Goal: Task Accomplishment & Management: Manage account settings

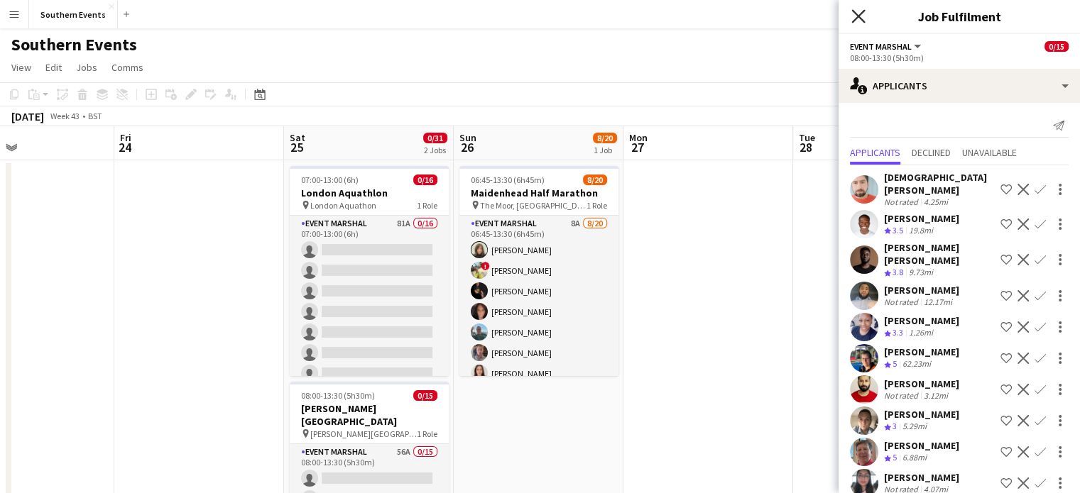
click at [862, 16] on icon "Close pop-in" at bounding box center [857, 15] width 13 height 13
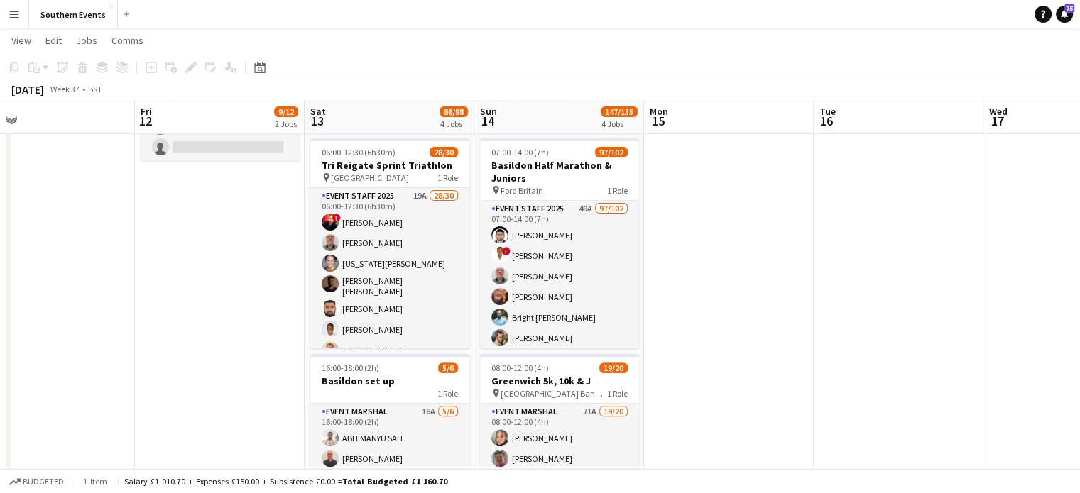
scroll to position [380, 0]
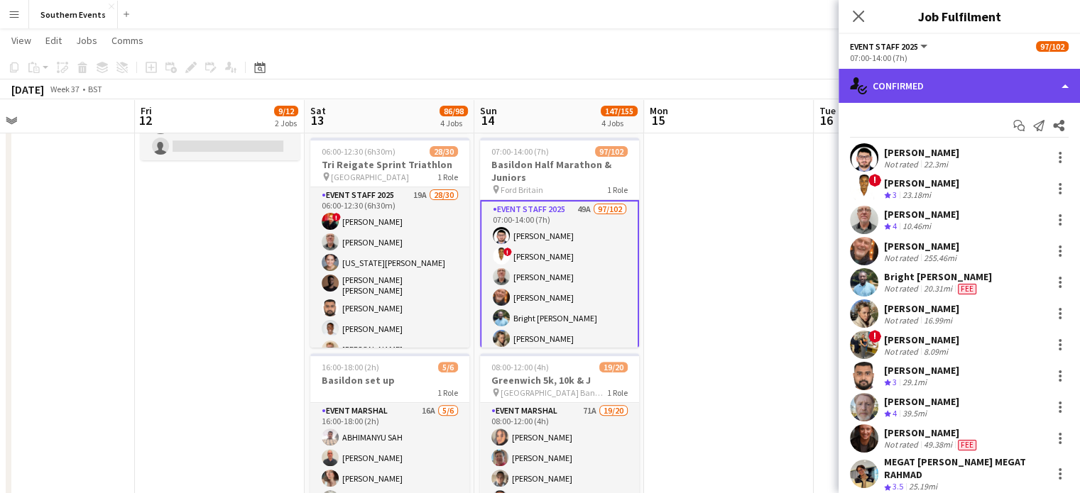
click at [889, 84] on div "single-neutral-actions-check-2 Confirmed" at bounding box center [958, 86] width 241 height 34
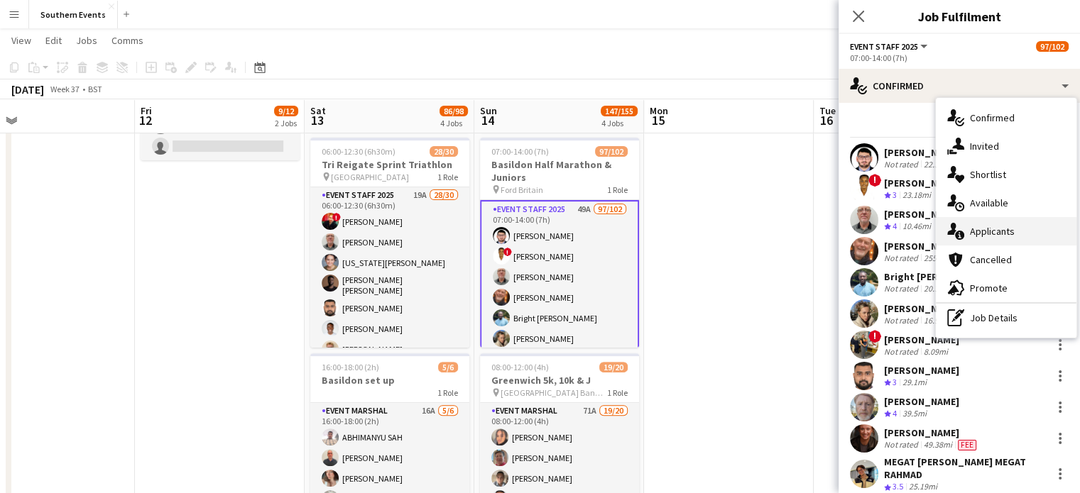
click at [982, 223] on div "single-neutral-actions-information Applicants" at bounding box center [1006, 231] width 141 height 28
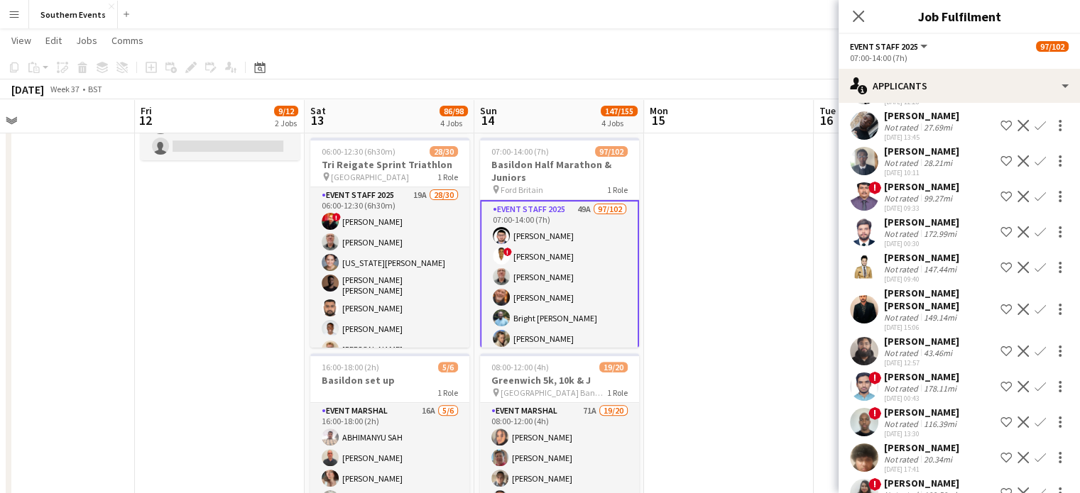
scroll to position [858, 0]
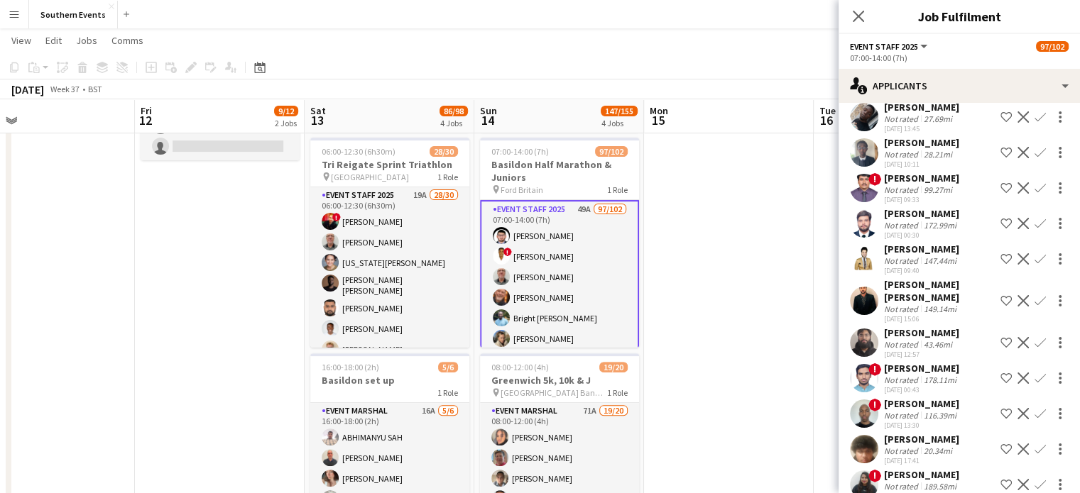
click at [875, 329] on app-user-avatar at bounding box center [864, 343] width 28 height 28
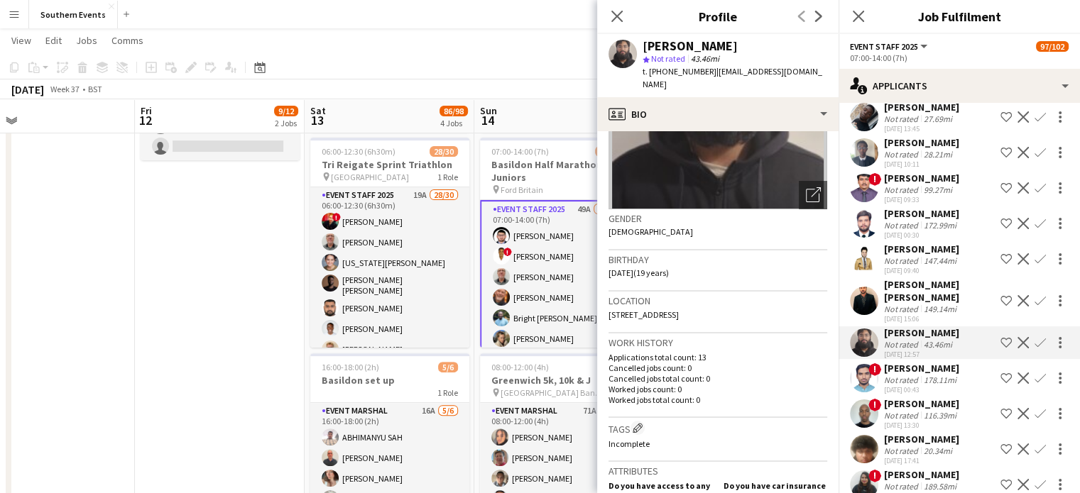
scroll to position [0, 0]
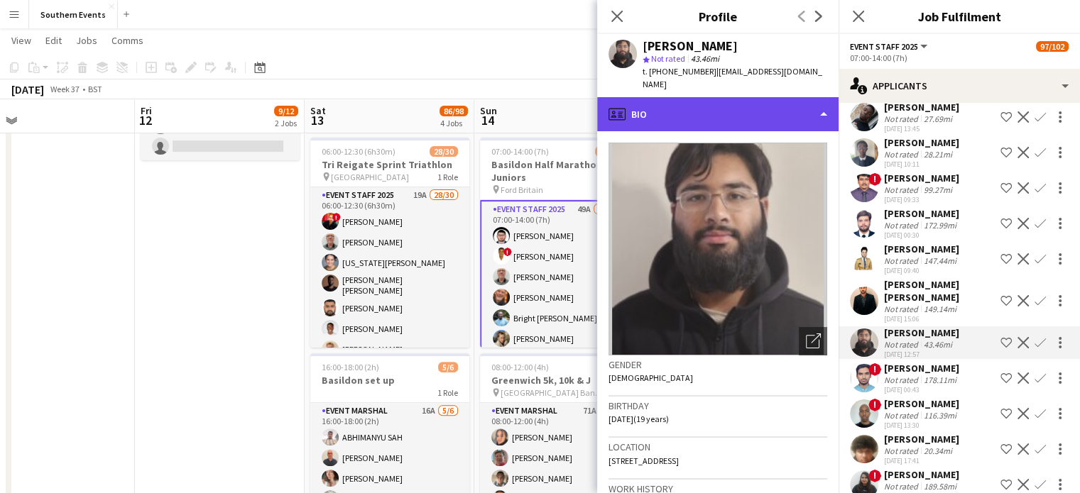
click at [731, 97] on div "profile Bio" at bounding box center [717, 114] width 241 height 34
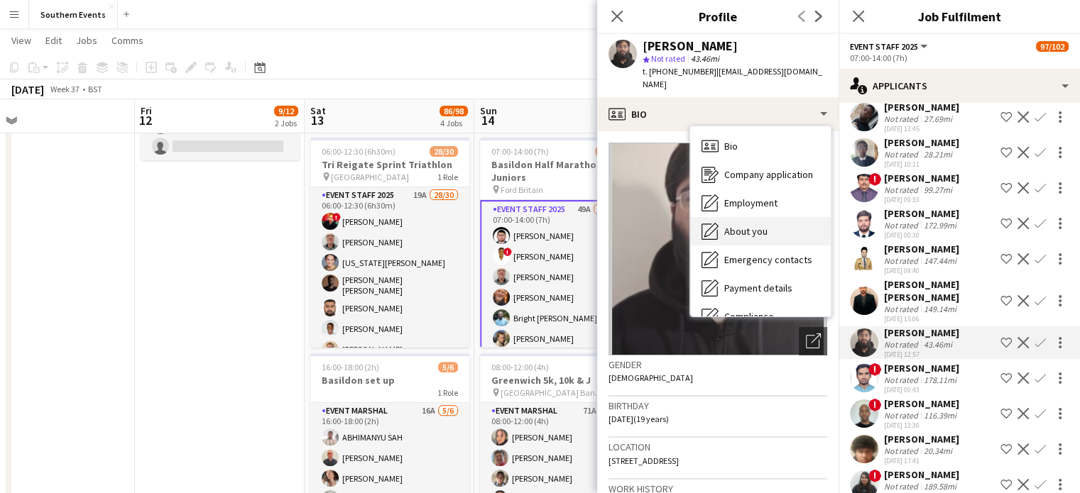
click at [752, 225] on span "About you" at bounding box center [745, 231] width 43 height 13
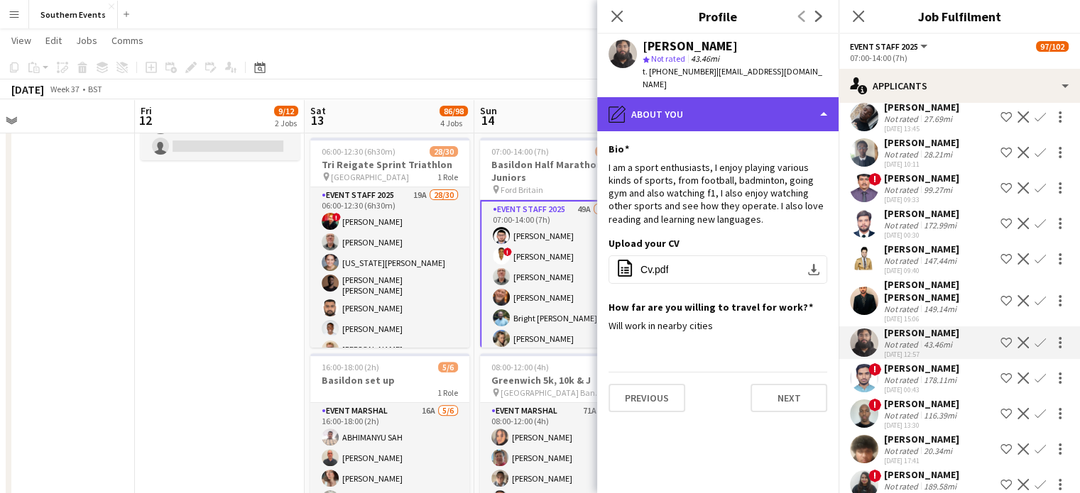
click at [693, 99] on div "pencil4 About you" at bounding box center [717, 114] width 241 height 34
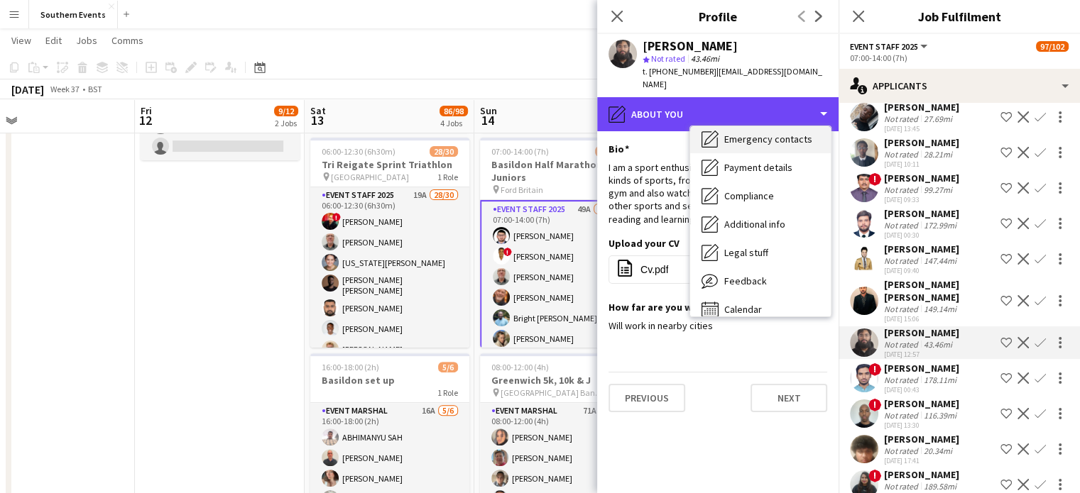
scroll to position [124, 0]
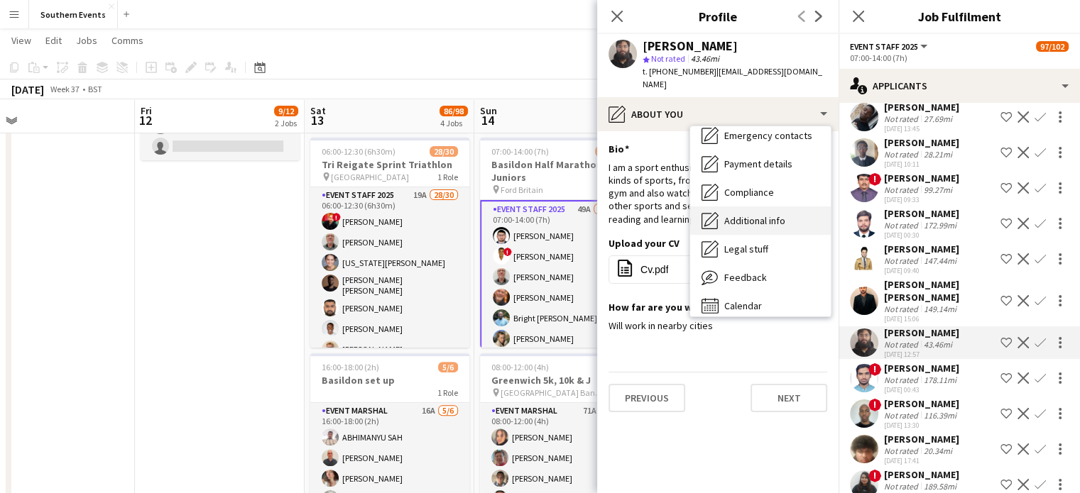
click at [757, 214] on span "Additional info" at bounding box center [754, 220] width 61 height 13
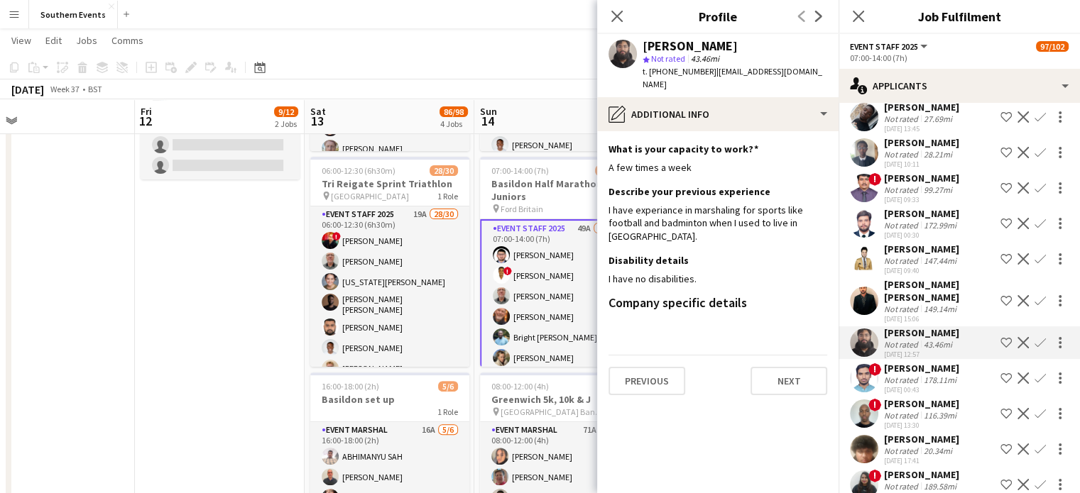
scroll to position [361, 0]
drag, startPoint x: 715, startPoint y: 43, endPoint x: 631, endPoint y: 45, distance: 83.8
click at [631, 45] on div "[PERSON_NAME] star Not rated 43.46mi t. [PHONE_NUMBER] | [EMAIL_ADDRESS][DOMAIN…" at bounding box center [717, 65] width 241 height 63
copy div "[PERSON_NAME]"
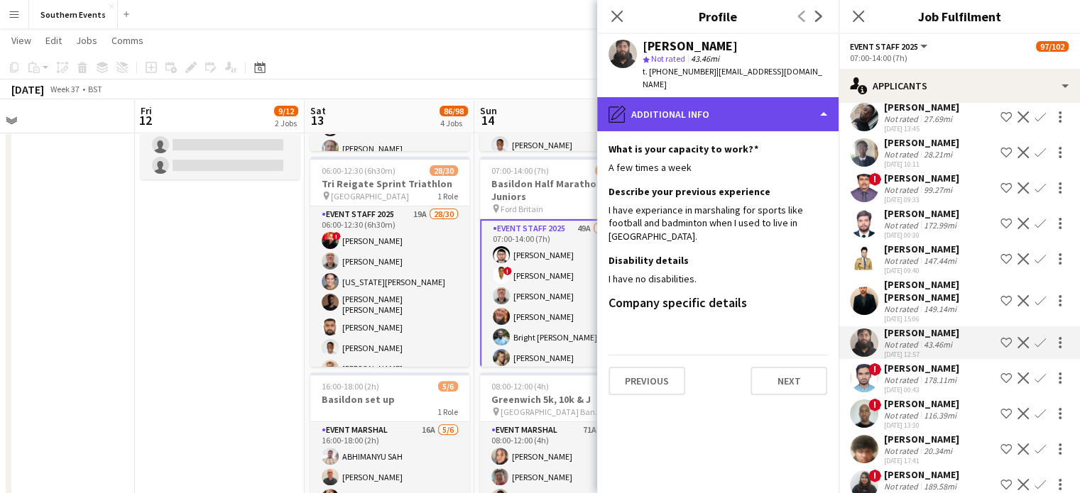
click at [787, 97] on div "pencil4 Additional info" at bounding box center [717, 114] width 241 height 34
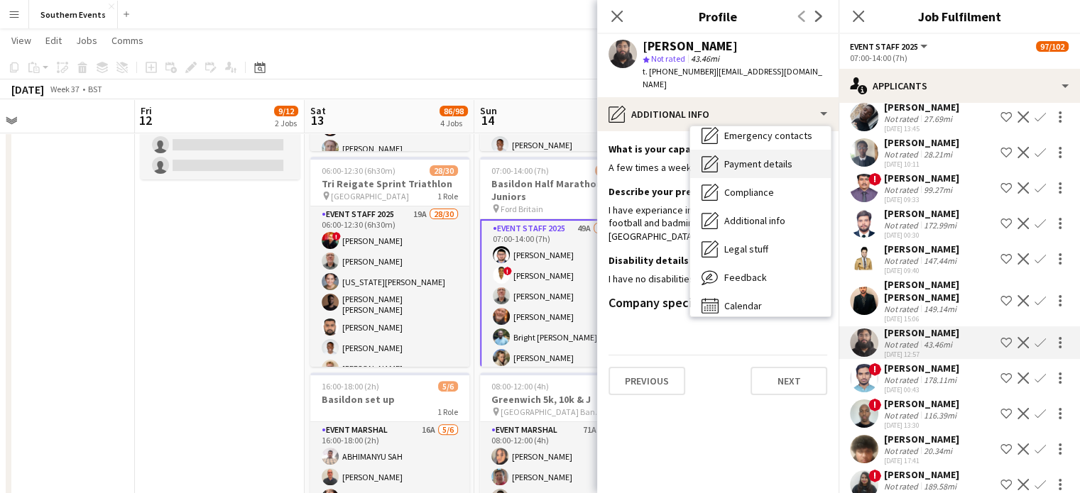
click at [750, 158] on span "Payment details" at bounding box center [758, 164] width 68 height 13
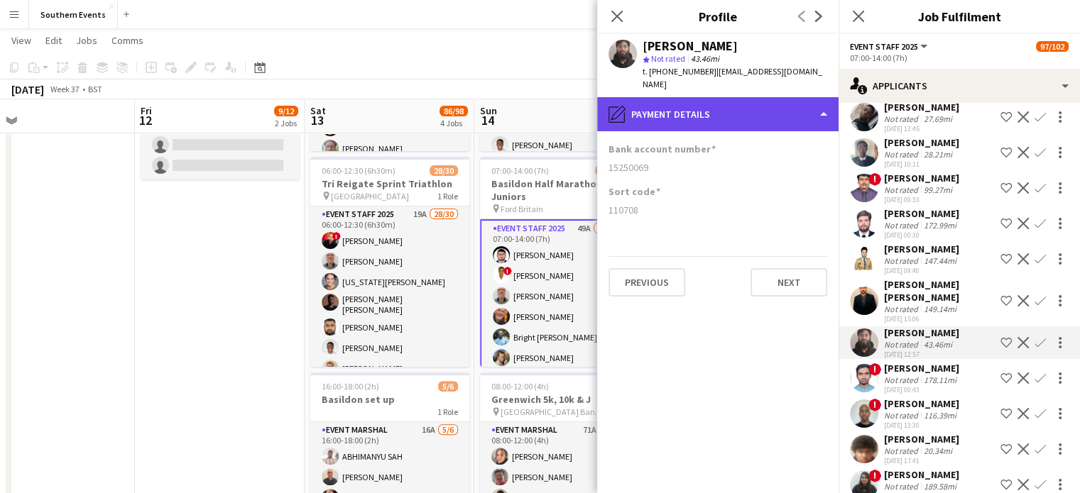
click at [750, 97] on div "pencil4 Payment details" at bounding box center [717, 114] width 241 height 34
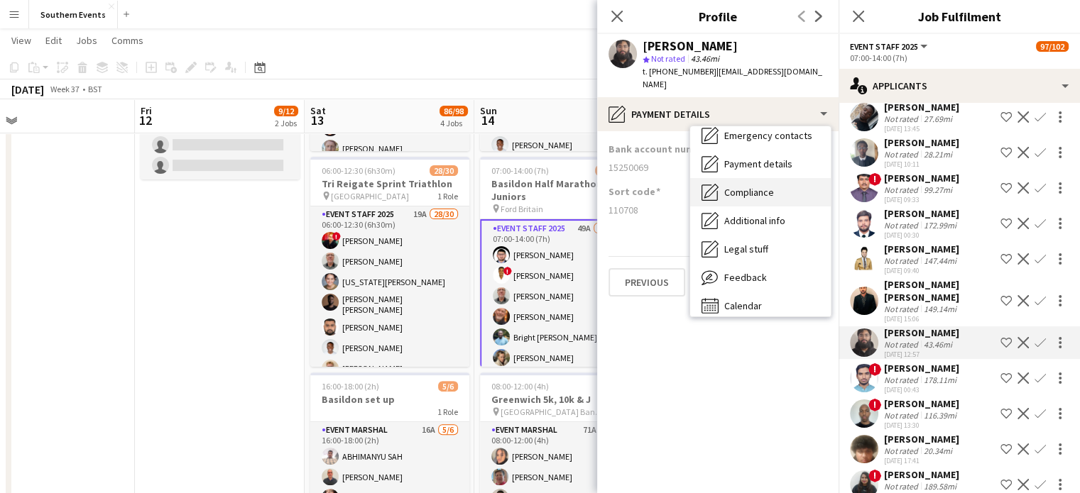
click at [764, 187] on div "Compliance Compliance" at bounding box center [760, 192] width 141 height 28
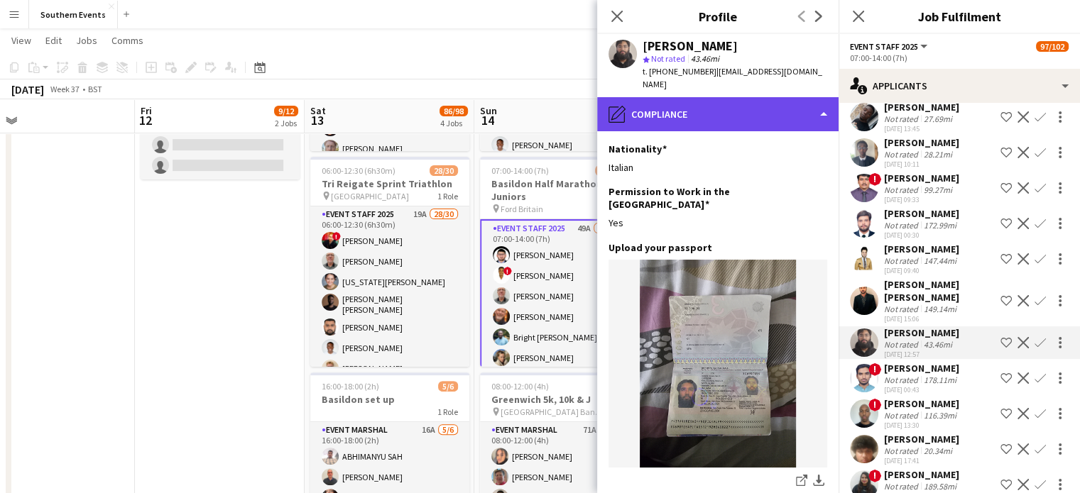
click at [732, 115] on div "pencil4 Compliance" at bounding box center [717, 114] width 241 height 34
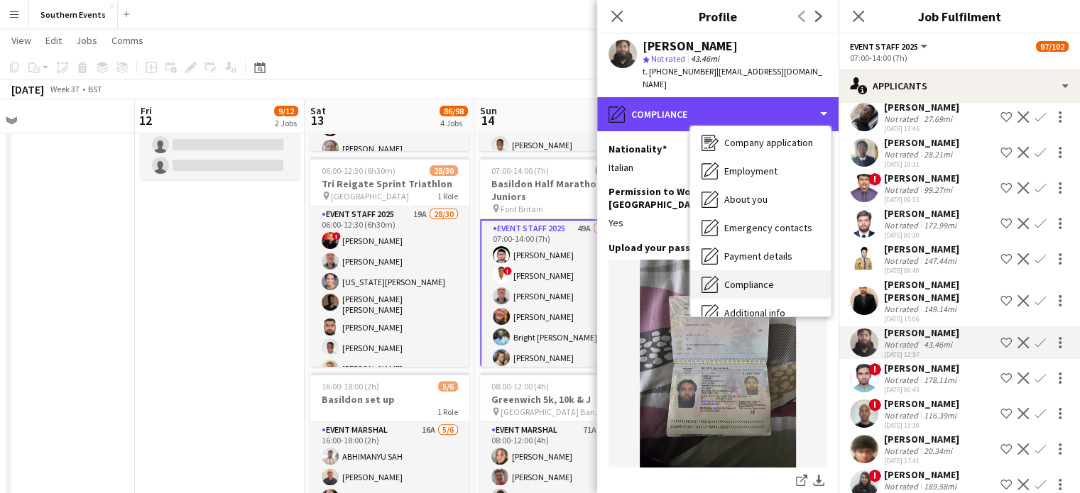
scroll to position [30, 0]
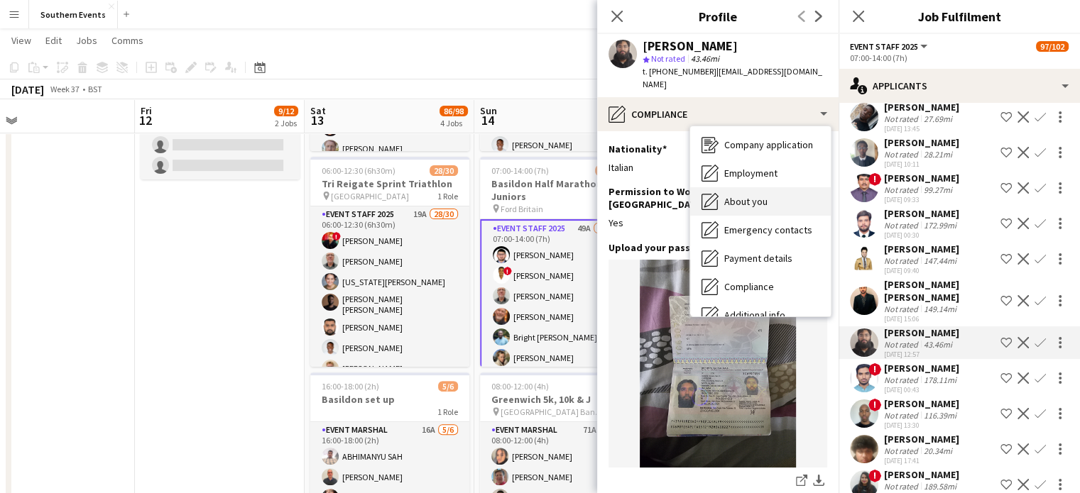
click at [772, 187] on div "About you About you" at bounding box center [760, 201] width 141 height 28
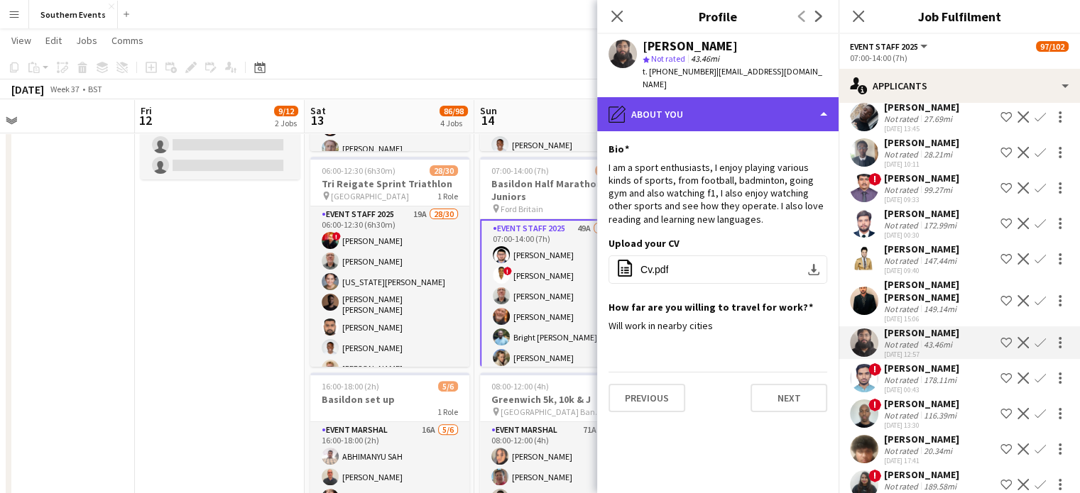
click at [690, 102] on div "pencil4 About you" at bounding box center [717, 114] width 241 height 34
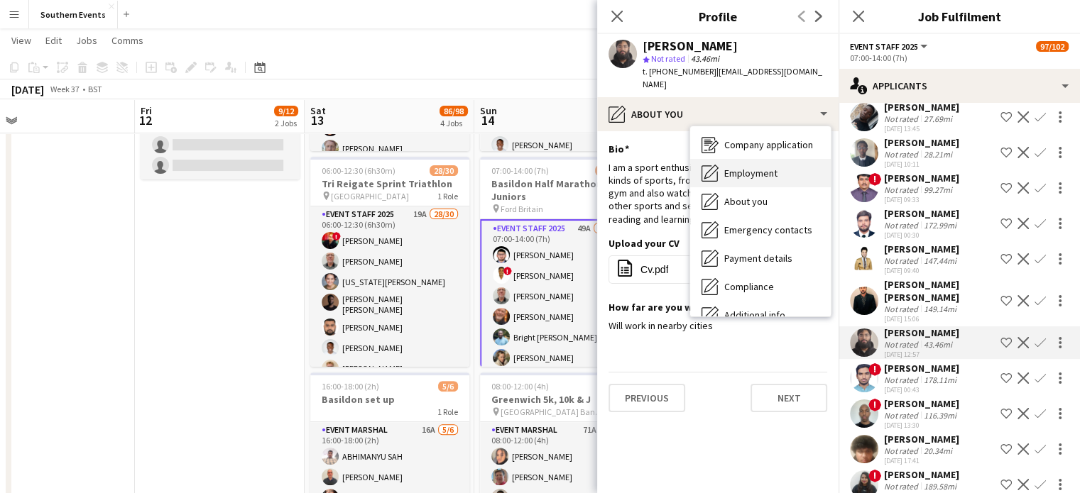
click at [738, 167] on span "Employment" at bounding box center [750, 173] width 53 height 13
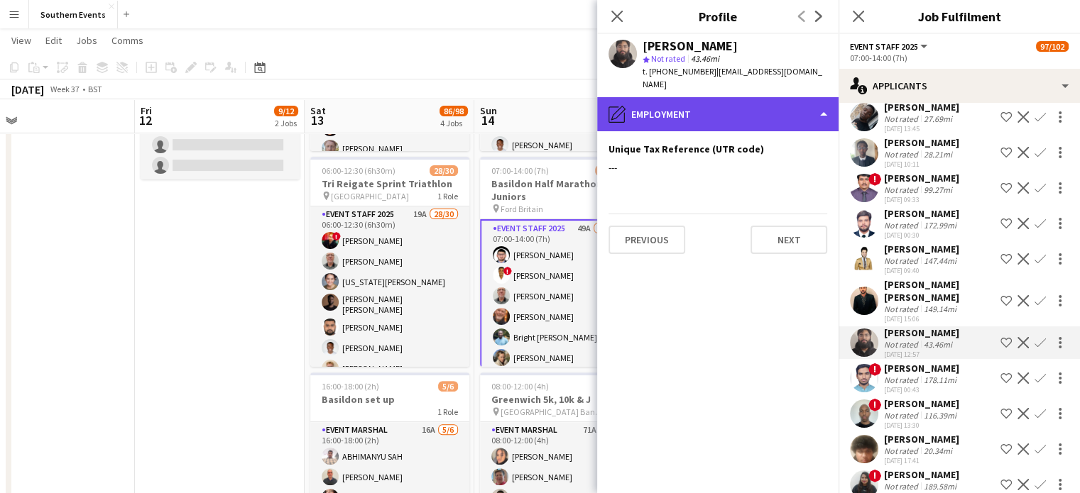
click at [689, 99] on div "pencil4 Employment" at bounding box center [717, 114] width 241 height 34
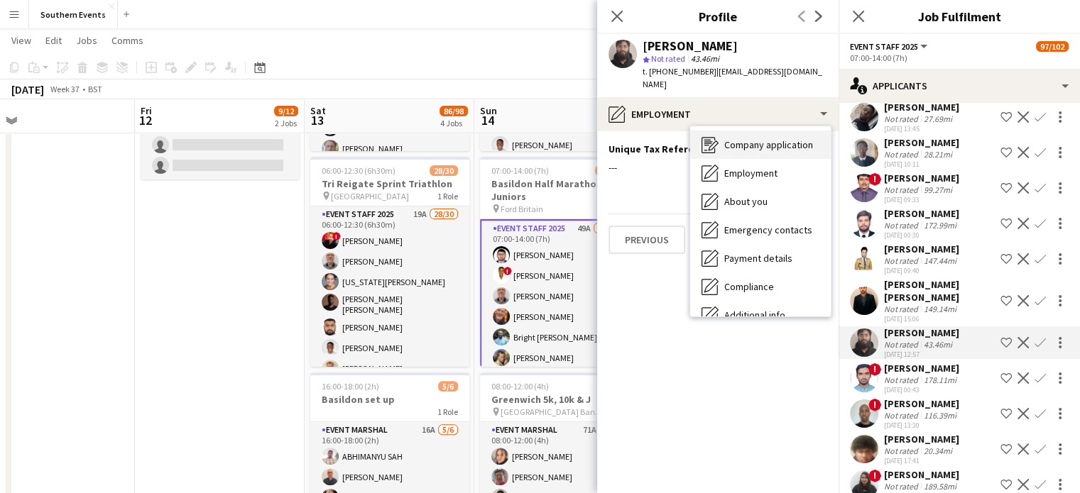
click at [739, 138] on span "Company application" at bounding box center [768, 144] width 89 height 13
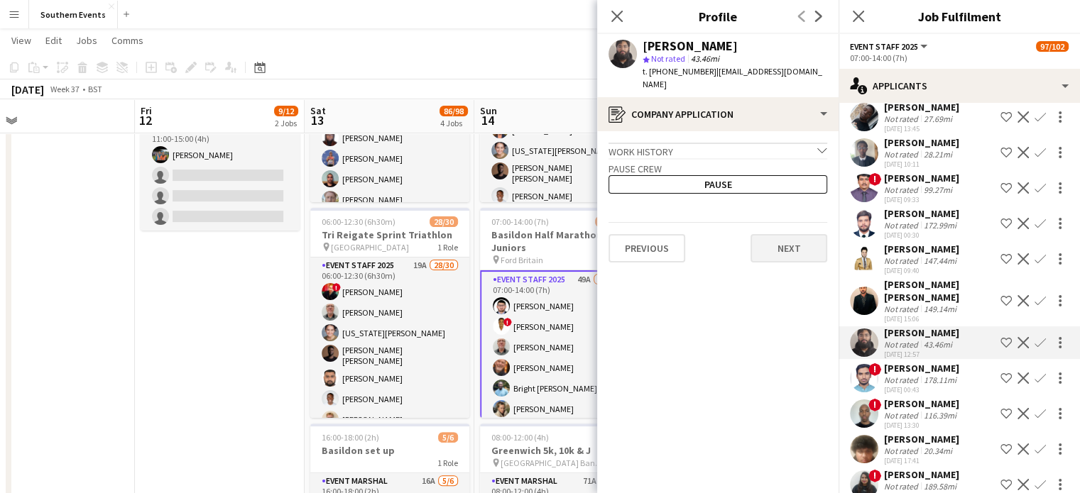
scroll to position [310, 0]
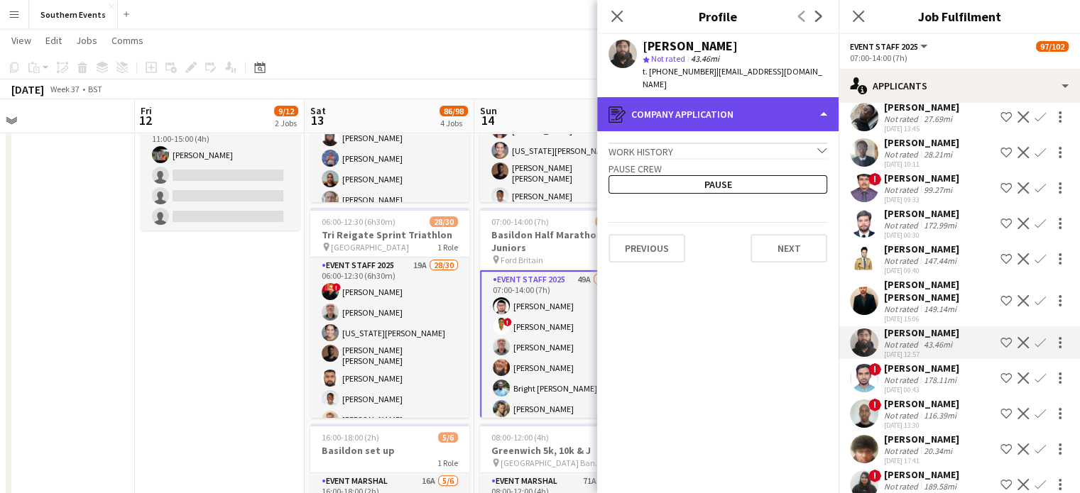
click at [704, 105] on div "register Company application" at bounding box center [717, 114] width 241 height 34
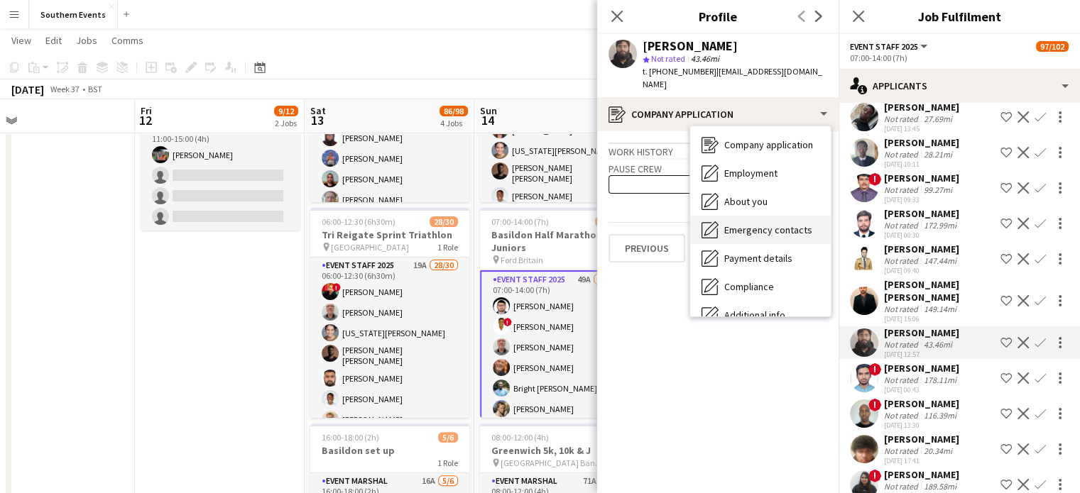
click at [750, 224] on span "Emergency contacts" at bounding box center [768, 230] width 88 height 13
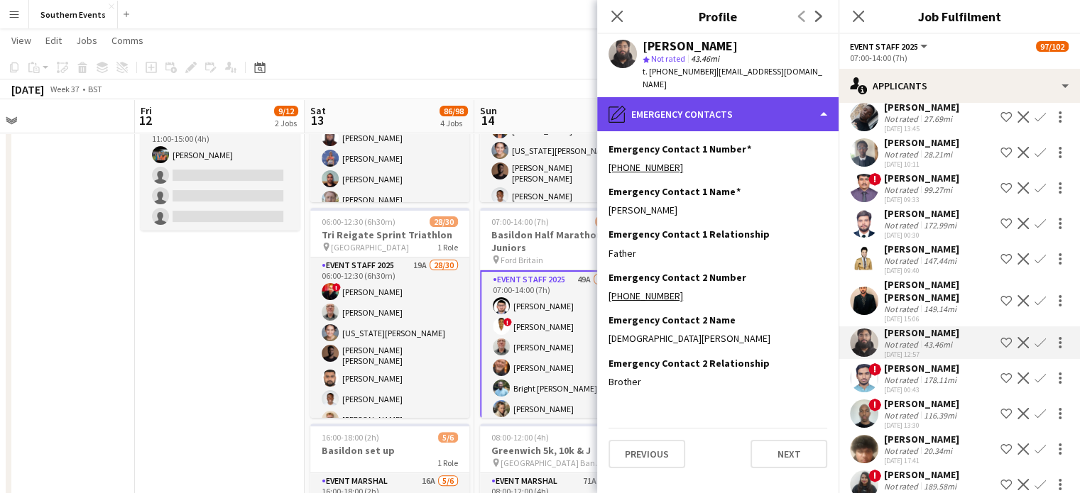
click at [701, 100] on div "pencil4 Emergency contacts" at bounding box center [717, 114] width 241 height 34
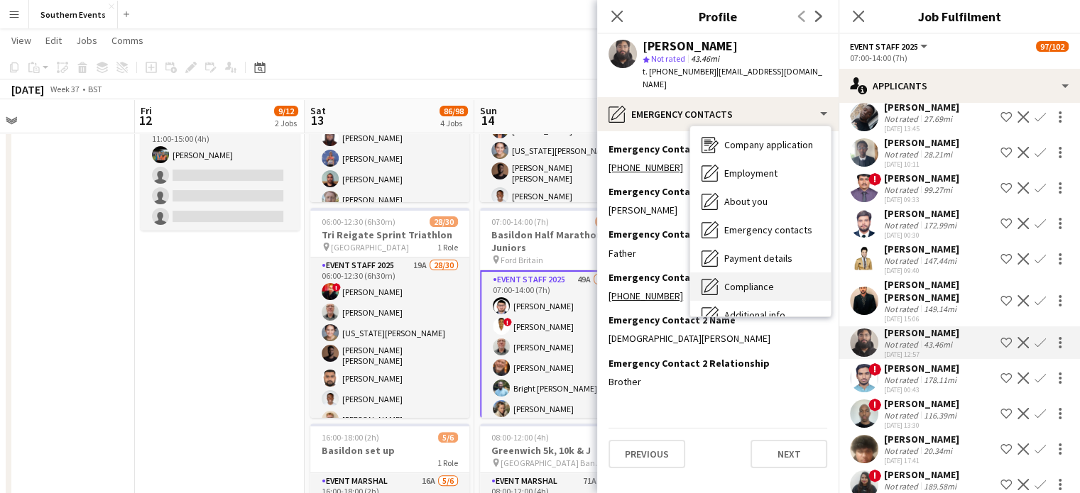
click at [780, 273] on div "Compliance Compliance" at bounding box center [760, 287] width 141 height 28
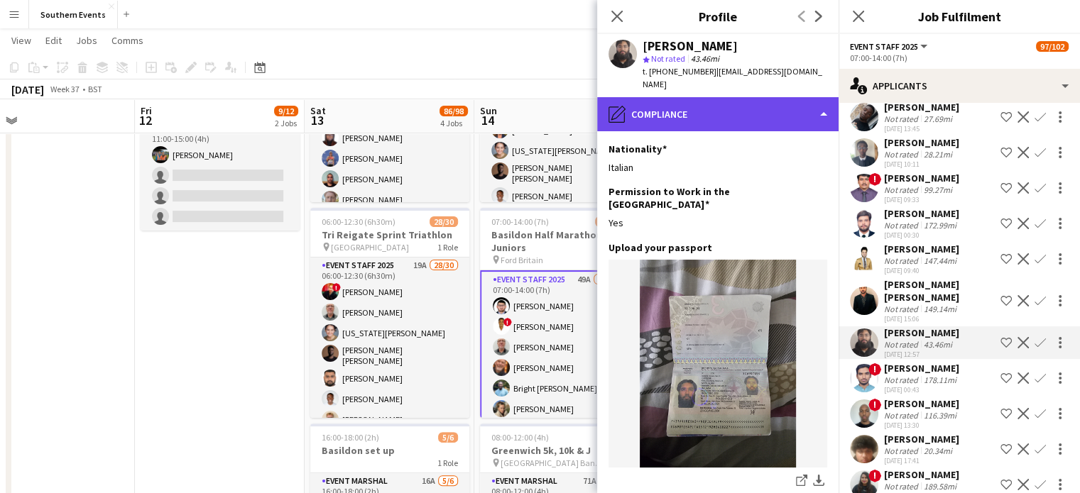
click at [699, 102] on div "pencil4 Compliance" at bounding box center [717, 114] width 241 height 34
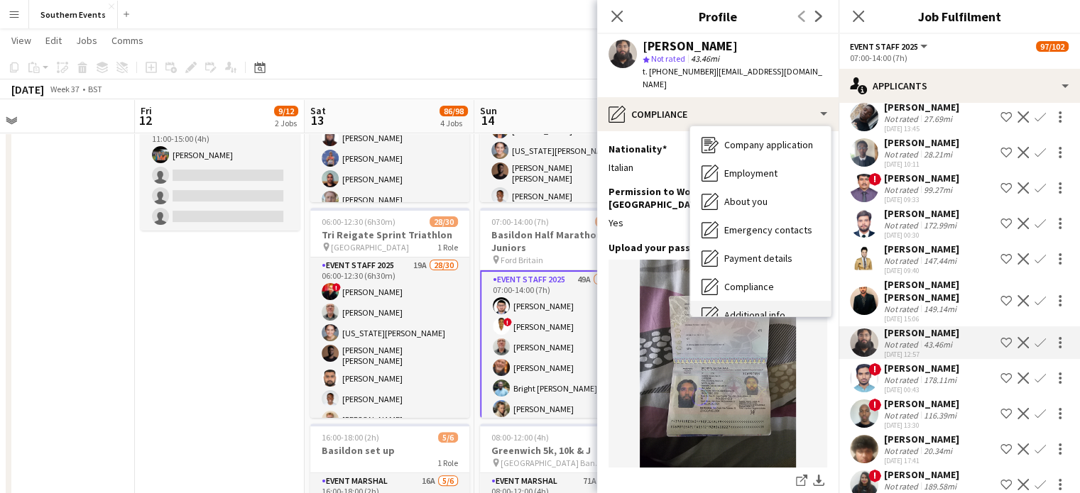
click at [718, 301] on div "Additional info Additional info" at bounding box center [760, 315] width 141 height 28
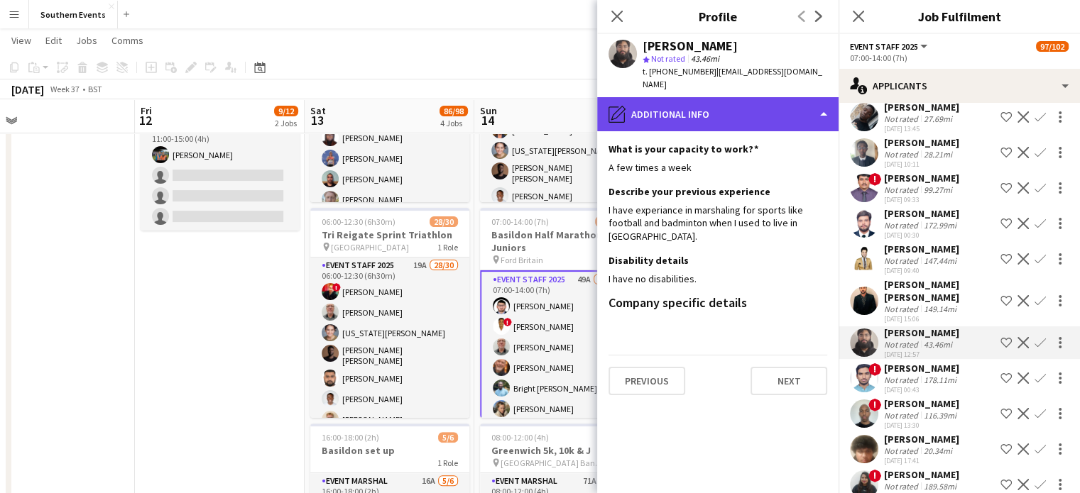
click at [671, 104] on div "pencil4 Additional info" at bounding box center [717, 114] width 241 height 34
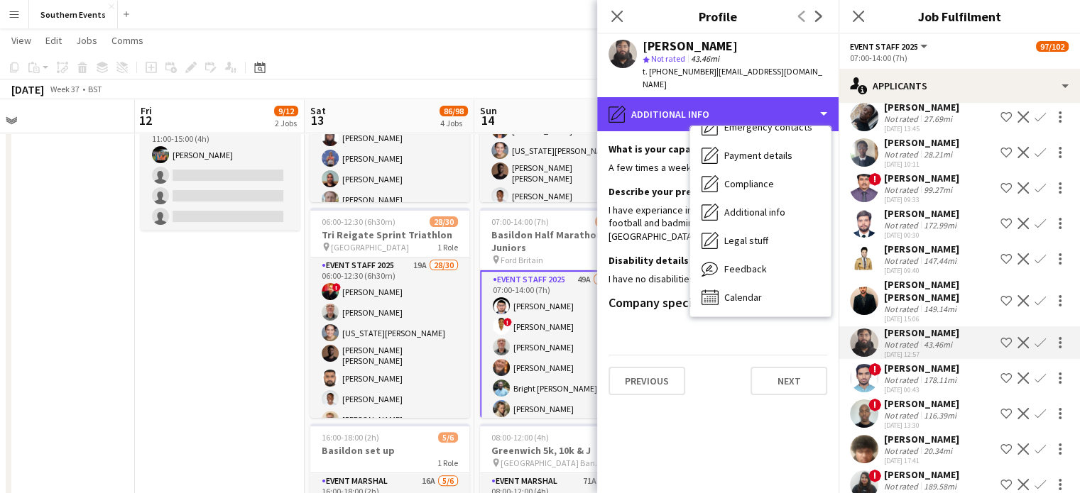
scroll to position [133, 0]
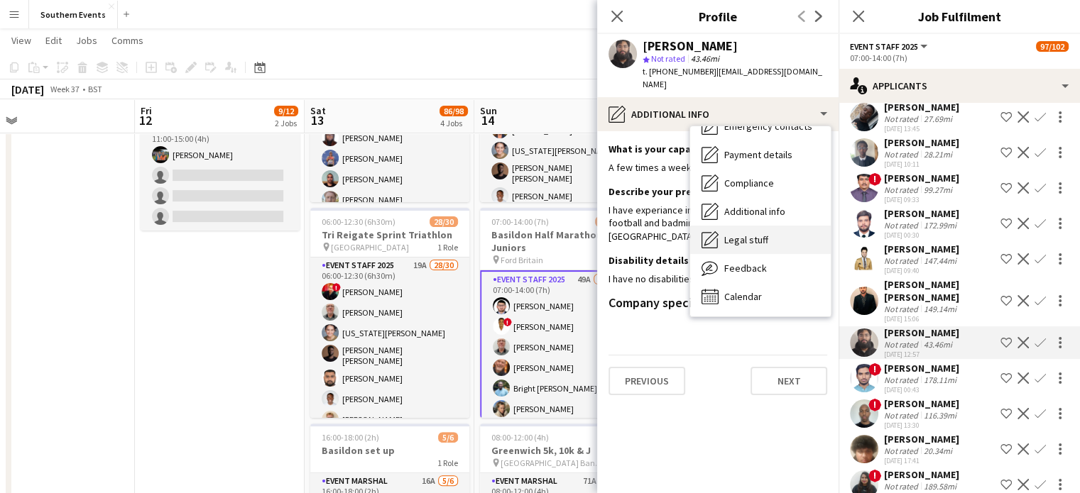
click at [750, 234] on span "Legal stuff" at bounding box center [746, 240] width 44 height 13
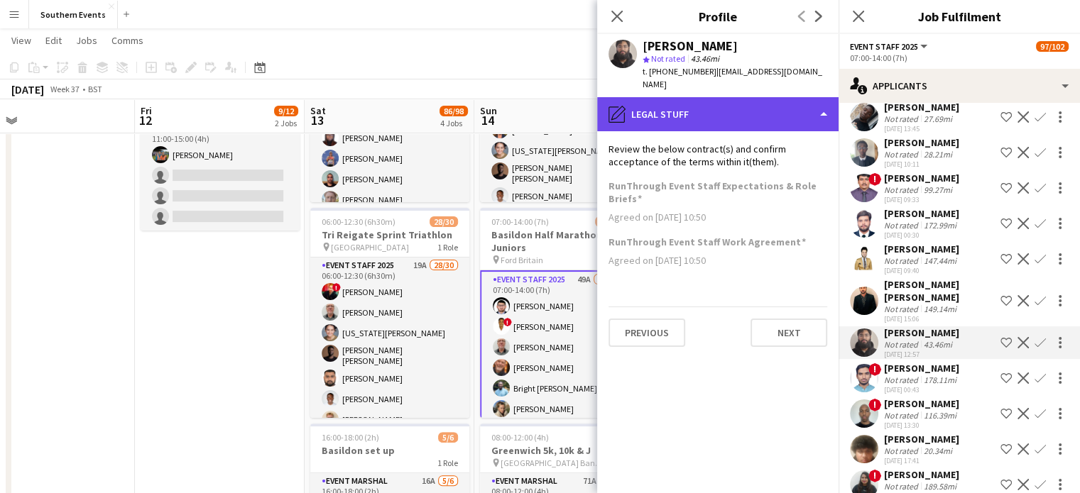
click at [675, 102] on div "pencil4 Legal stuff" at bounding box center [717, 114] width 241 height 34
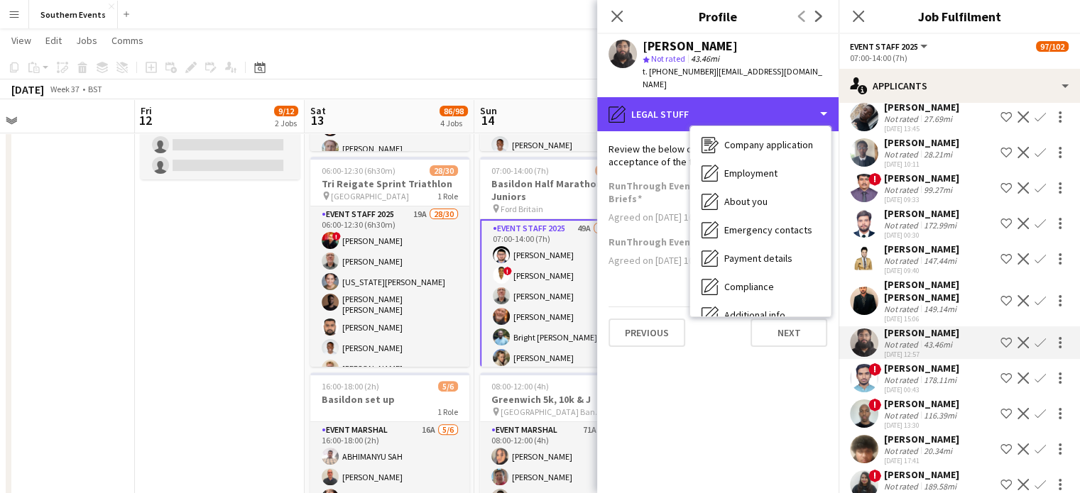
scroll to position [0, 0]
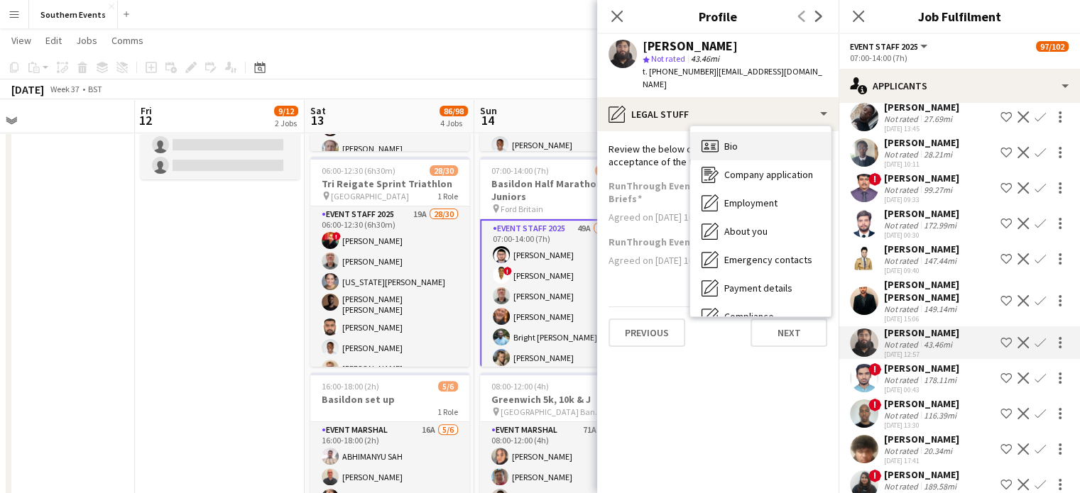
click at [717, 138] on icon "Bio" at bounding box center [709, 146] width 17 height 17
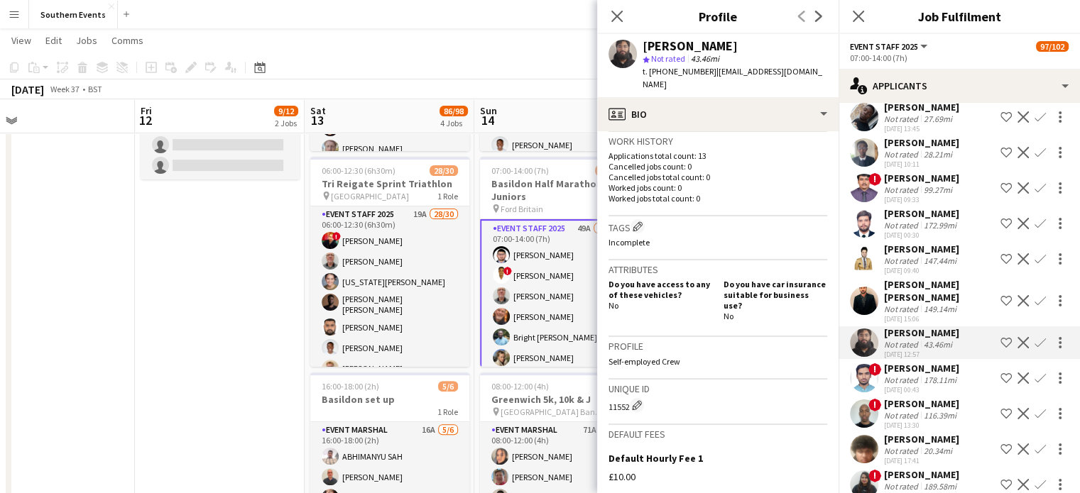
scroll to position [346, 0]
click at [613, 7] on div "Close pop-in" at bounding box center [617, 16] width 40 height 33
click at [1034, 337] on app-icon "Confirm" at bounding box center [1039, 342] width 11 height 11
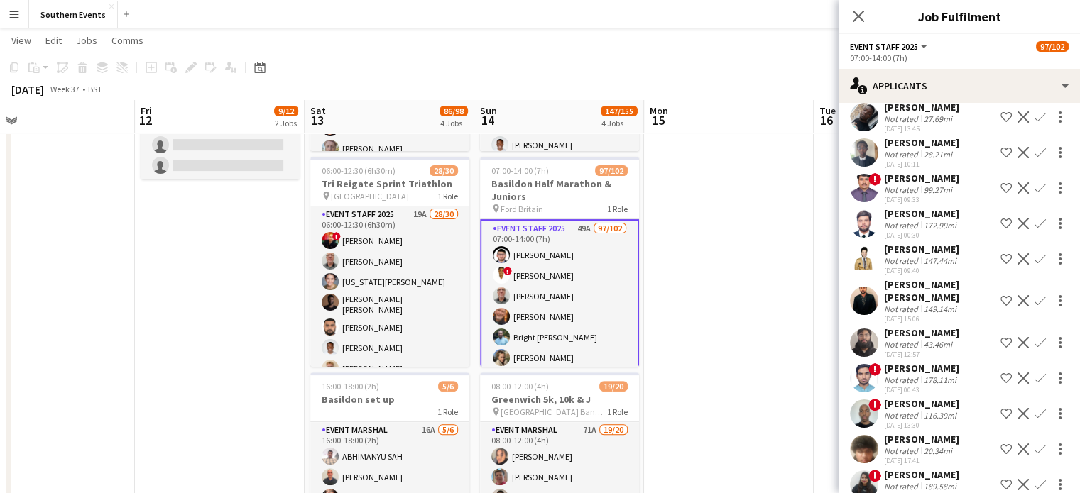
click at [611, 17] on app-navbar "Menu Boards Boards Boards All jobs Status Workforce Workforce My Workforce Recr…" at bounding box center [540, 14] width 1080 height 28
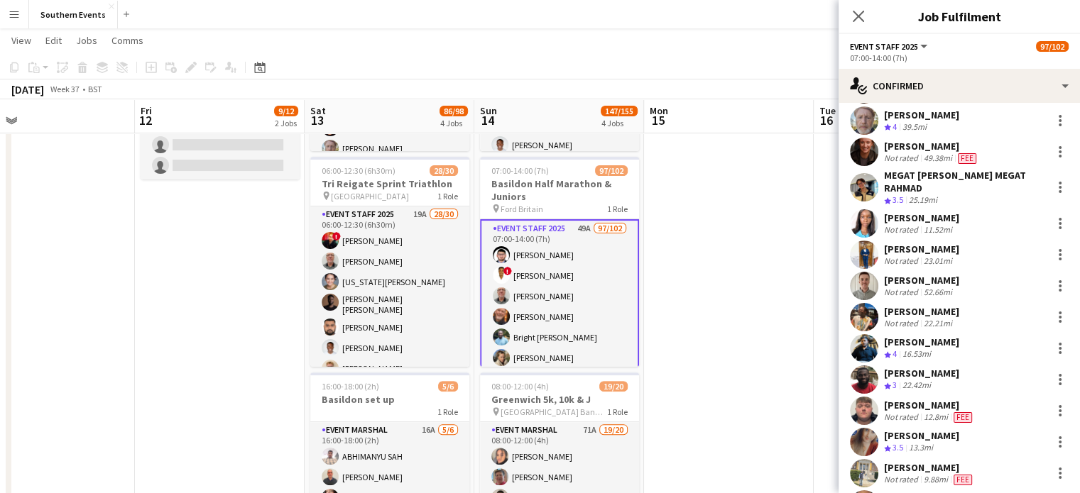
scroll to position [334, 0]
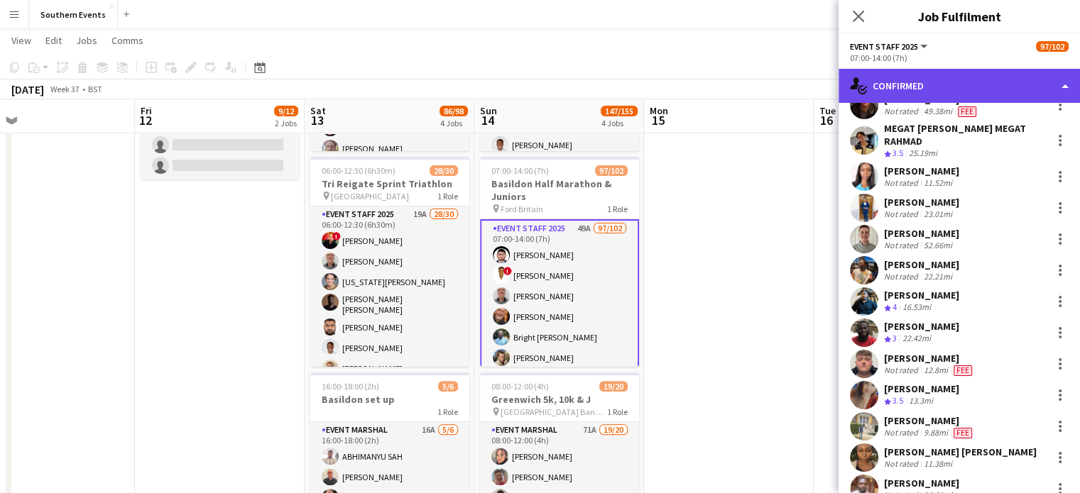
click at [897, 80] on div "single-neutral-actions-check-2 Confirmed" at bounding box center [958, 86] width 241 height 34
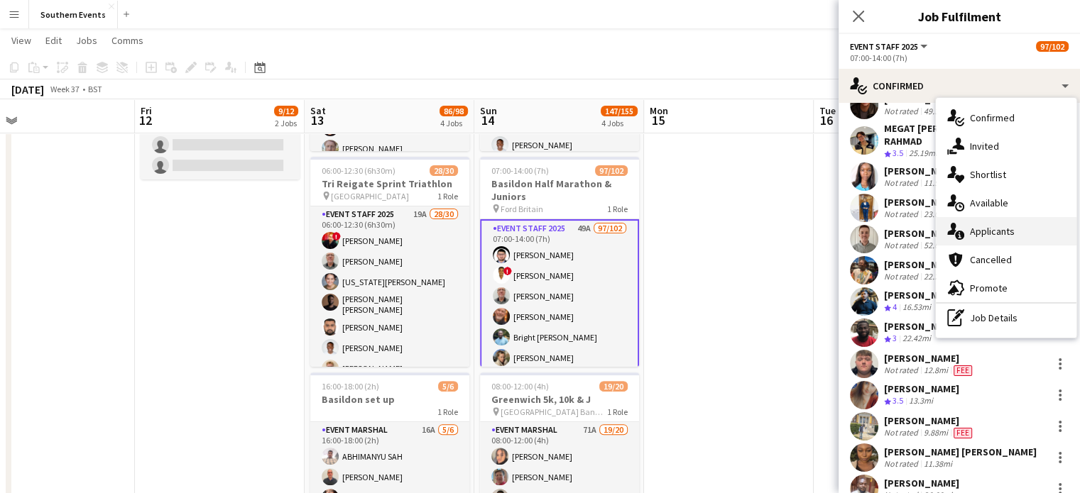
click at [999, 225] on span "Applicants" at bounding box center [992, 231] width 45 height 13
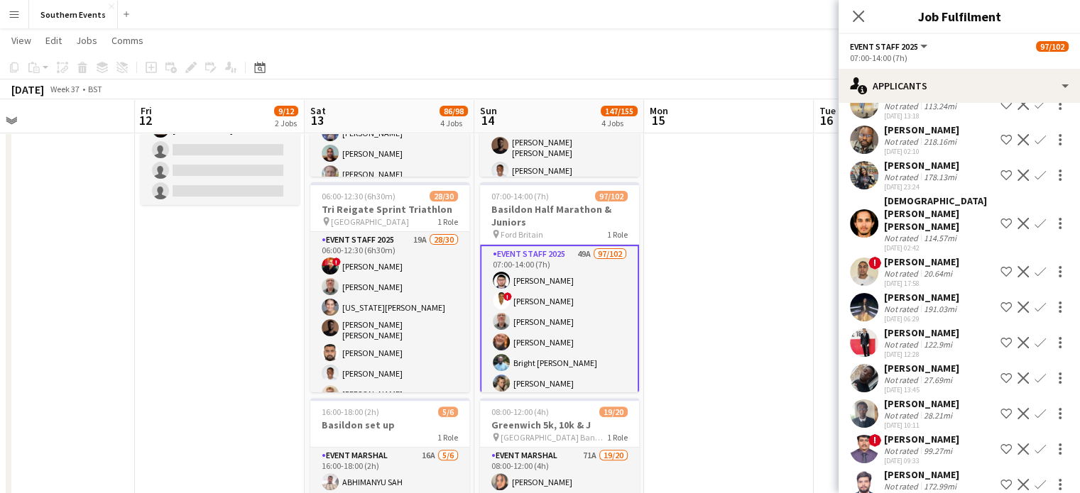
scroll to position [613, 0]
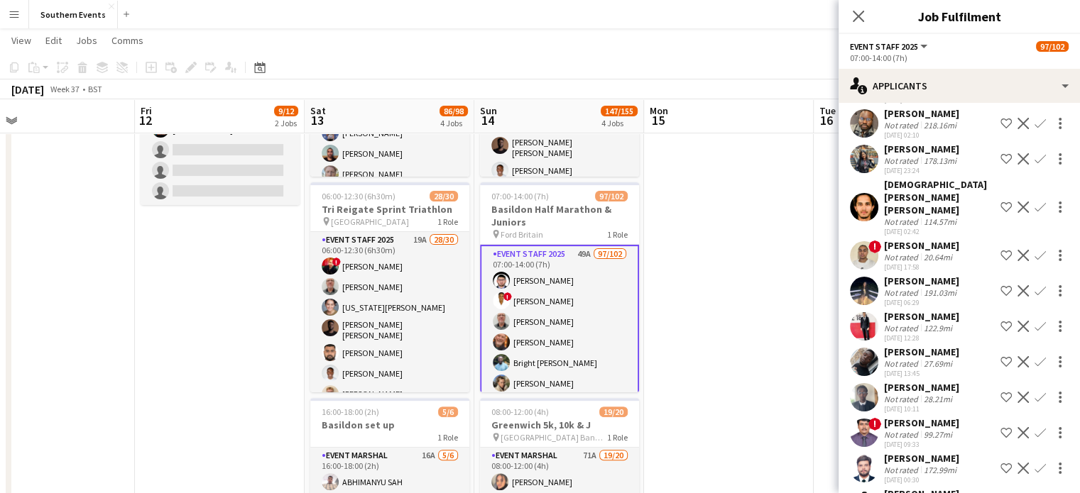
click at [875, 241] on span "!" at bounding box center [874, 247] width 13 height 13
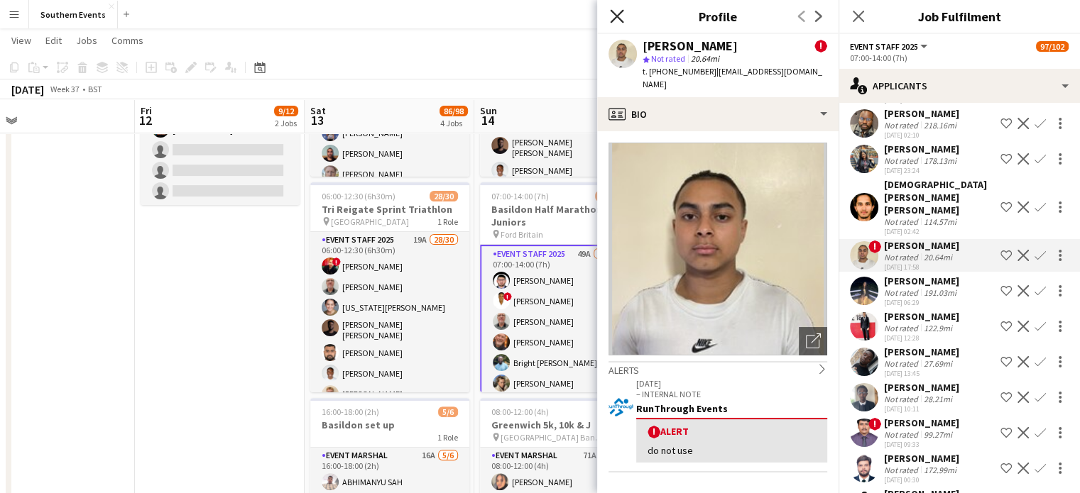
click at [615, 19] on icon "Close pop-in" at bounding box center [616, 15] width 13 height 13
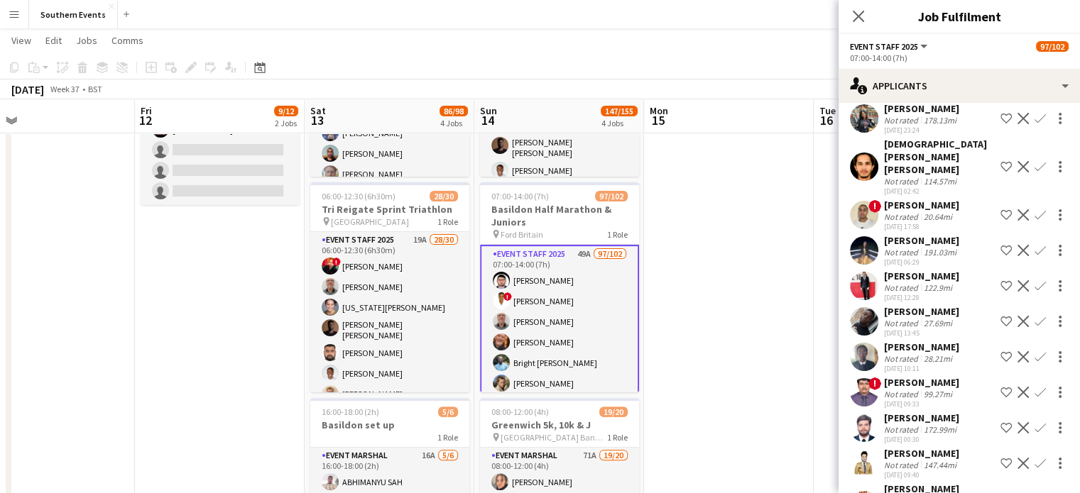
scroll to position [655, 0]
click at [905, 317] on div "Not rated" at bounding box center [902, 322] width 37 height 11
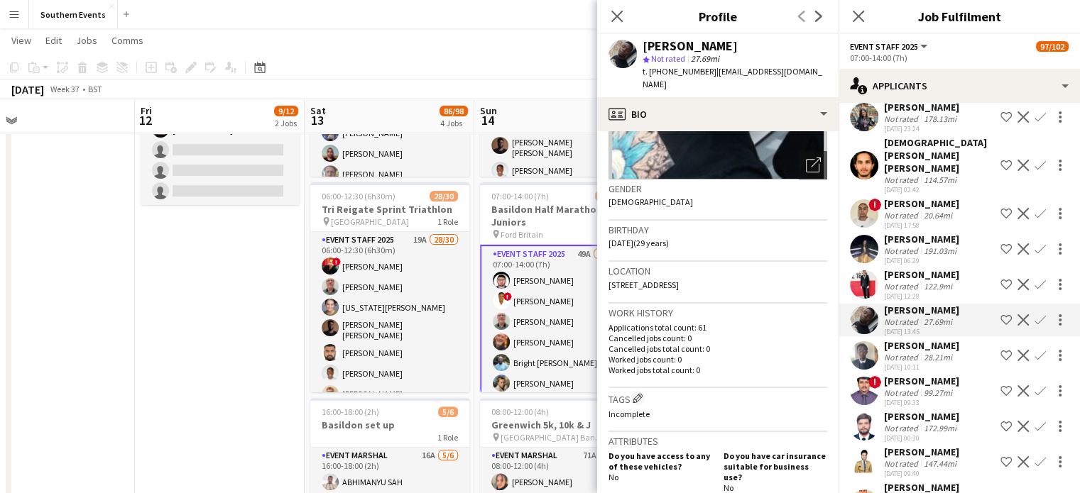
scroll to position [0, 0]
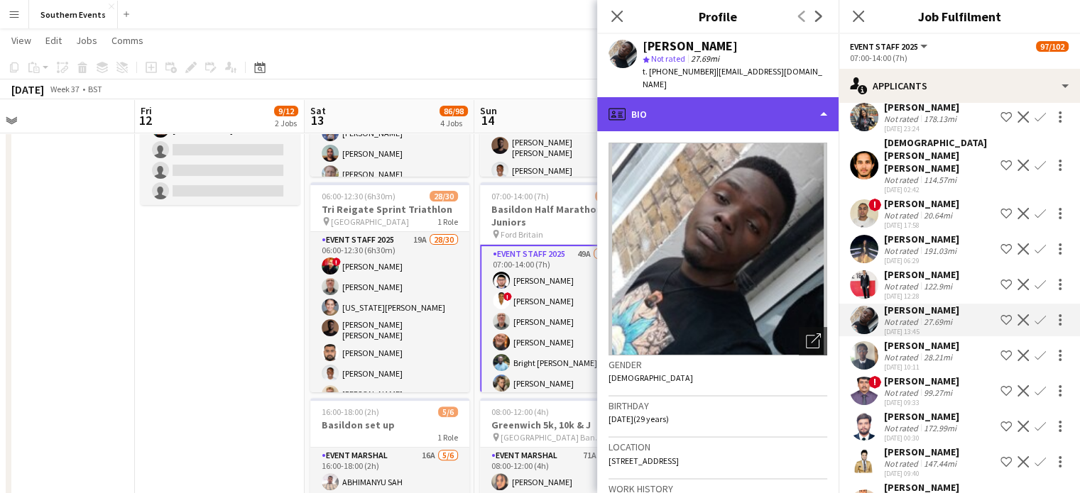
click at [677, 104] on div "profile Bio" at bounding box center [717, 114] width 241 height 34
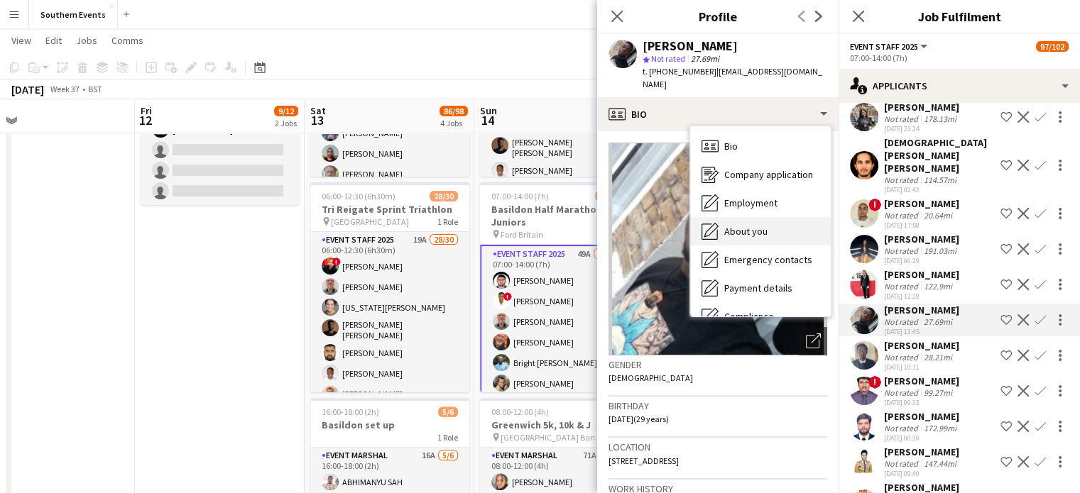
click at [744, 225] on span "About you" at bounding box center [745, 231] width 43 height 13
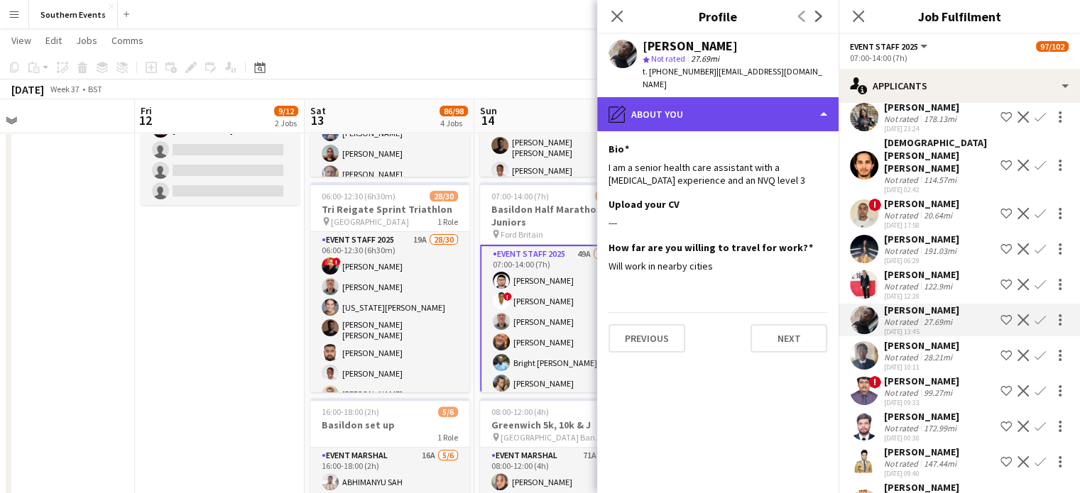
click at [704, 104] on div "pencil4 About you" at bounding box center [717, 114] width 241 height 34
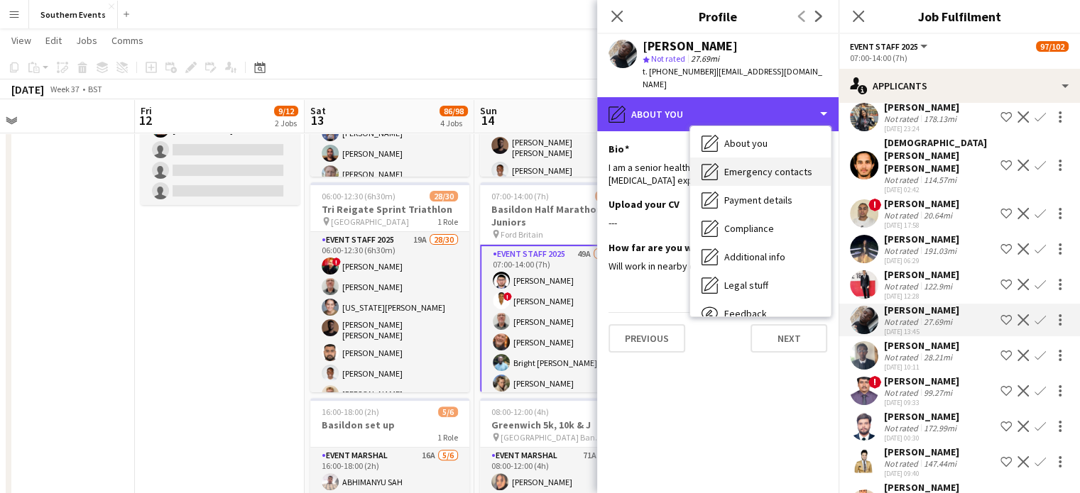
scroll to position [85, 0]
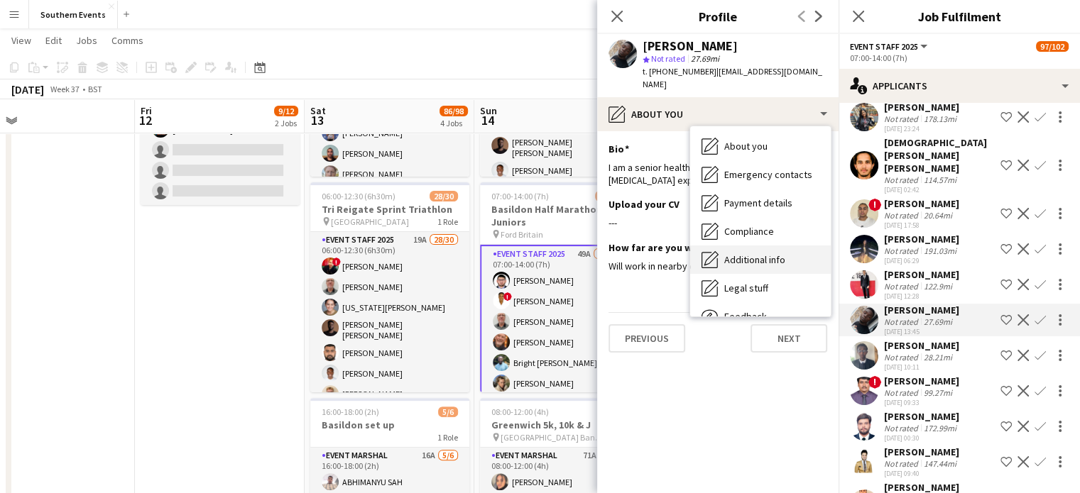
click at [756, 253] on span "Additional info" at bounding box center [754, 259] width 61 height 13
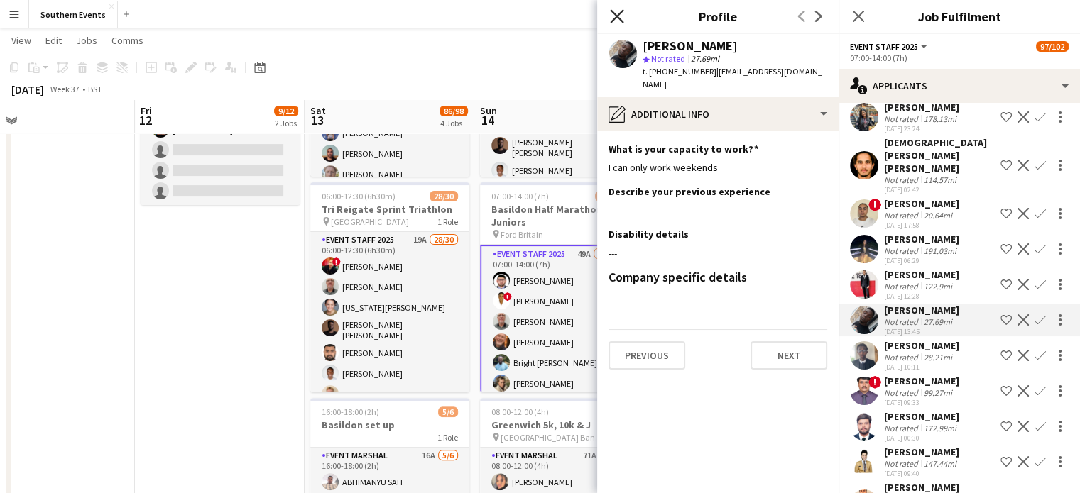
click at [614, 13] on icon at bounding box center [616, 15] width 13 height 13
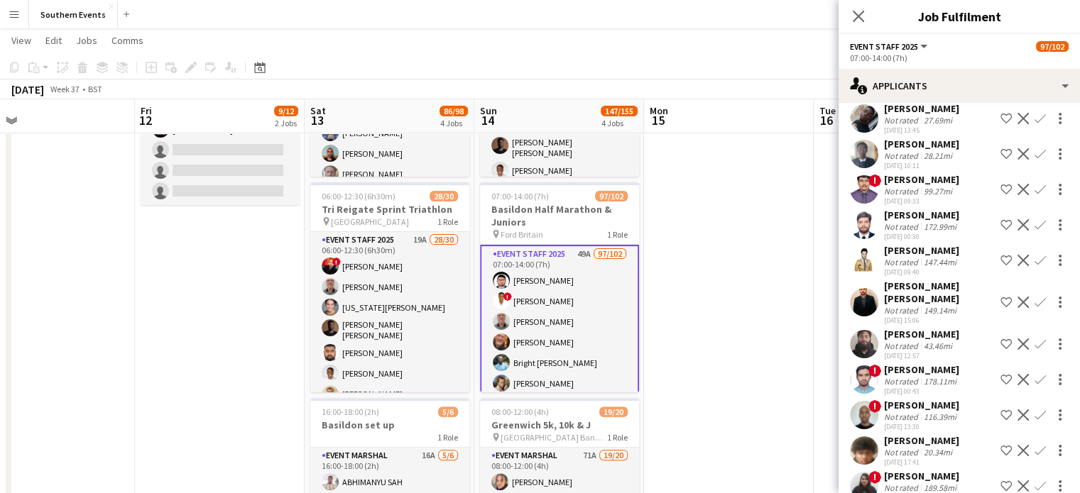
scroll to position [859, 0]
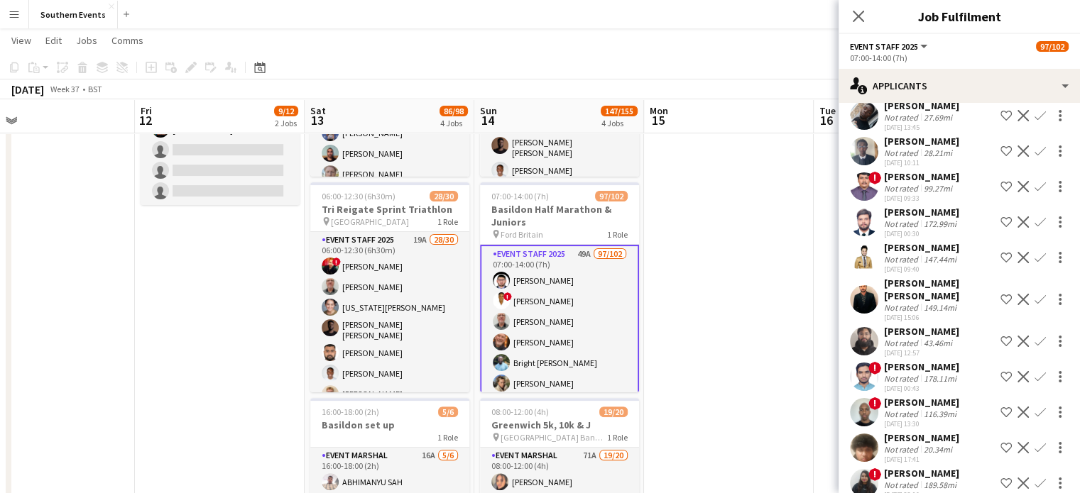
drag, startPoint x: 885, startPoint y: 319, endPoint x: 941, endPoint y: 318, distance: 56.8
click at [941, 325] on div "[PERSON_NAME]" at bounding box center [921, 331] width 75 height 13
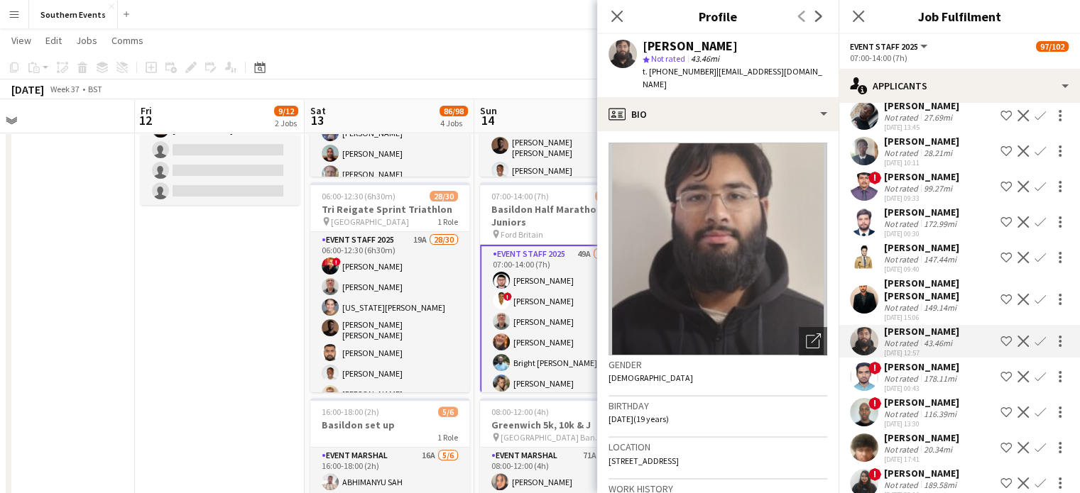
copy div "[PERSON_NAME]"
click at [1034, 336] on app-icon "Confirm" at bounding box center [1039, 341] width 11 height 11
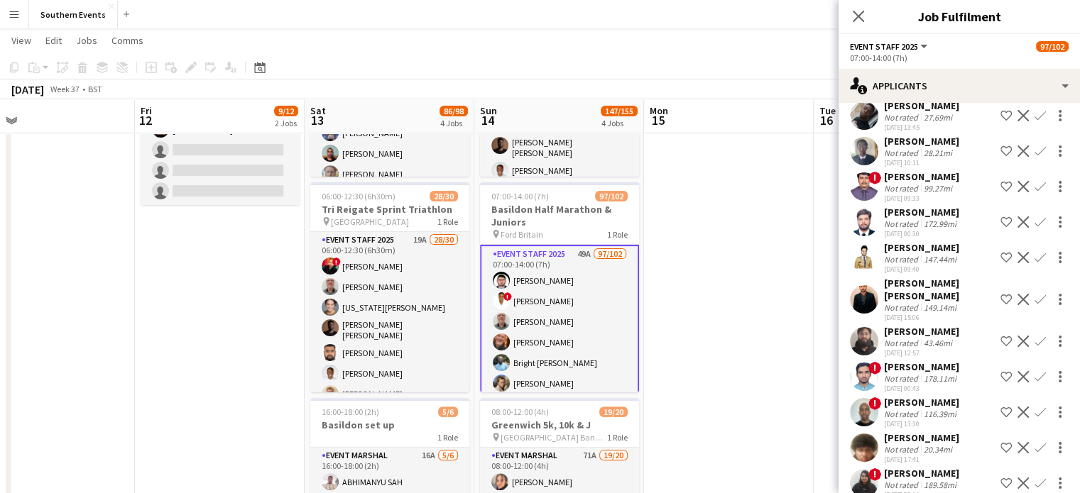
click at [1034, 336] on app-icon "Confirm" at bounding box center [1039, 341] width 11 height 11
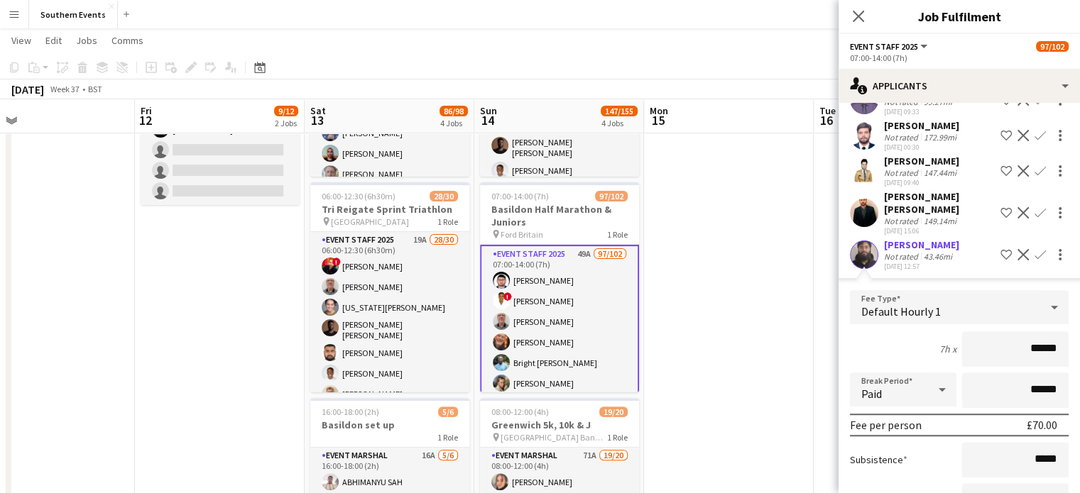
scroll to position [970, 0]
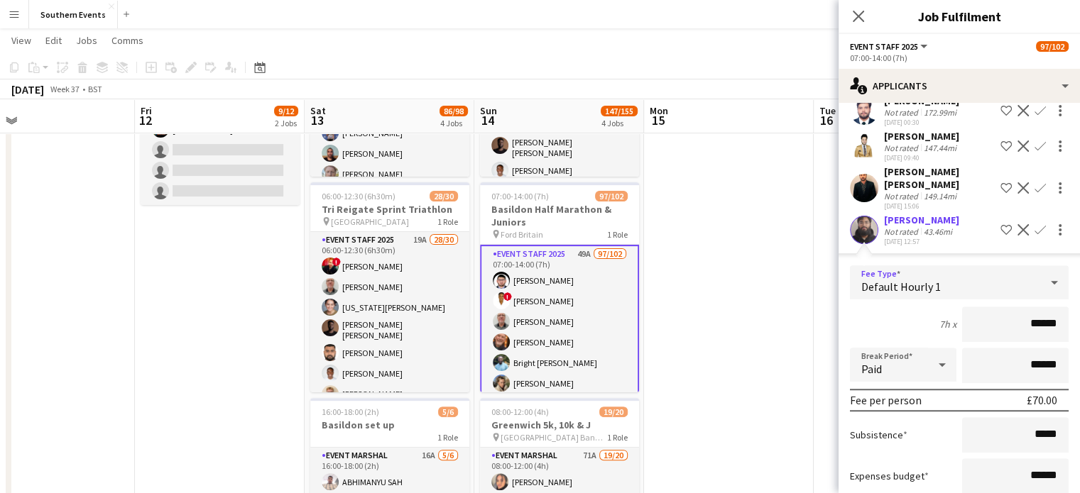
click at [883, 280] on span "Default Hourly 1" at bounding box center [901, 287] width 80 height 14
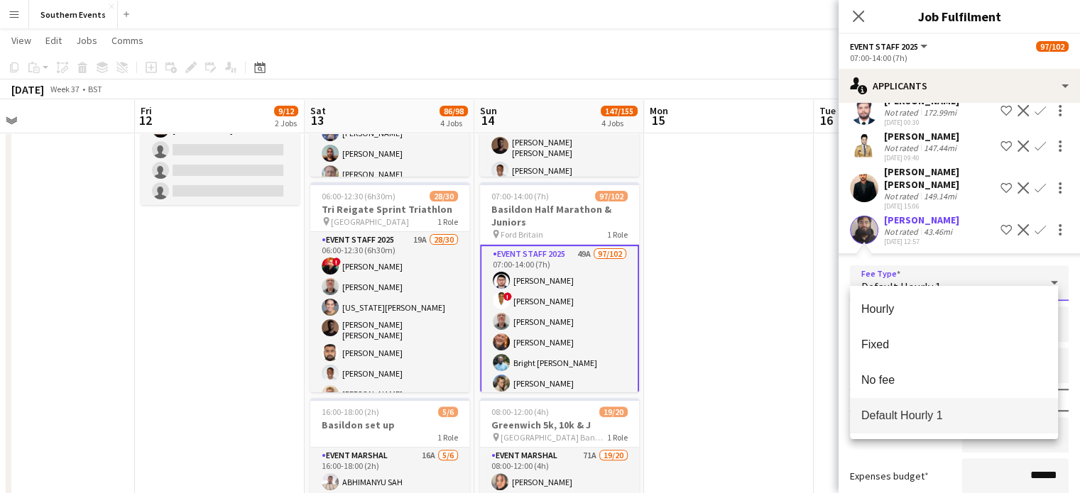
click at [877, 272] on div at bounding box center [540, 246] width 1080 height 493
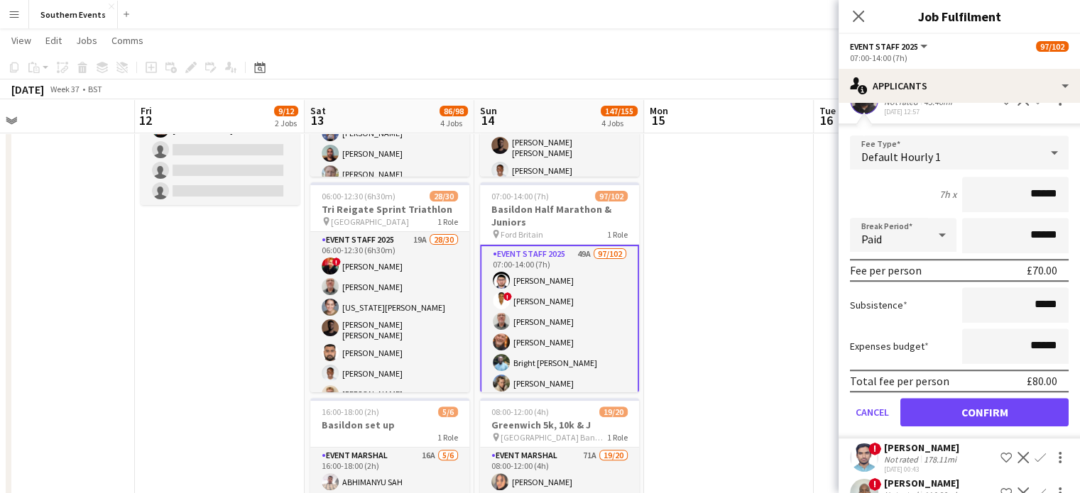
scroll to position [1101, 0]
click at [919, 398] on button "Confirm" at bounding box center [984, 412] width 168 height 28
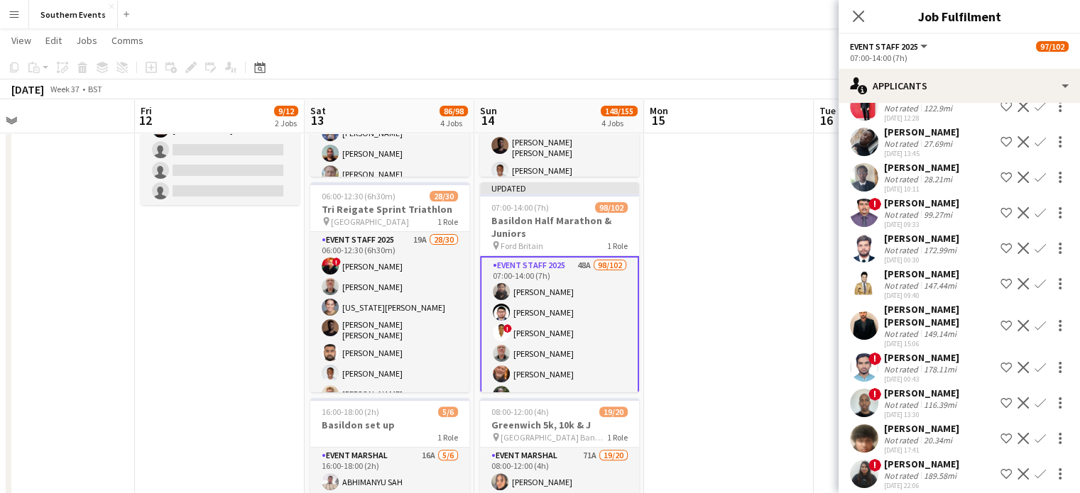
scroll to position [832, 0]
click at [902, 185] on div "[DATE] 10:11" at bounding box center [921, 189] width 75 height 9
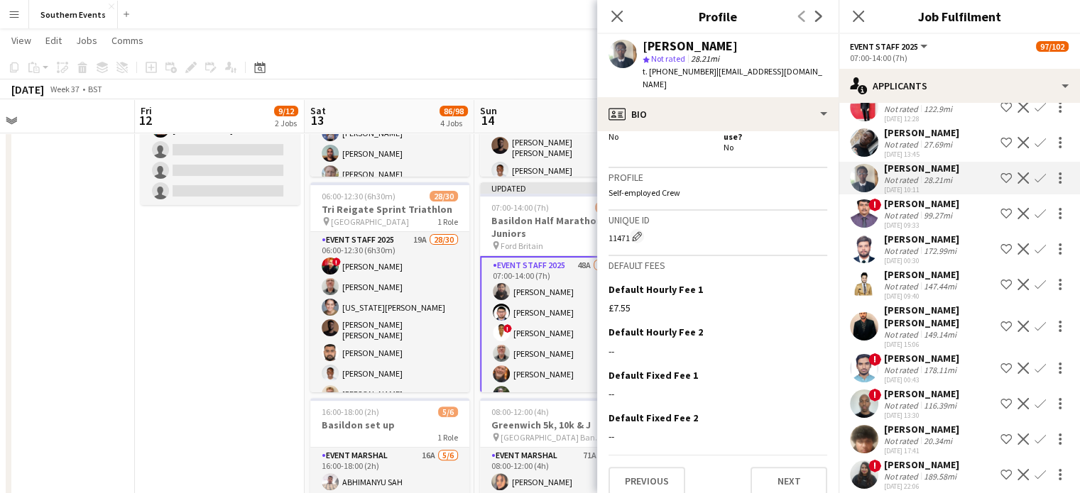
scroll to position [0, 0]
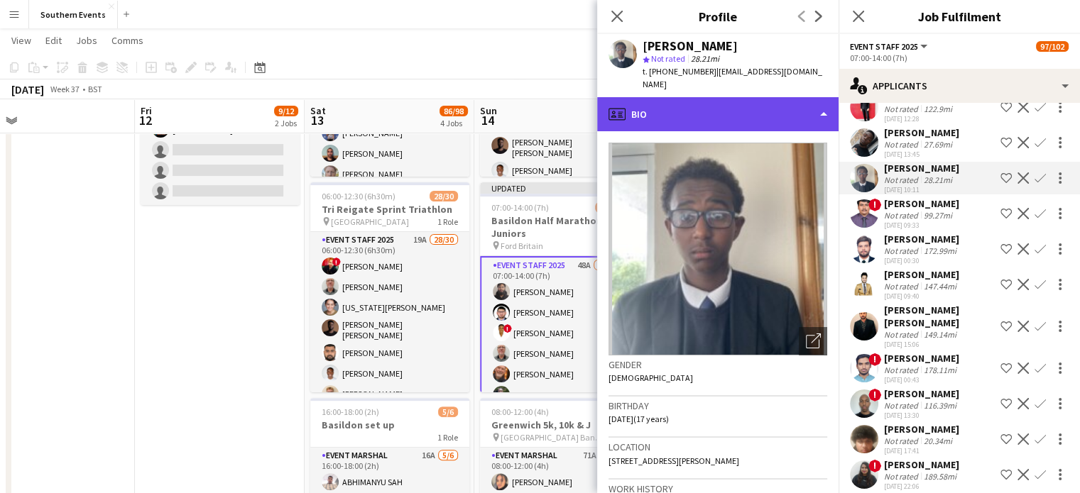
click at [662, 104] on div "profile Bio" at bounding box center [717, 114] width 241 height 34
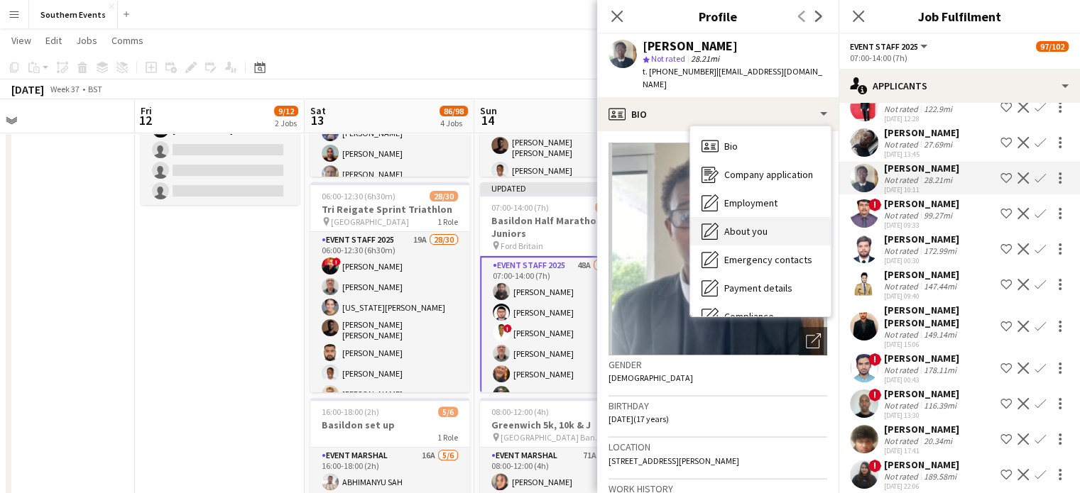
click at [764, 225] on span "About you" at bounding box center [745, 231] width 43 height 13
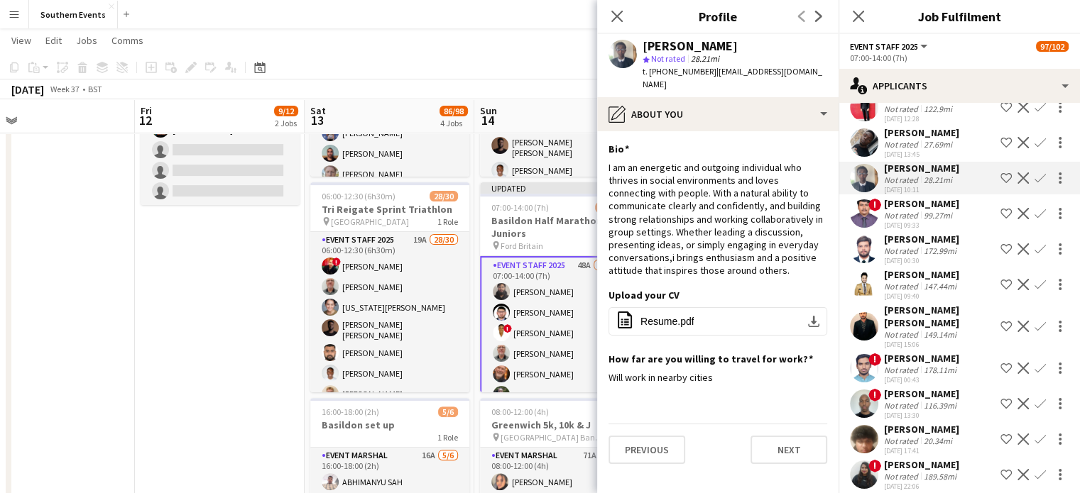
drag, startPoint x: 647, startPoint y: 46, endPoint x: 775, endPoint y: 44, distance: 128.5
click at [775, 44] on div "[PERSON_NAME]" at bounding box center [734, 46] width 185 height 13
copy div "[PERSON_NAME]"
click at [1034, 173] on app-icon "Confirm" at bounding box center [1039, 178] width 11 height 11
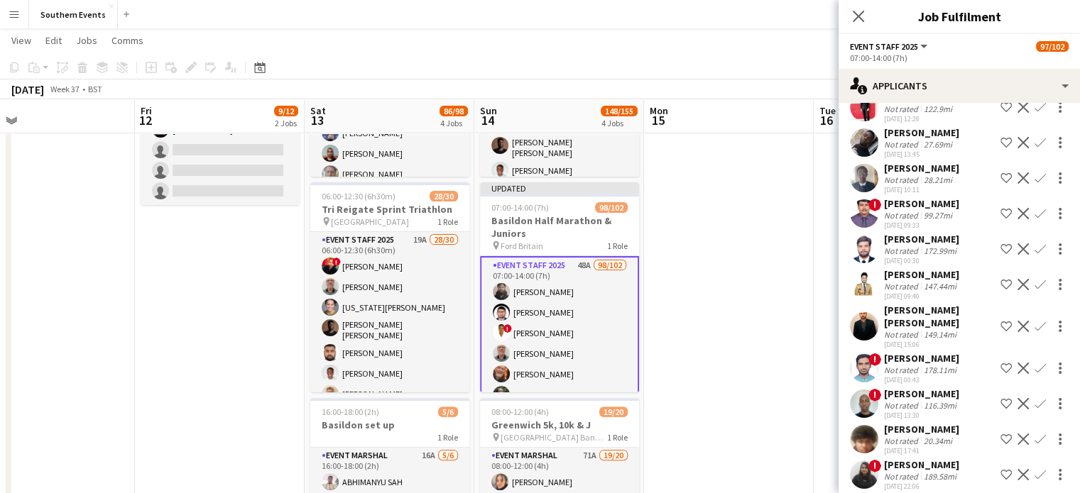
click at [1034, 173] on app-icon "Confirm" at bounding box center [1039, 178] width 11 height 11
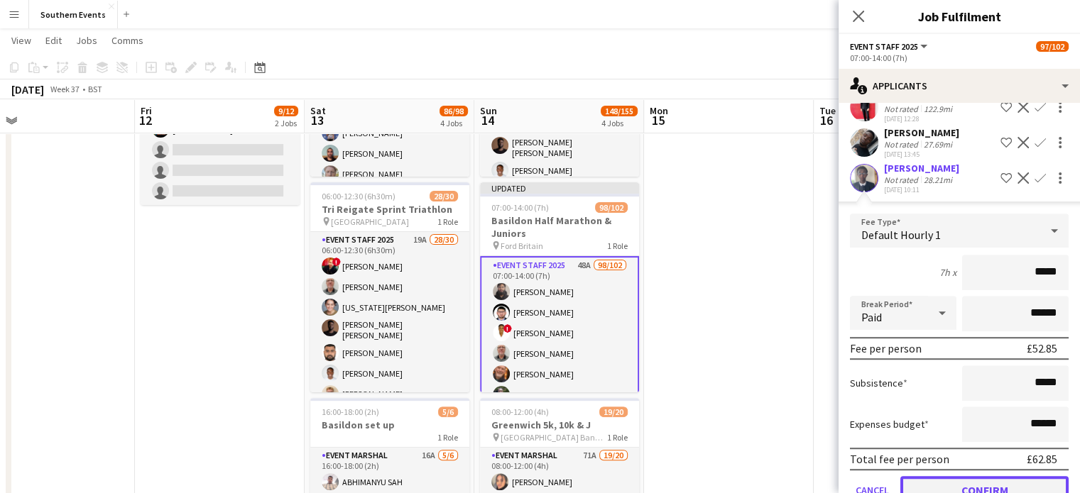
click at [1000, 476] on button "Confirm" at bounding box center [984, 490] width 168 height 28
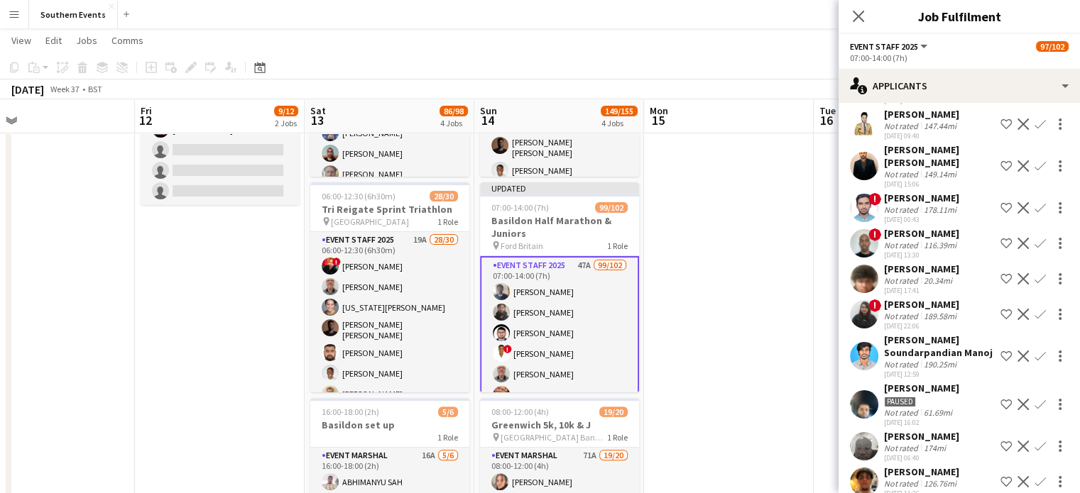
scroll to position [958, 0]
click at [926, 275] on div "20.34mi" at bounding box center [938, 280] width 34 height 11
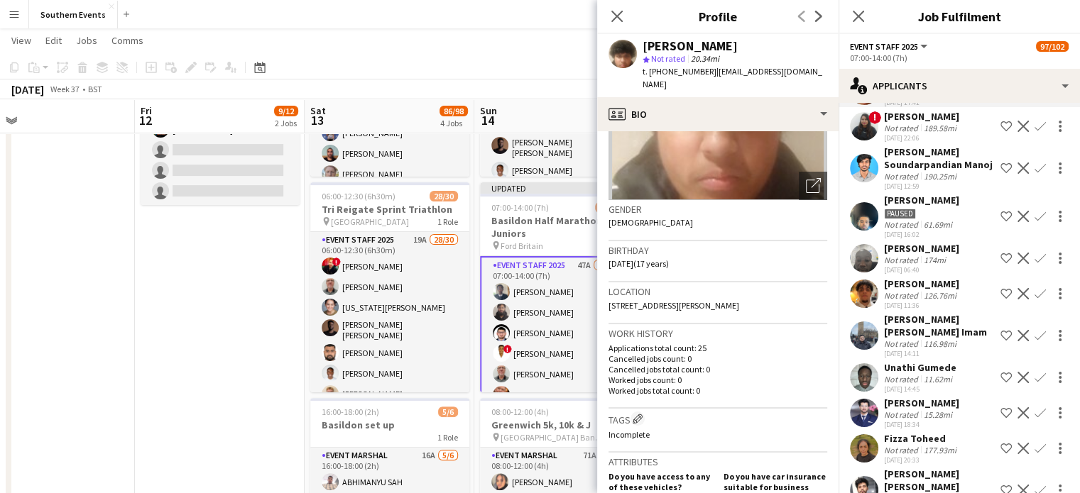
scroll to position [1147, 0]
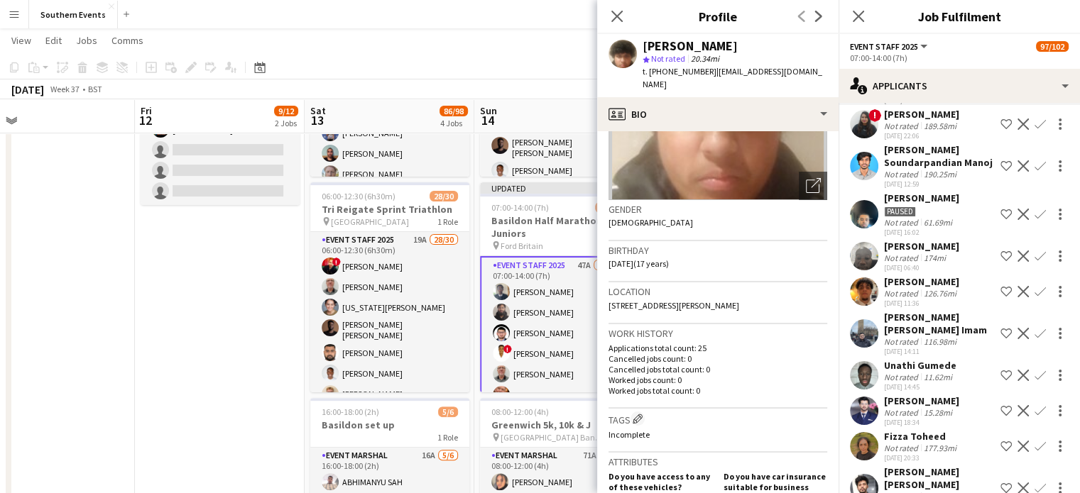
click at [929, 372] on div "11.62mi" at bounding box center [938, 377] width 34 height 11
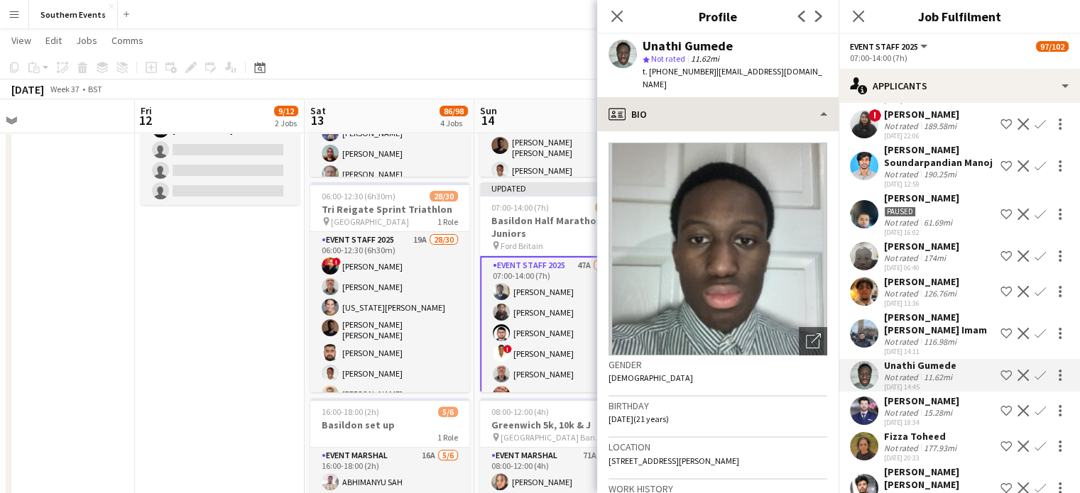
scroll to position [0, 0]
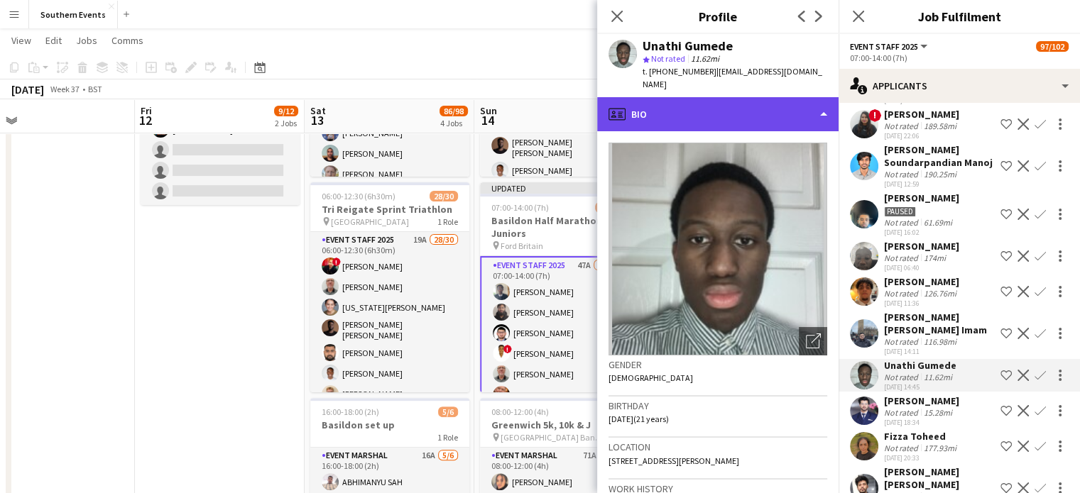
click at [665, 100] on div "profile Bio" at bounding box center [717, 114] width 241 height 34
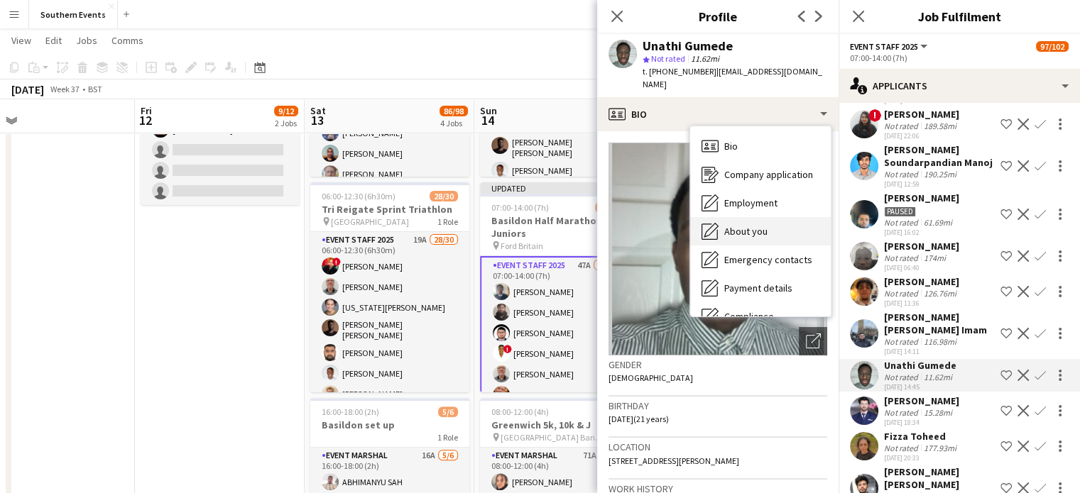
click at [763, 225] on span "About you" at bounding box center [745, 231] width 43 height 13
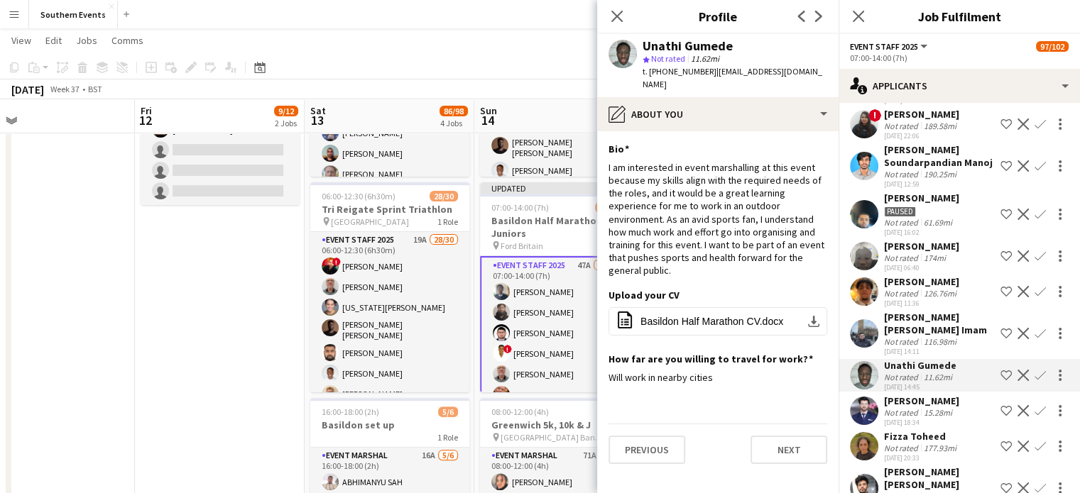
drag, startPoint x: 952, startPoint y: 366, endPoint x: 881, endPoint y: 363, distance: 71.0
click at [881, 363] on div "[PERSON_NAME] Not rated 11.62mi [DATE] 14:45 Shortlist crew Decline Confirm" at bounding box center [958, 375] width 241 height 33
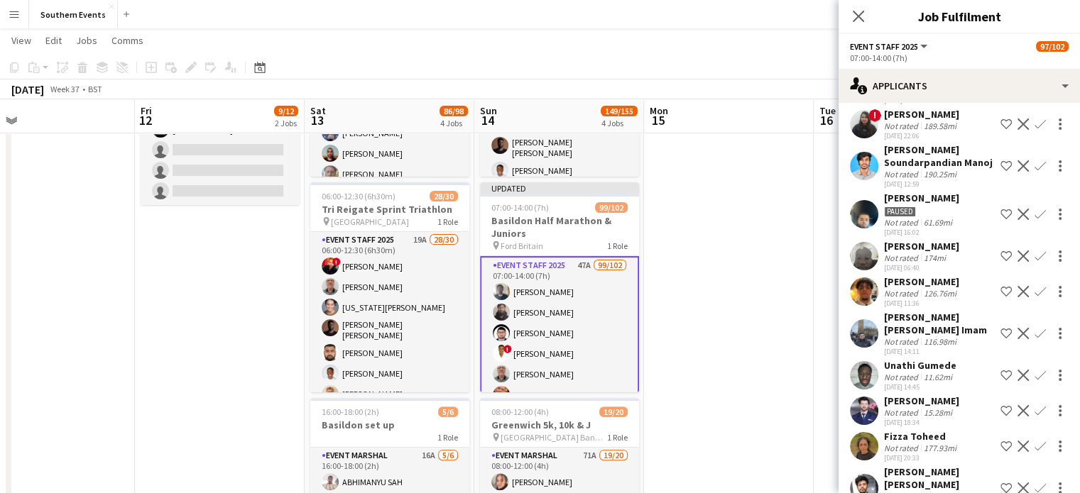
copy div "Unathi Gumede"
click at [1034, 375] on app-icon "Confirm" at bounding box center [1039, 375] width 11 height 11
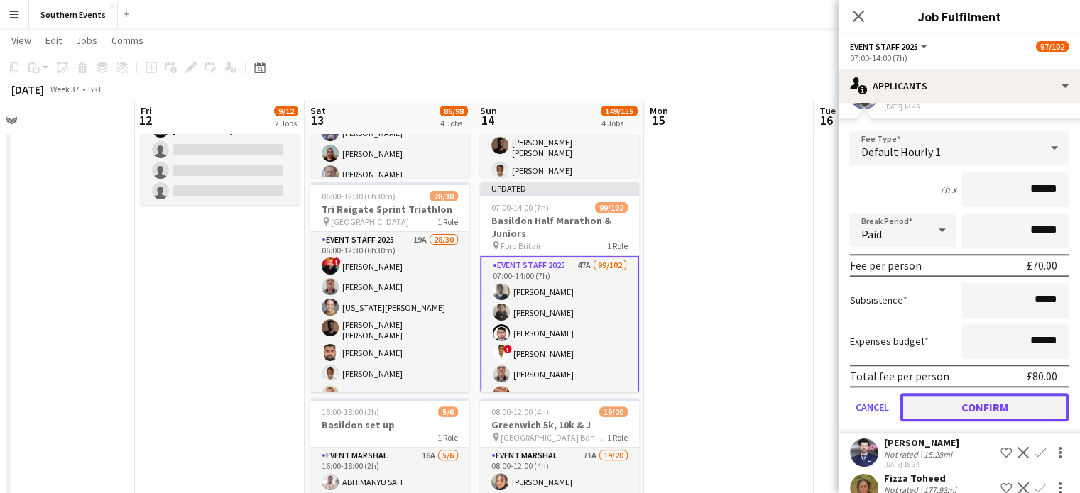
click at [965, 408] on button "Confirm" at bounding box center [984, 407] width 168 height 28
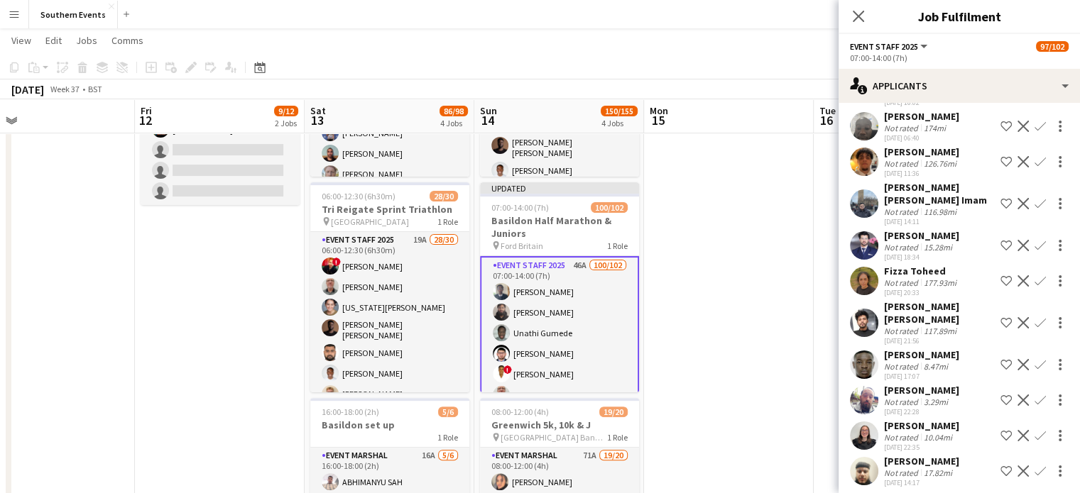
scroll to position [1284, 0]
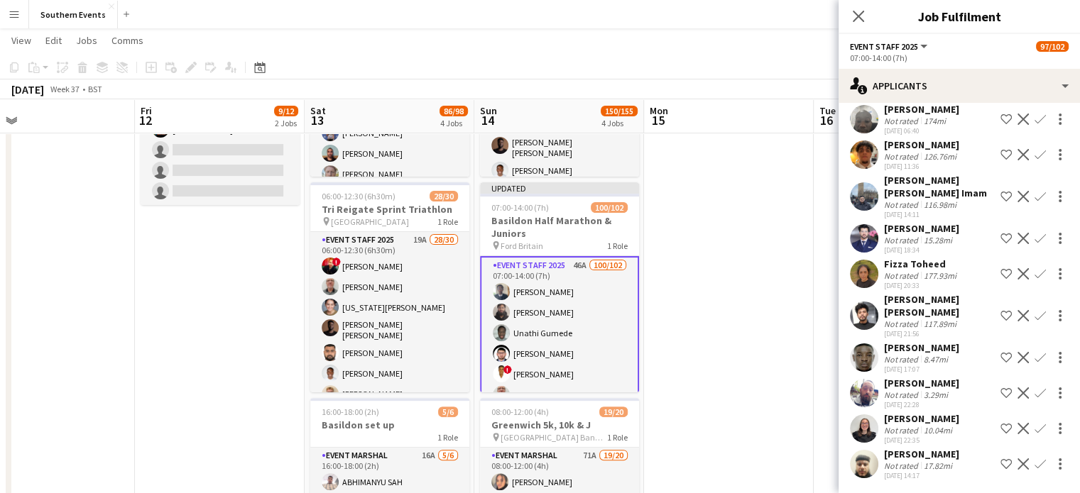
click at [918, 351] on div "[PERSON_NAME]" at bounding box center [921, 347] width 75 height 13
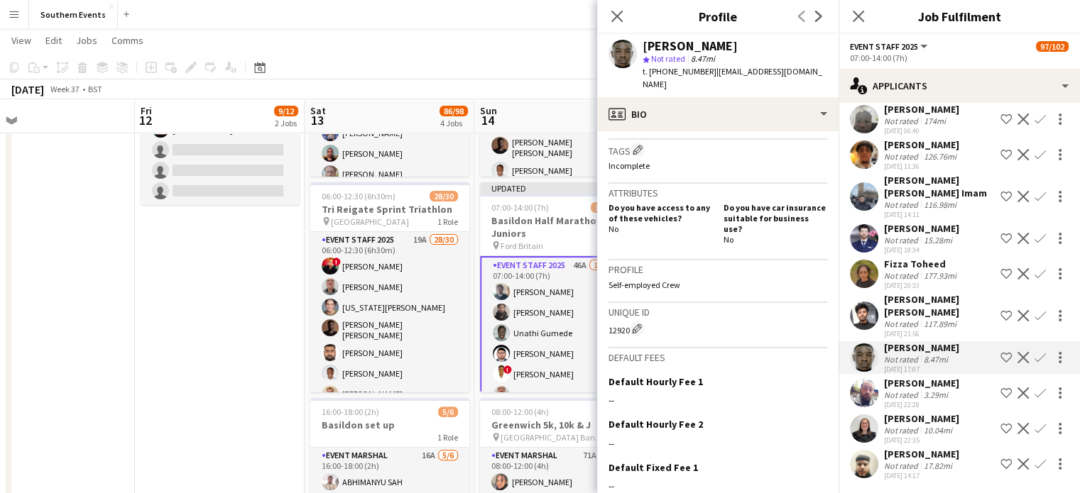
scroll to position [0, 0]
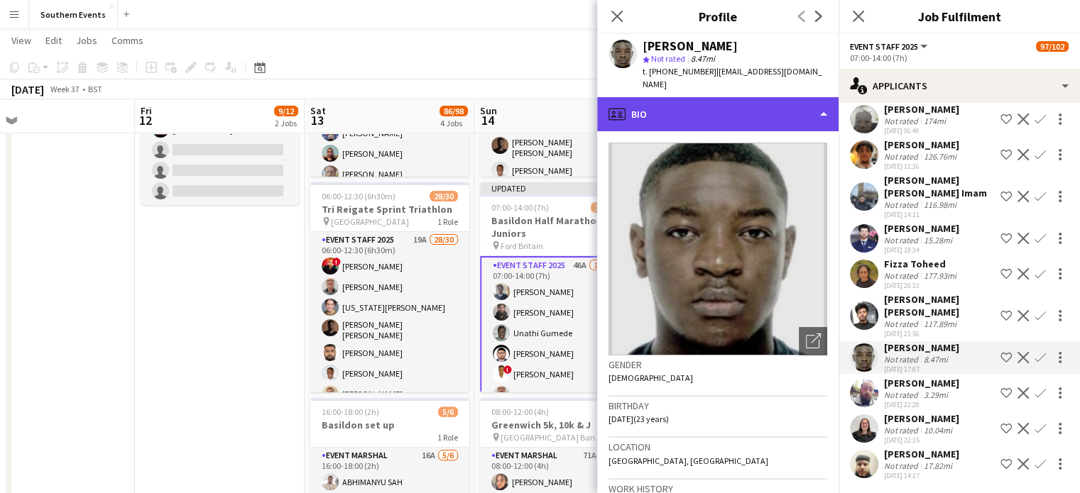
click at [656, 100] on div "profile Bio" at bounding box center [717, 114] width 241 height 34
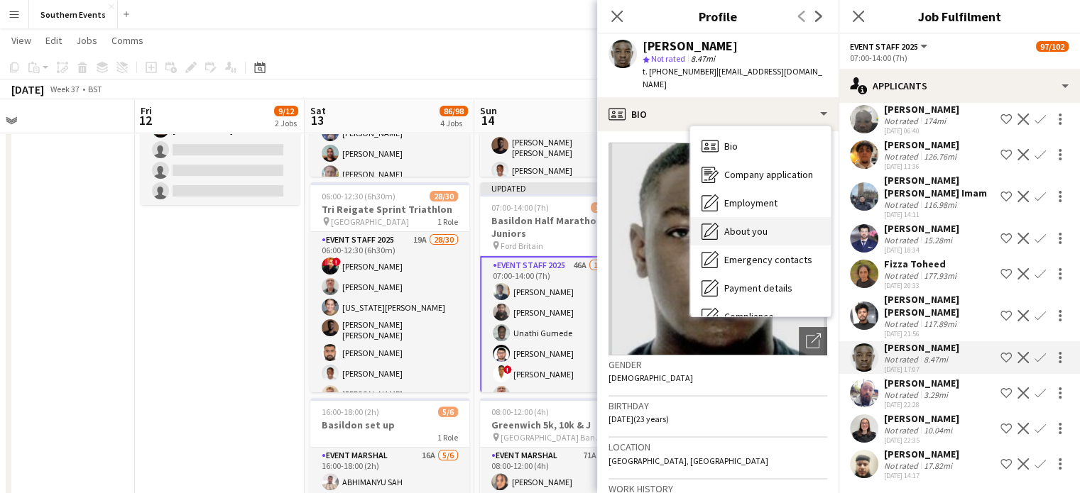
click at [768, 219] on div "About you About you" at bounding box center [760, 231] width 141 height 28
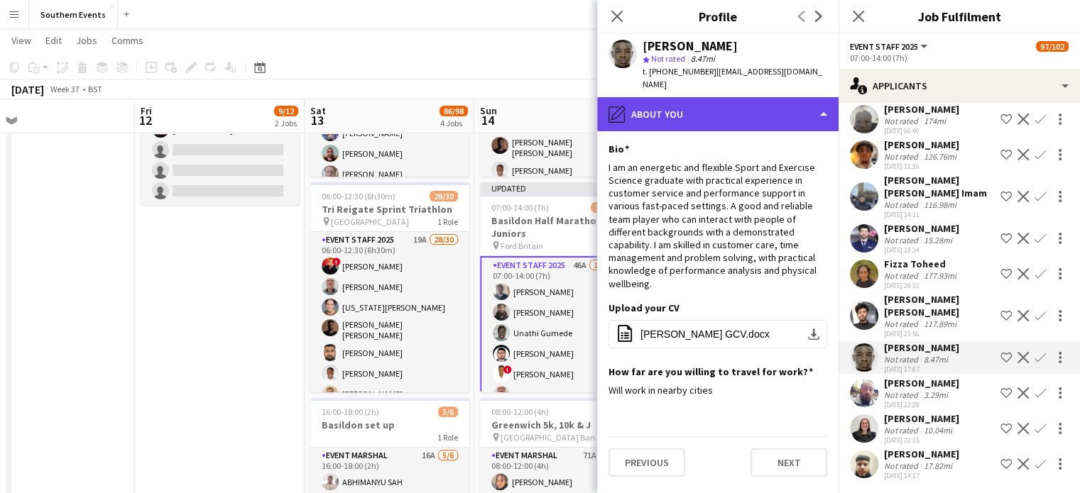
click at [700, 116] on div "pencil4 About you" at bounding box center [717, 114] width 241 height 34
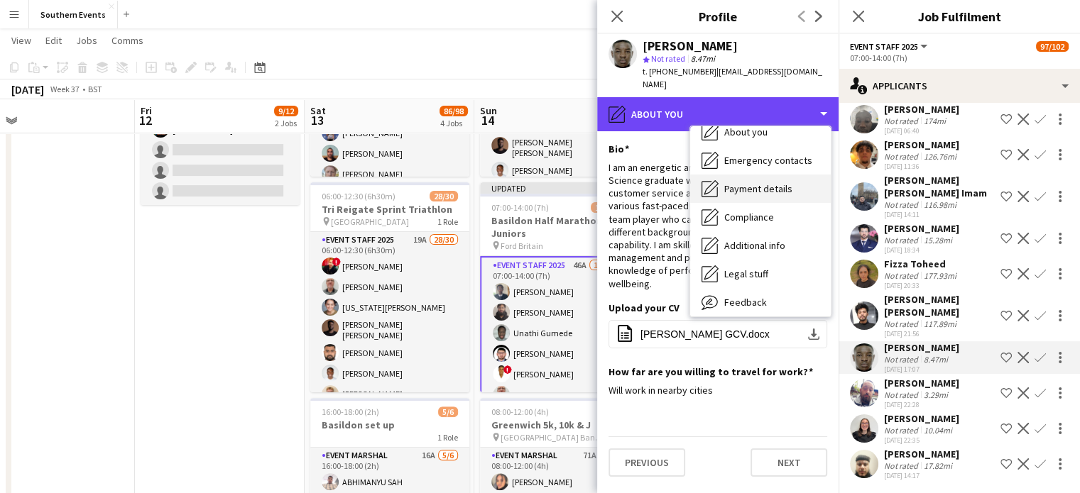
scroll to position [104, 0]
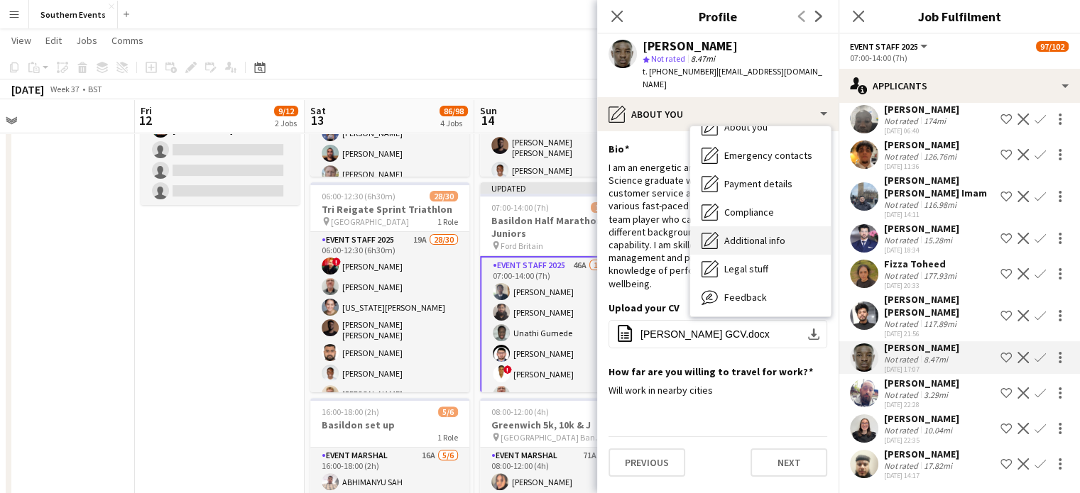
click at [746, 234] on span "Additional info" at bounding box center [754, 240] width 61 height 13
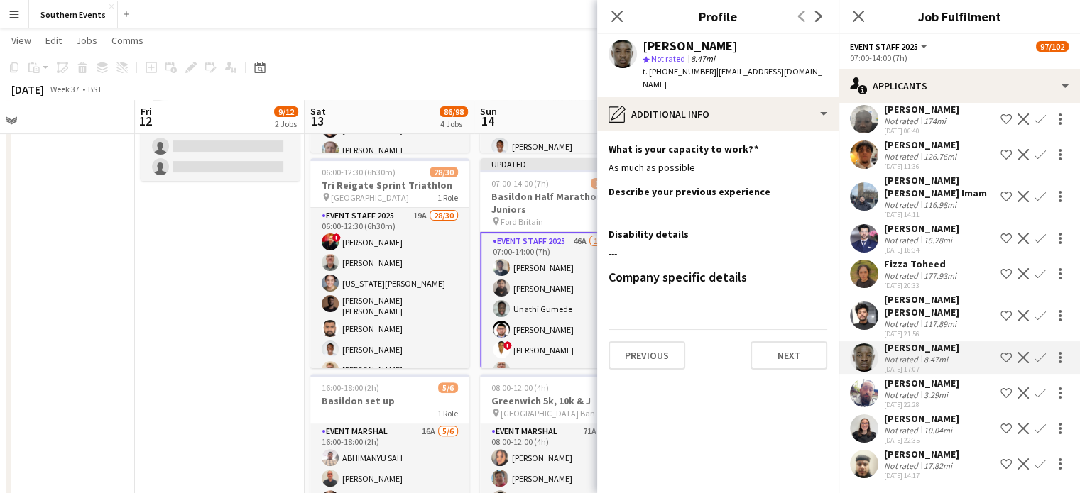
scroll to position [360, 0]
drag, startPoint x: 718, startPoint y: 45, endPoint x: 633, endPoint y: 45, distance: 85.9
click at [633, 45] on div "[PERSON_NAME] star Not rated 8.47mi t. [PHONE_NUMBER] | [EMAIL_ADDRESS][DOMAIN_…" at bounding box center [717, 65] width 241 height 63
copy div "[PERSON_NAME]"
click at [1034, 358] on app-icon "Confirm" at bounding box center [1039, 357] width 11 height 11
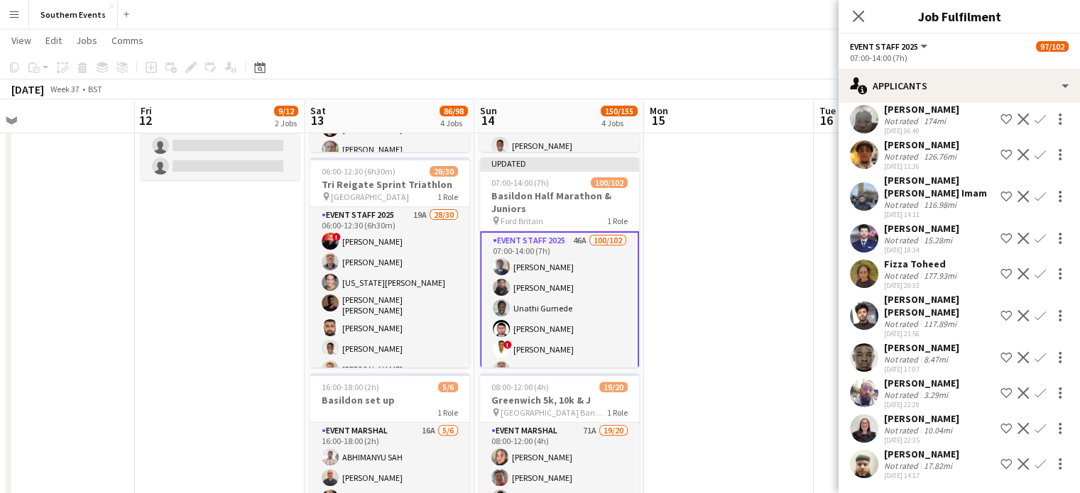
click at [1034, 356] on app-icon "Confirm" at bounding box center [1039, 357] width 11 height 11
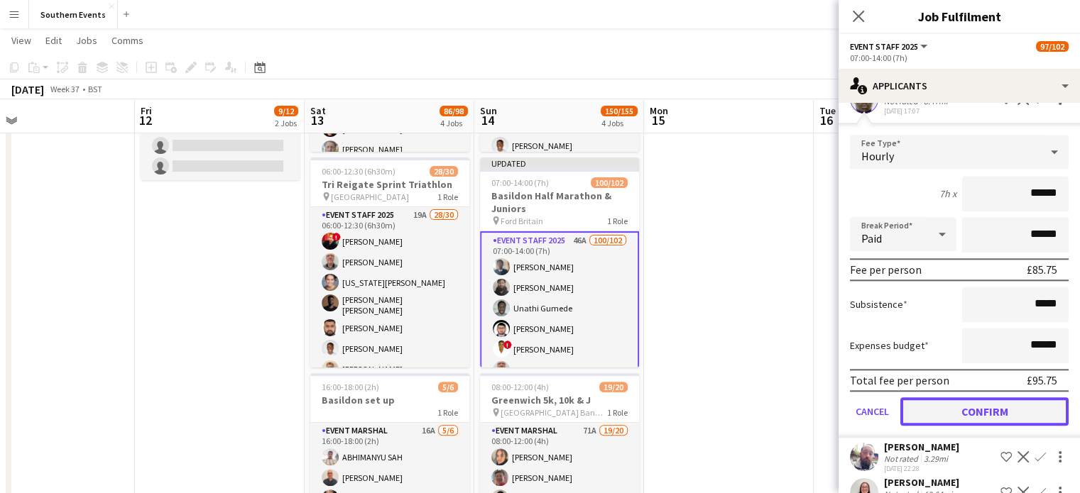
click at [983, 406] on button "Confirm" at bounding box center [984, 412] width 168 height 28
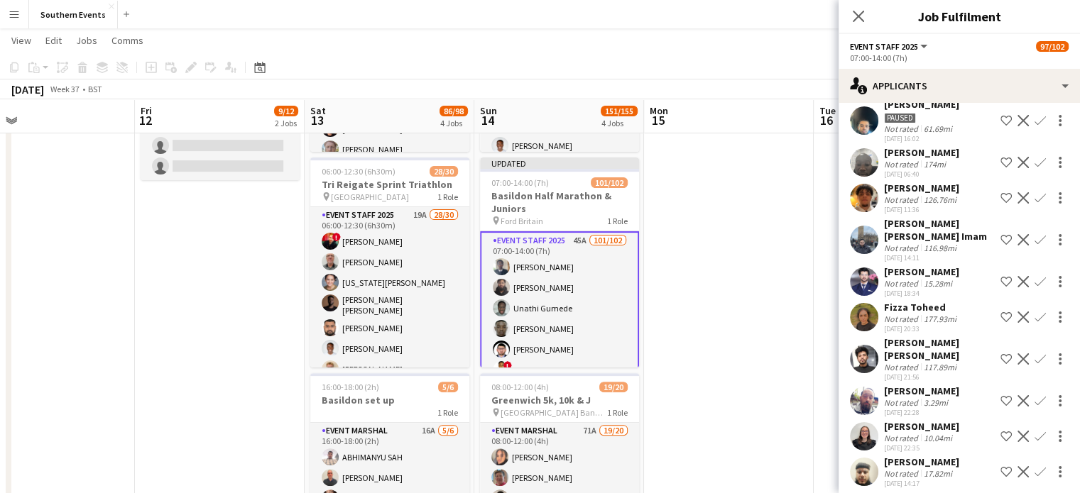
scroll to position [1249, 0]
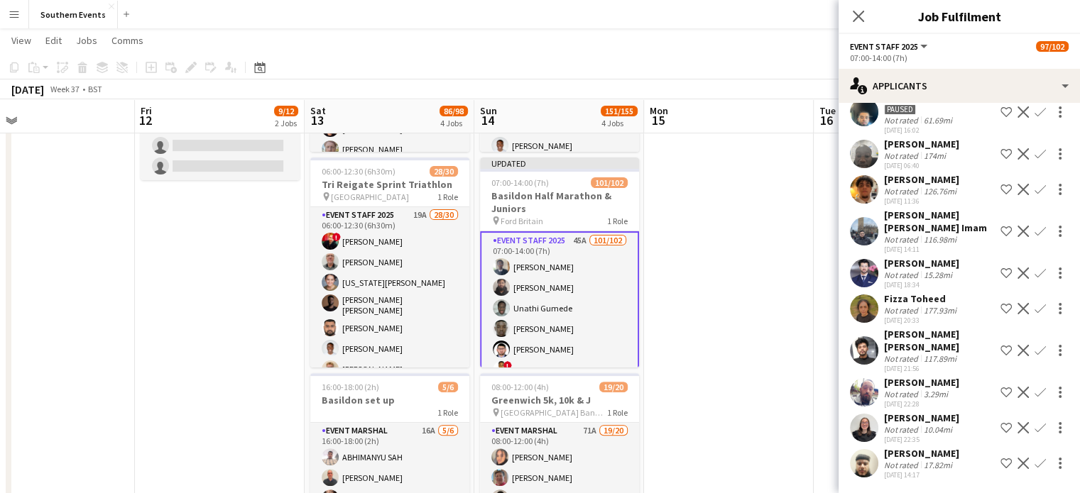
click at [897, 386] on div "[PERSON_NAME]" at bounding box center [921, 382] width 75 height 13
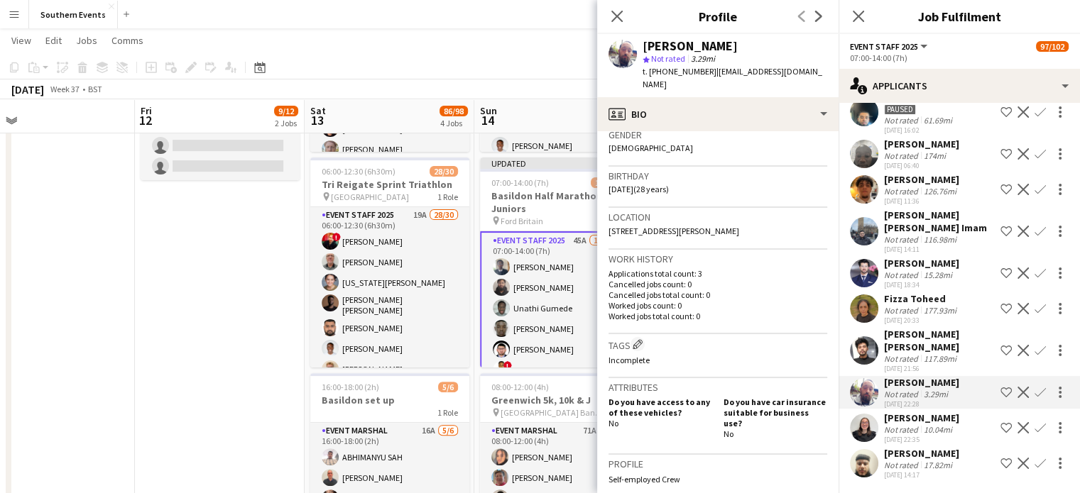
scroll to position [0, 0]
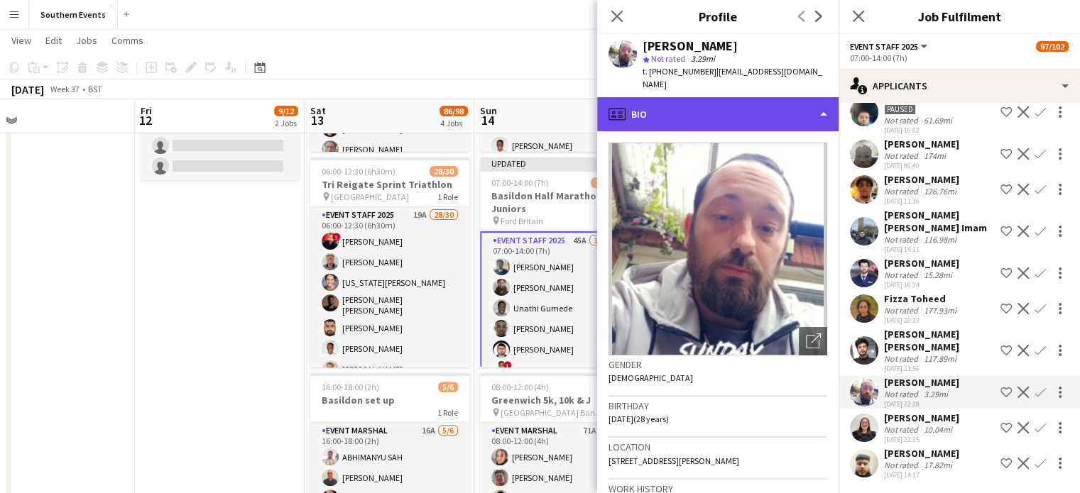
click at [679, 119] on div "profile Bio" at bounding box center [717, 114] width 241 height 34
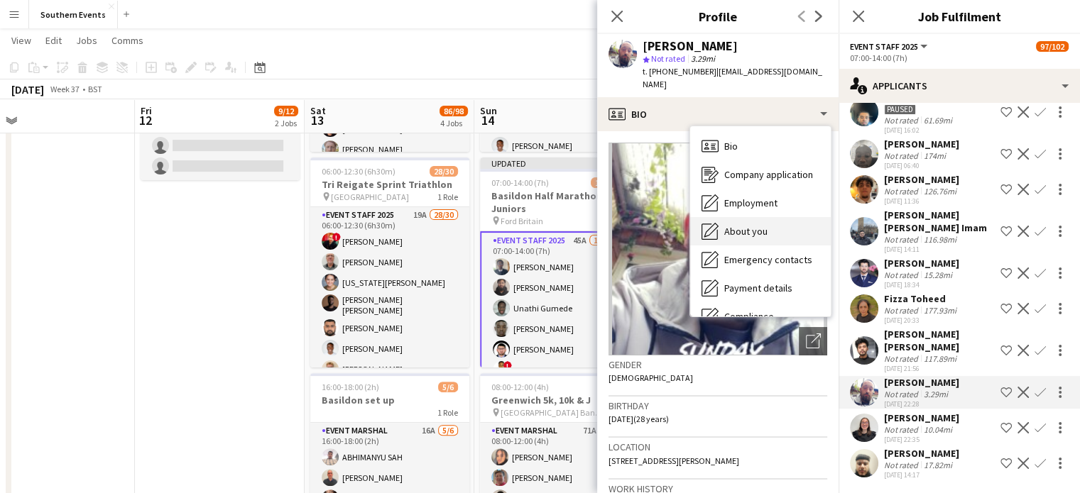
click at [754, 229] on span "About you" at bounding box center [745, 231] width 43 height 13
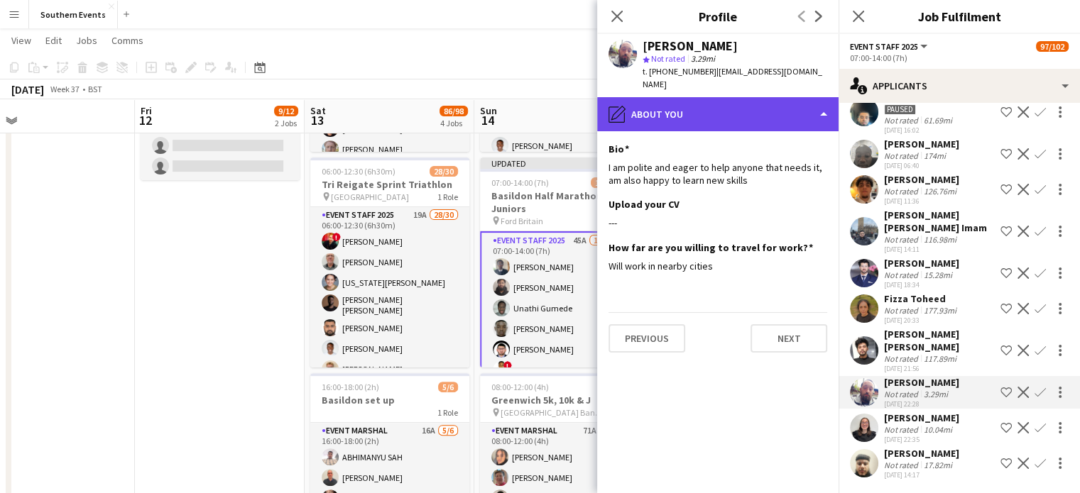
click at [698, 120] on div "pencil4 About you" at bounding box center [717, 114] width 241 height 34
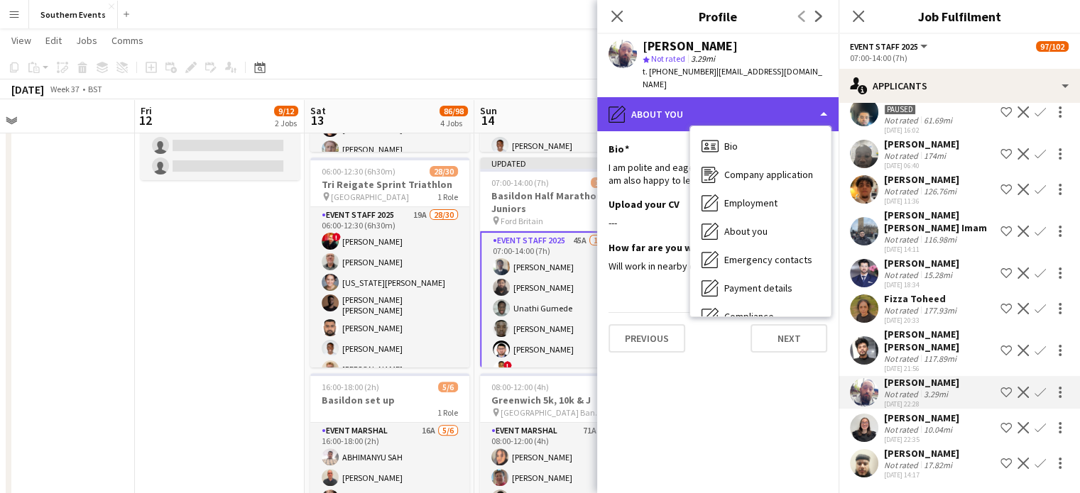
click at [698, 120] on div "pencil4 About you" at bounding box center [717, 114] width 241 height 34
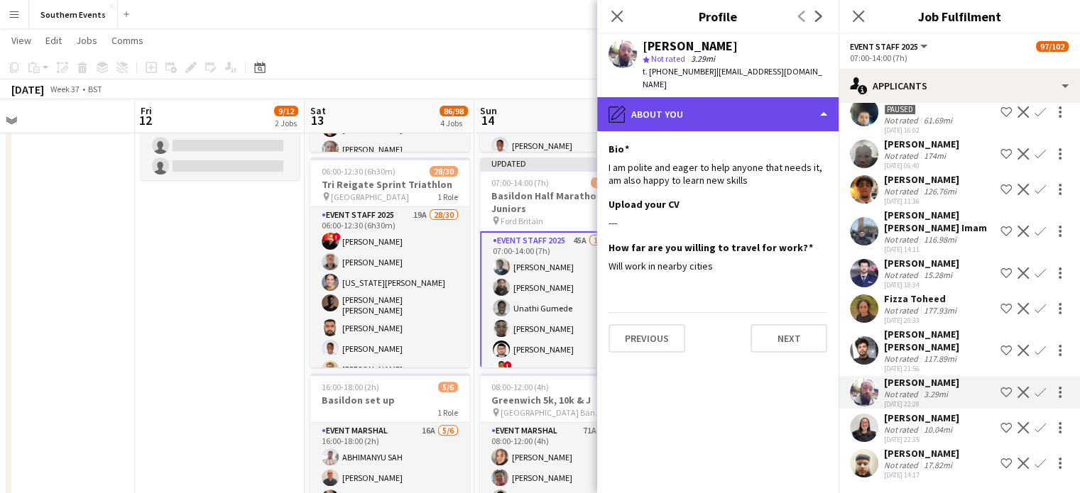
click at [685, 119] on div "pencil4 About you" at bounding box center [717, 114] width 241 height 34
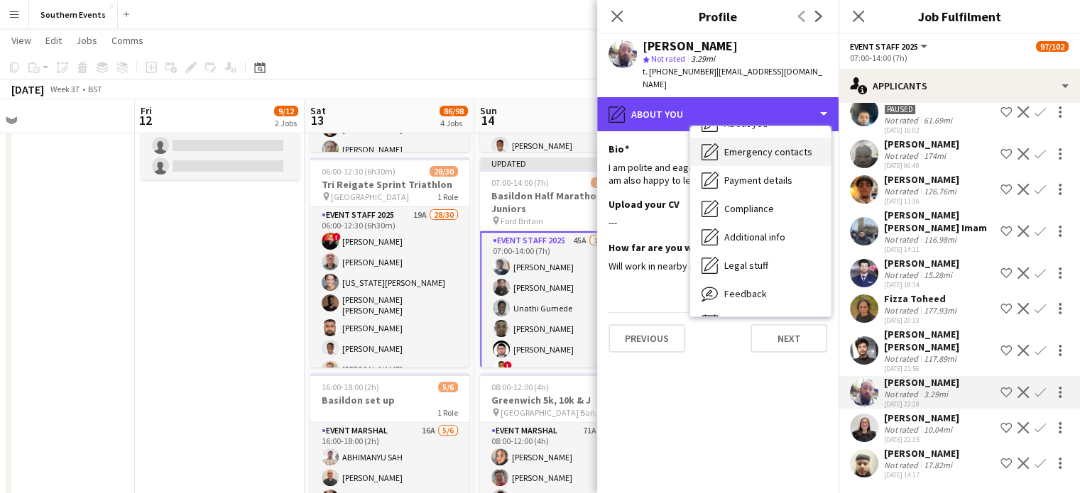
scroll to position [108, 0]
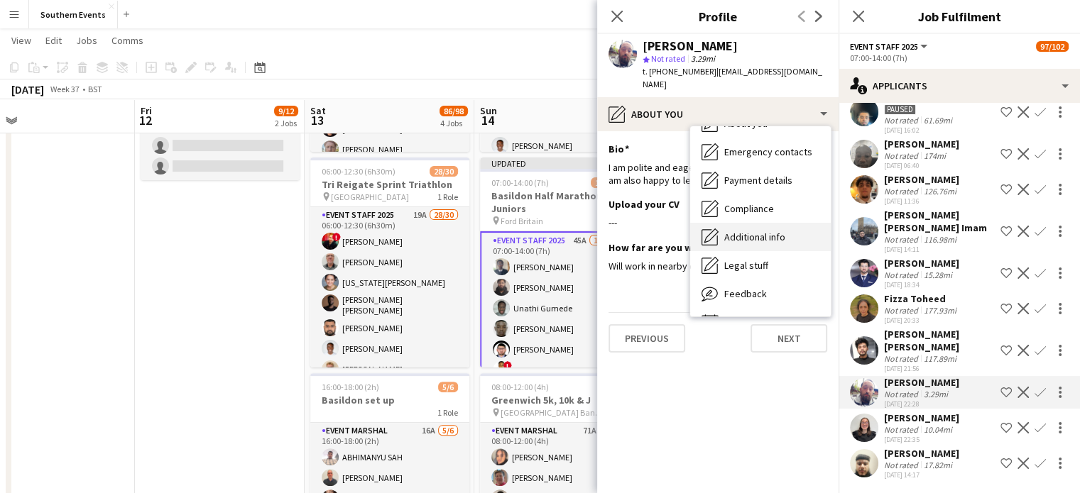
click at [762, 228] on div "Additional info Additional info" at bounding box center [760, 237] width 141 height 28
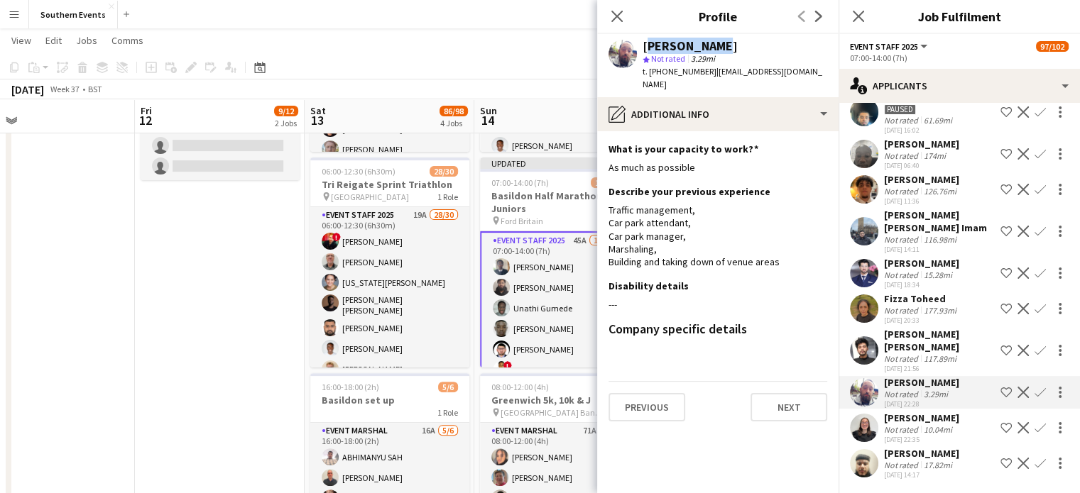
drag, startPoint x: 644, startPoint y: 43, endPoint x: 716, endPoint y: 41, distance: 72.4
click at [716, 41] on div "[PERSON_NAME]" at bounding box center [734, 46] width 185 height 13
copy div "[PERSON_NAME]"
click at [1034, 391] on app-icon "Confirm" at bounding box center [1039, 392] width 11 height 11
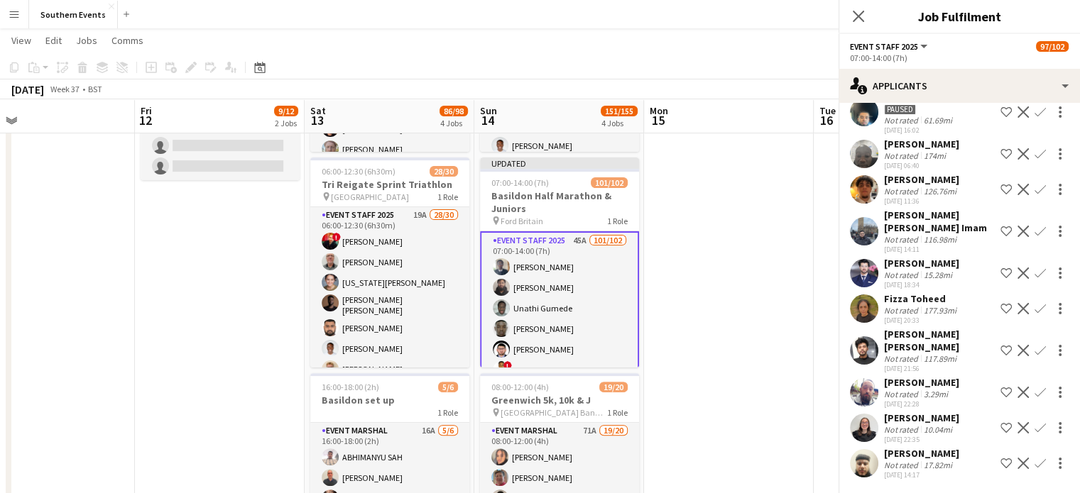
scroll to position [1249, 0]
click at [1034, 397] on app-icon "Confirm" at bounding box center [1039, 392] width 11 height 11
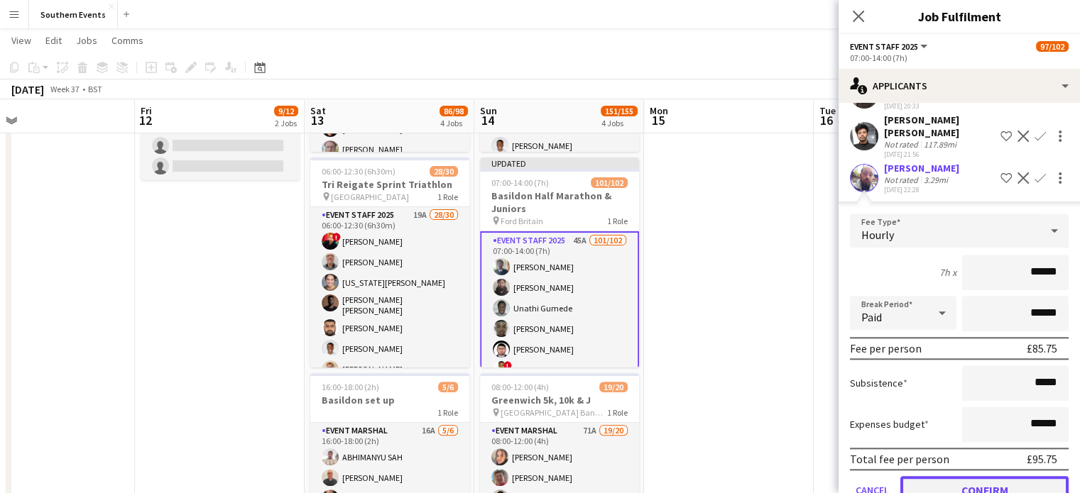
click at [1011, 483] on button "Confirm" at bounding box center [984, 490] width 168 height 28
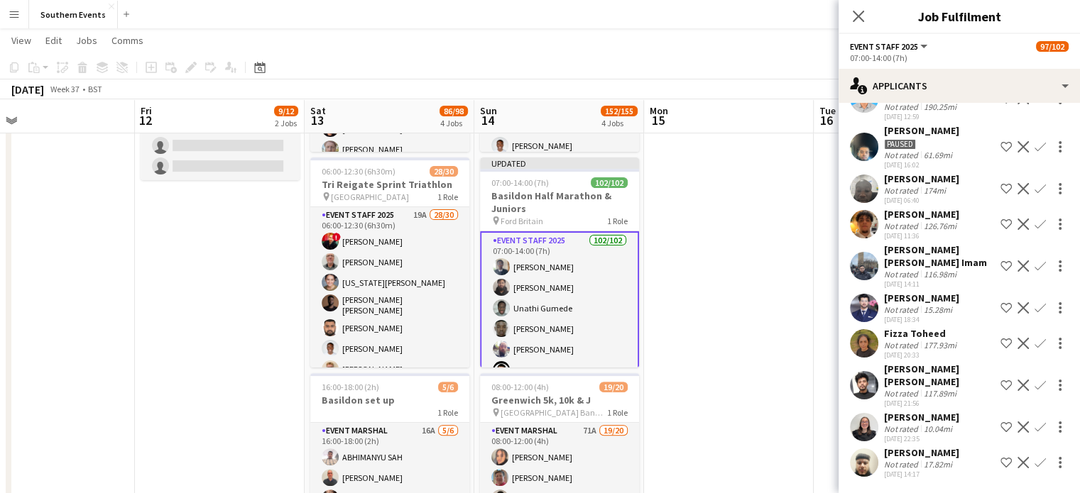
scroll to position [1213, 0]
click at [904, 428] on div "Not rated" at bounding box center [902, 430] width 37 height 11
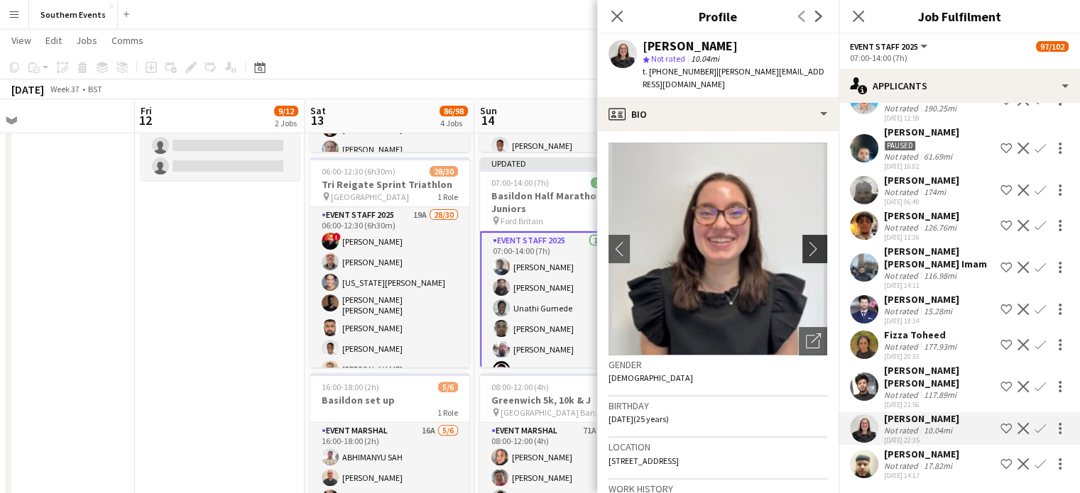
click at [806, 241] on app-icon "chevron-right" at bounding box center [817, 248] width 22 height 15
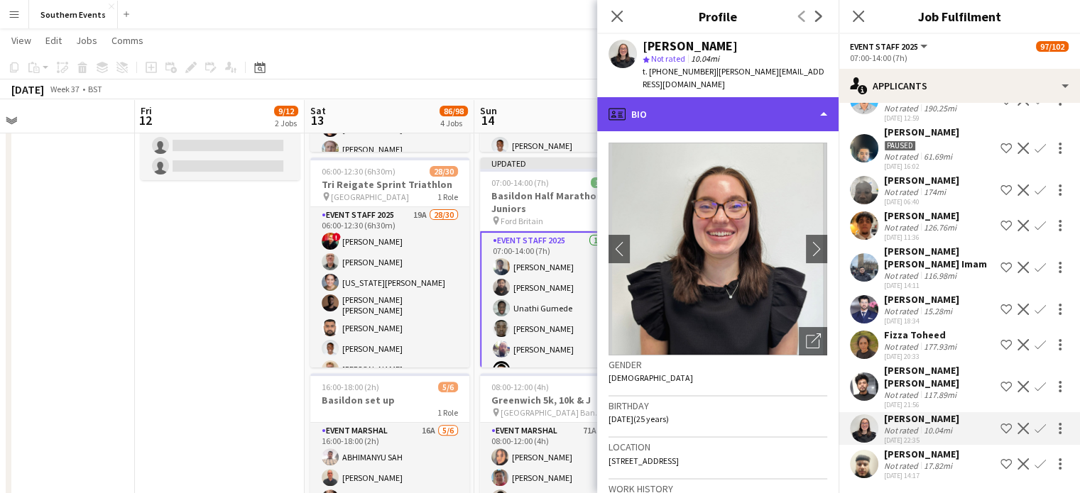
click at [719, 102] on div "profile Bio" at bounding box center [717, 114] width 241 height 34
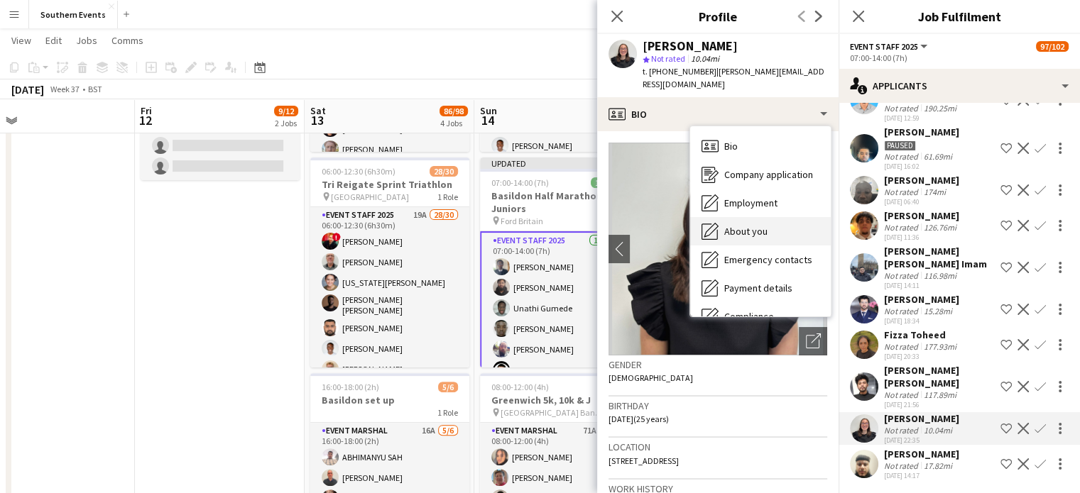
click at [773, 217] on div "About you About you" at bounding box center [760, 231] width 141 height 28
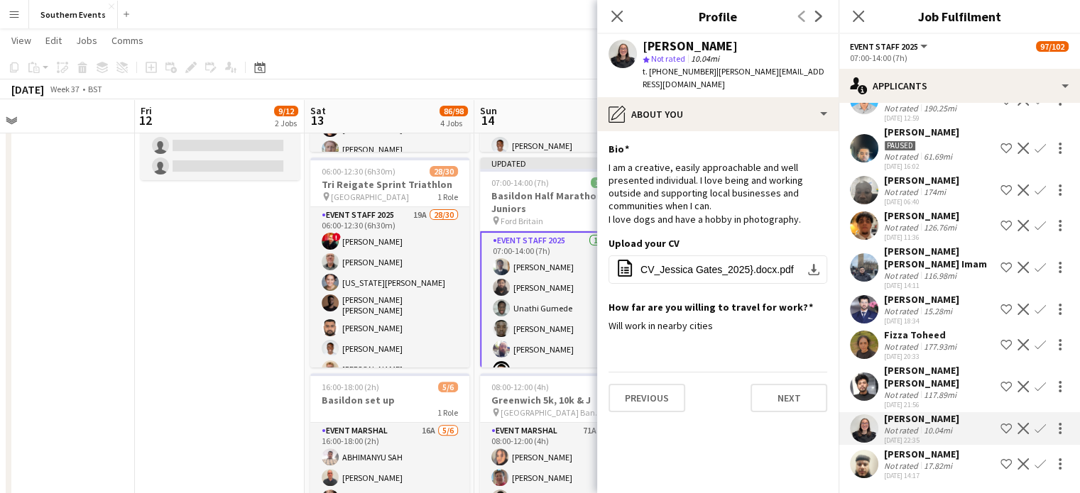
drag, startPoint x: 884, startPoint y: 417, endPoint x: 947, endPoint y: 418, distance: 63.2
click at [947, 418] on div "[PERSON_NAME]" at bounding box center [921, 418] width 75 height 13
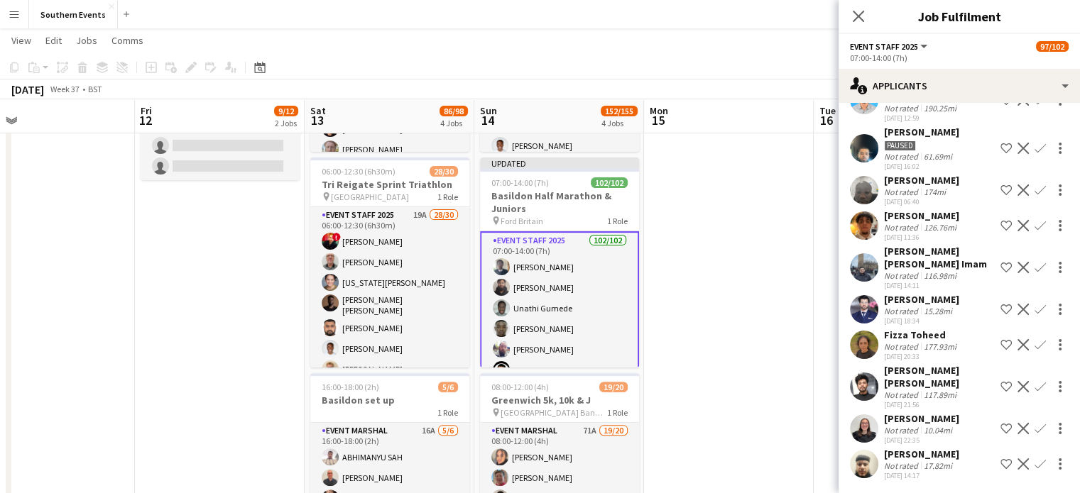
copy div "[PERSON_NAME]"
click at [1034, 428] on button "Confirm" at bounding box center [1039, 428] width 17 height 17
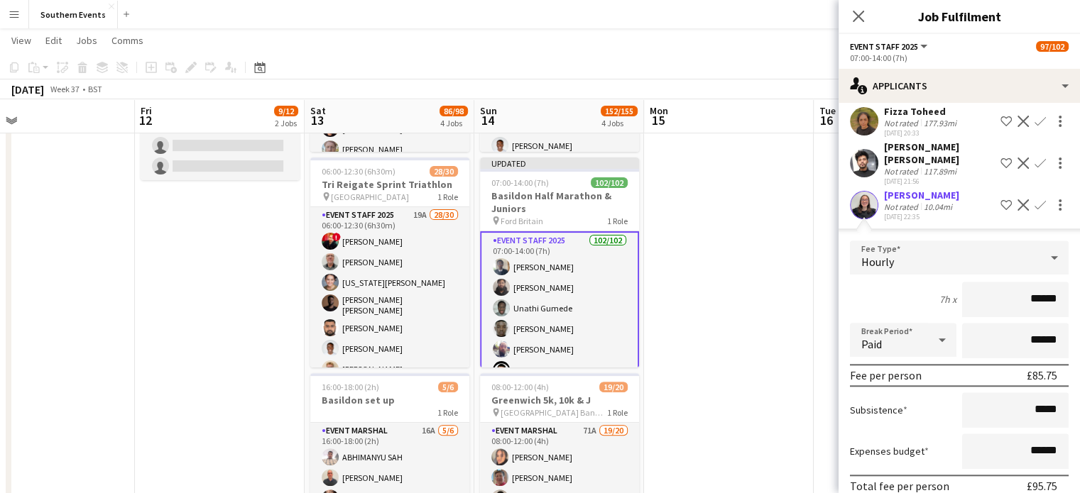
scroll to position [1534, 0]
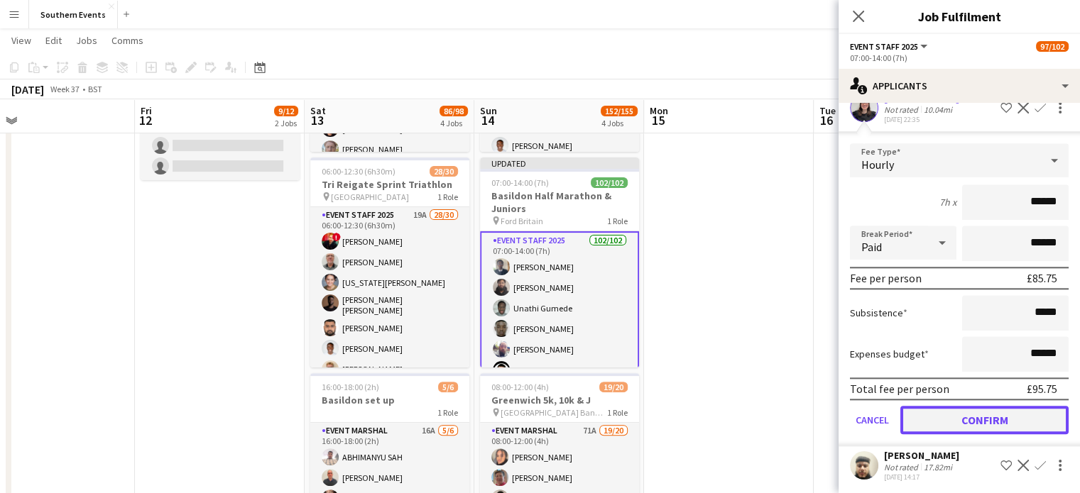
click at [991, 416] on button "Confirm" at bounding box center [984, 420] width 168 height 28
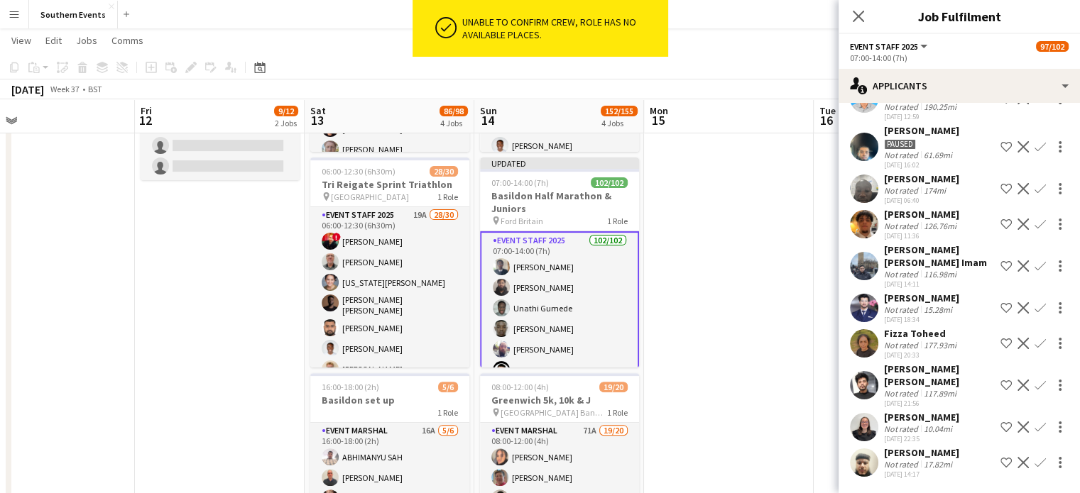
scroll to position [1213, 0]
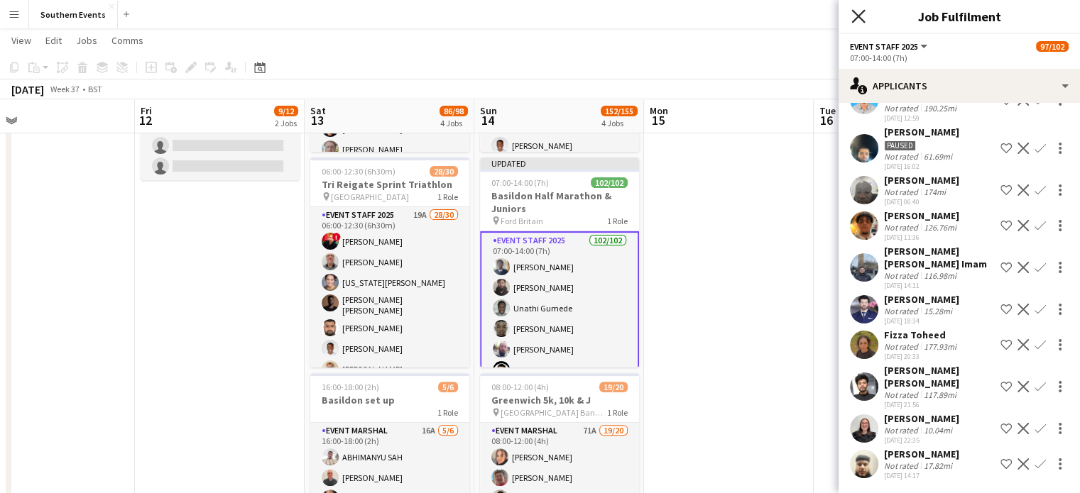
click at [858, 18] on icon "Close pop-in" at bounding box center [857, 15] width 13 height 13
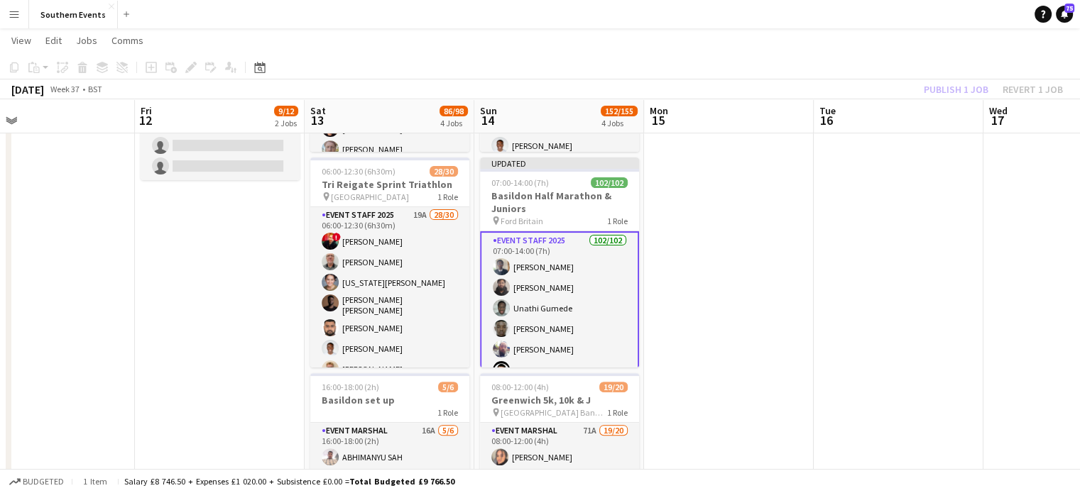
click at [960, 89] on div "Publish 1 job Revert 1 job" at bounding box center [993, 89] width 173 height 18
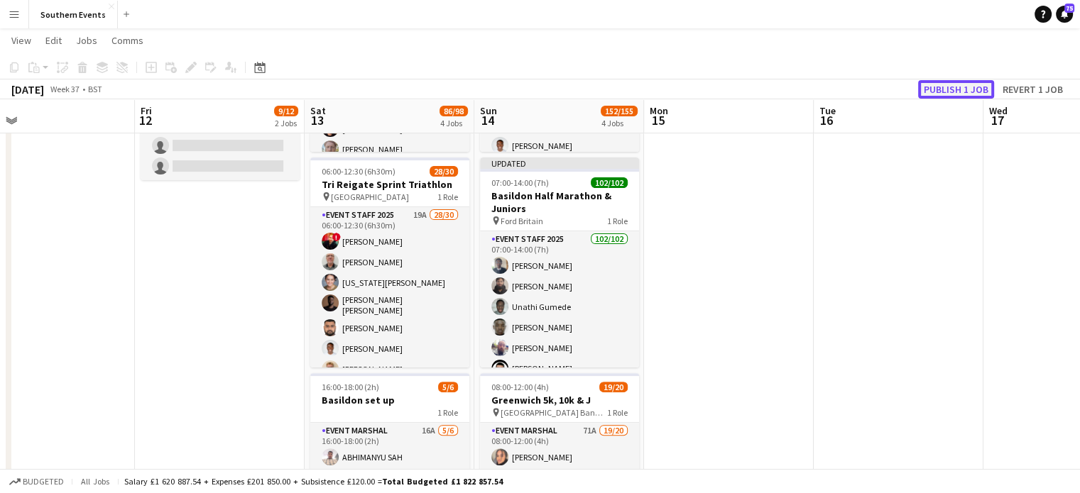
click at [946, 88] on button "Publish 1 job" at bounding box center [956, 89] width 76 height 18
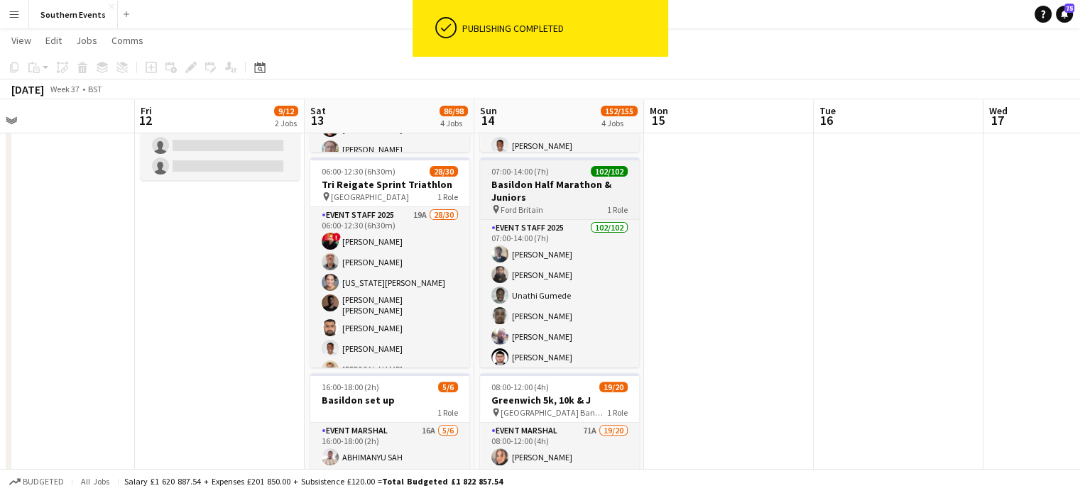
click at [576, 204] on div "pin Ford Britain 1 Role" at bounding box center [559, 209] width 159 height 11
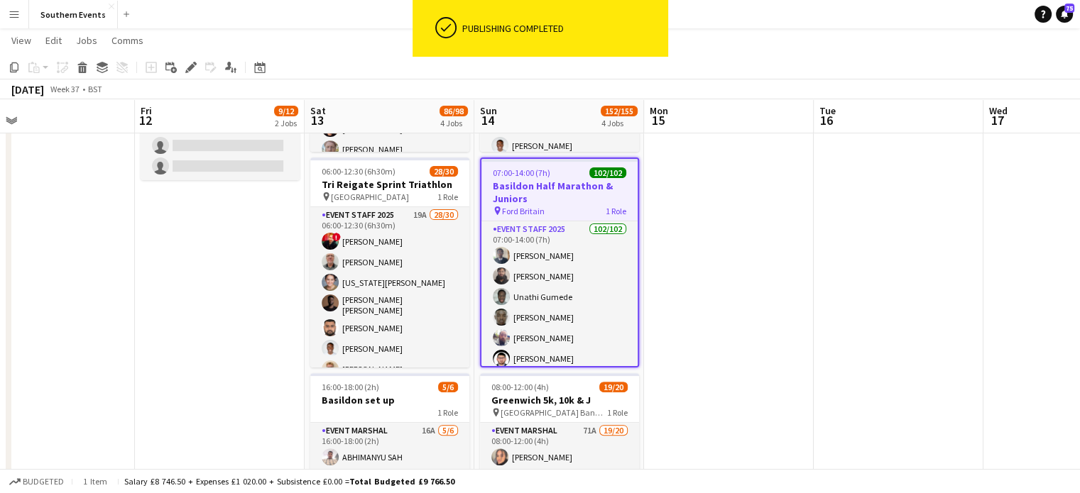
click at [557, 192] on h3 "Basildon Half Marathon & Juniors" at bounding box center [559, 193] width 156 height 26
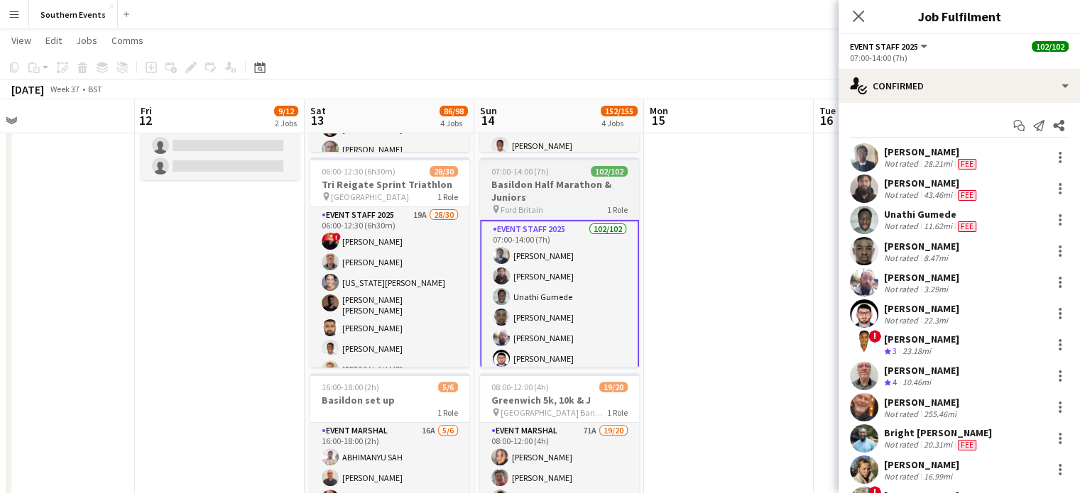
click at [568, 204] on div "pin Ford Britain 1 Role" at bounding box center [559, 209] width 159 height 11
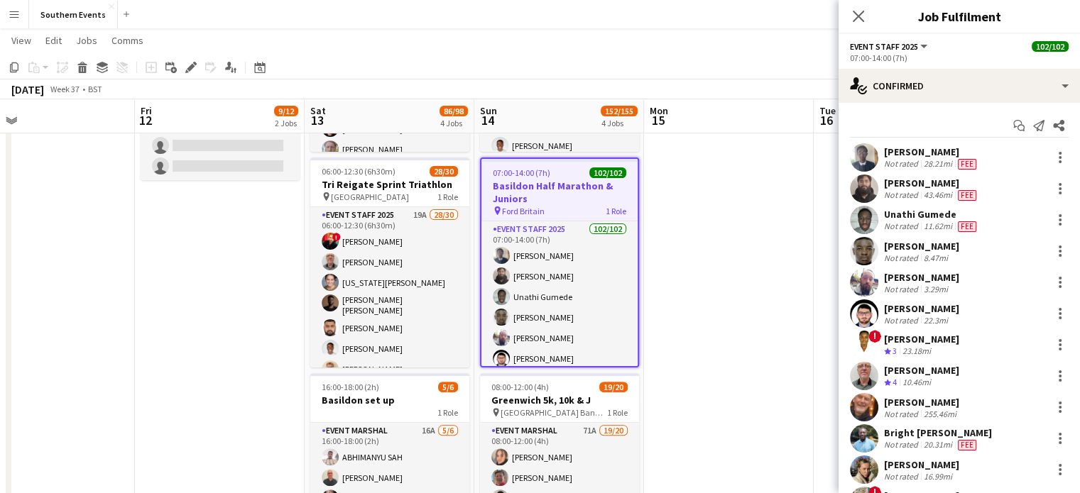
click at [568, 204] on h3 "Basildon Half Marathon & Juniors" at bounding box center [559, 193] width 156 height 26
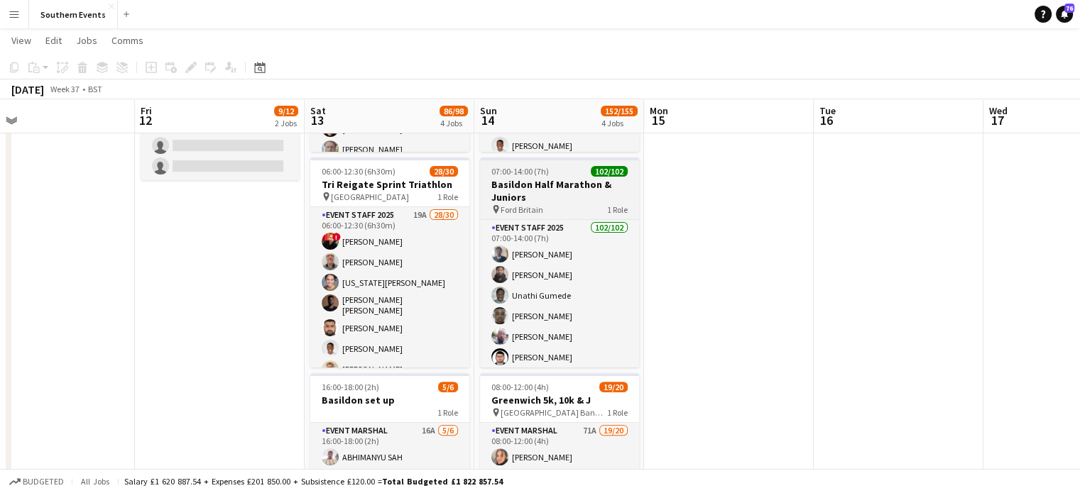
click at [554, 189] on h3 "Basildon Half Marathon & Juniors" at bounding box center [559, 191] width 159 height 26
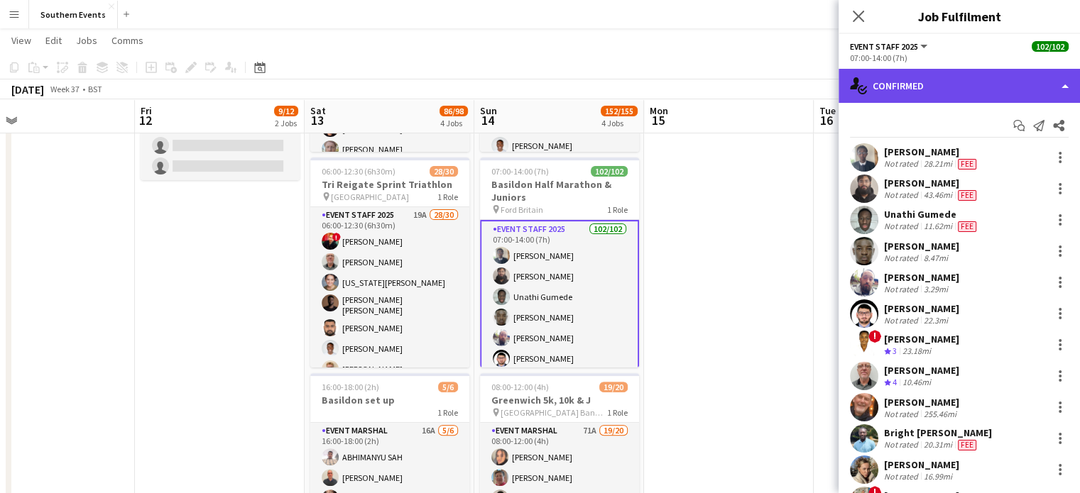
click at [982, 97] on div "single-neutral-actions-check-2 Confirmed" at bounding box center [958, 86] width 241 height 34
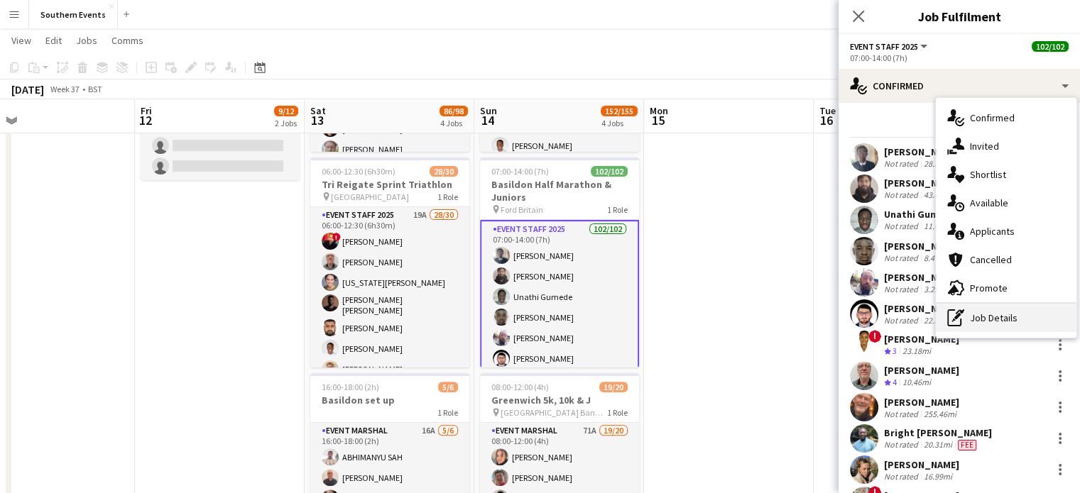
click at [1028, 329] on div "pen-write Job Details" at bounding box center [1006, 318] width 141 height 28
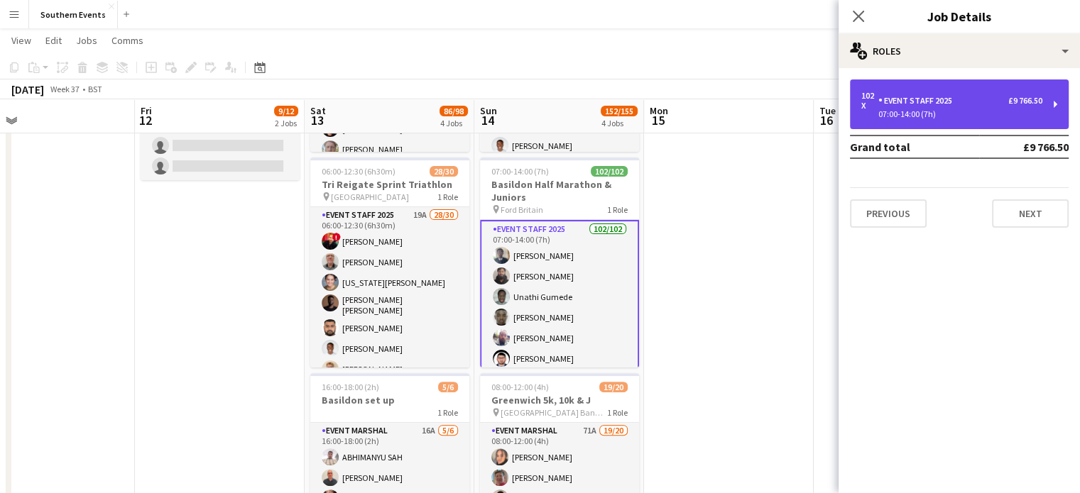
click at [952, 115] on div "07:00-14:00 (7h)" at bounding box center [951, 114] width 181 height 7
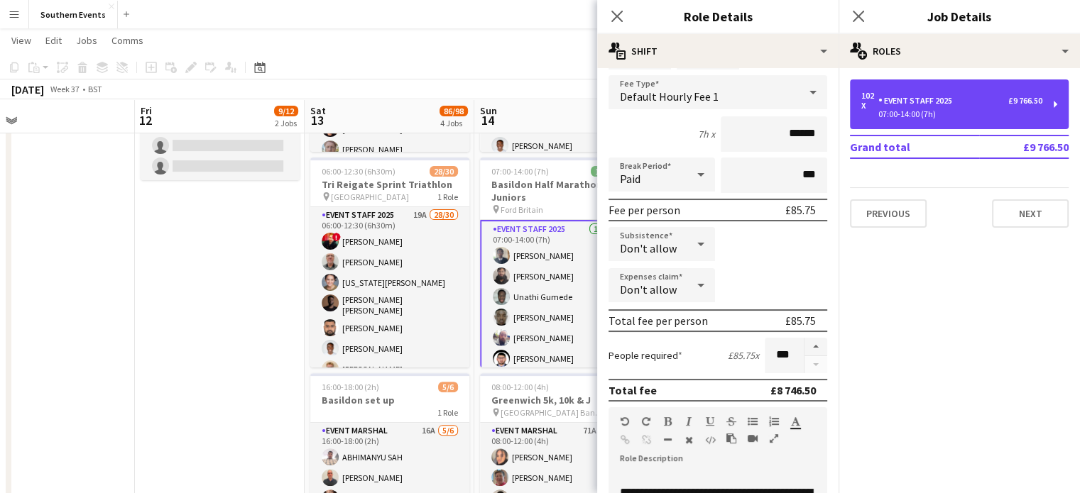
scroll to position [94, 0]
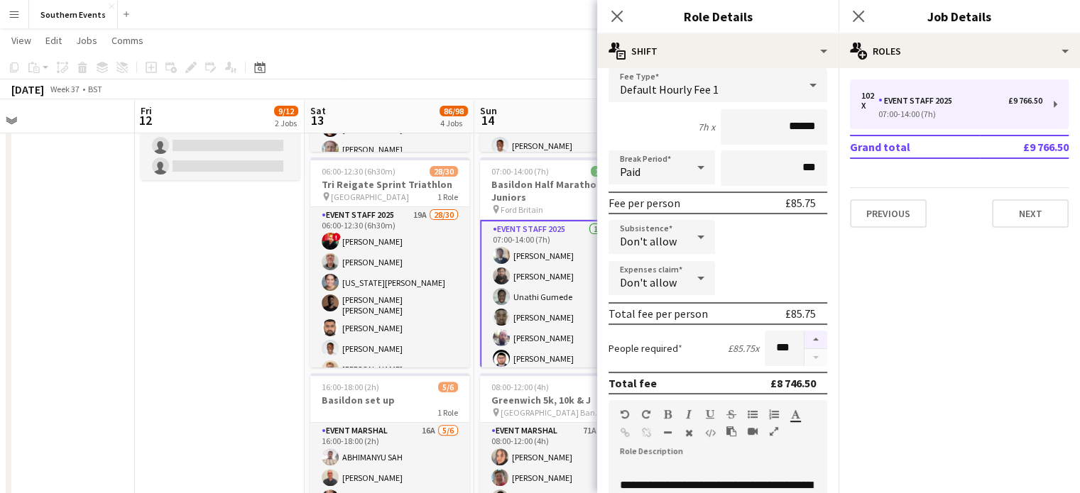
click at [804, 335] on button "button" at bounding box center [815, 340] width 23 height 18
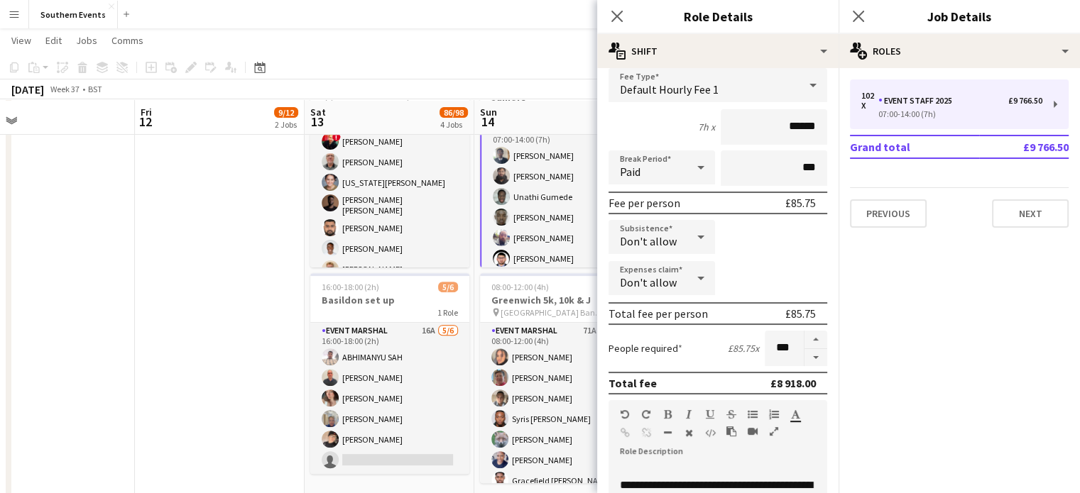
scroll to position [461, 0]
click at [805, 331] on button "button" at bounding box center [815, 340] width 23 height 18
type input "***"
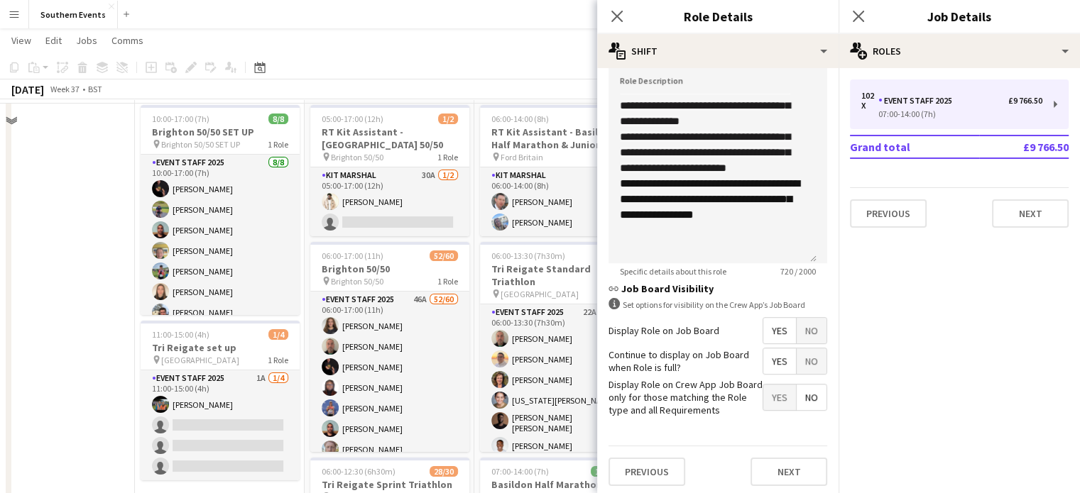
scroll to position [30, 0]
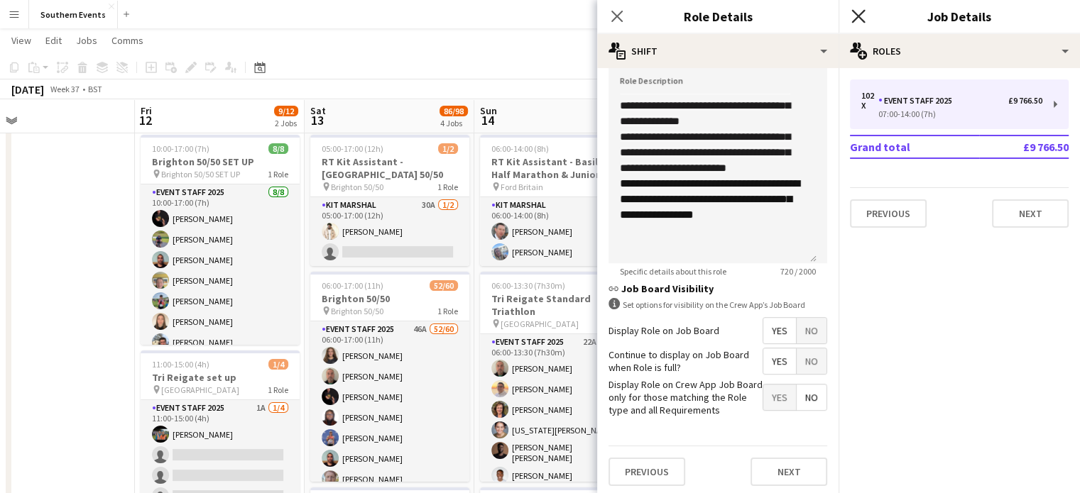
click at [861, 16] on icon "Close pop-in" at bounding box center [857, 15] width 13 height 13
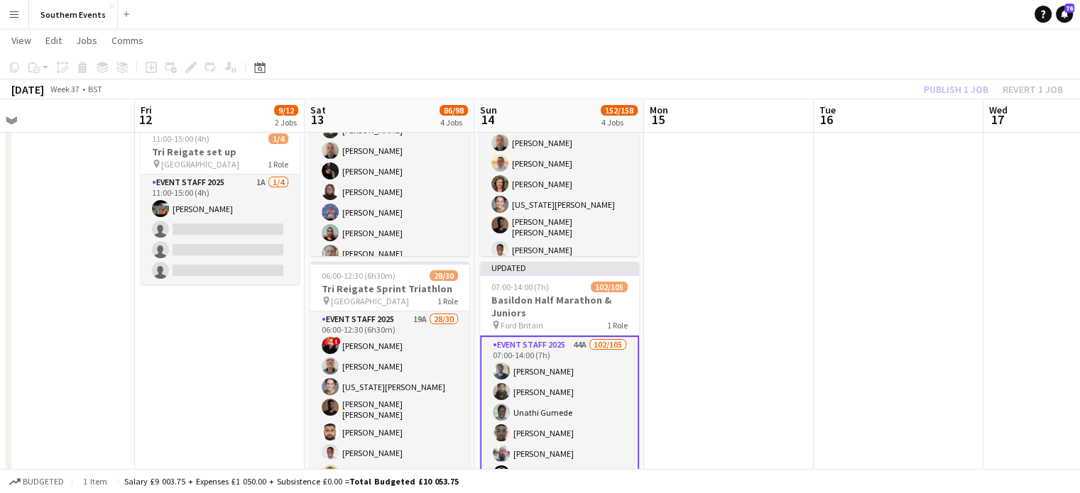
scroll to position [257, 0]
click at [745, 371] on app-date-cell at bounding box center [729, 398] width 170 height 993
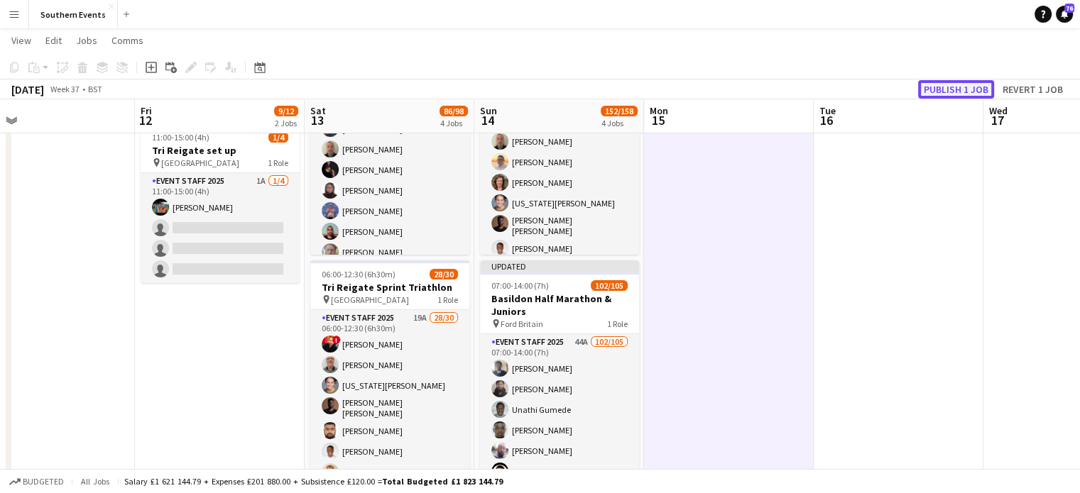
click at [934, 87] on button "Publish 1 job" at bounding box center [956, 89] width 76 height 18
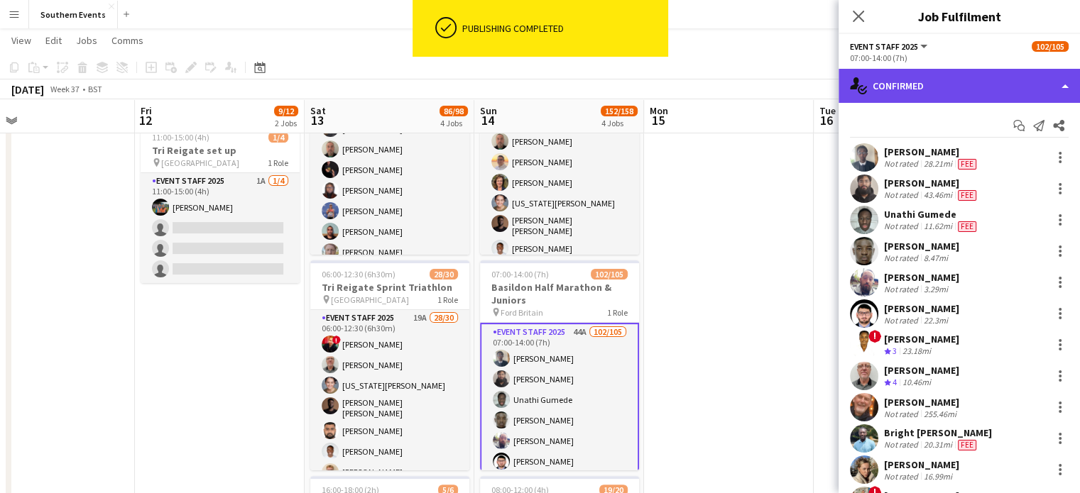
click at [909, 92] on div "single-neutral-actions-check-2 Confirmed" at bounding box center [958, 86] width 241 height 34
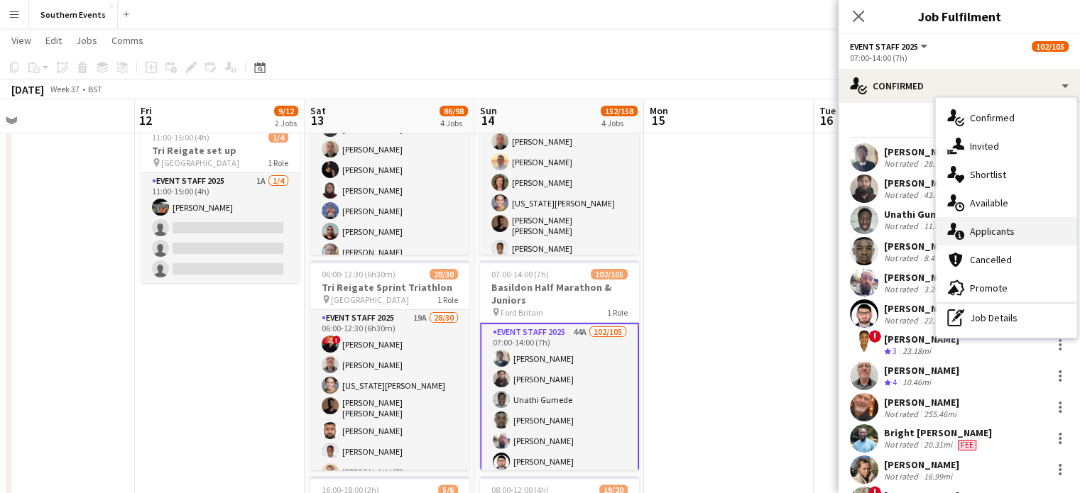
click at [1002, 232] on span "Applicants" at bounding box center [992, 231] width 45 height 13
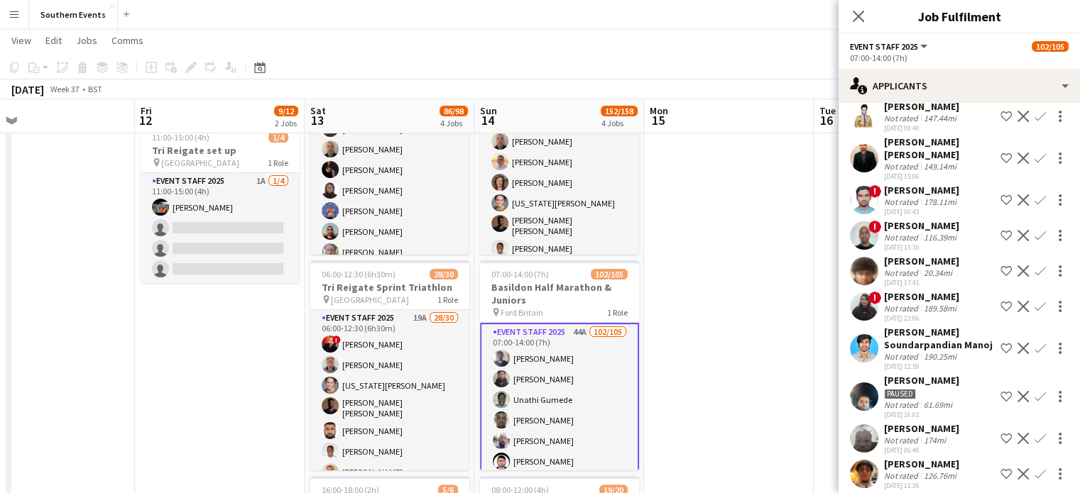
scroll to position [1213, 0]
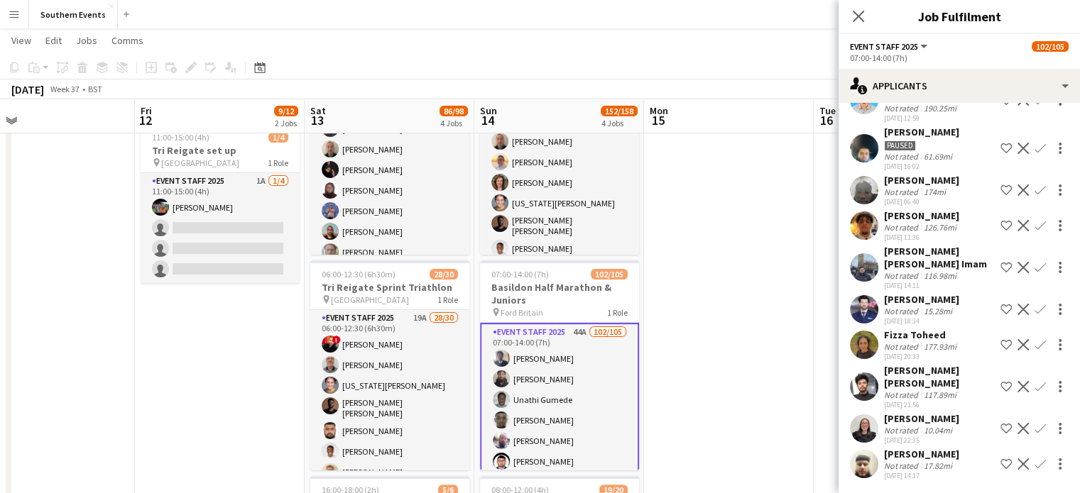
drag, startPoint x: 884, startPoint y: 417, endPoint x: 946, endPoint y: 420, distance: 61.9
click at [946, 420] on div "[PERSON_NAME]" at bounding box center [921, 418] width 75 height 13
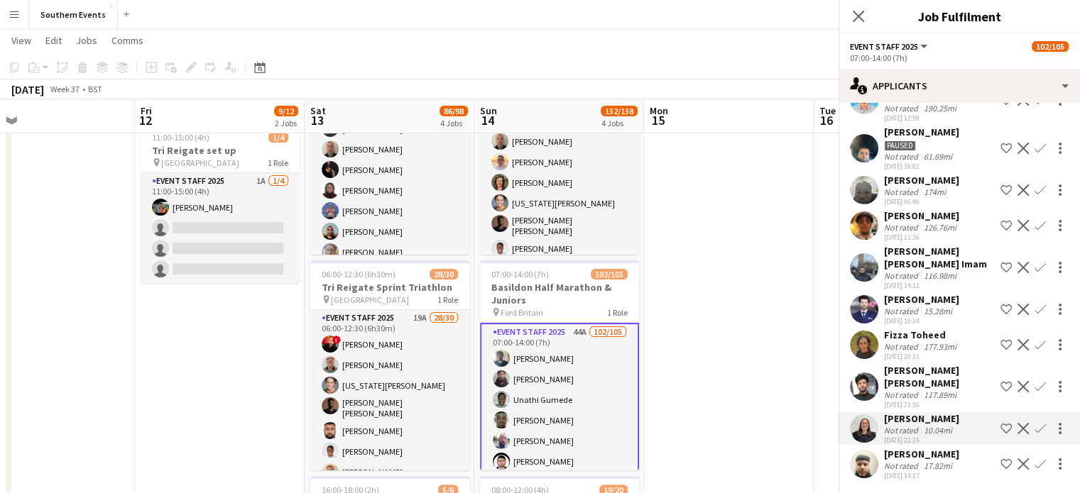
copy div "[PERSON_NAME]"
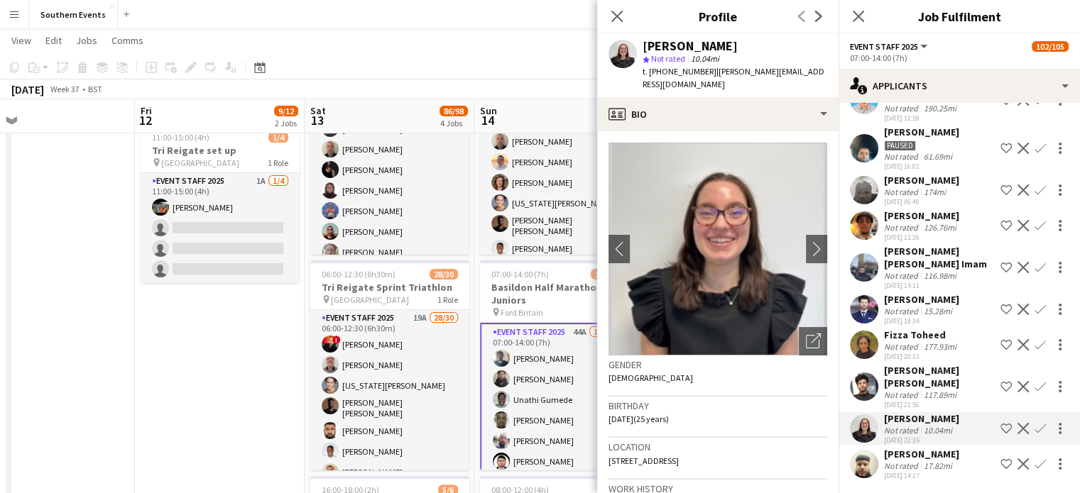
click at [1034, 427] on app-icon "Confirm" at bounding box center [1039, 428] width 11 height 11
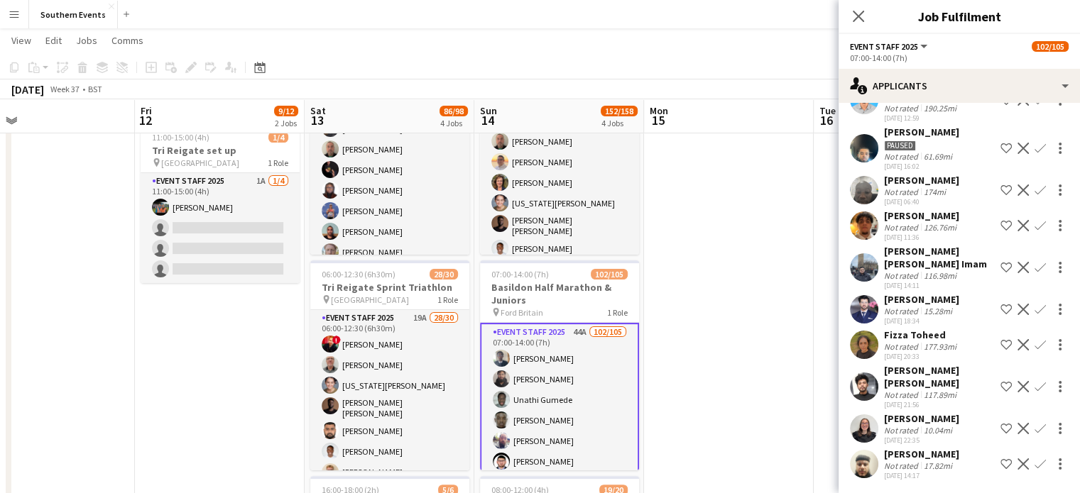
click at [1034, 427] on app-icon "Confirm" at bounding box center [1039, 428] width 11 height 11
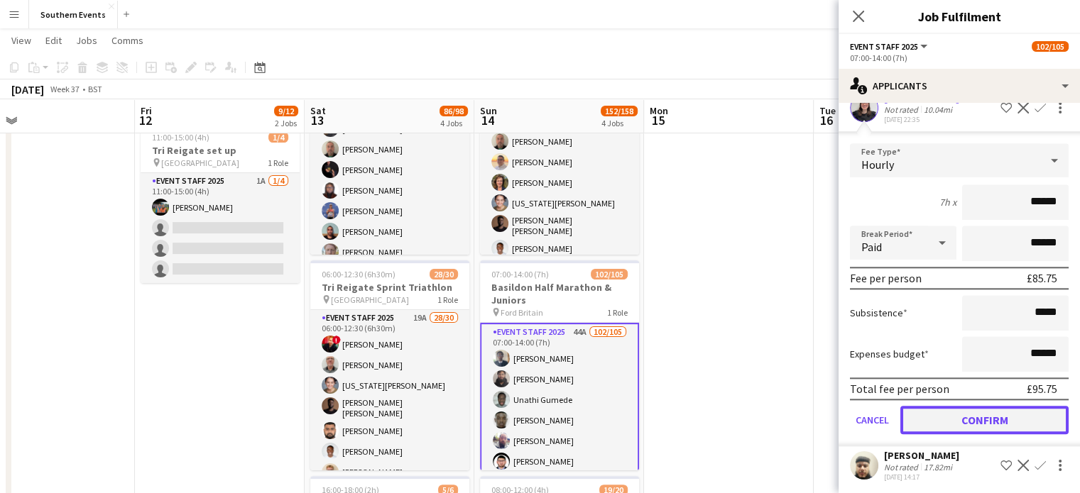
click at [1000, 428] on button "Confirm" at bounding box center [984, 420] width 168 height 28
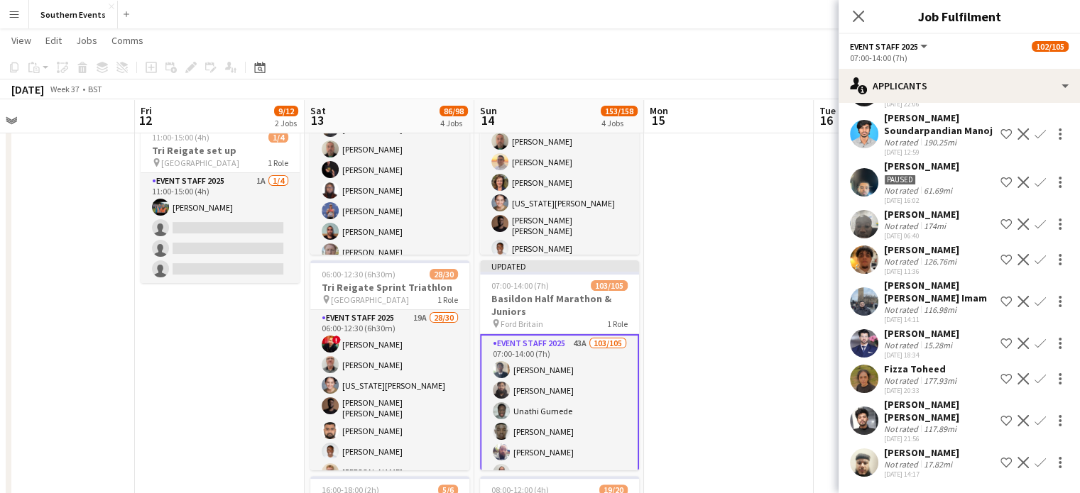
scroll to position [1178, 0]
click at [885, 460] on div "Not rated" at bounding box center [902, 465] width 37 height 11
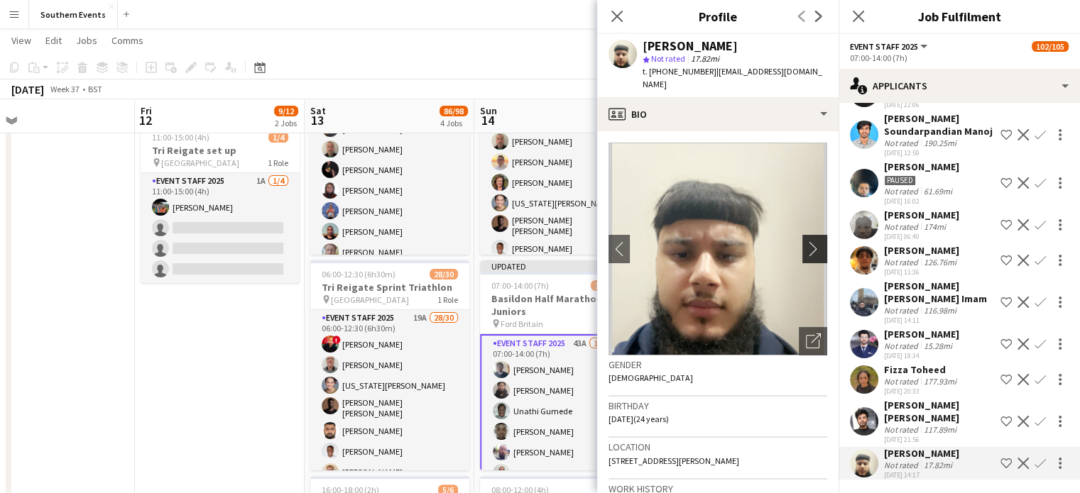
click at [806, 241] on app-icon "chevron-right" at bounding box center [817, 248] width 22 height 15
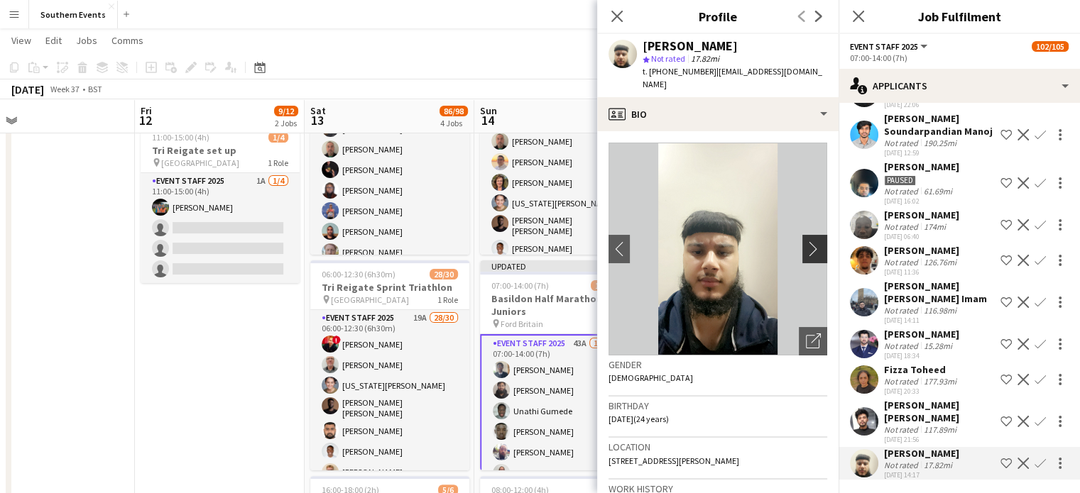
click at [806, 241] on app-icon "chevron-right" at bounding box center [817, 248] width 22 height 15
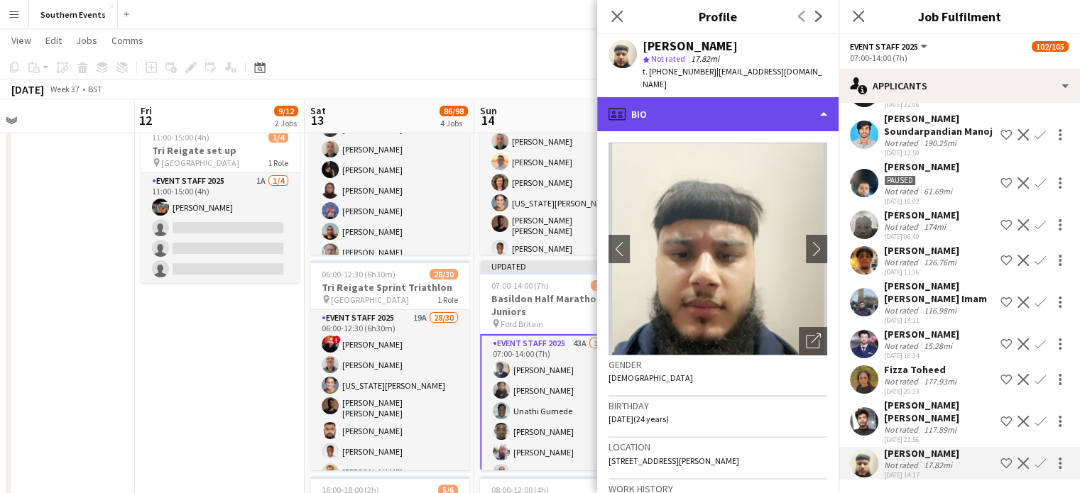
click at [690, 97] on div "profile Bio" at bounding box center [717, 114] width 241 height 34
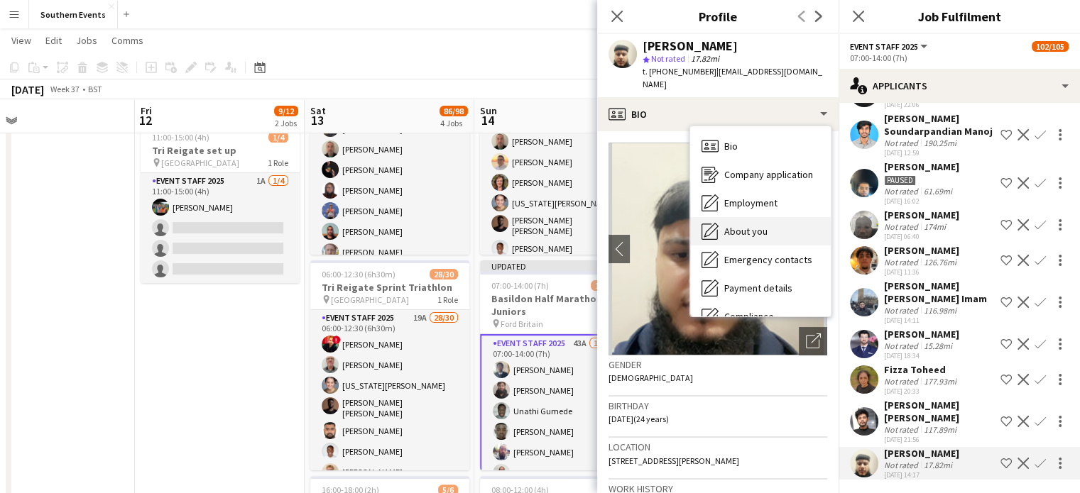
click at [741, 225] on span "About you" at bounding box center [745, 231] width 43 height 13
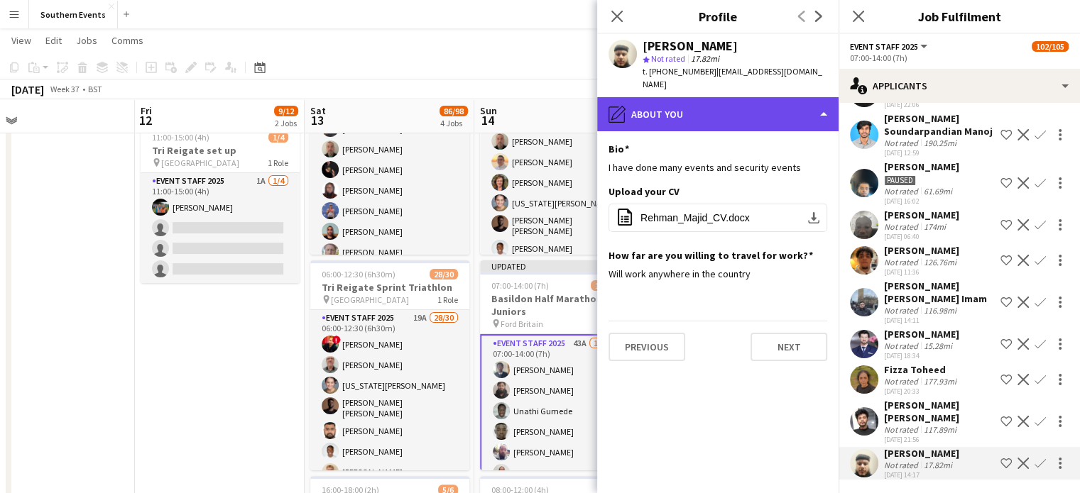
click at [779, 108] on div "pencil4 About you" at bounding box center [717, 114] width 241 height 34
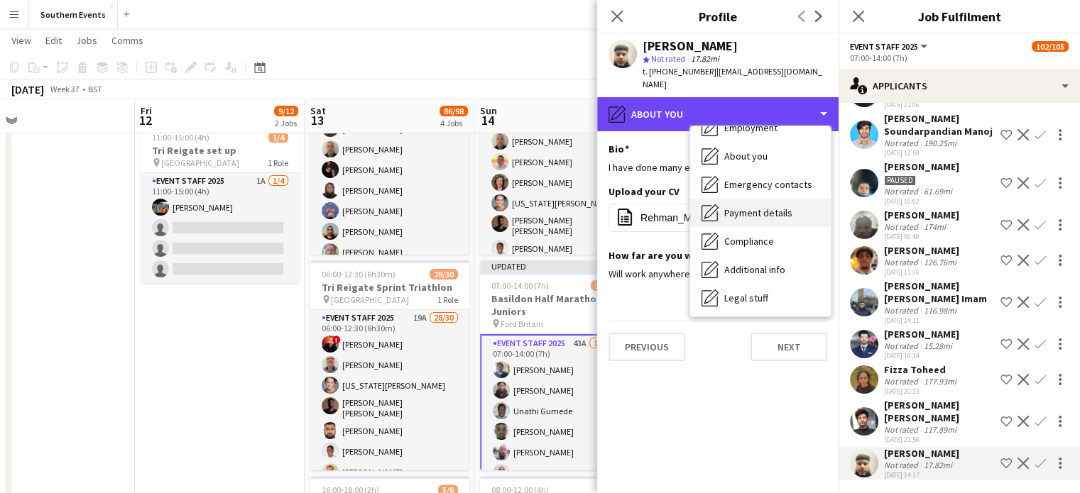
scroll to position [89, 0]
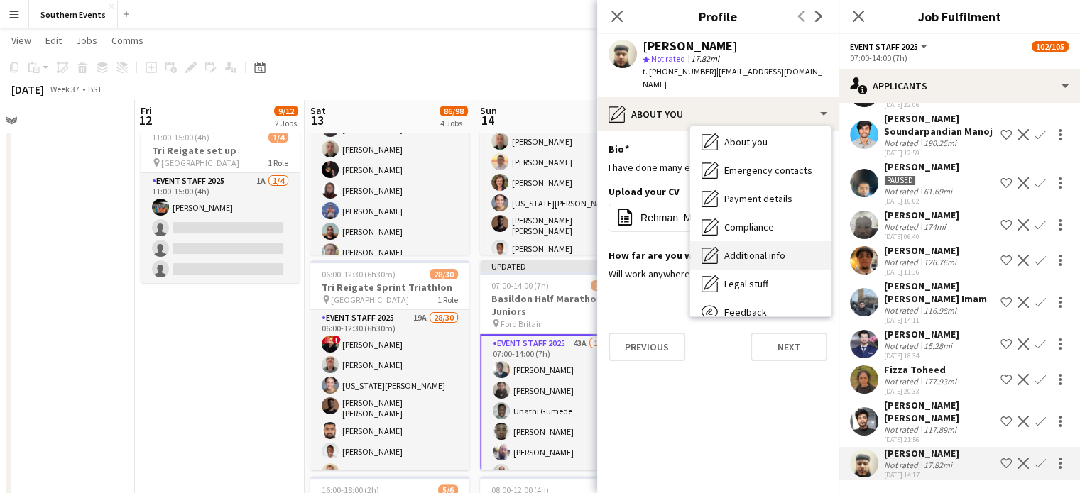
click at [740, 249] on span "Additional info" at bounding box center [754, 255] width 61 height 13
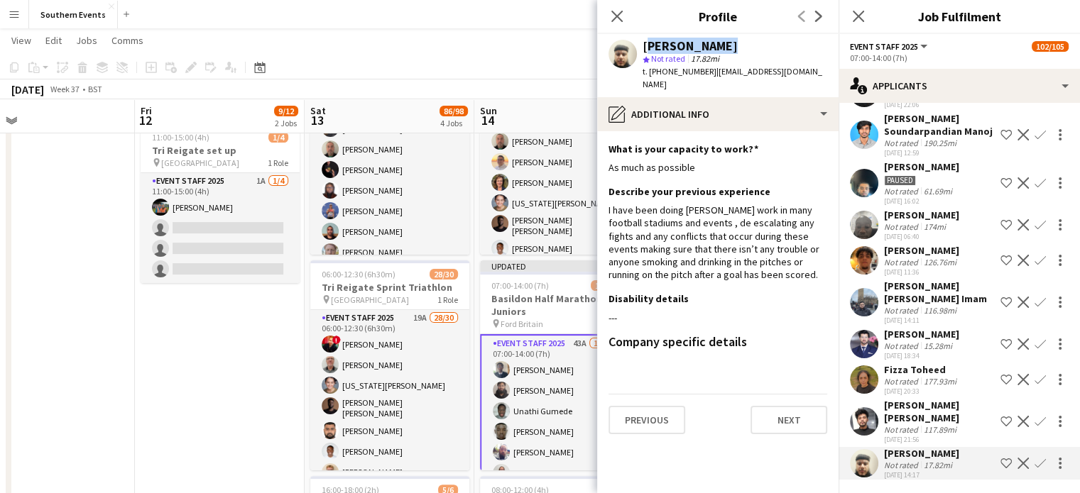
drag, startPoint x: 640, startPoint y: 45, endPoint x: 740, endPoint y: 45, distance: 100.1
click at [740, 45] on div "Rehman Majjd star Not rated 17.82mi t. [PHONE_NUMBER] | [EMAIL_ADDRESS][DOMAIN_…" at bounding box center [717, 65] width 241 height 63
copy div "[PERSON_NAME]"
click at [1034, 460] on app-icon "Confirm" at bounding box center [1039, 463] width 11 height 11
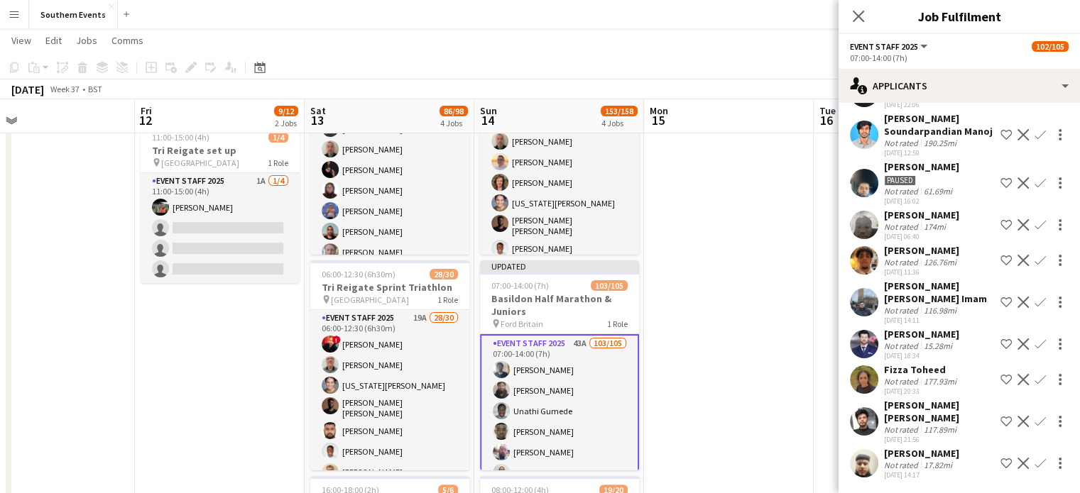
click at [1034, 460] on app-icon "Confirm" at bounding box center [1039, 463] width 11 height 11
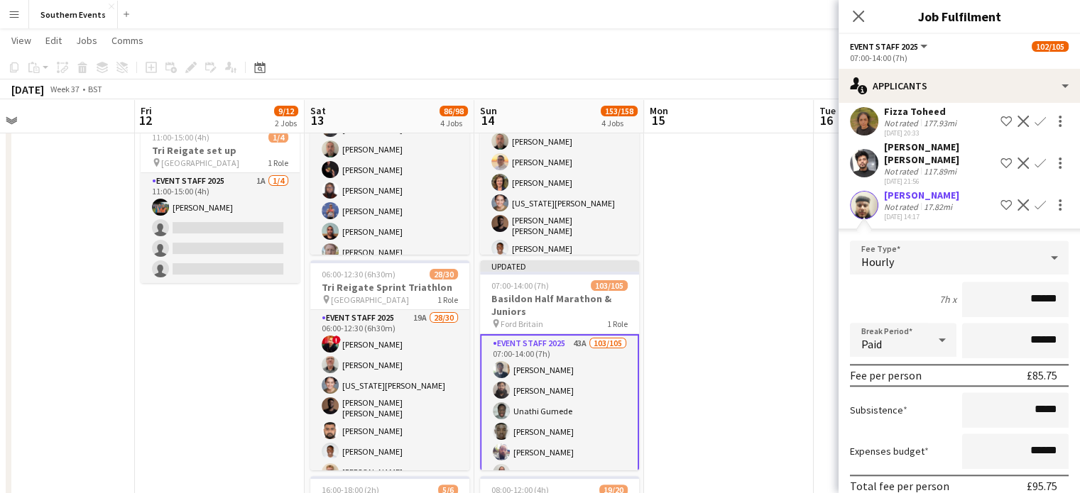
scroll to position [1499, 0]
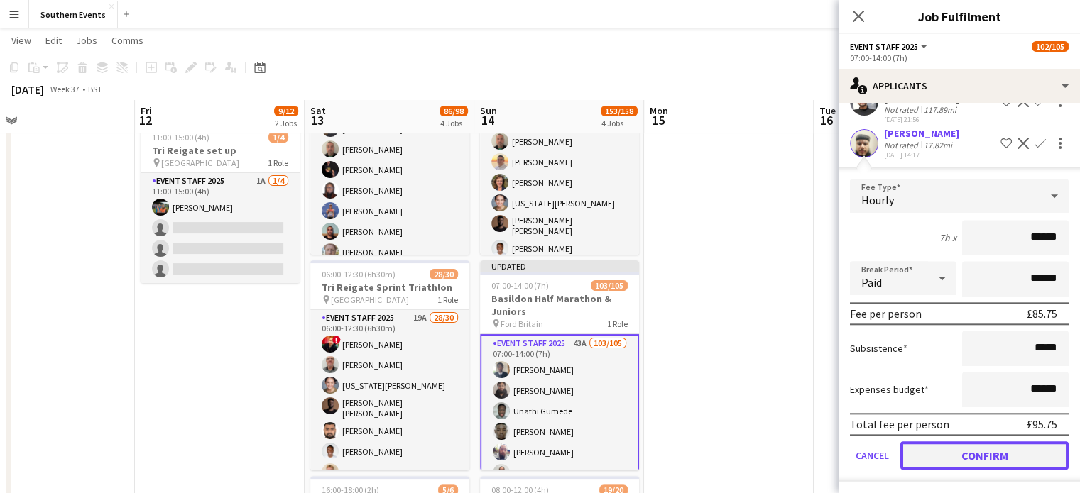
click at [963, 451] on button "Confirm" at bounding box center [984, 456] width 168 height 28
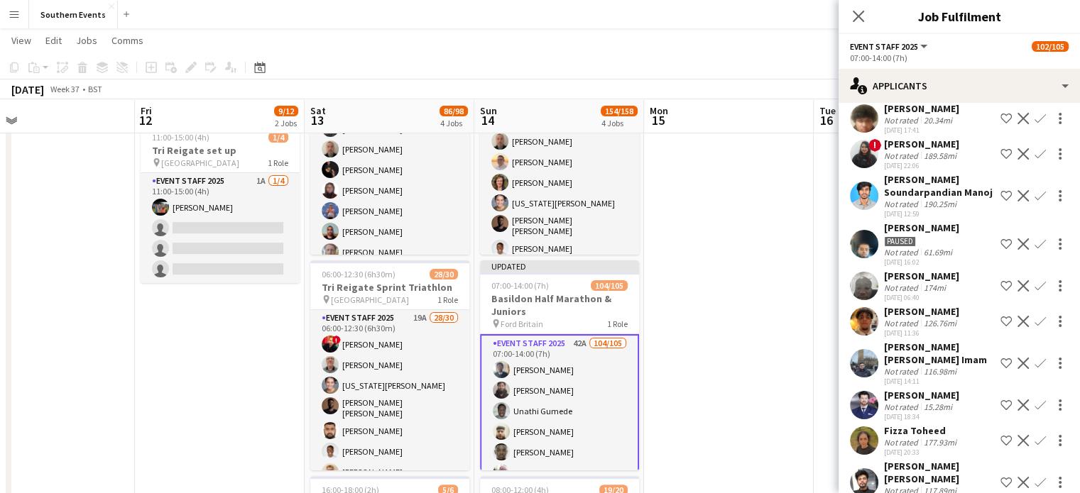
scroll to position [1117, 0]
click at [897, 403] on div "Not rated" at bounding box center [902, 408] width 37 height 11
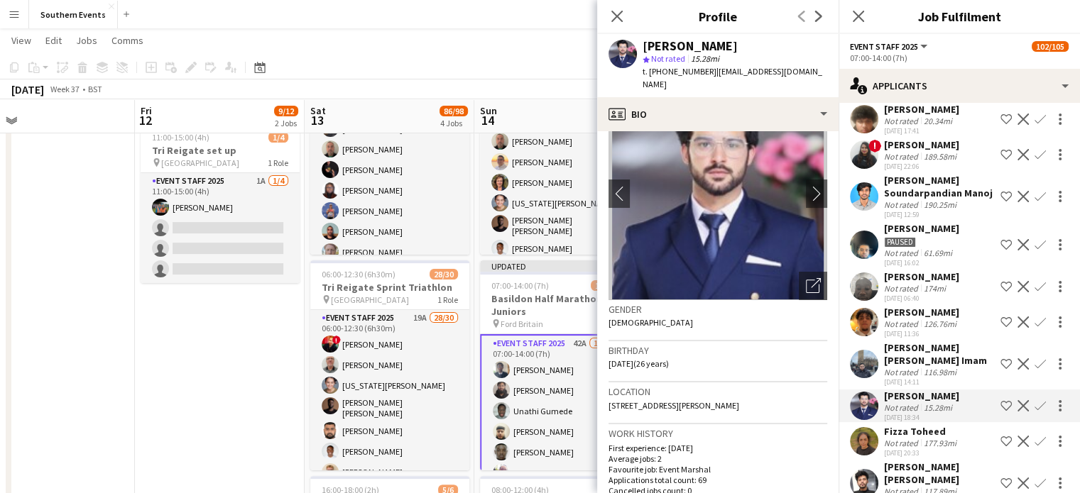
scroll to position [0, 0]
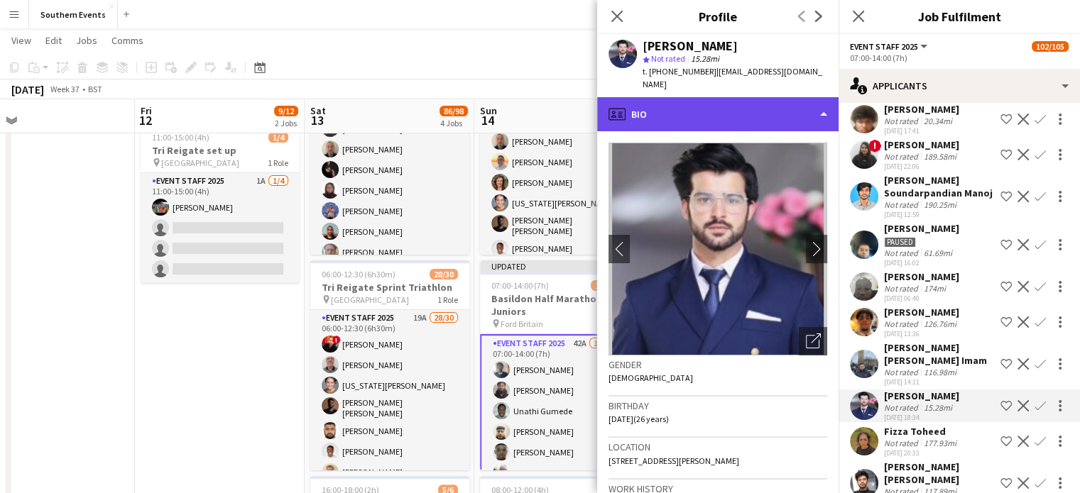
click at [652, 97] on div "profile Bio" at bounding box center [717, 114] width 241 height 34
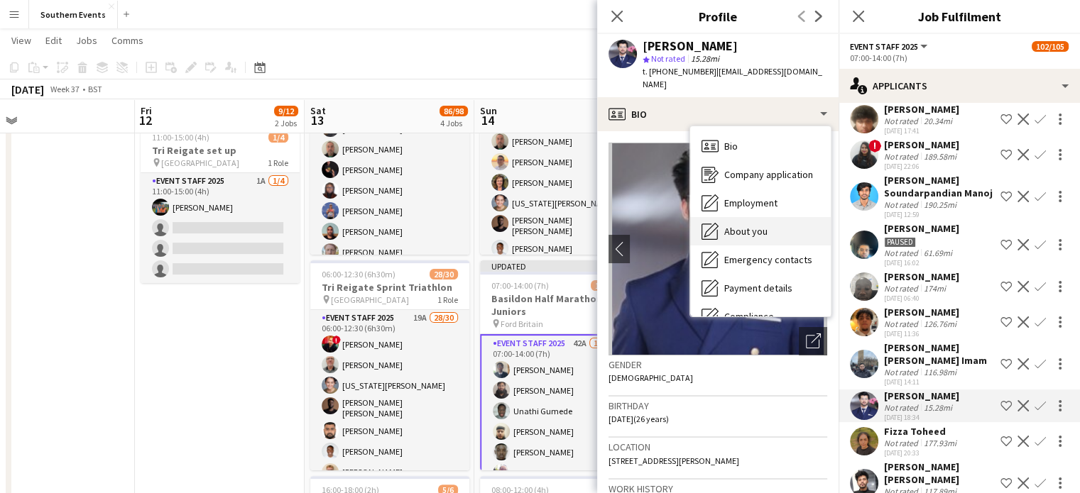
click at [766, 228] on div "About you About you" at bounding box center [760, 231] width 141 height 28
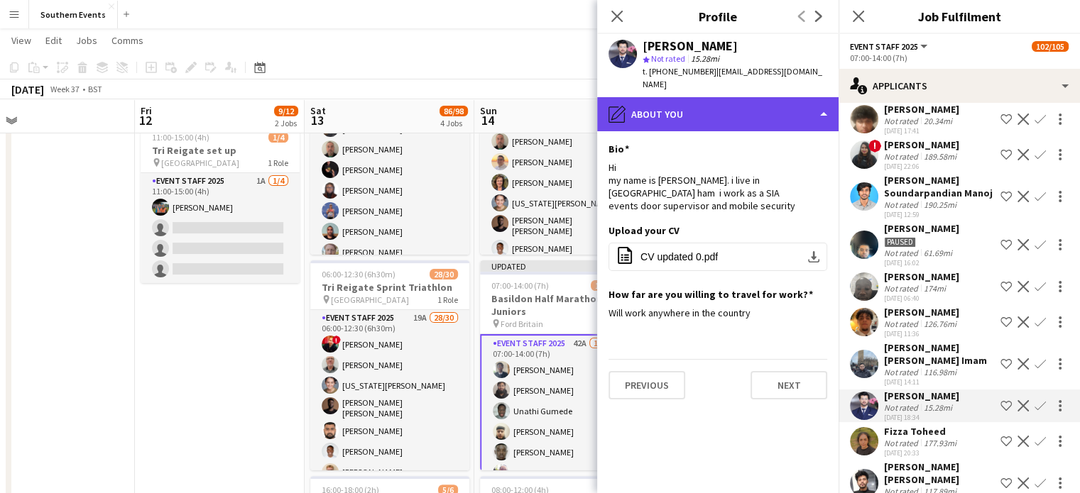
click at [708, 99] on div "pencil4 About you" at bounding box center [717, 114] width 241 height 34
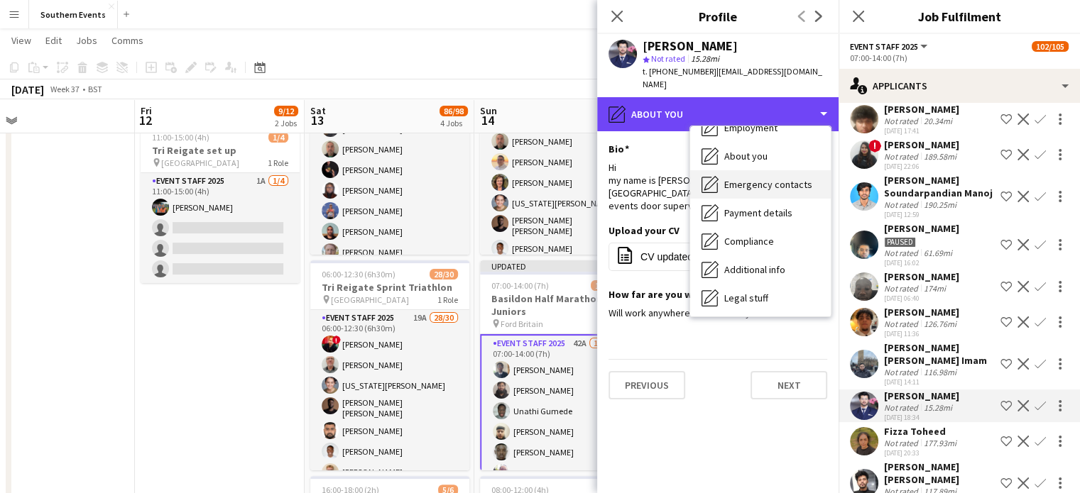
scroll to position [88, 0]
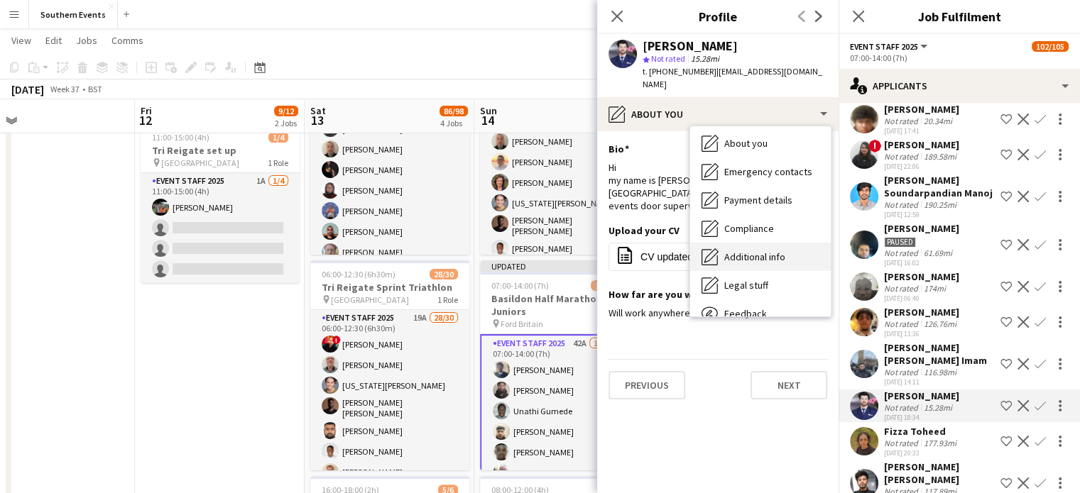
click at [755, 251] on span "Additional info" at bounding box center [754, 257] width 61 height 13
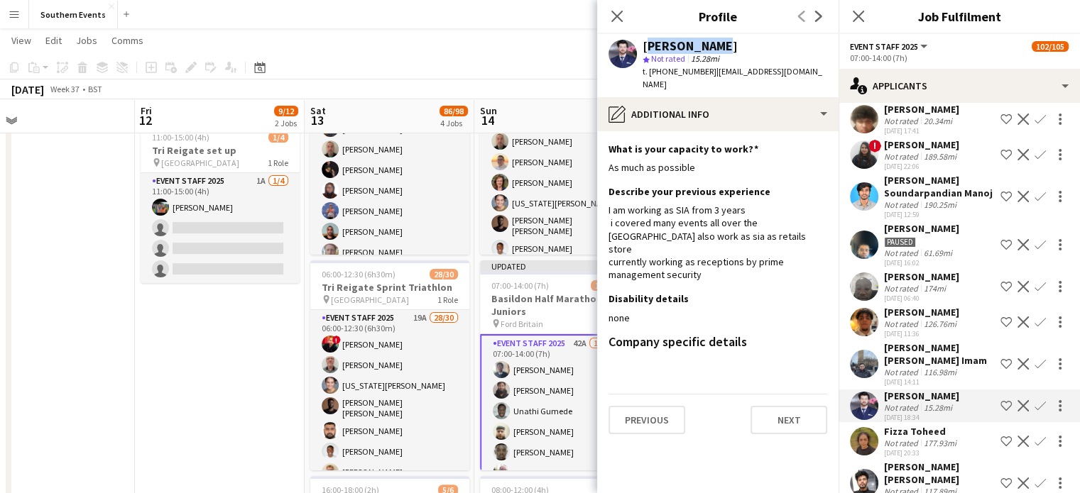
drag, startPoint x: 711, startPoint y: 45, endPoint x: 640, endPoint y: 47, distance: 71.0
click at [640, 47] on div "[PERSON_NAME] star Not rated 15.28mi t. [PHONE_NUMBER] | [EMAIL_ADDRESS][DOMAIN…" at bounding box center [717, 65] width 241 height 63
copy div "[PERSON_NAME]"
click at [1034, 404] on app-icon "Confirm" at bounding box center [1039, 405] width 11 height 11
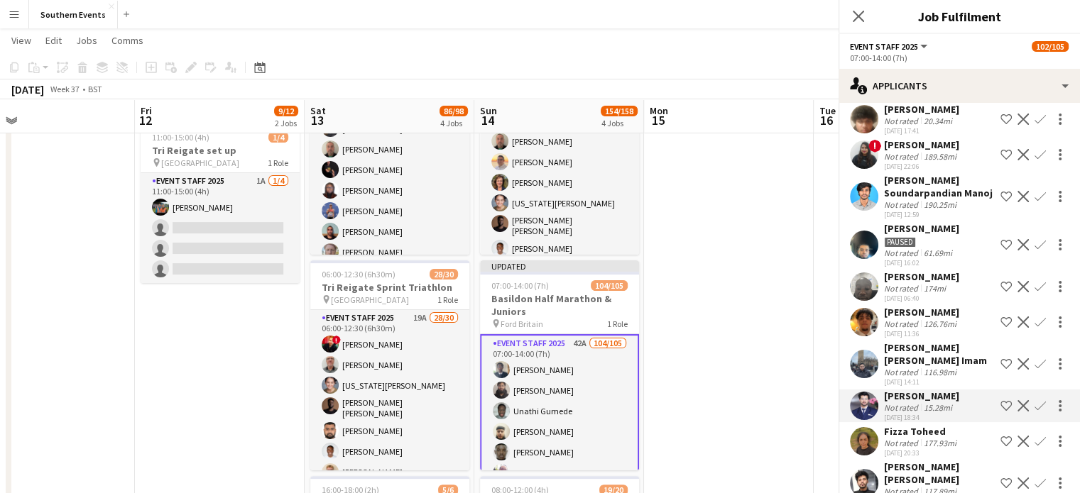
scroll to position [1140, 0]
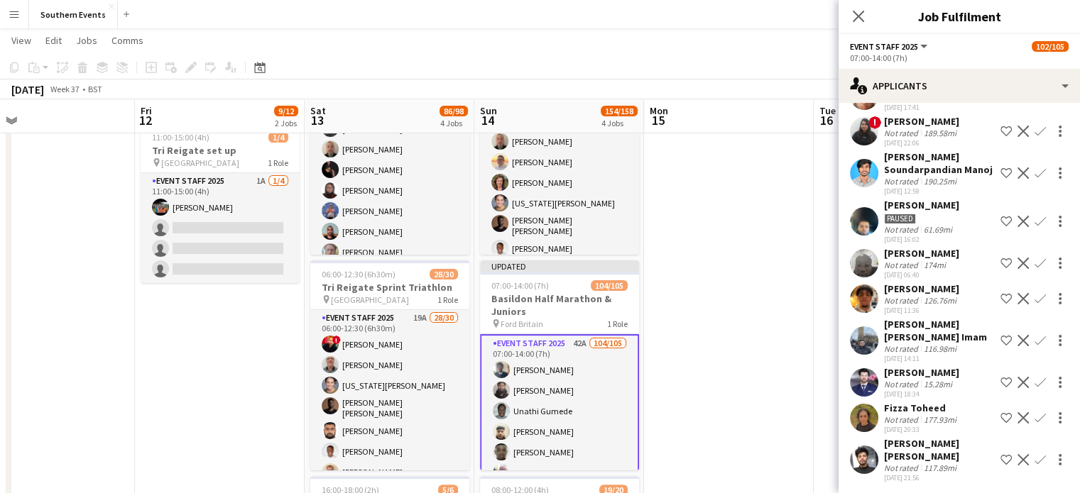
click at [1034, 383] on app-icon "Confirm" at bounding box center [1039, 382] width 11 height 11
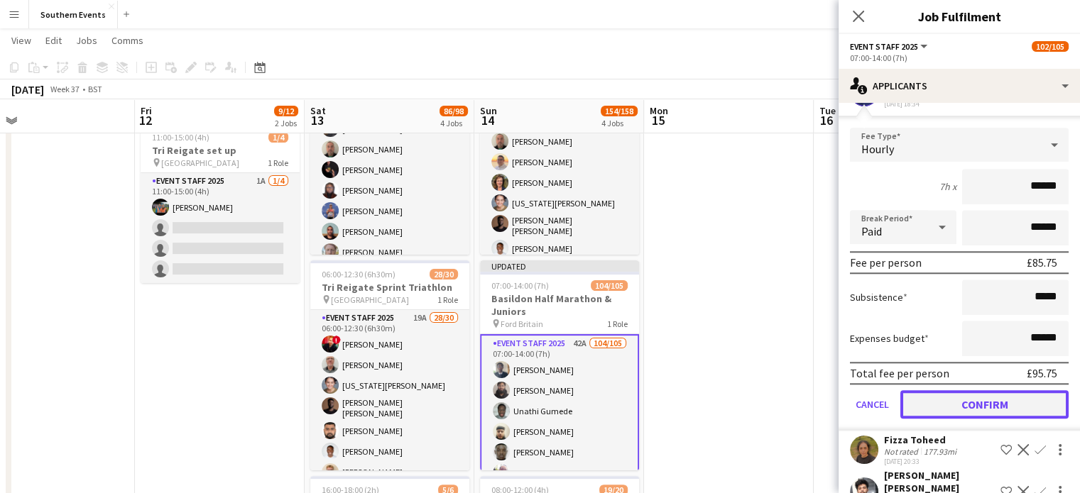
click at [980, 412] on button "Confirm" at bounding box center [984, 404] width 168 height 28
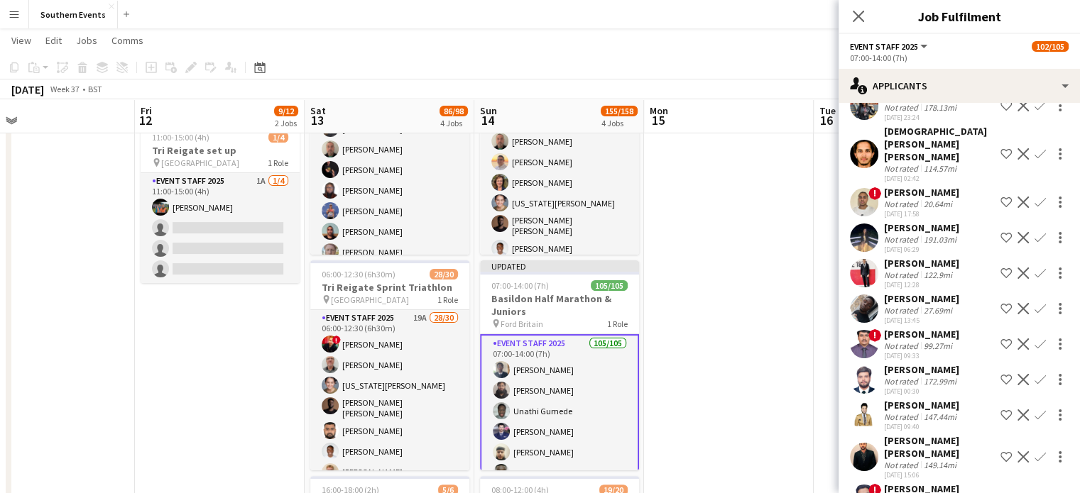
scroll to position [652, 0]
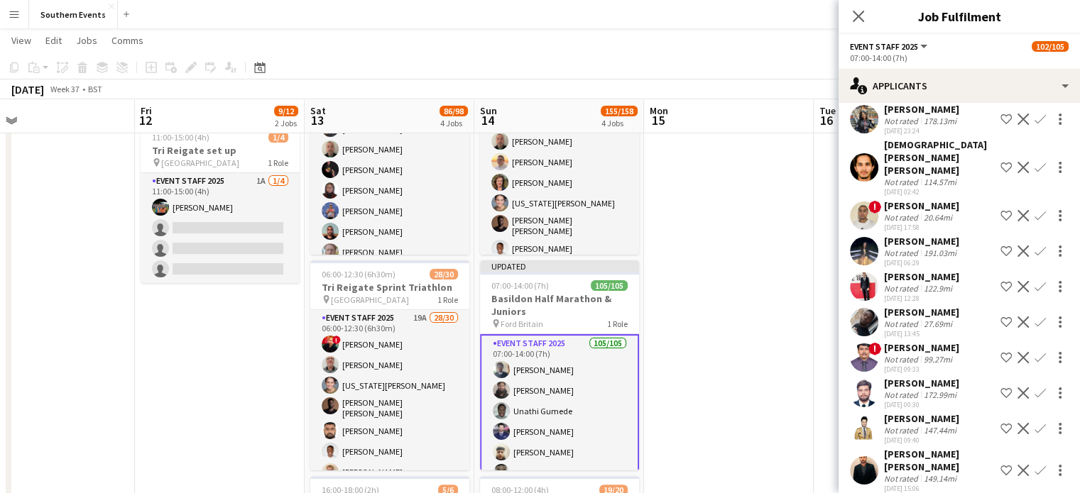
click at [930, 306] on div "[PERSON_NAME]" at bounding box center [921, 312] width 75 height 13
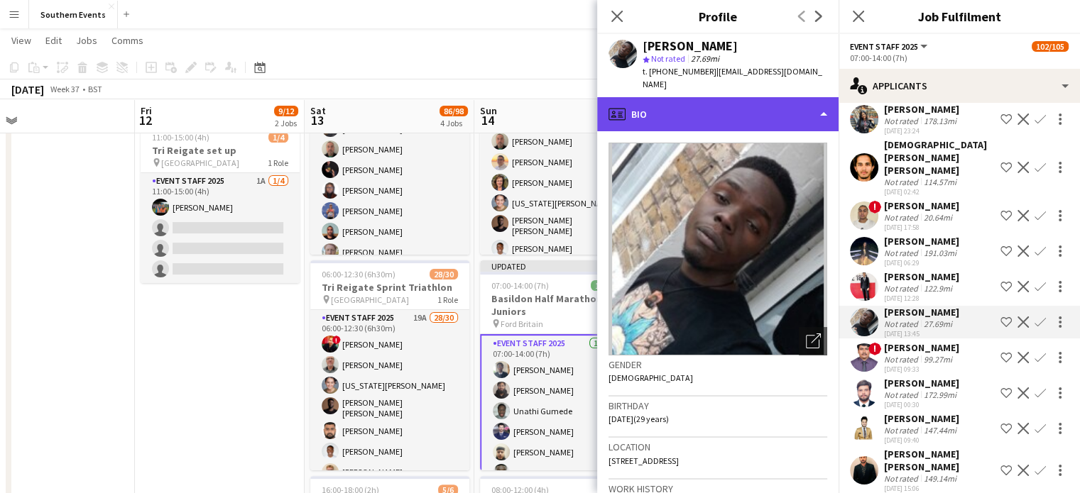
click at [776, 104] on div "profile Bio" at bounding box center [717, 114] width 241 height 34
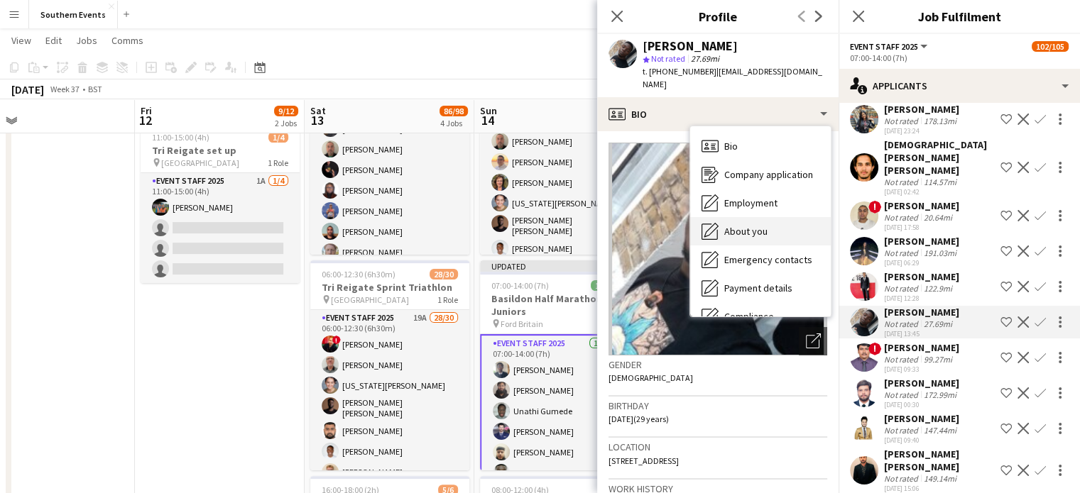
click at [786, 226] on div "About you About you" at bounding box center [760, 231] width 141 height 28
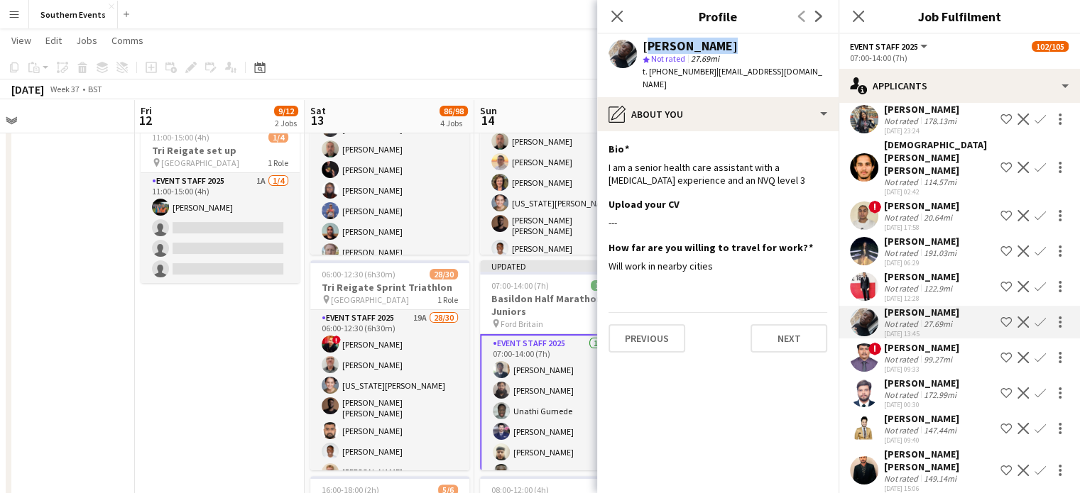
drag, startPoint x: 642, startPoint y: 45, endPoint x: 722, endPoint y: 45, distance: 80.2
click at [722, 45] on div "[PERSON_NAME]" at bounding box center [734, 46] width 185 height 13
click at [1034, 317] on app-icon "Confirm" at bounding box center [1039, 322] width 11 height 11
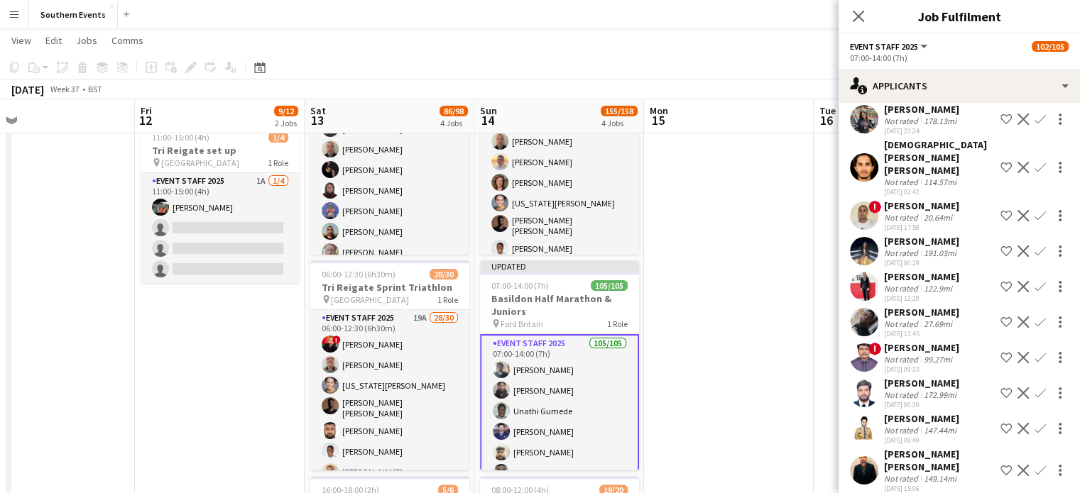
click at [1034, 317] on app-icon "Confirm" at bounding box center [1039, 322] width 11 height 11
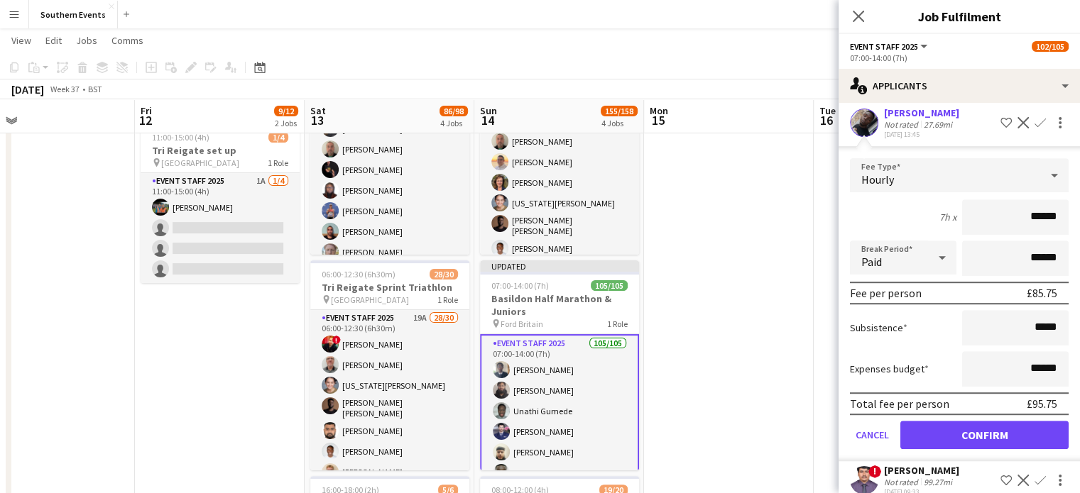
scroll to position [856, 0]
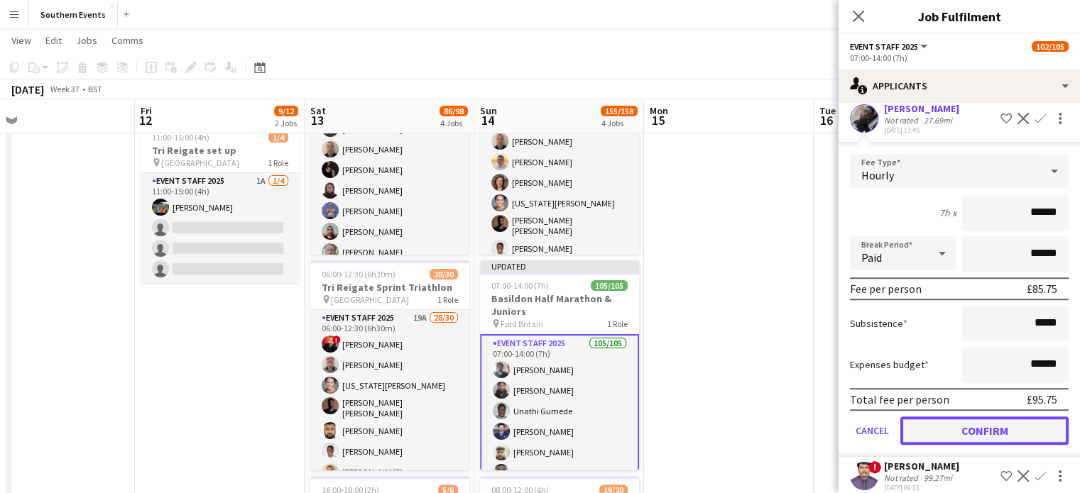
click at [994, 417] on button "Confirm" at bounding box center [984, 431] width 168 height 28
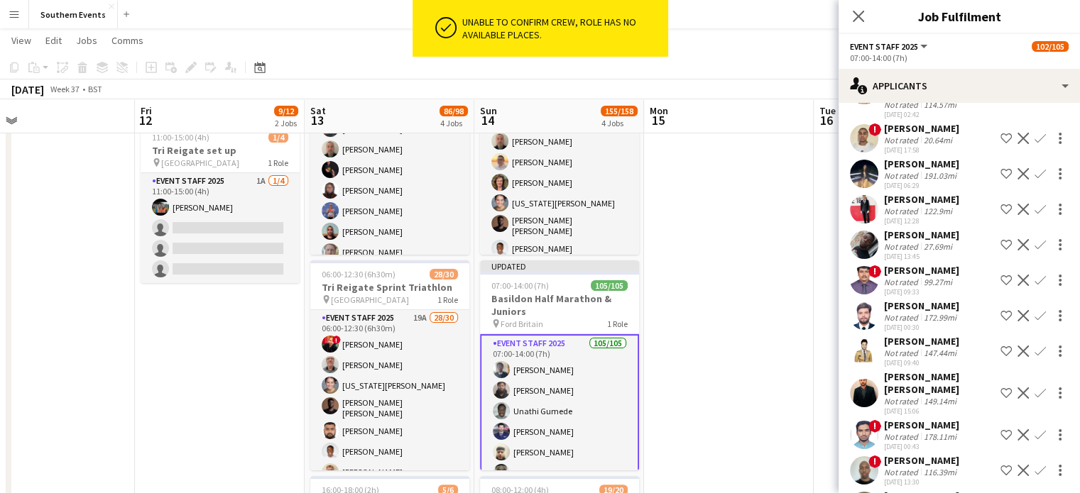
scroll to position [732, 0]
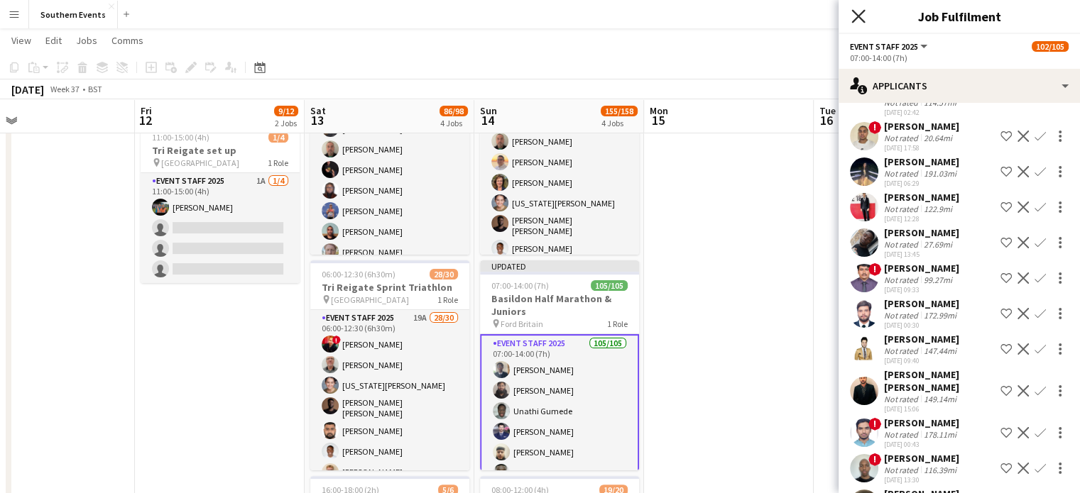
click at [858, 16] on icon at bounding box center [857, 15] width 13 height 13
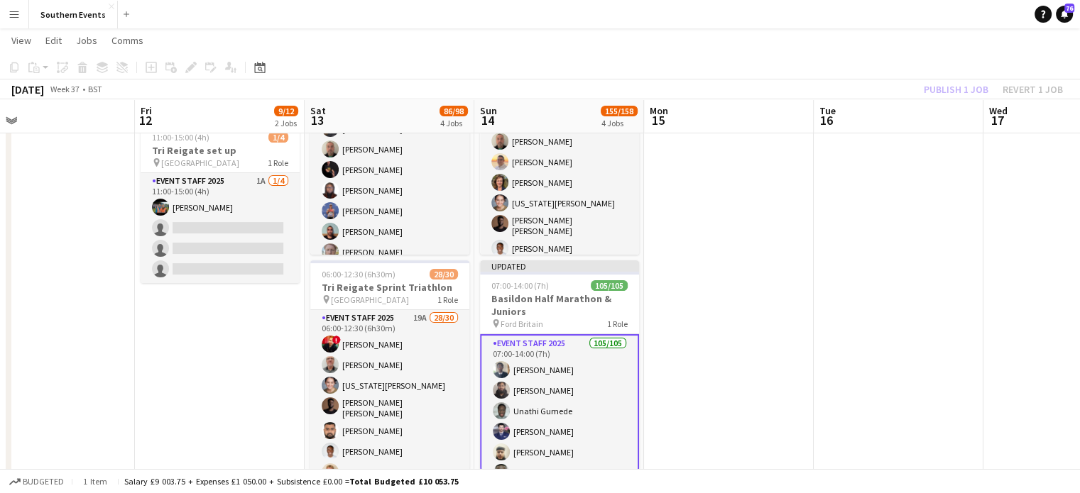
click at [963, 88] on div "Publish 1 job Revert 1 job" at bounding box center [993, 89] width 173 height 18
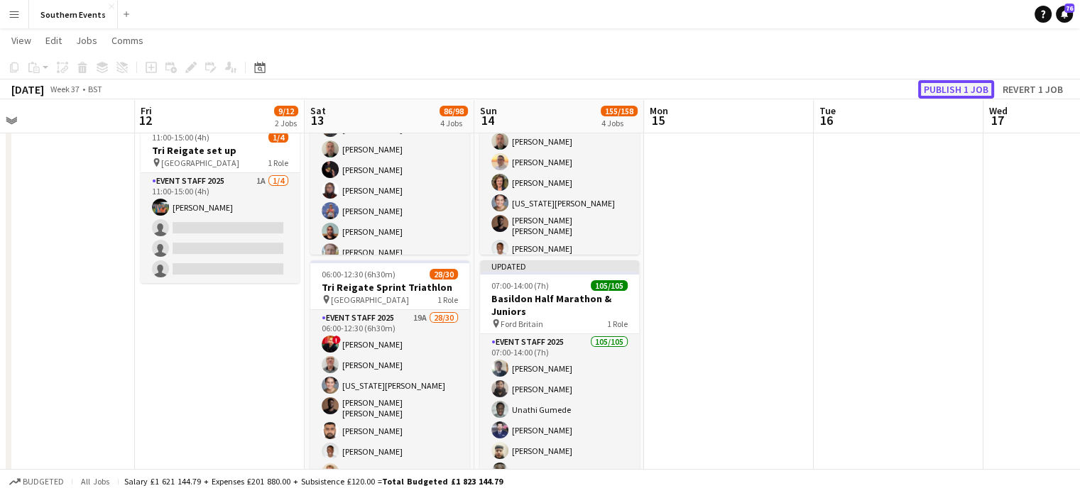
click at [963, 88] on button "Publish 1 job" at bounding box center [956, 89] width 76 height 18
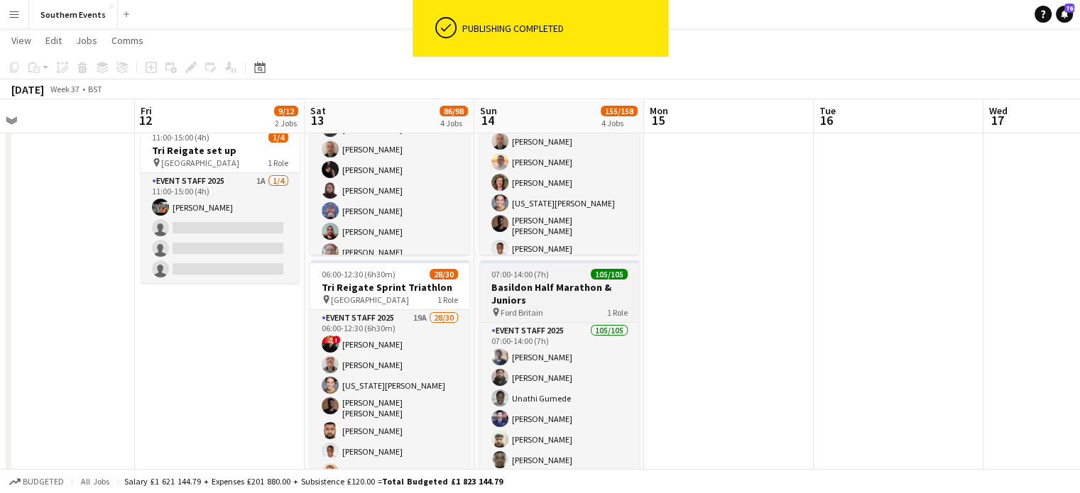
click at [538, 308] on span "Ford Britain" at bounding box center [521, 312] width 43 height 11
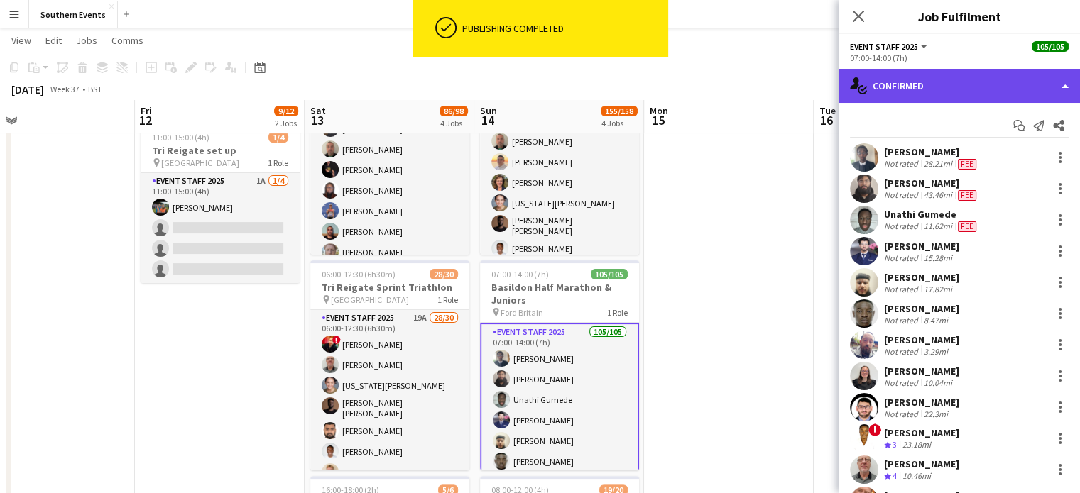
click at [902, 83] on div "single-neutral-actions-check-2 Confirmed" at bounding box center [958, 86] width 241 height 34
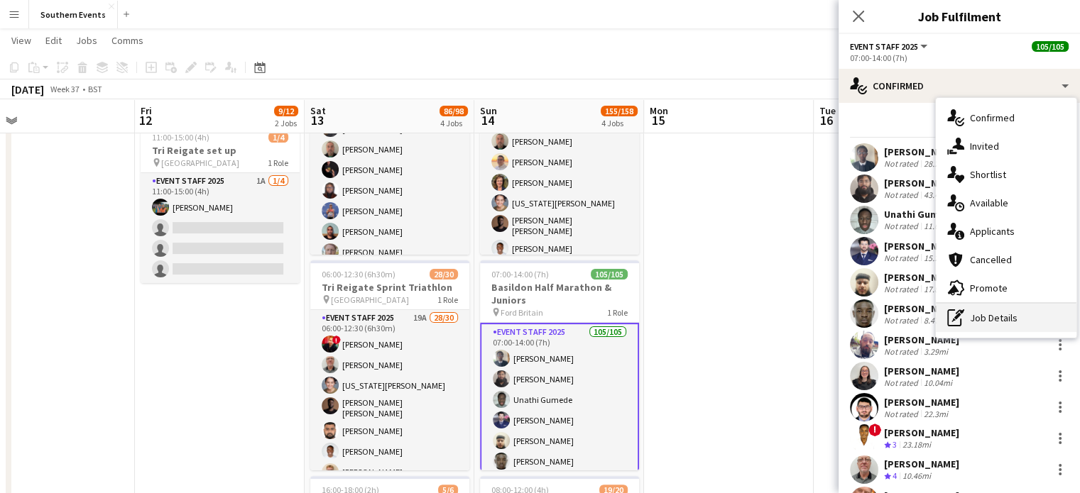
click at [993, 315] on div "pen-write Job Details" at bounding box center [1006, 318] width 141 height 28
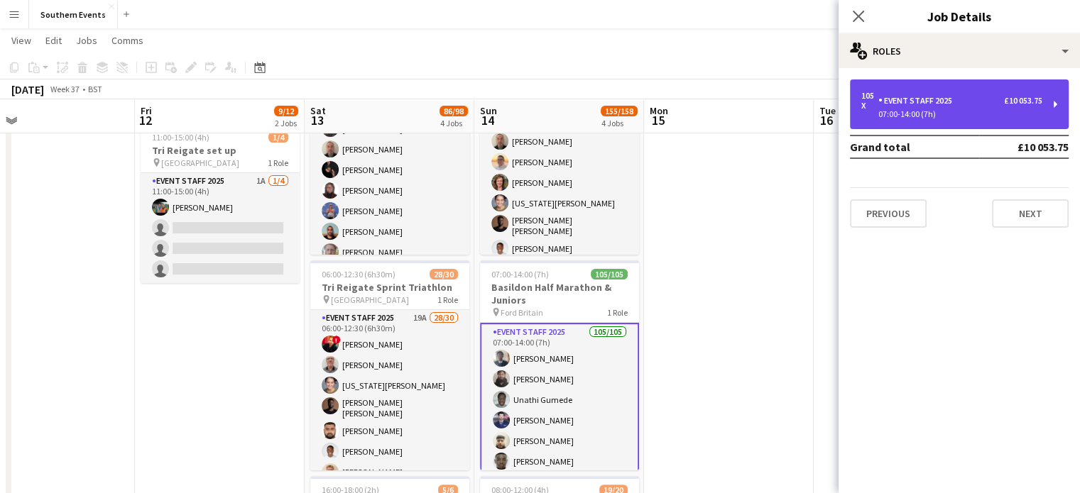
click at [931, 104] on div "Event Staff 2025" at bounding box center [918, 101] width 80 height 10
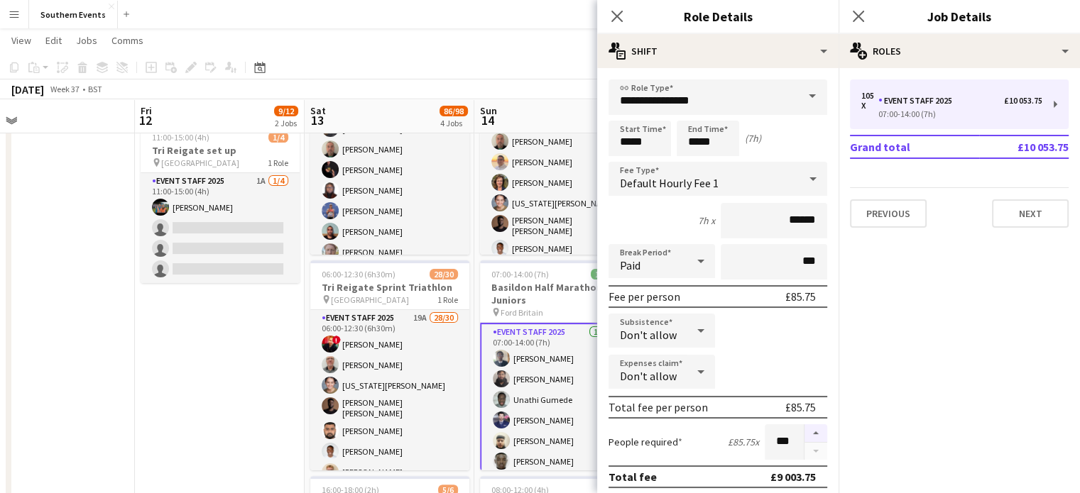
click at [811, 432] on button "button" at bounding box center [815, 434] width 23 height 18
type input "***"
click at [522, 26] on app-navbar "Menu Boards Boards Boards All jobs Status Workforce Workforce My Workforce Recr…" at bounding box center [540, 14] width 1080 height 28
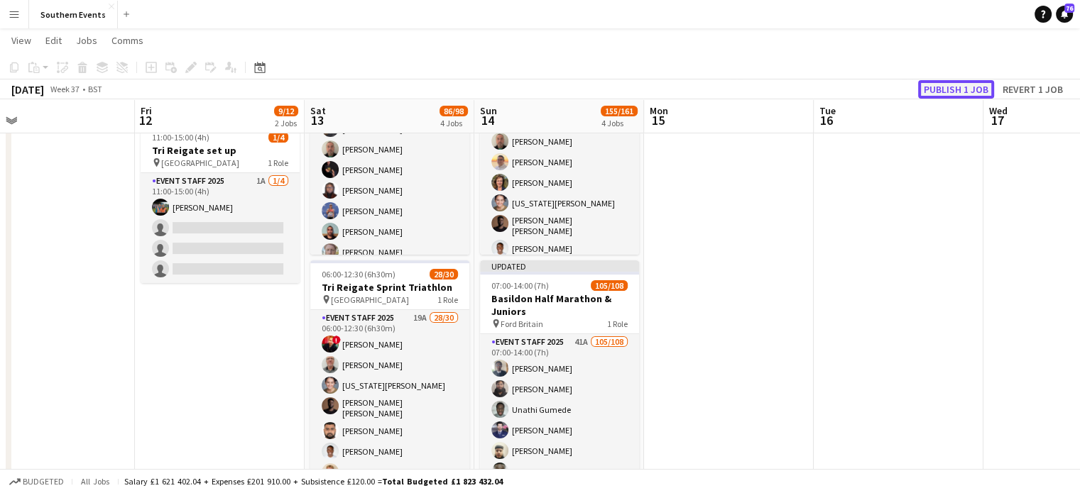
click at [962, 89] on button "Publish 1 job" at bounding box center [956, 89] width 76 height 18
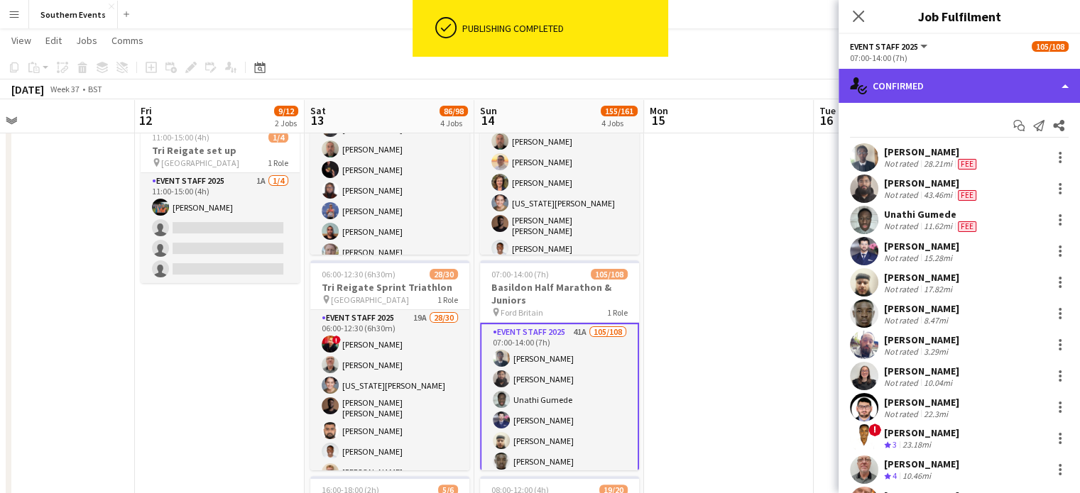
click at [905, 80] on div "single-neutral-actions-check-2 Confirmed" at bounding box center [958, 86] width 241 height 34
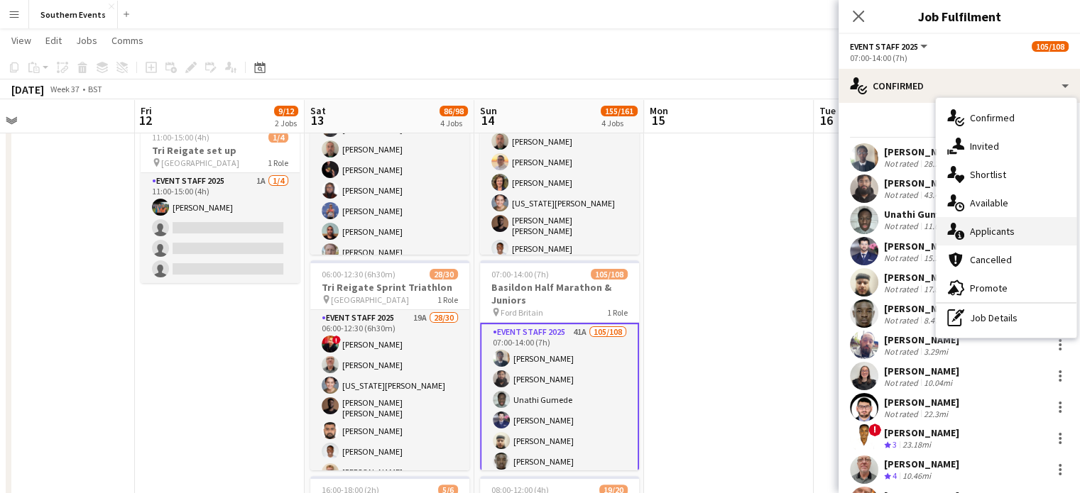
click at [975, 225] on span "Applicants" at bounding box center [992, 231] width 45 height 13
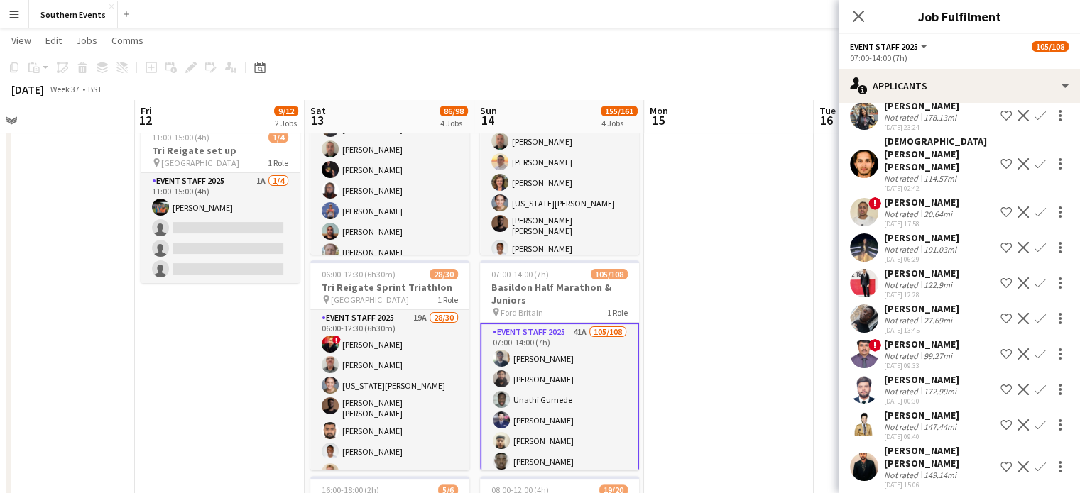
scroll to position [666, 0]
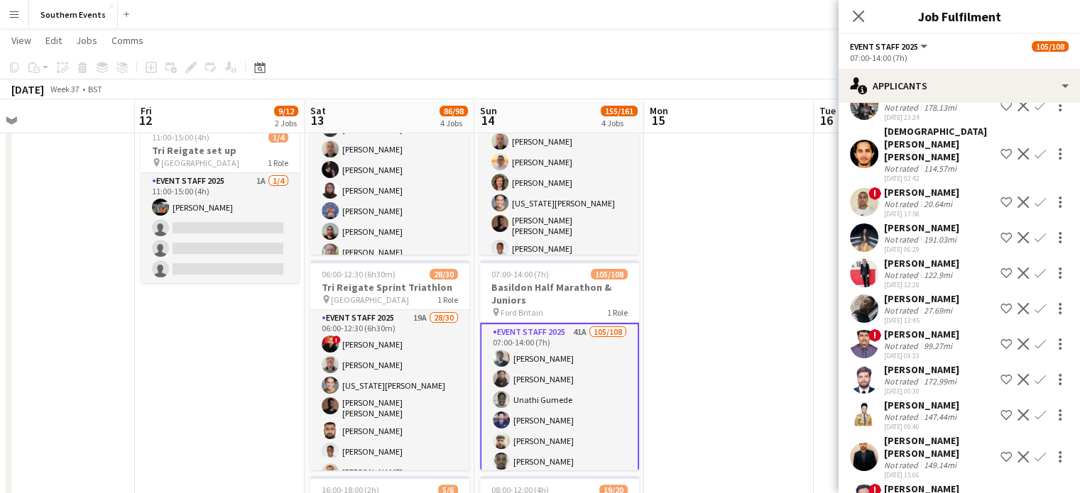
click at [1034, 303] on app-icon "Confirm" at bounding box center [1039, 308] width 11 height 11
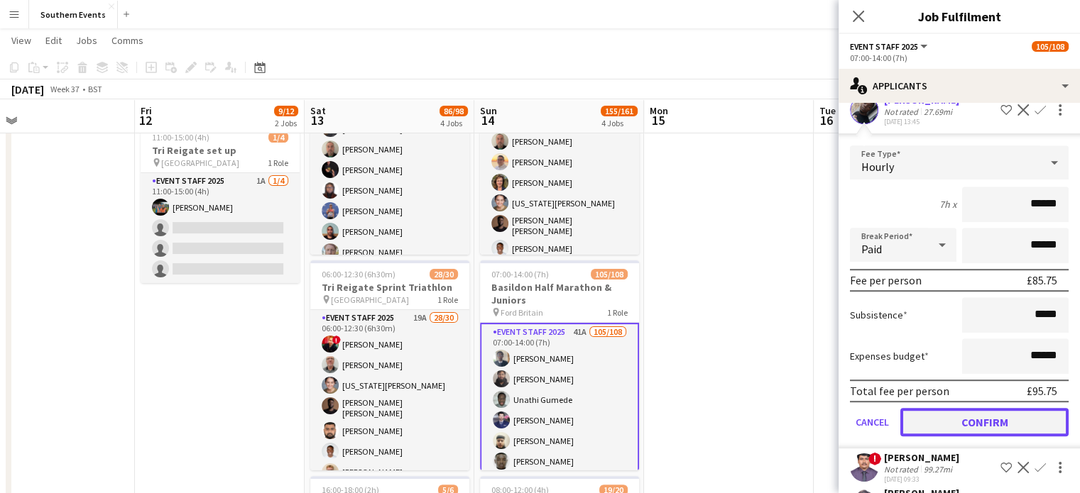
click at [992, 412] on button "Confirm" at bounding box center [984, 422] width 168 height 28
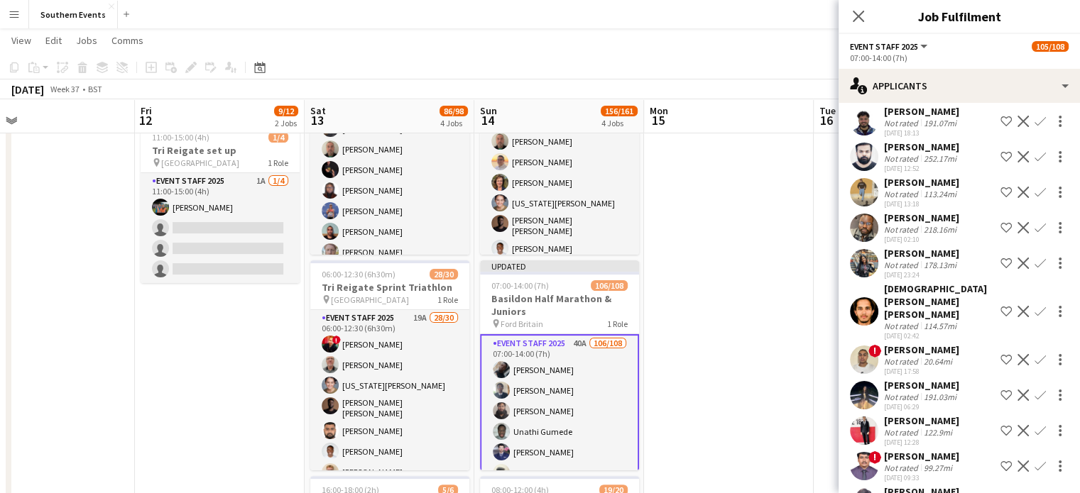
click at [770, 175] on app-date-cell at bounding box center [729, 398] width 170 height 993
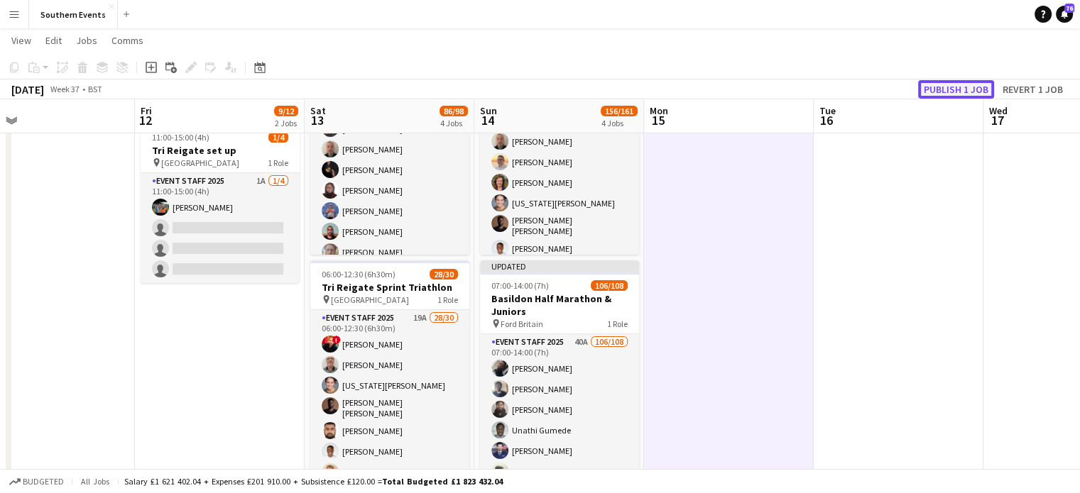
click at [953, 88] on button "Publish 1 job" at bounding box center [956, 89] width 76 height 18
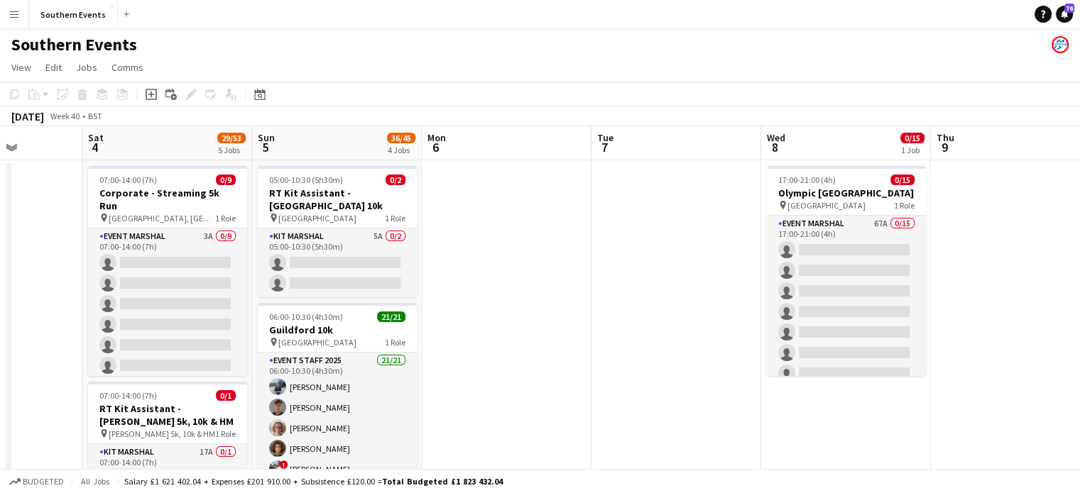
scroll to position [0, 415]
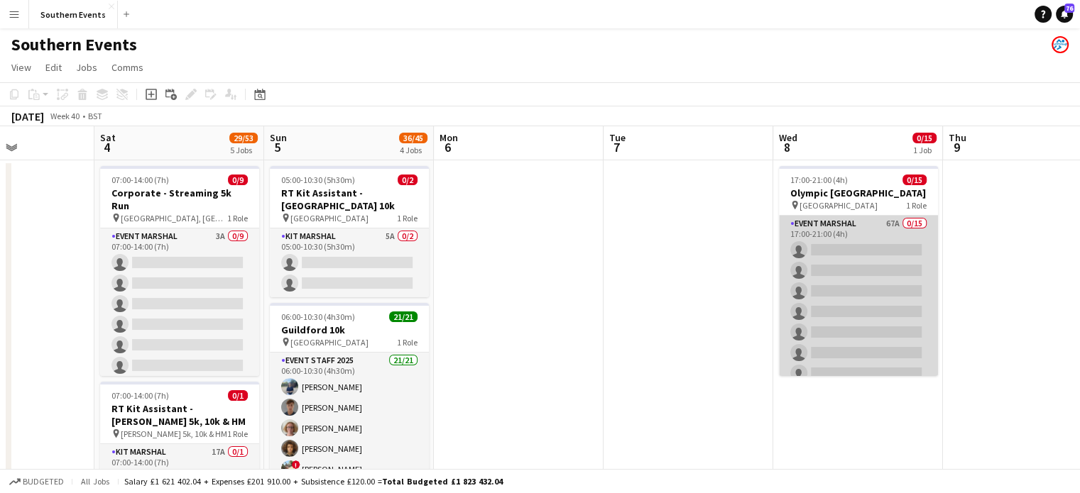
click at [861, 273] on app-card-role "Event Marshal 67A 0/15 17:00-21:00 (4h) single-neutral-actions single-neutral-a…" at bounding box center [858, 384] width 159 height 336
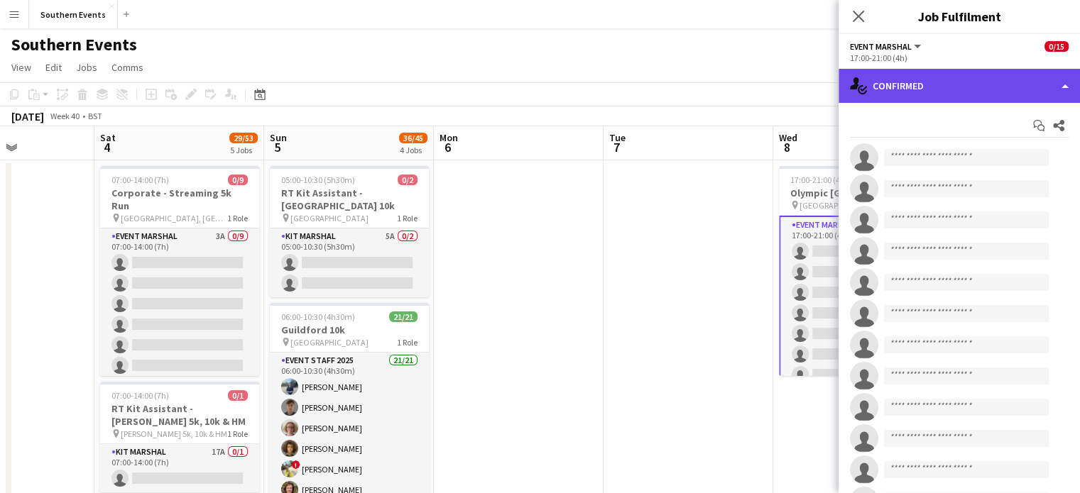
click at [949, 89] on div "single-neutral-actions-check-2 Confirmed" at bounding box center [958, 86] width 241 height 34
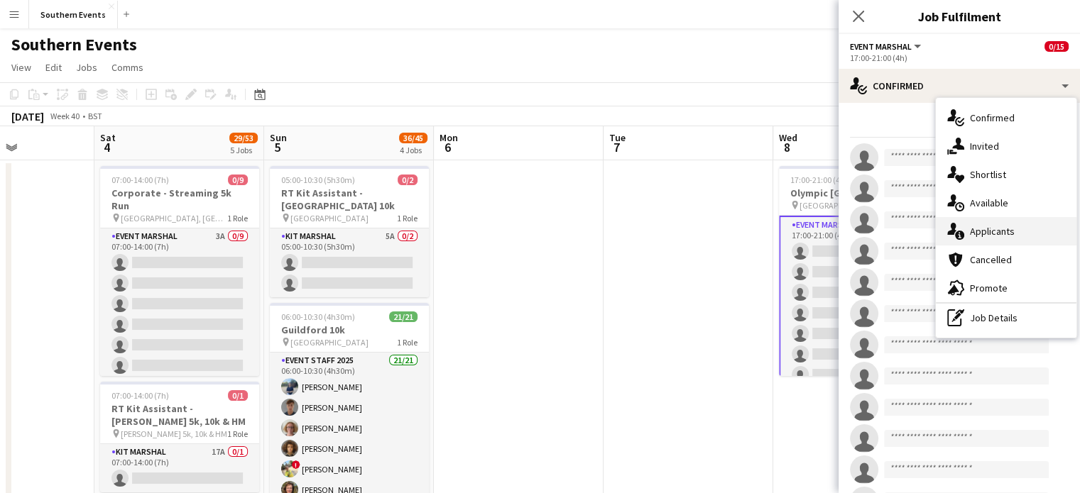
click at [1003, 221] on div "single-neutral-actions-information Applicants" at bounding box center [1006, 231] width 141 height 28
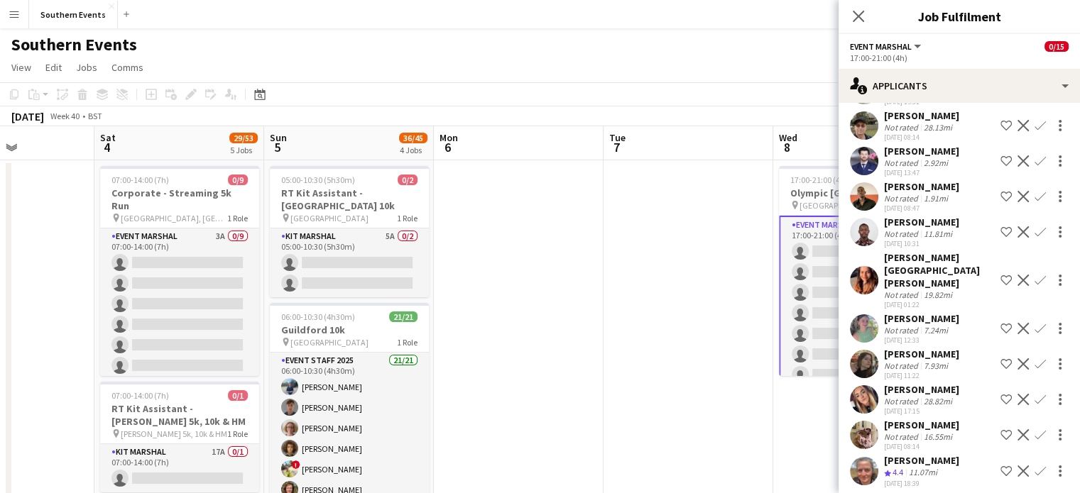
scroll to position [2208, 0]
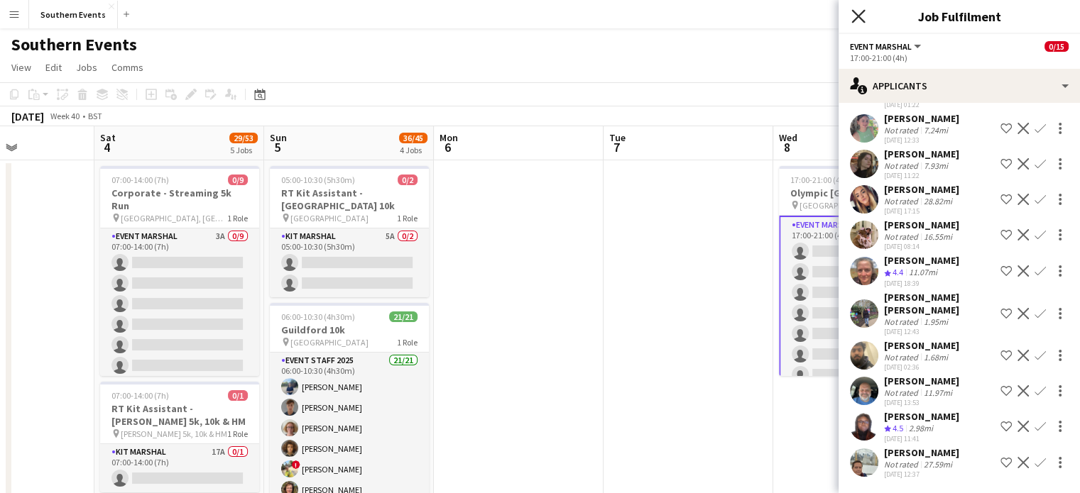
click at [863, 19] on icon "Close pop-in" at bounding box center [857, 15] width 13 height 13
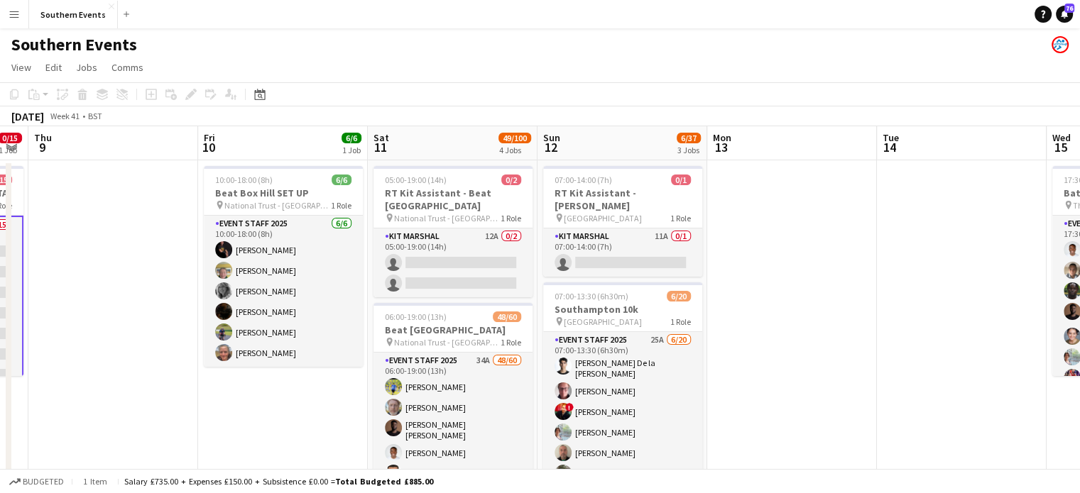
scroll to position [0, 664]
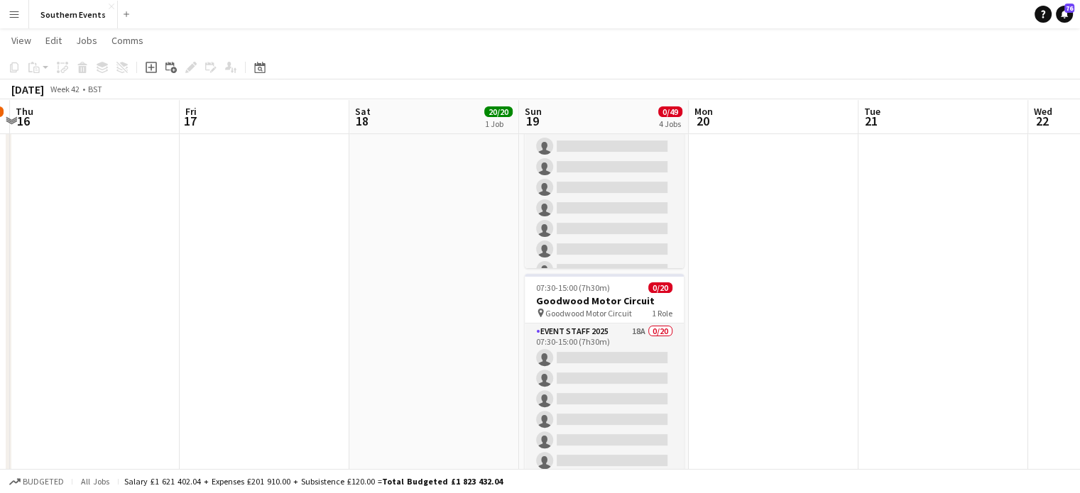
scroll to position [381, 0]
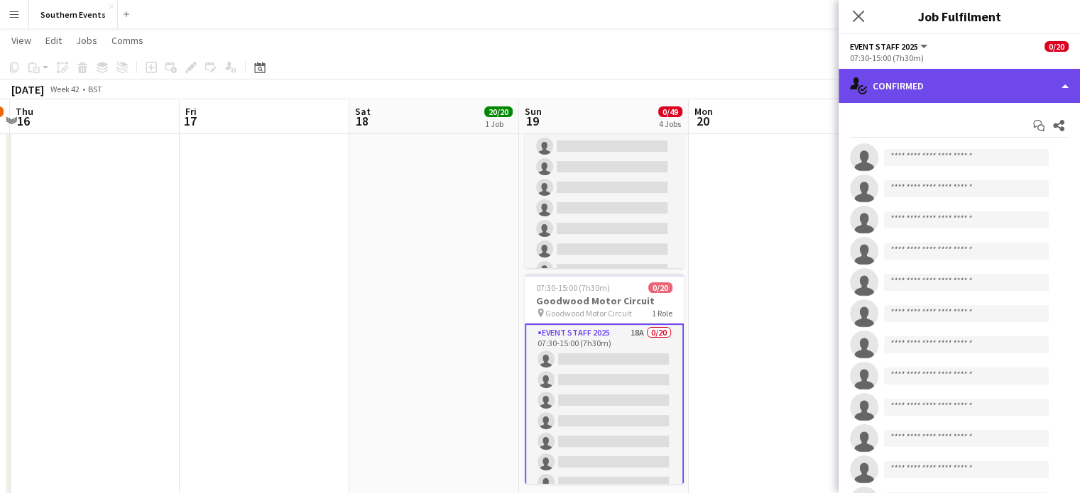
click at [959, 73] on div "single-neutral-actions-check-2 Confirmed" at bounding box center [958, 86] width 241 height 34
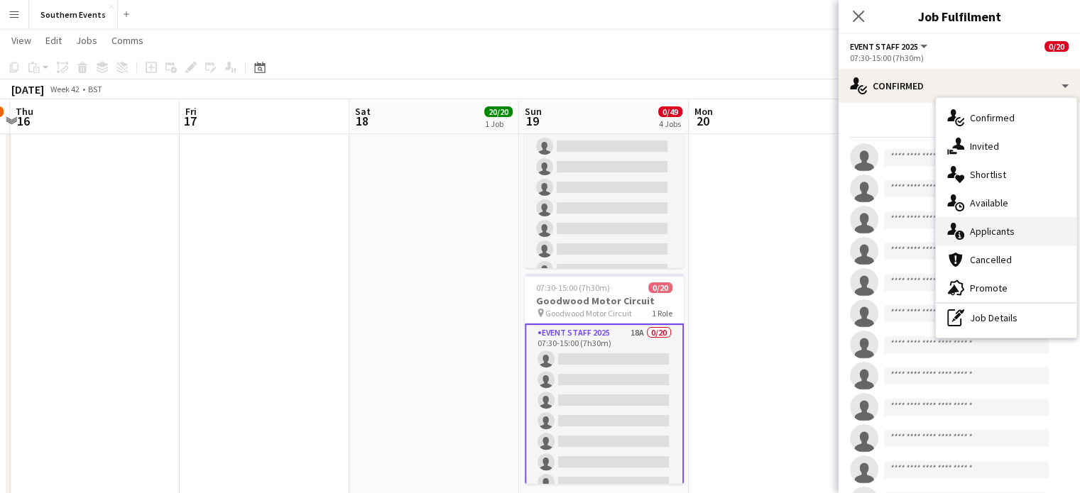
click at [958, 227] on icon "single-neutral-actions-information" at bounding box center [955, 231] width 17 height 17
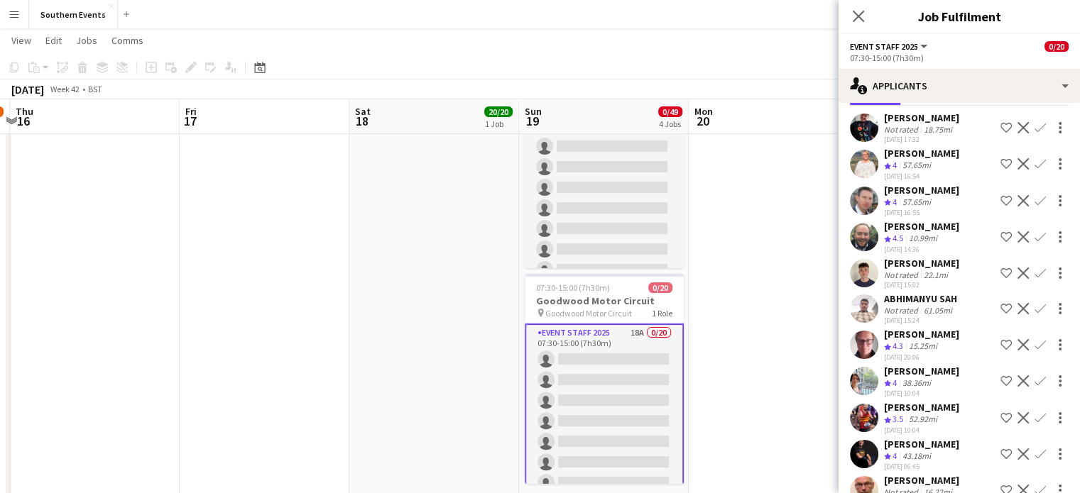
scroll to position [59, 0]
click at [859, 266] on app-user-avatar at bounding box center [864, 274] width 28 height 28
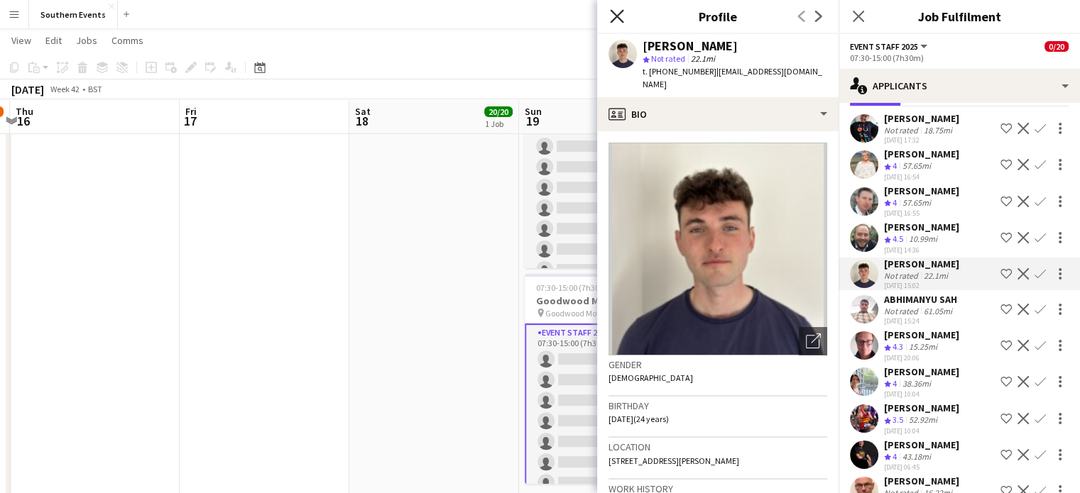
click at [616, 17] on icon at bounding box center [616, 15] width 13 height 13
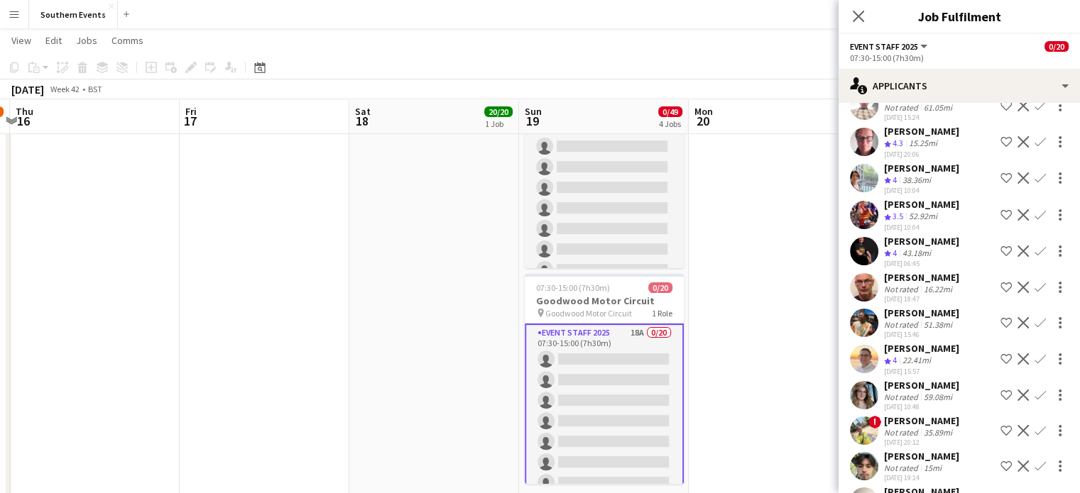
scroll to position [296, 0]
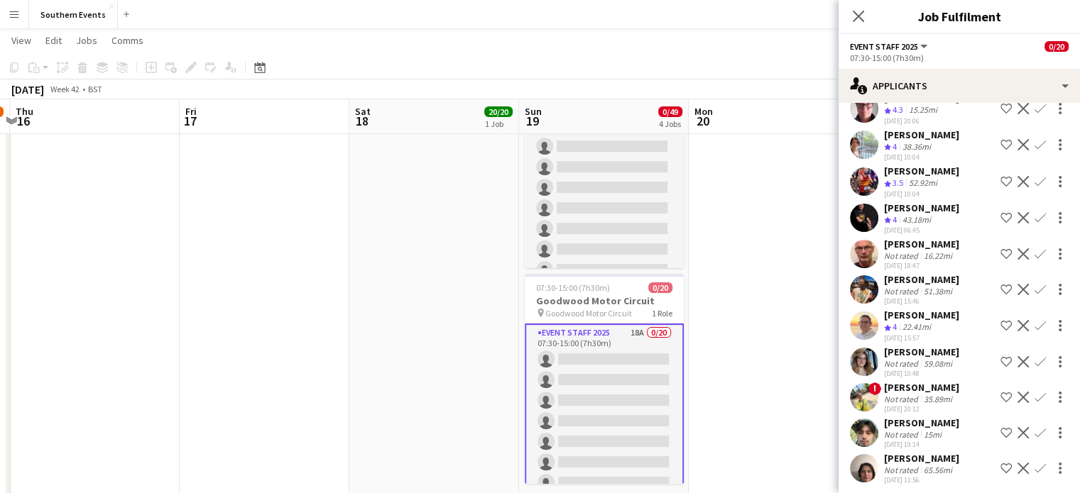
click at [904, 405] on div "[DATE] 20:12" at bounding box center [921, 409] width 75 height 9
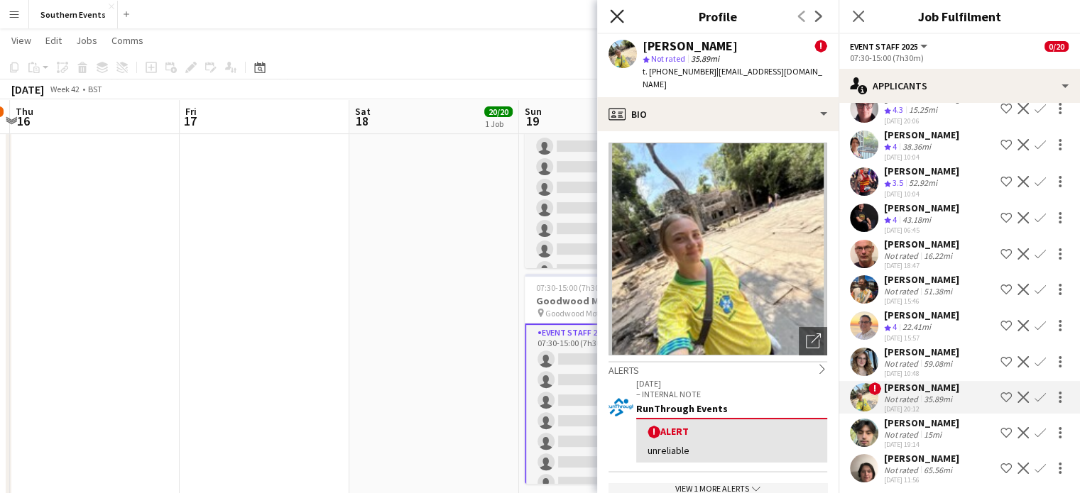
click at [616, 9] on icon "Close pop-in" at bounding box center [616, 15] width 13 height 13
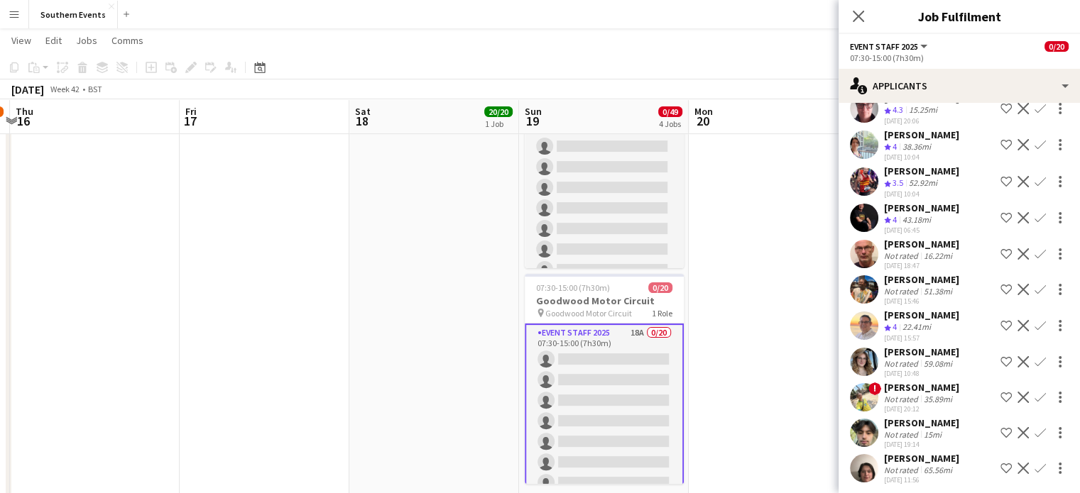
click at [911, 465] on div "Not rated" at bounding box center [902, 470] width 37 height 11
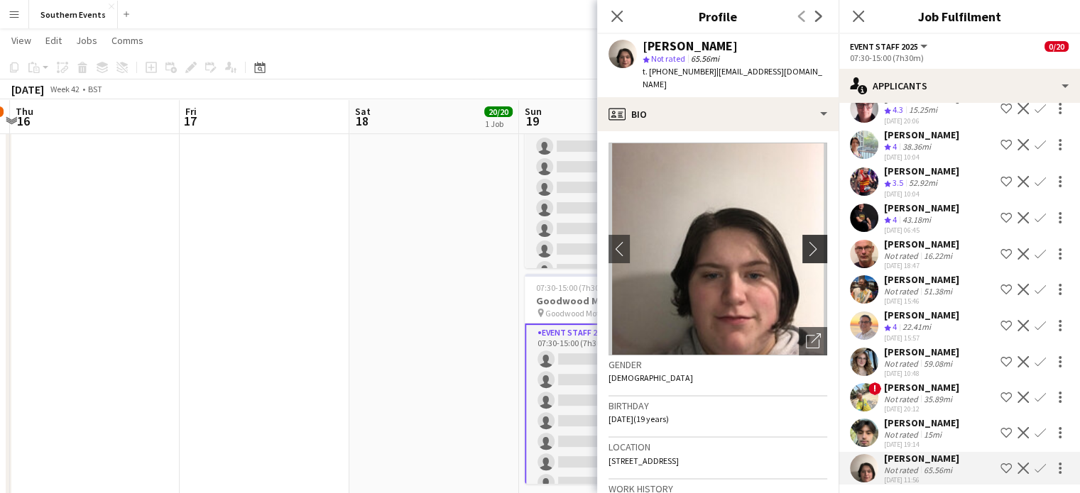
click at [802, 246] on button "chevron-right" at bounding box center [816, 249] width 28 height 28
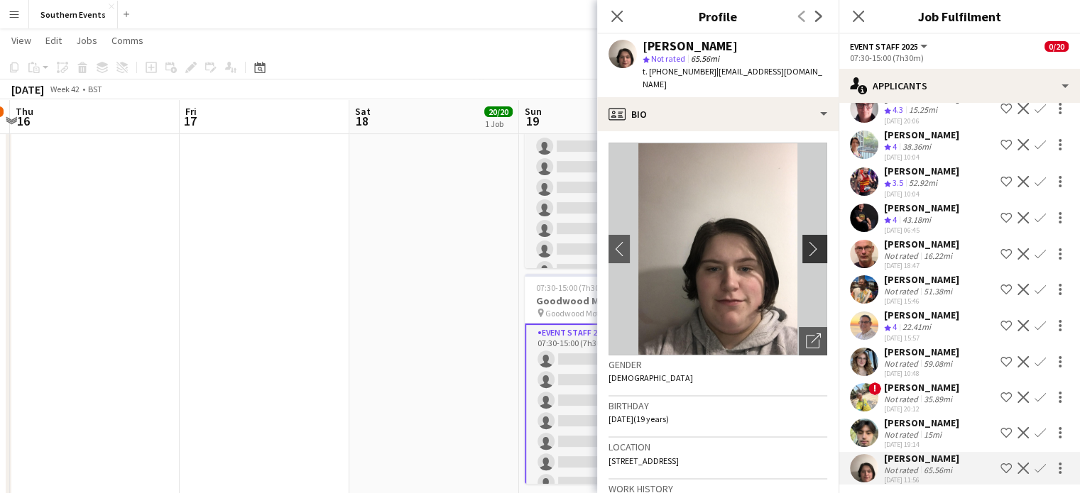
click at [802, 246] on button "chevron-right" at bounding box center [816, 249] width 28 height 28
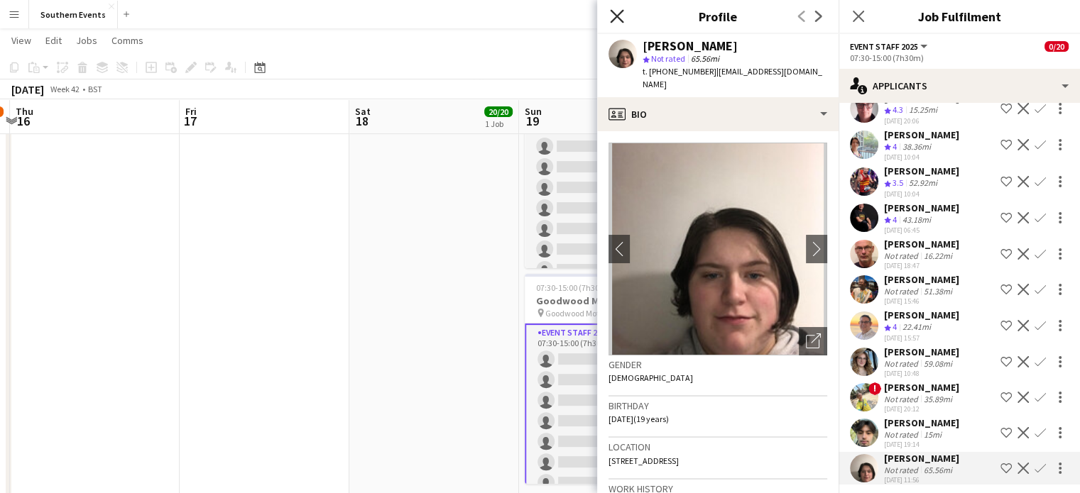
click at [611, 15] on icon "Close pop-in" at bounding box center [616, 15] width 13 height 13
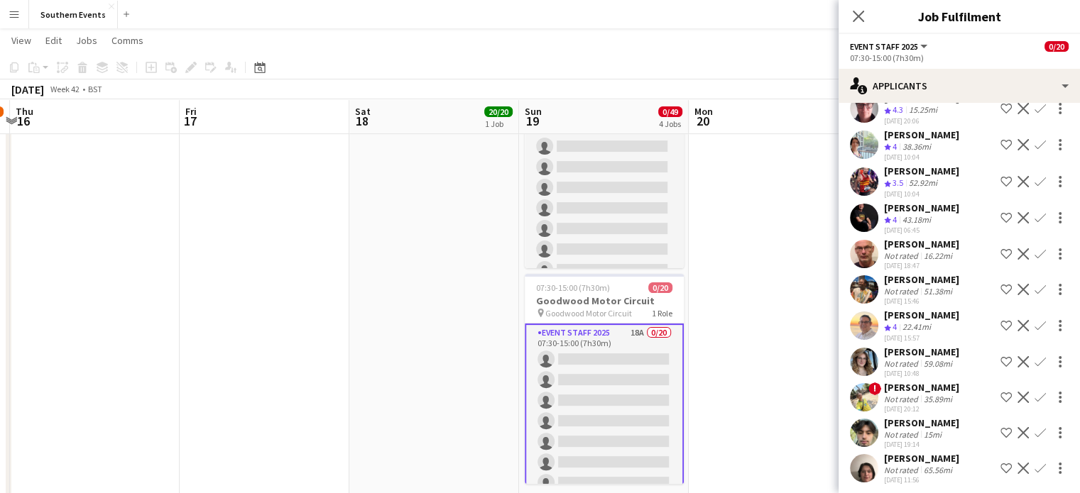
click at [892, 346] on div "[PERSON_NAME]" at bounding box center [921, 352] width 75 height 13
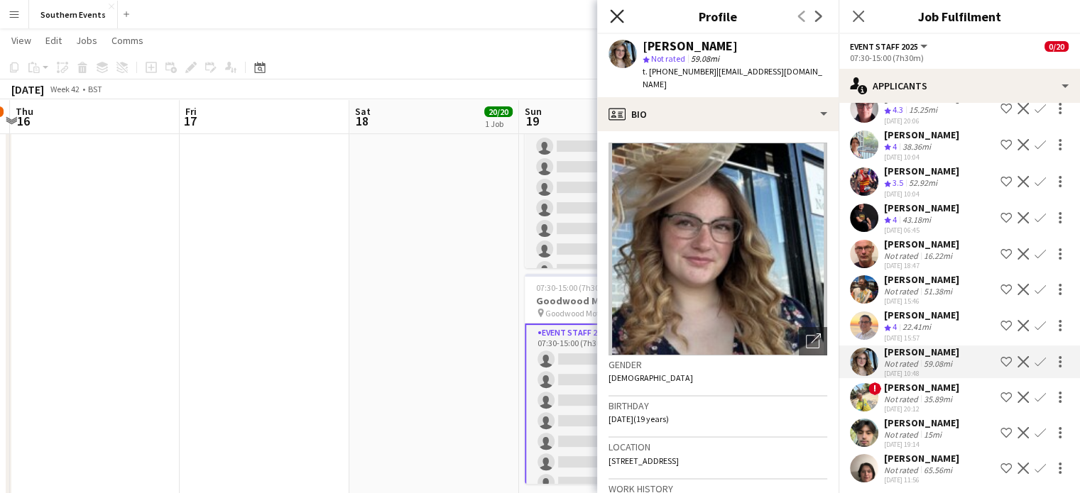
click at [611, 16] on icon "Close pop-in" at bounding box center [616, 15] width 13 height 13
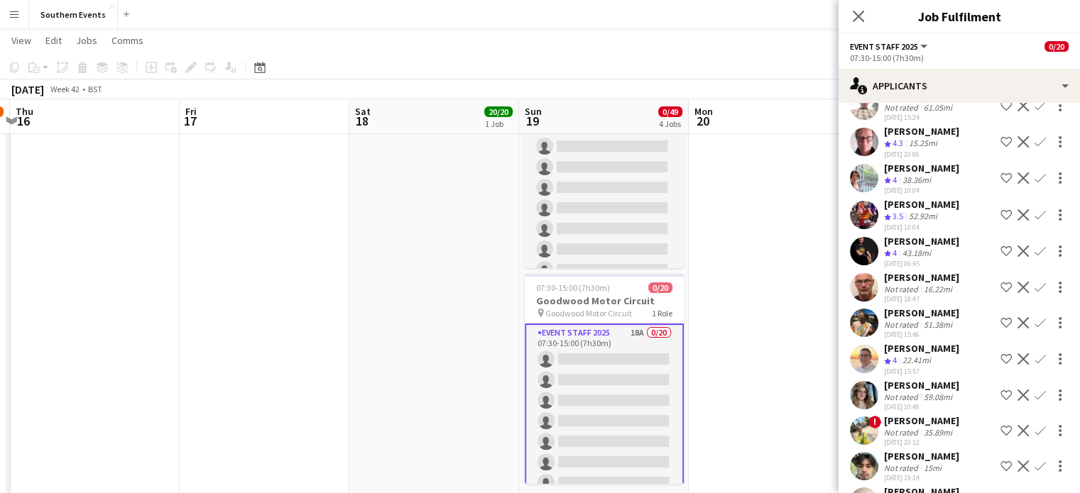
scroll to position [262, 0]
click at [908, 286] on div "Not rated" at bounding box center [902, 290] width 37 height 11
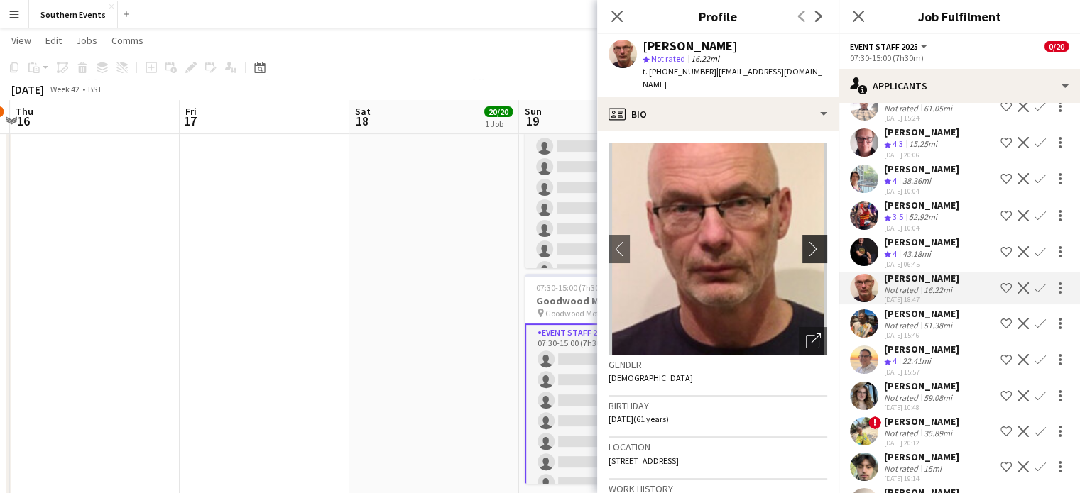
click at [811, 241] on app-icon "chevron-right" at bounding box center [817, 248] width 22 height 15
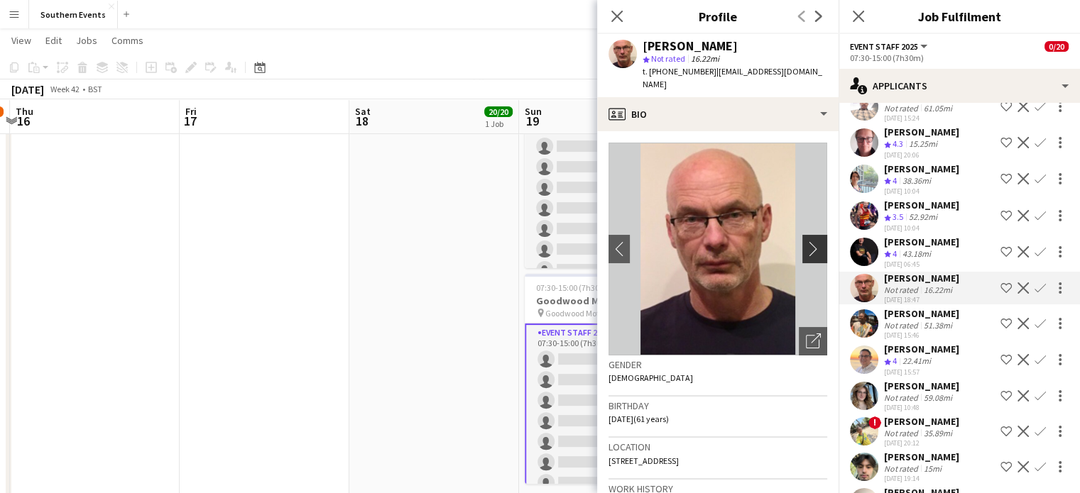
click at [811, 241] on app-icon "chevron-right" at bounding box center [817, 248] width 22 height 15
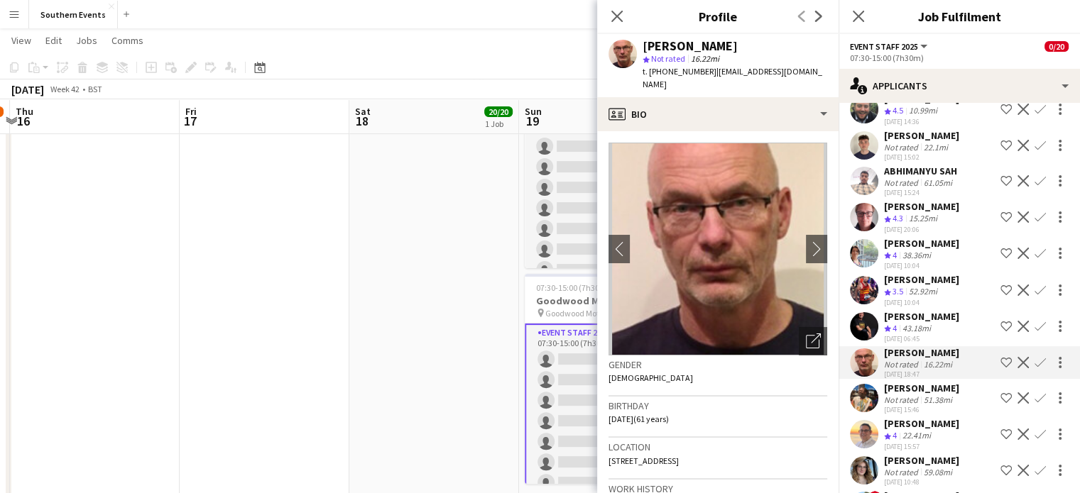
scroll to position [186, 0]
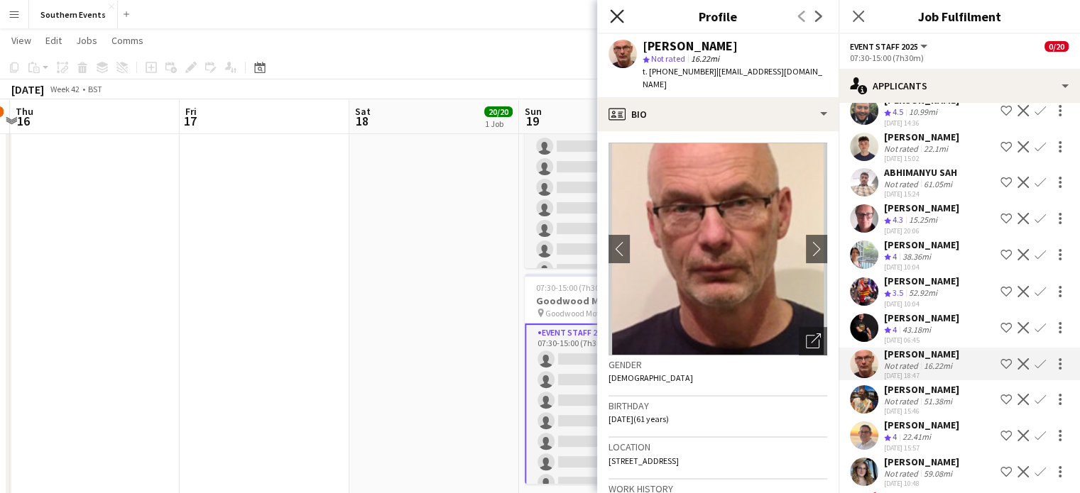
click at [619, 20] on icon at bounding box center [616, 15] width 13 height 13
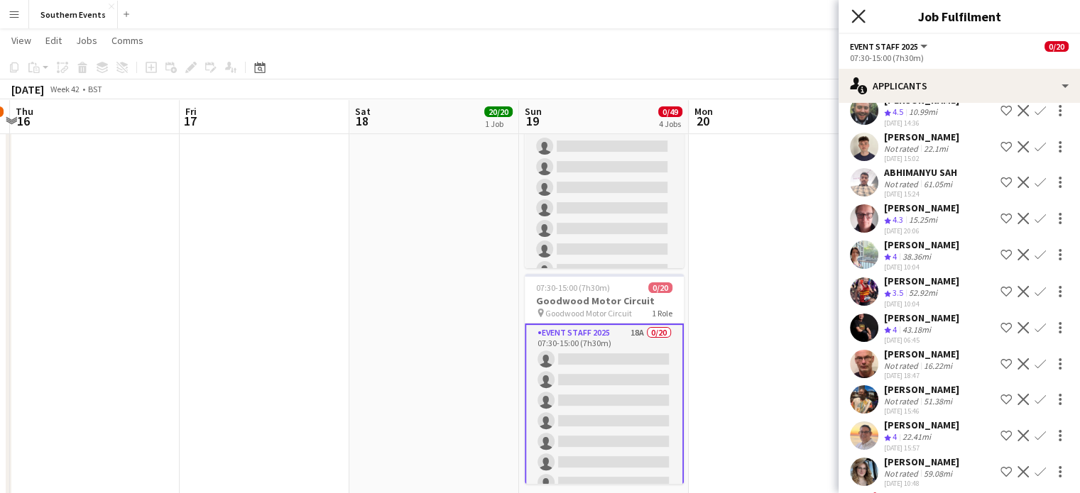
click at [863, 14] on icon "Close pop-in" at bounding box center [857, 15] width 13 height 13
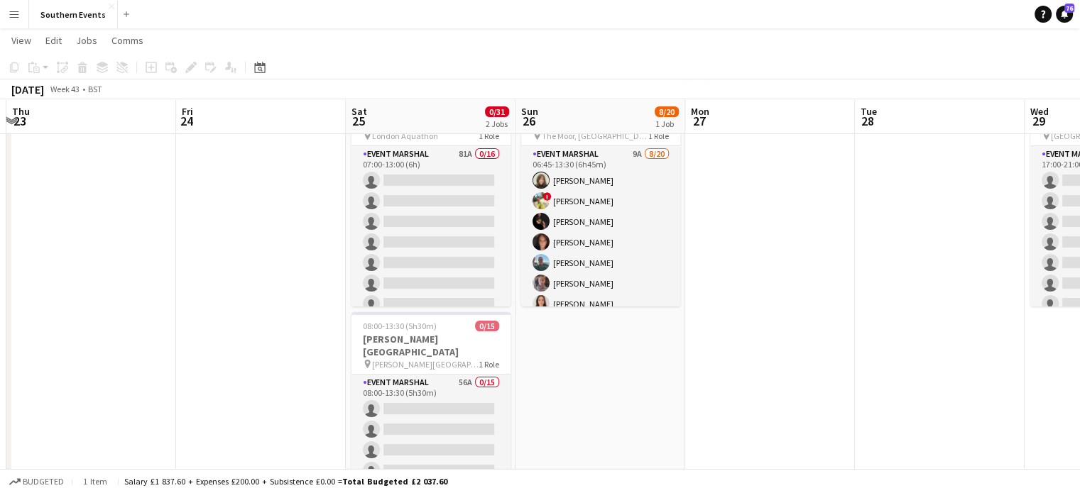
scroll to position [210, 0]
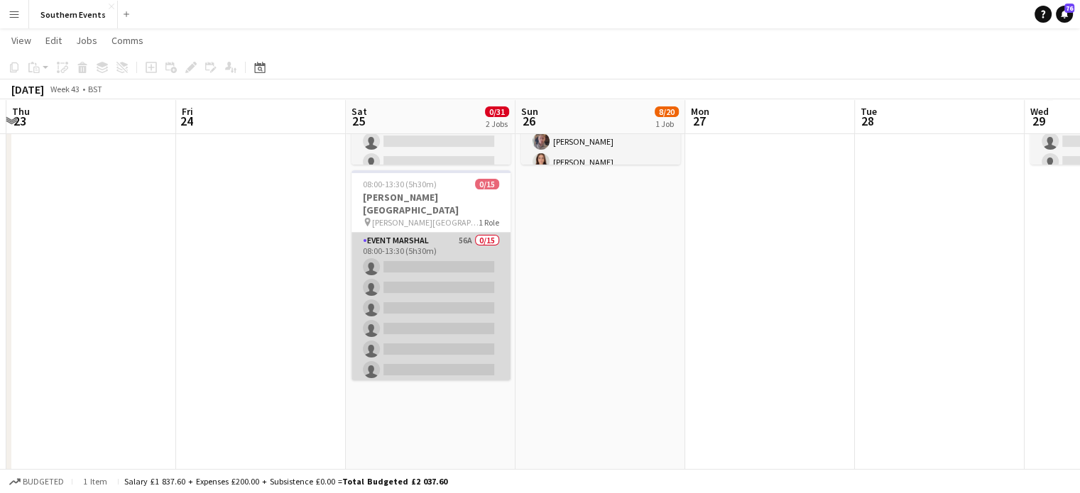
click at [412, 265] on app-card-role "Event Marshal 56A 0/15 08:00-13:30 (5h30m) single-neutral-actions single-neutra…" at bounding box center [430, 401] width 159 height 336
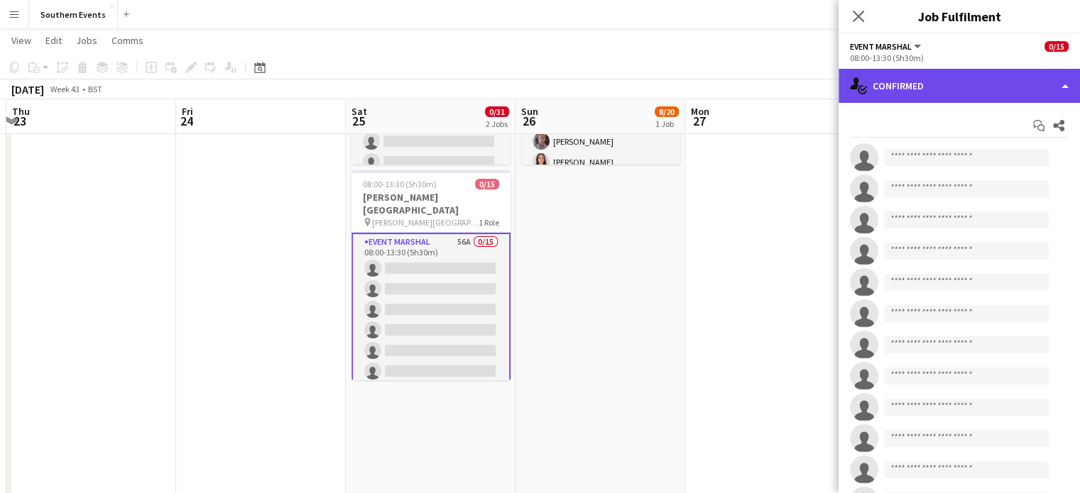
click at [963, 96] on div "single-neutral-actions-check-2 Confirmed" at bounding box center [958, 86] width 241 height 34
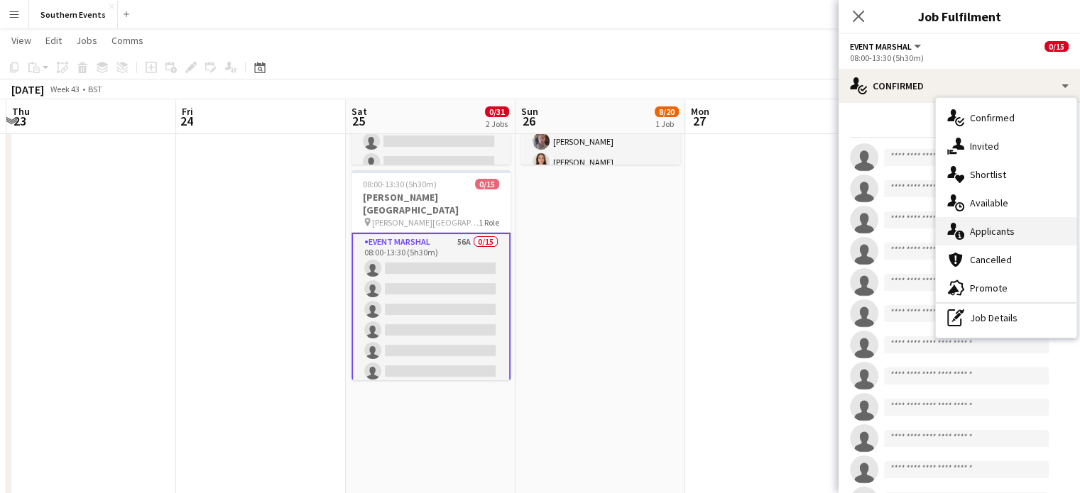
click at [968, 232] on div "single-neutral-actions-information Applicants" at bounding box center [1006, 231] width 141 height 28
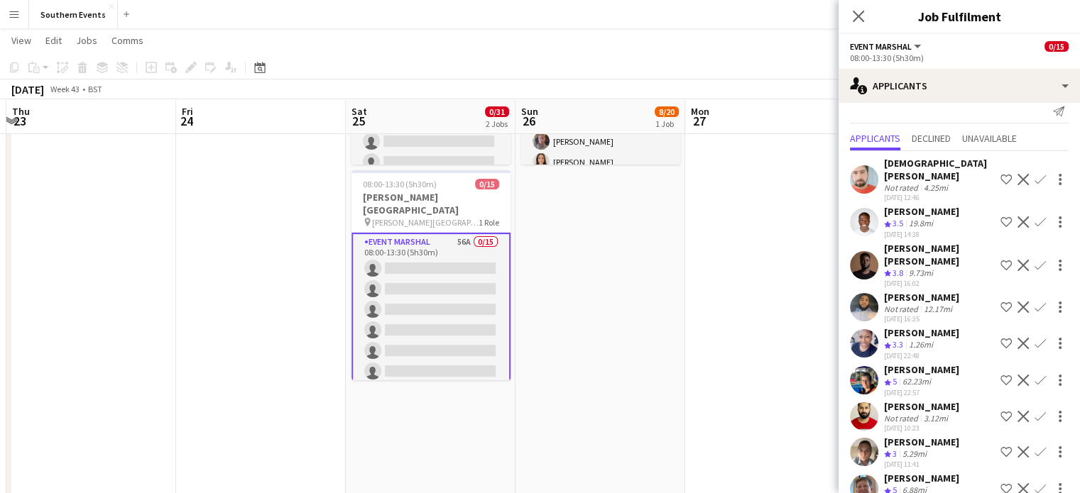
scroll to position [13, 0]
click at [1034, 339] on app-icon "Confirm" at bounding box center [1039, 344] width 11 height 11
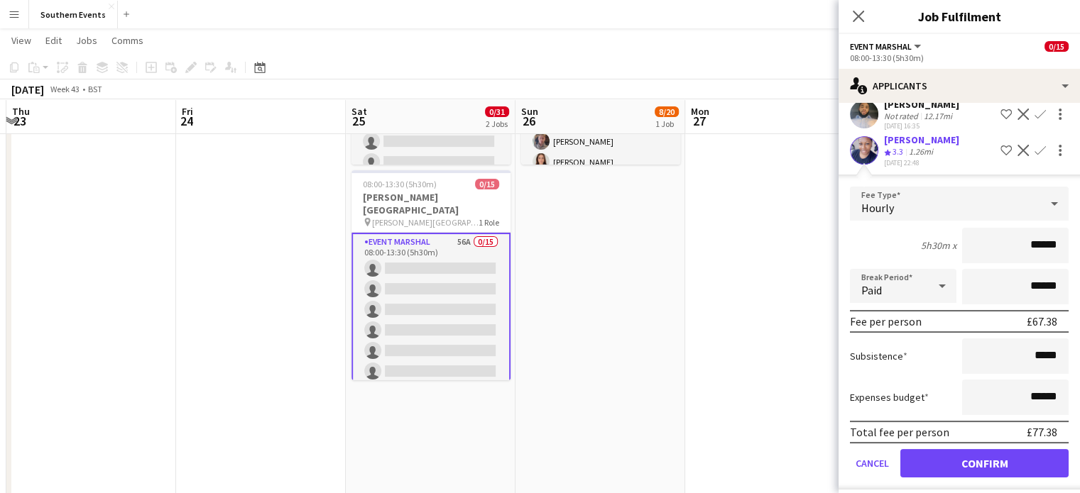
scroll to position [210, 0]
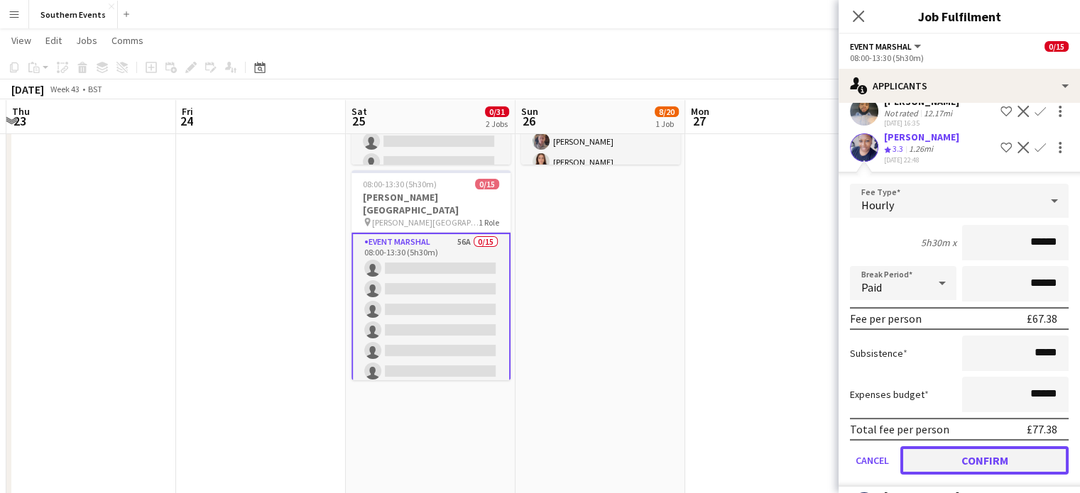
click at [956, 447] on button "Confirm" at bounding box center [984, 461] width 168 height 28
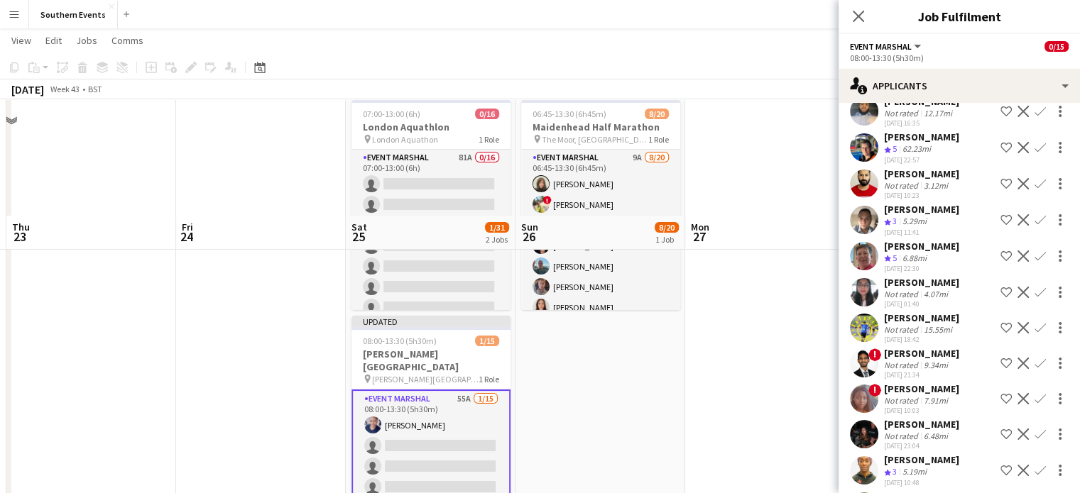
scroll to position [60, 0]
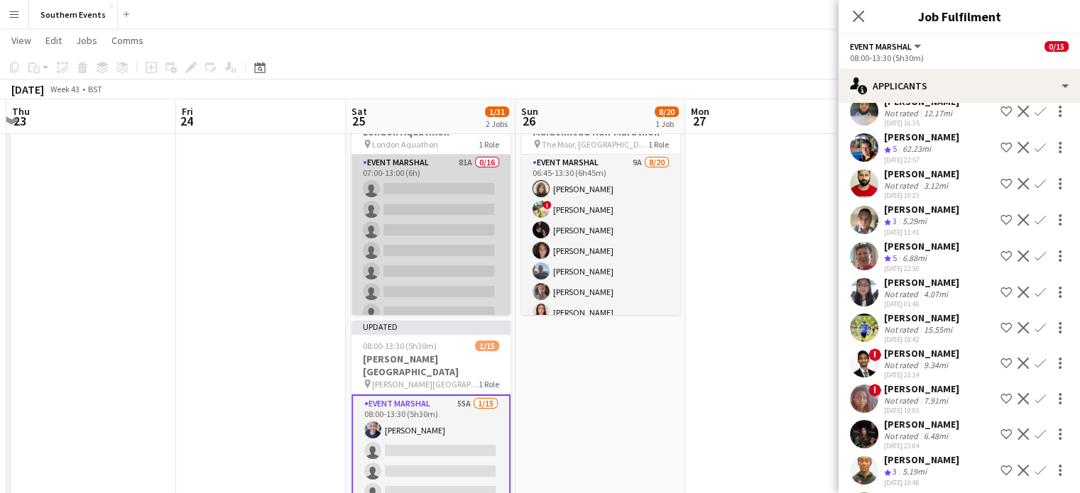
click at [435, 236] on app-card-role "Event Marshal 81A 0/16 07:00-13:00 (6h) single-neutral-actions single-neutral-a…" at bounding box center [430, 333] width 159 height 357
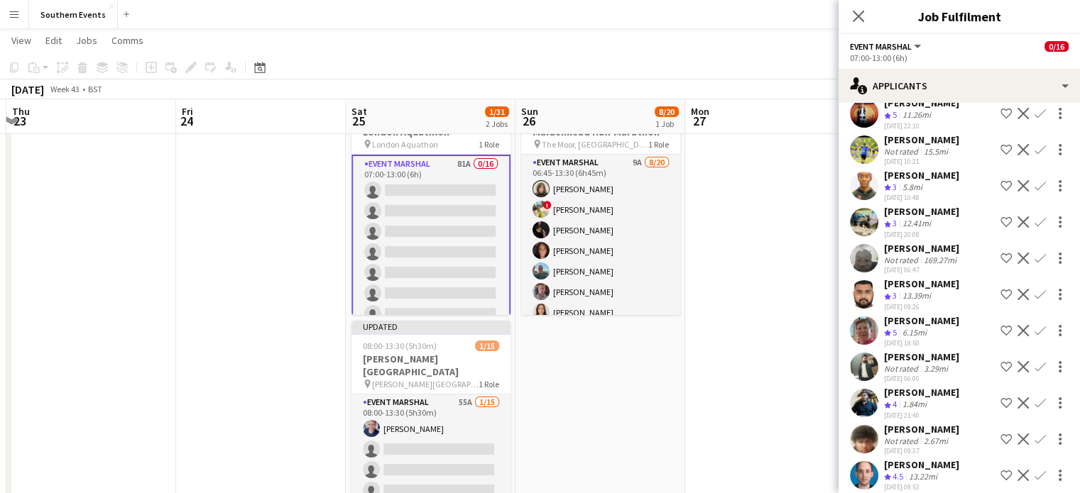
scroll to position [727, 0]
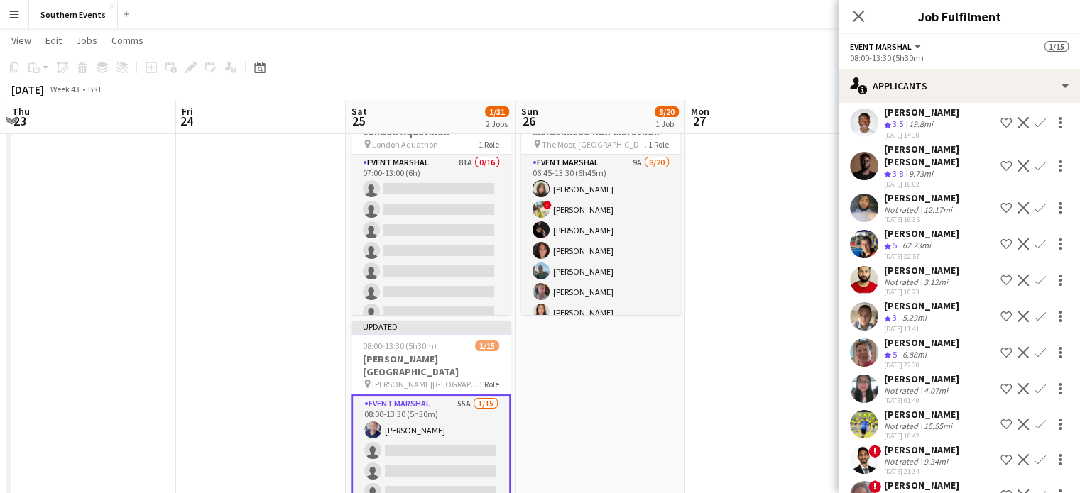
scroll to position [119, 0]
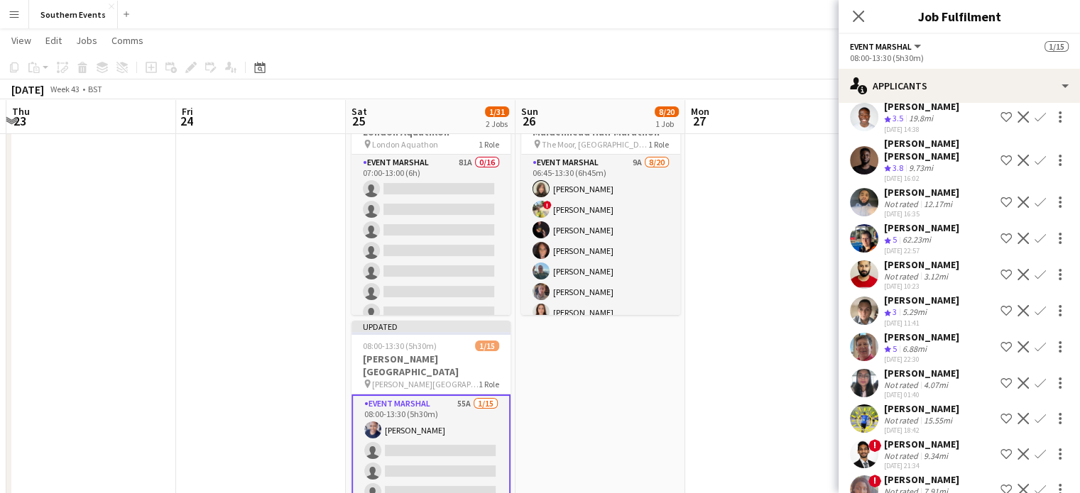
click at [1034, 341] on app-icon "Confirm" at bounding box center [1039, 346] width 11 height 11
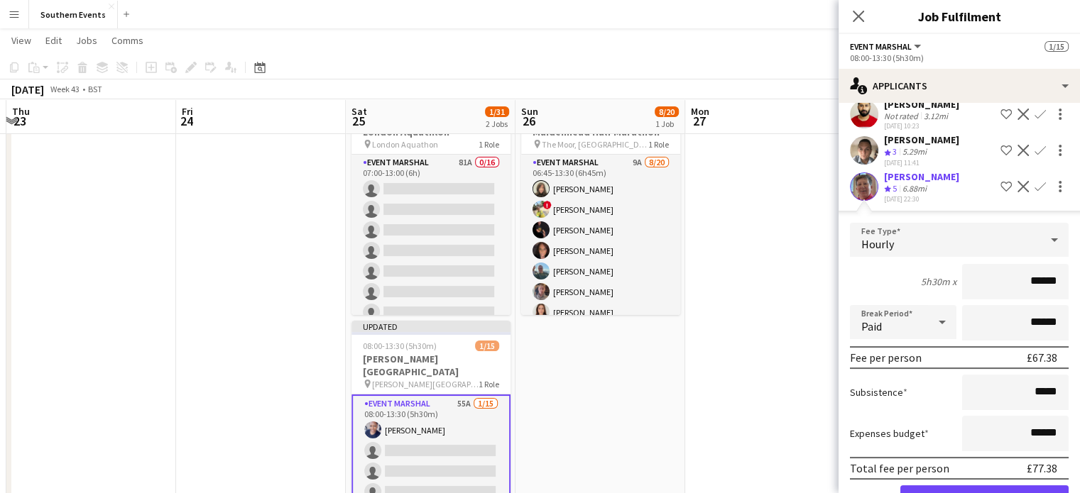
scroll to position [286, 0]
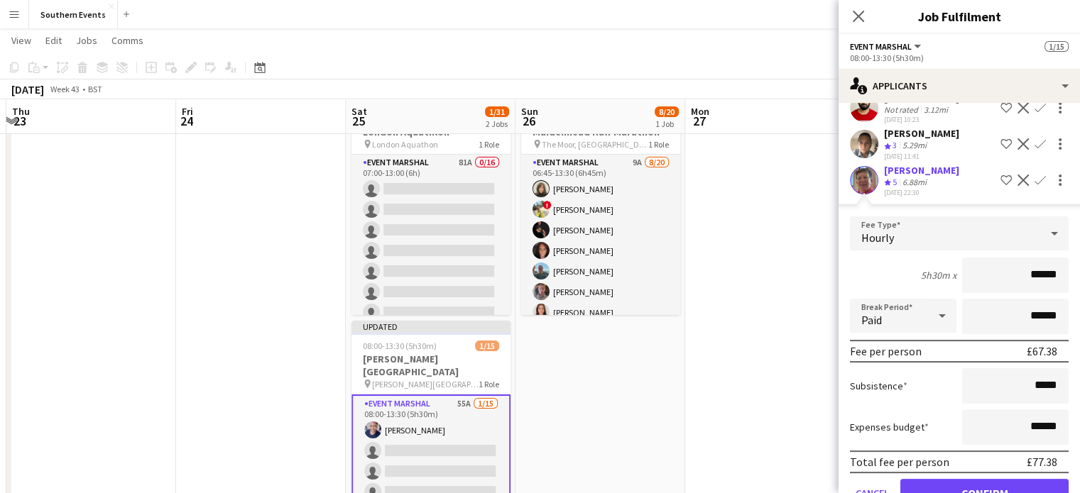
click at [898, 188] on div "[DATE] 22:30" at bounding box center [921, 192] width 75 height 9
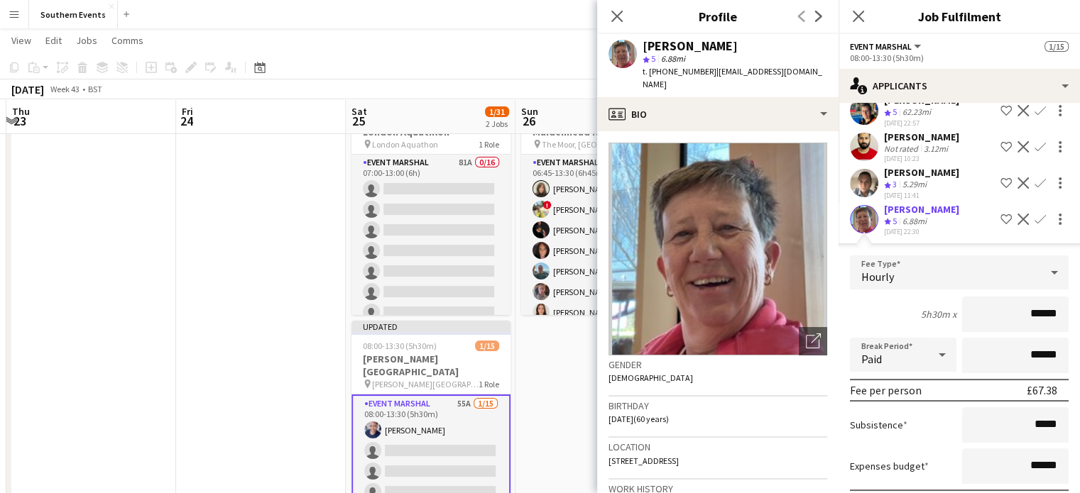
scroll to position [248, 0]
click at [619, 18] on icon at bounding box center [616, 15] width 13 height 13
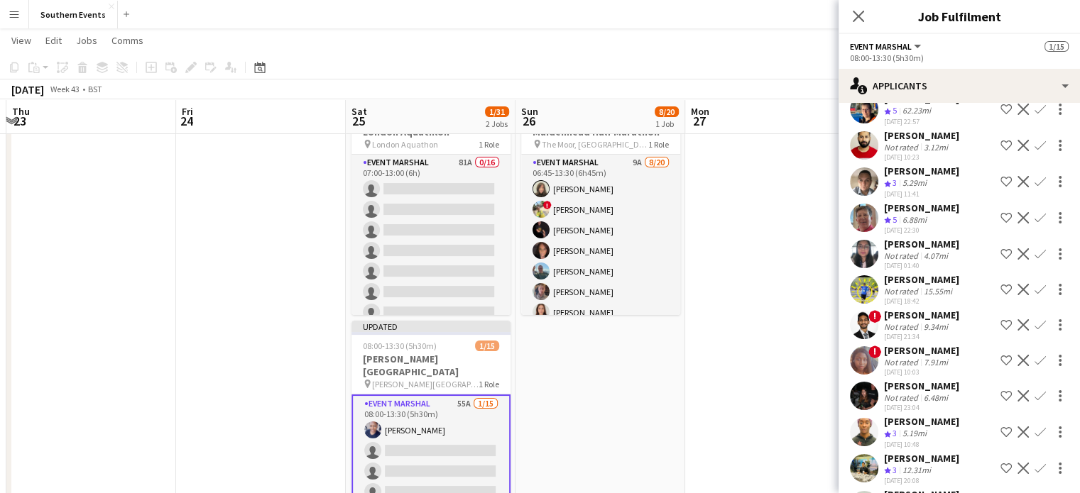
click app-icon "Confirm"
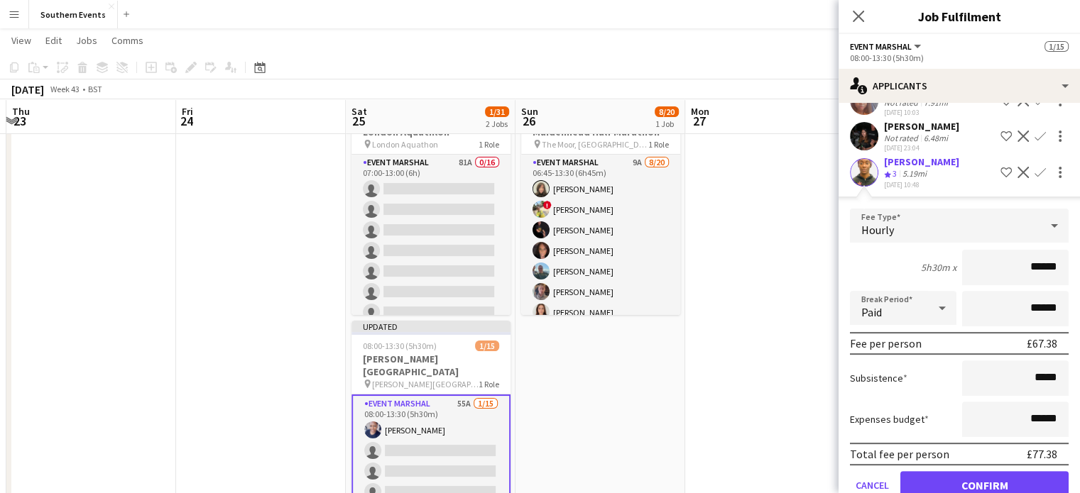
scroll to position [513, 0]
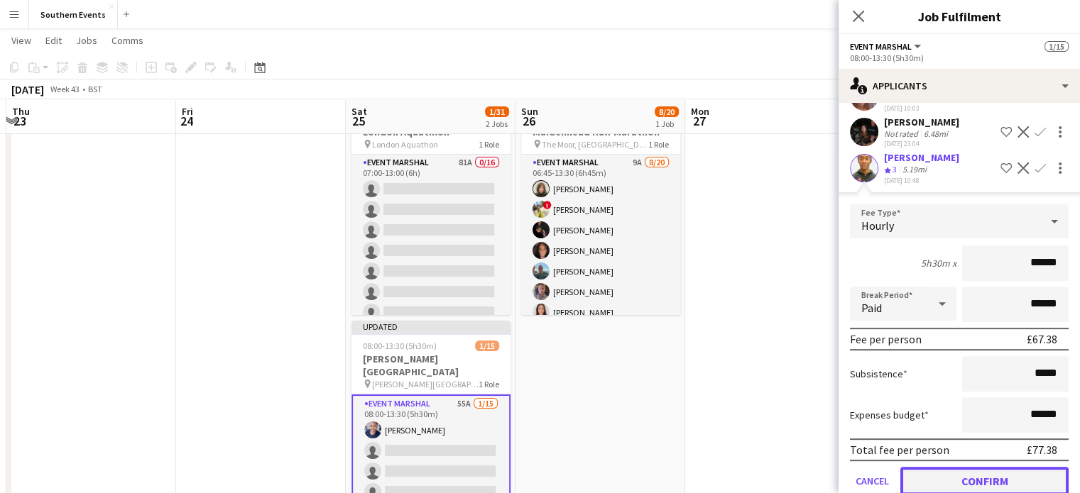
click button "Confirm"
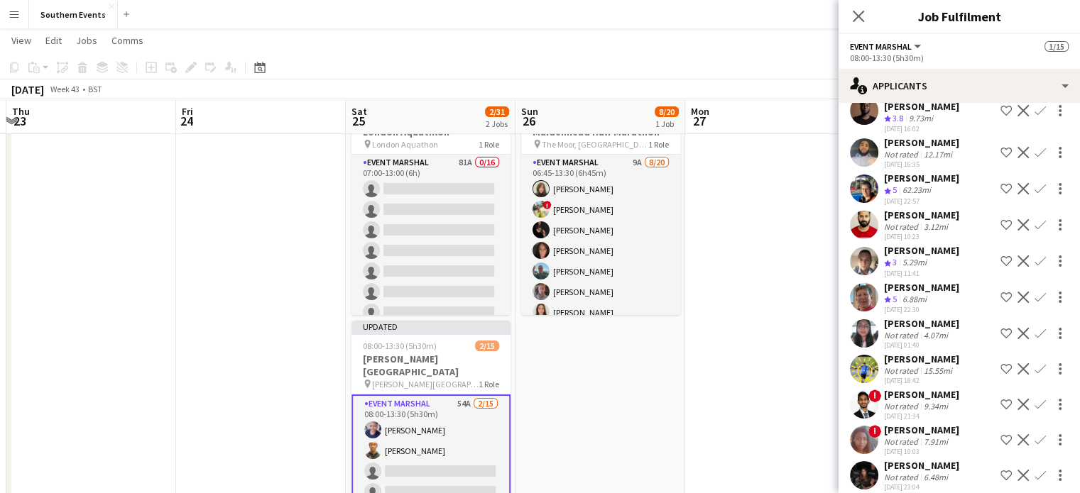
scroll to position [0, 0]
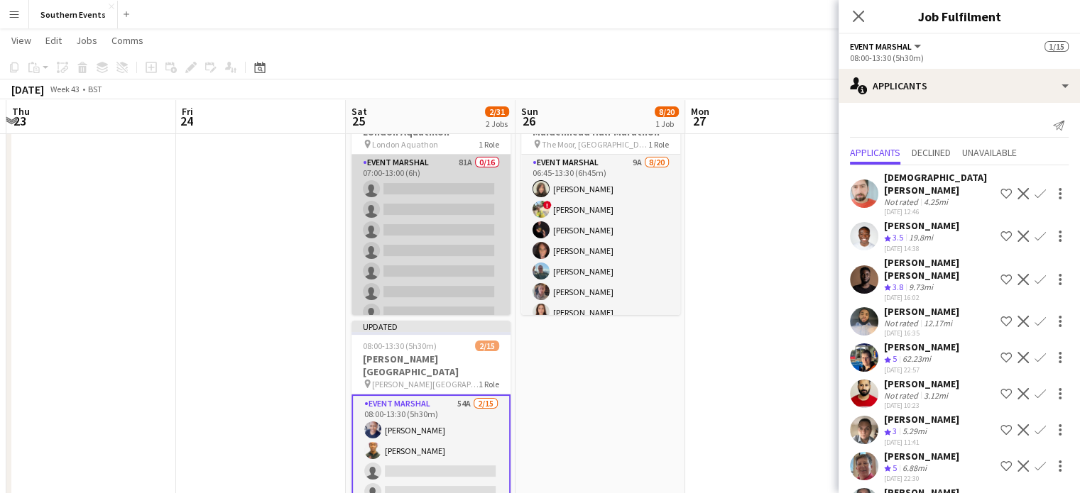
click app-card-role "Event Marshal 81A 0/16 07:00-13:00 (6h) single-neutral-actions single-neutral-a…"
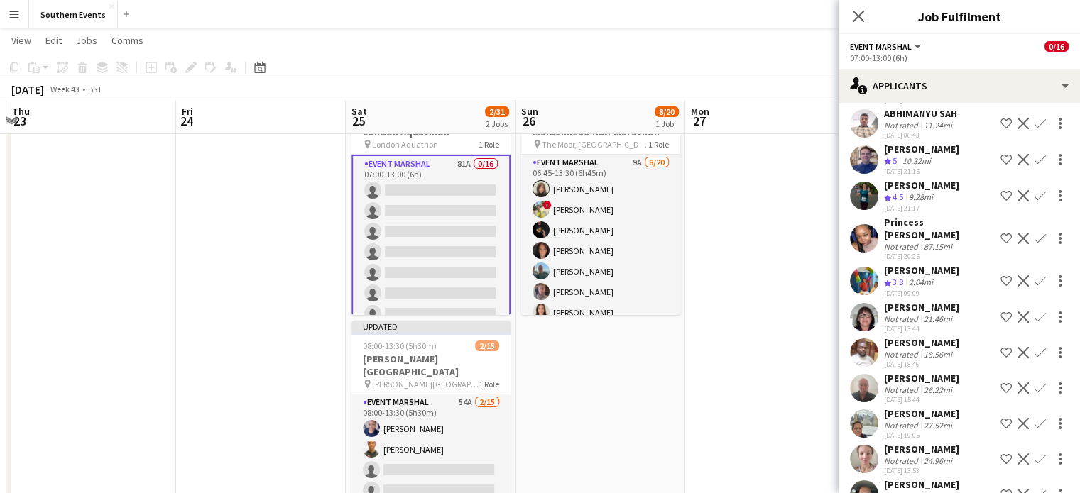
scroll to position [2659, 0]
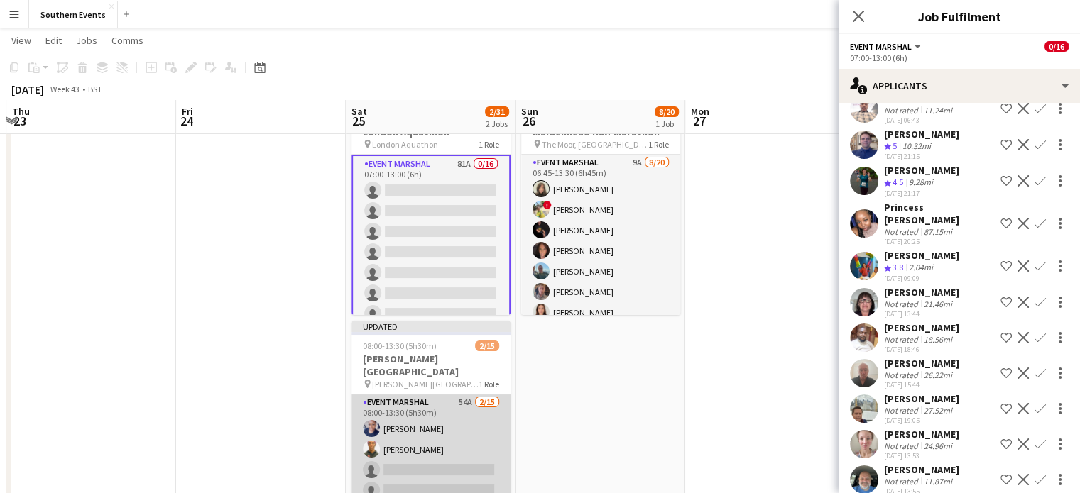
click app-card-role "Event Marshal 54A [DATE] 08:00-13:30 (5h30m) [PERSON_NAME] Commodore [PERSON_NA…"
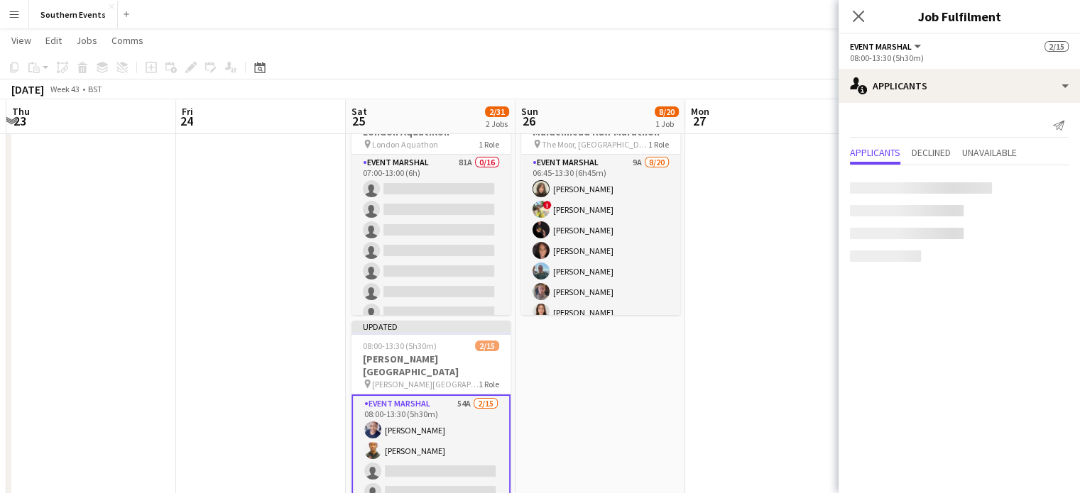
scroll to position [0, 0]
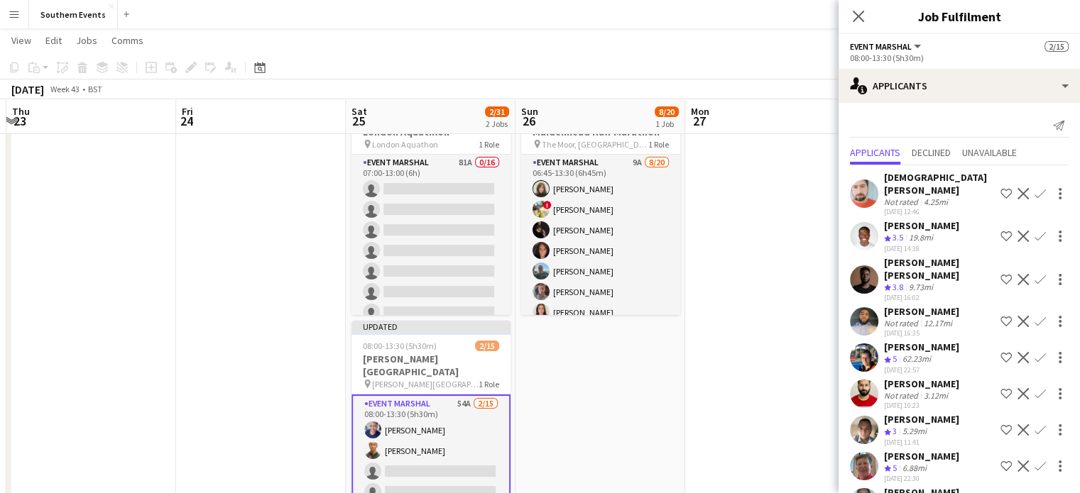
click button "Confirm"
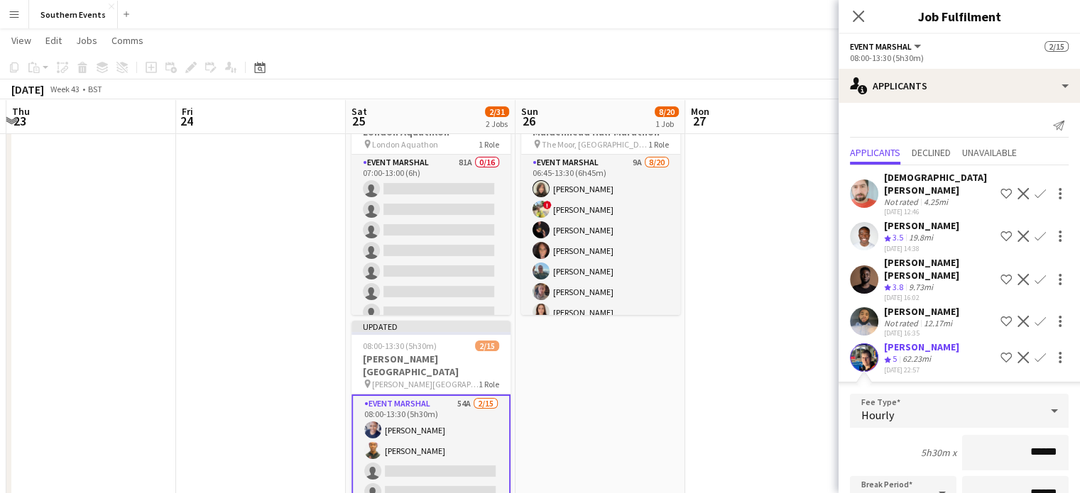
scroll to position [261, 0]
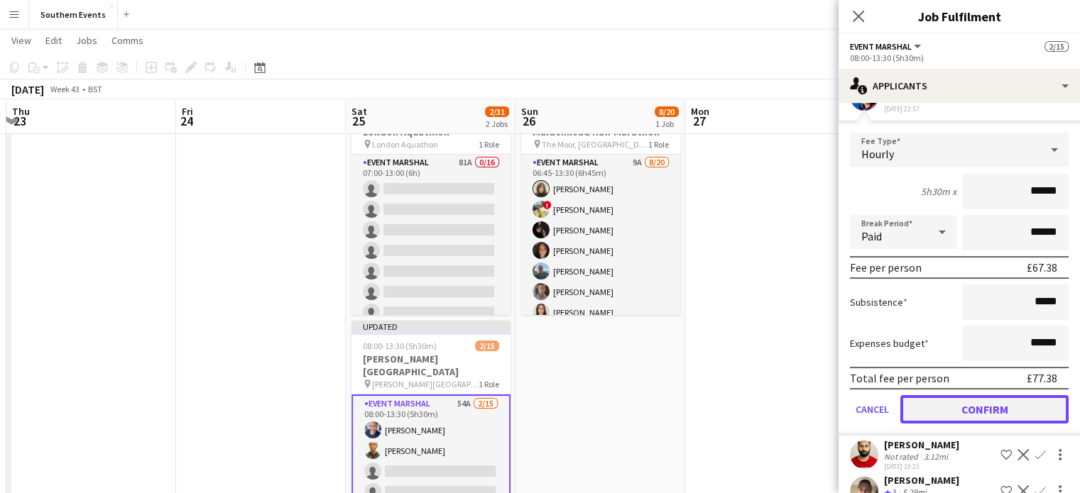
click button "Confirm"
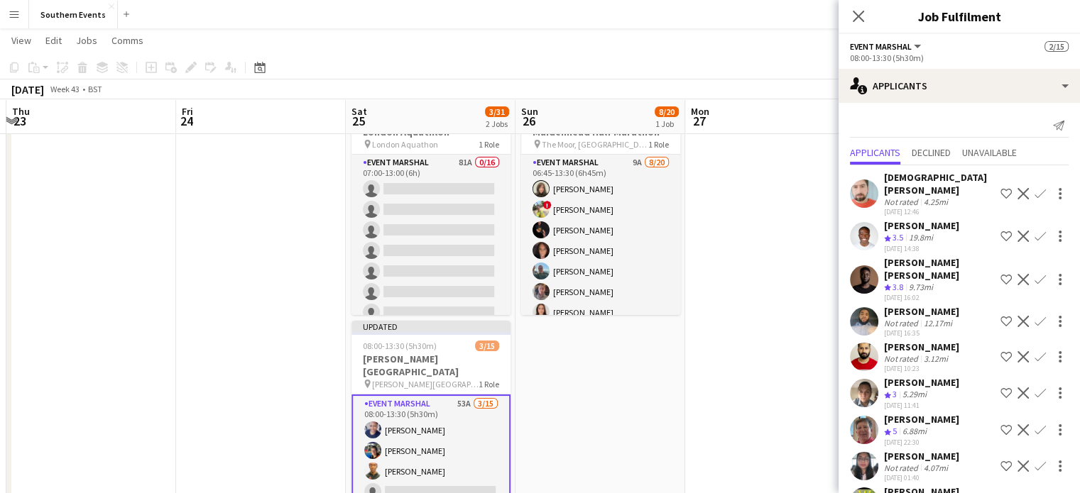
scroll to position [14, 0]
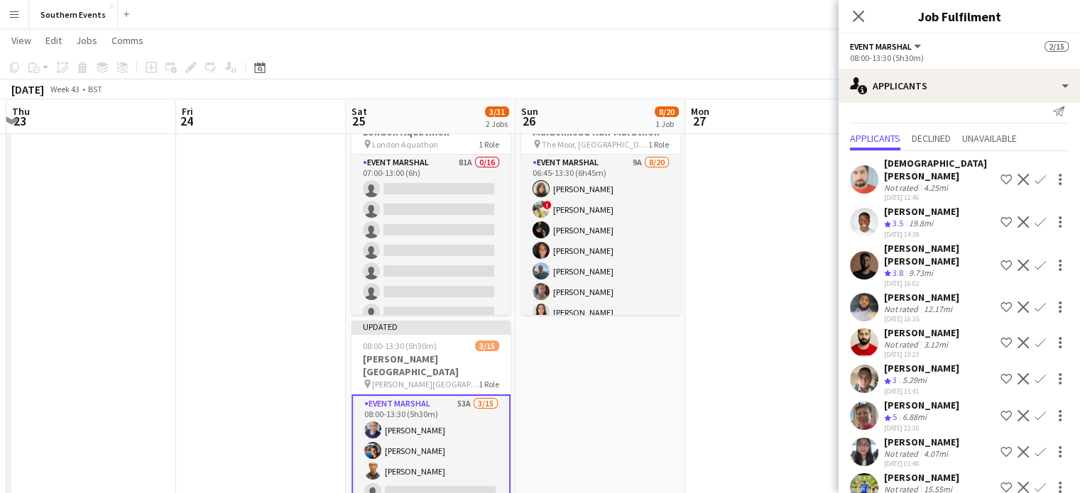
click div "5.29mi"
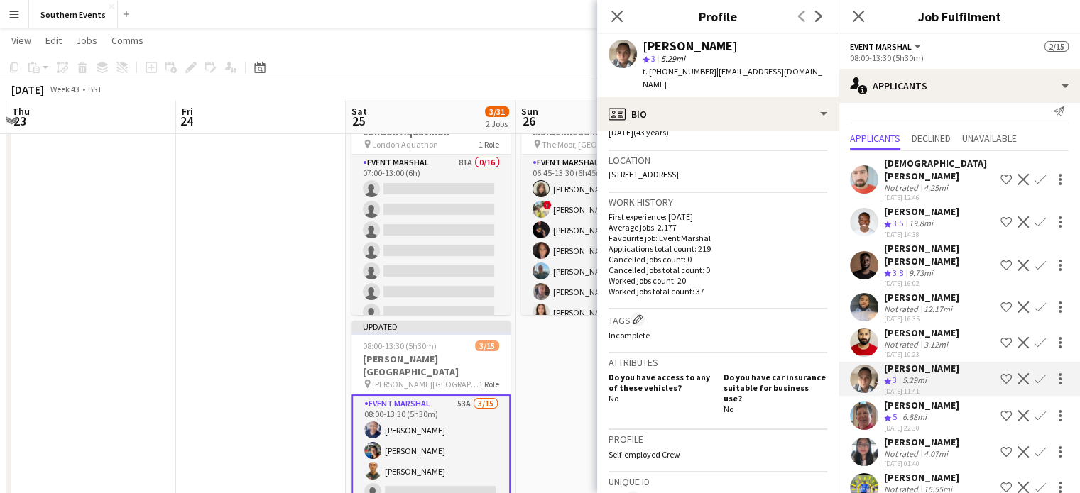
scroll to position [0, 0]
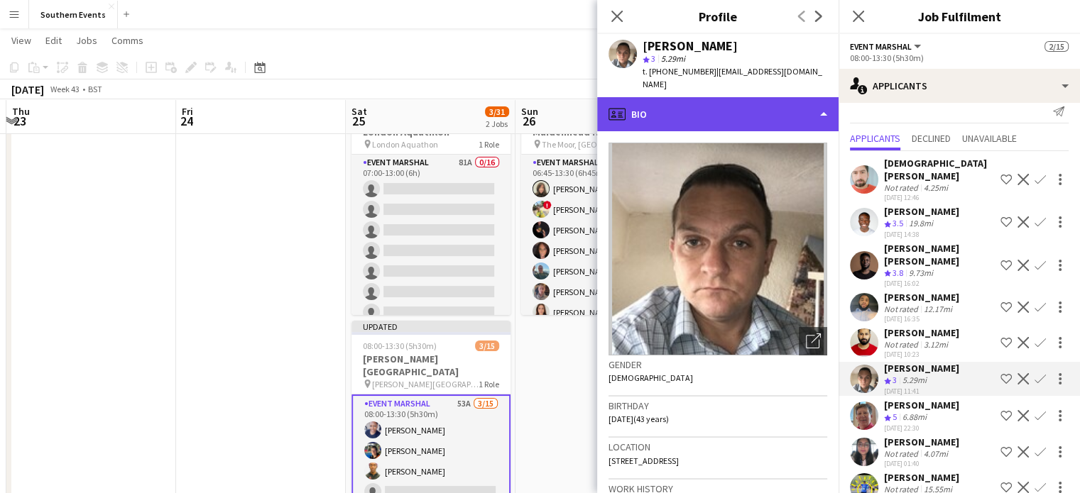
click div "profile Bio"
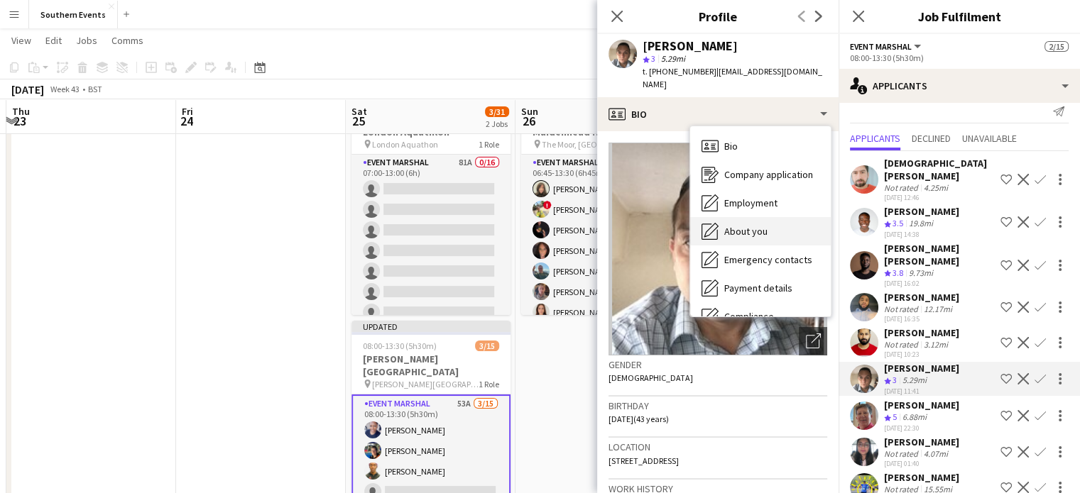
click div "About you About you"
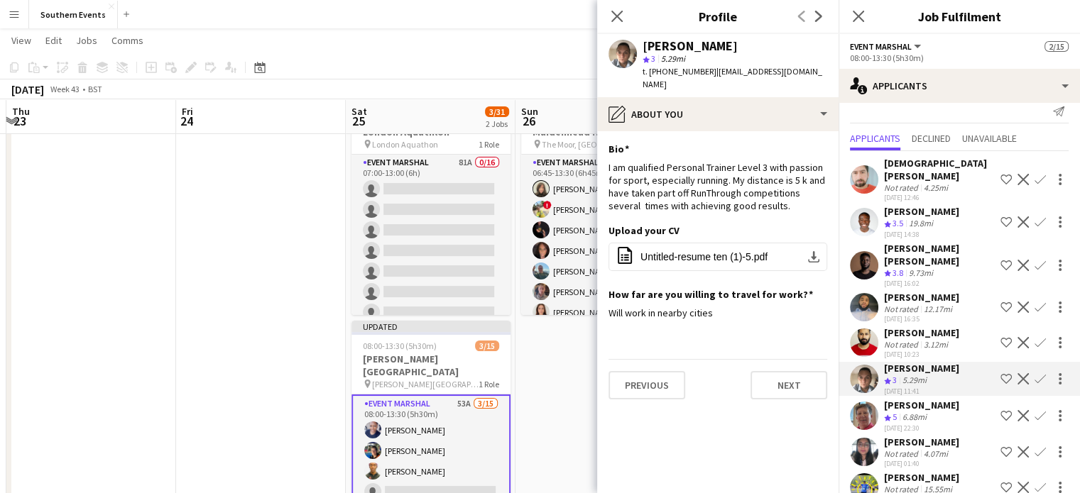
click app-icon "Confirm"
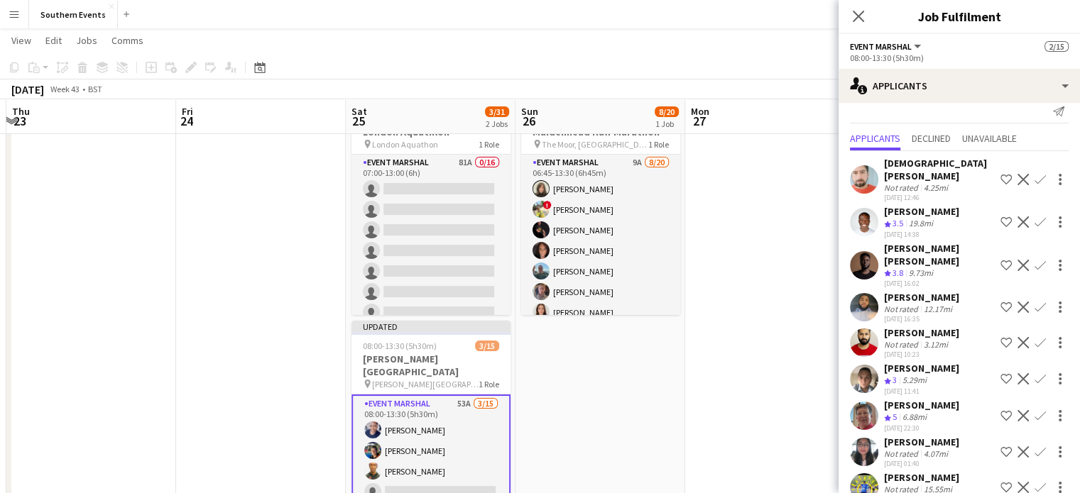
click app-icon "Confirm"
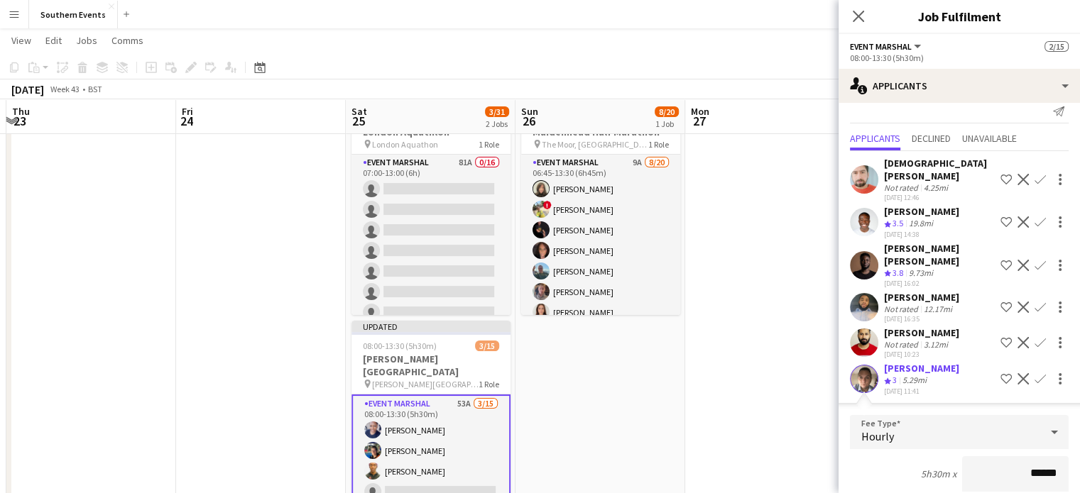
click app-icon "Confirm"
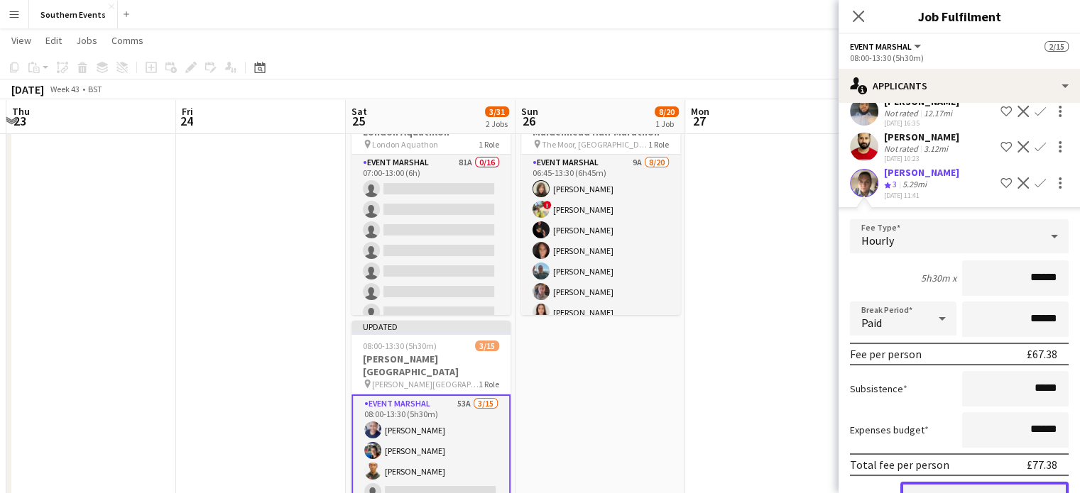
click button "Confirm"
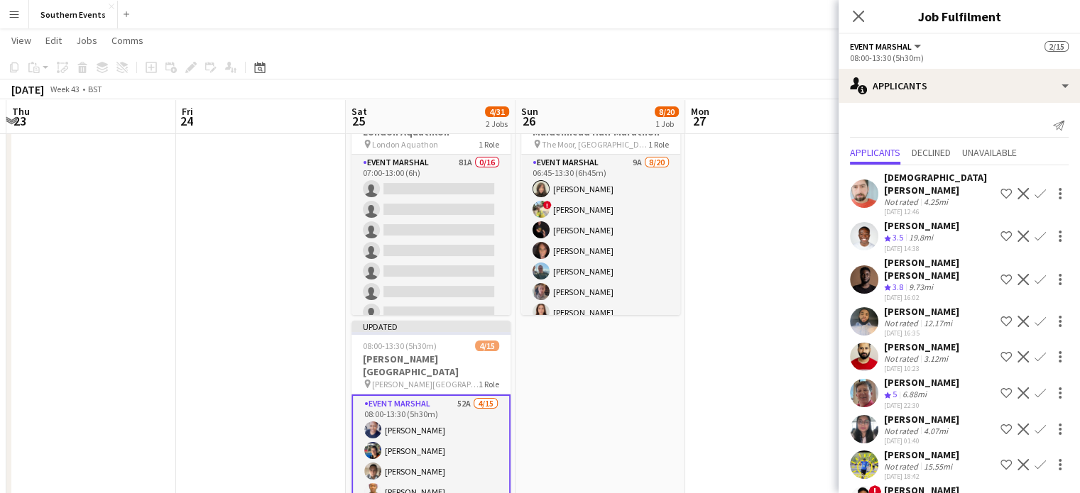
scroll to position [1, 0]
click div "[PERSON_NAME]"
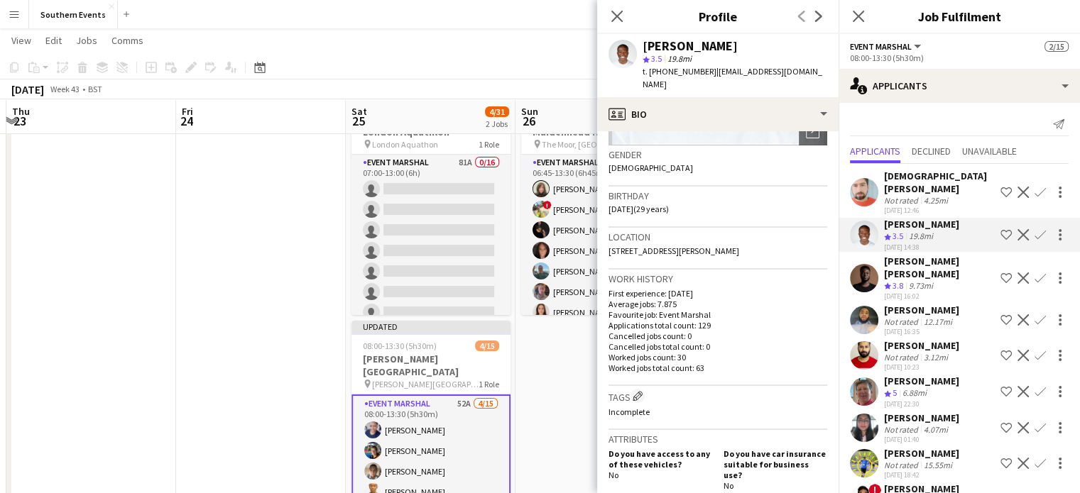
scroll to position [0, 0]
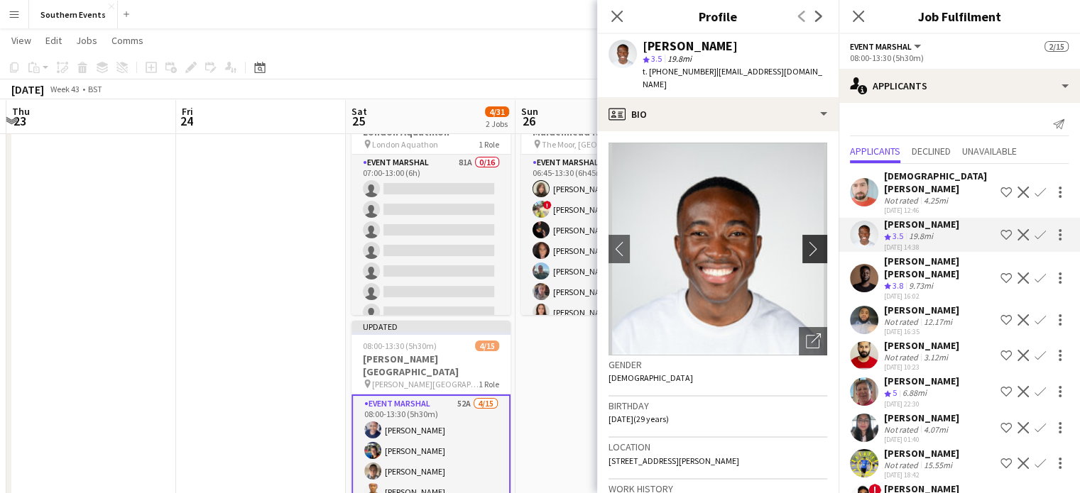
click app-icon "chevron-right"
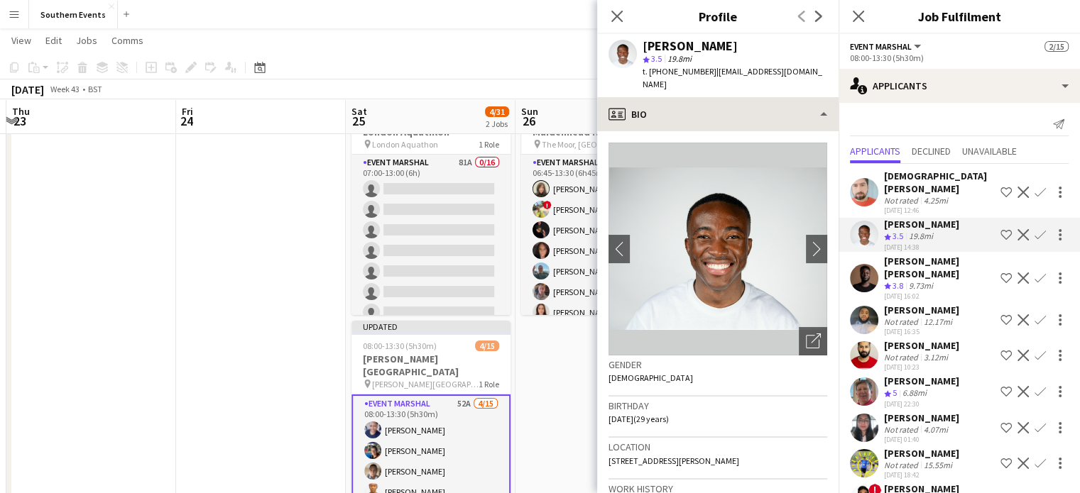
drag, startPoint x: 805, startPoint y: 243, endPoint x: 729, endPoint y: 119, distance: 145.6
click div "profile Bio Bio Bio Company application Company application Employment Employme…"
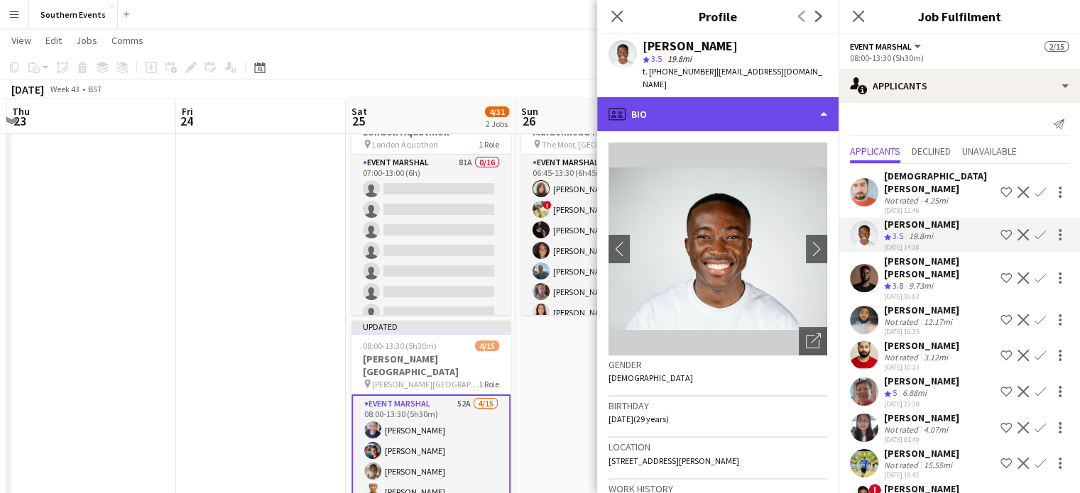
click div "profile Bio"
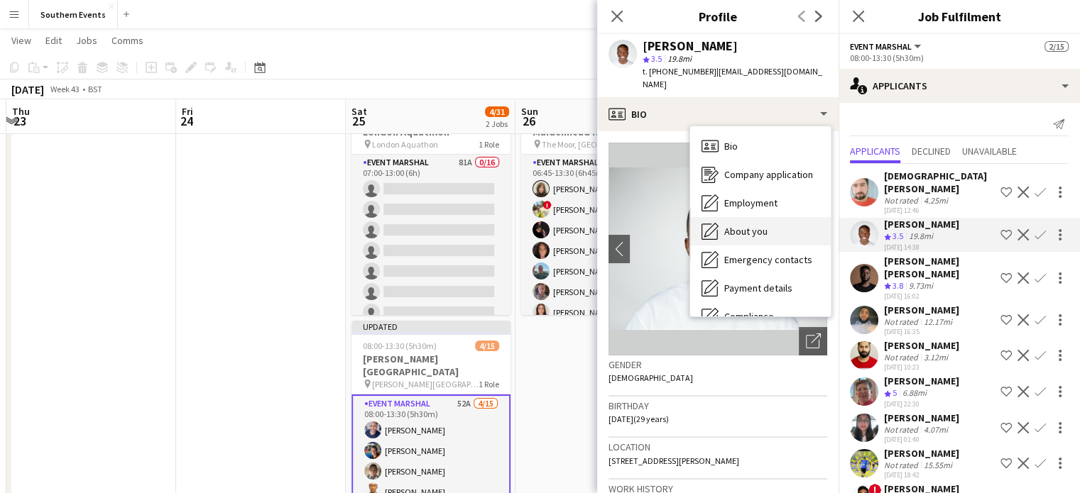
click div "About you About you"
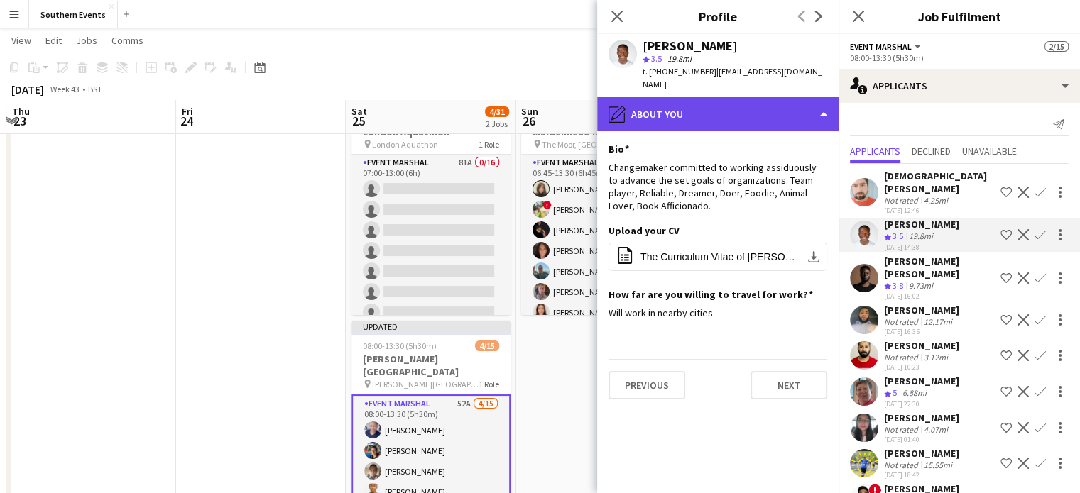
click div "pencil4 About you"
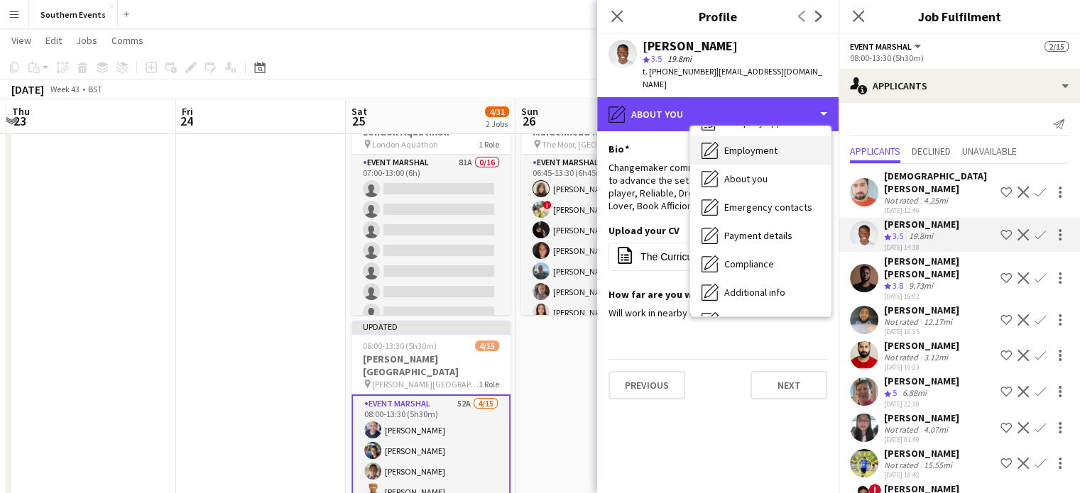
scroll to position [53, 0]
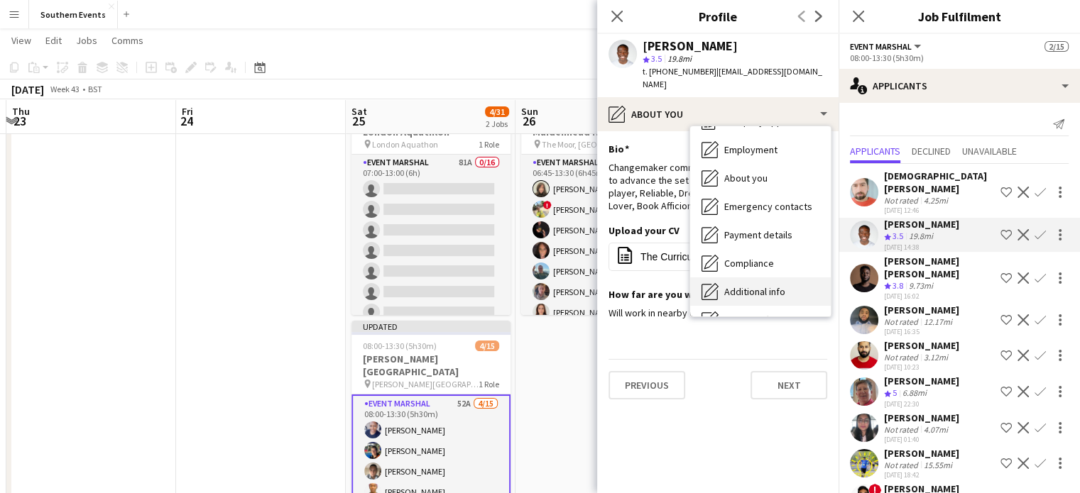
click span "Additional info"
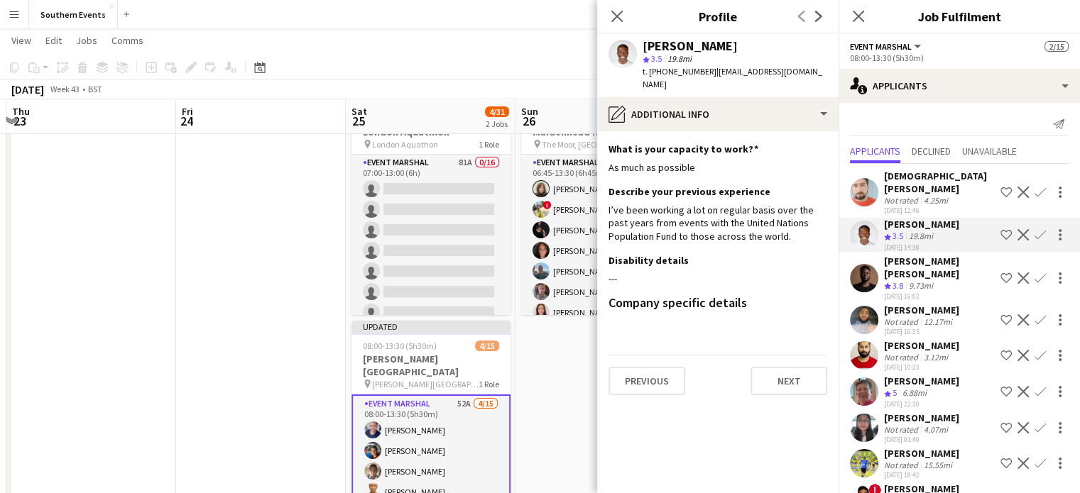
click app-icon "Confirm"
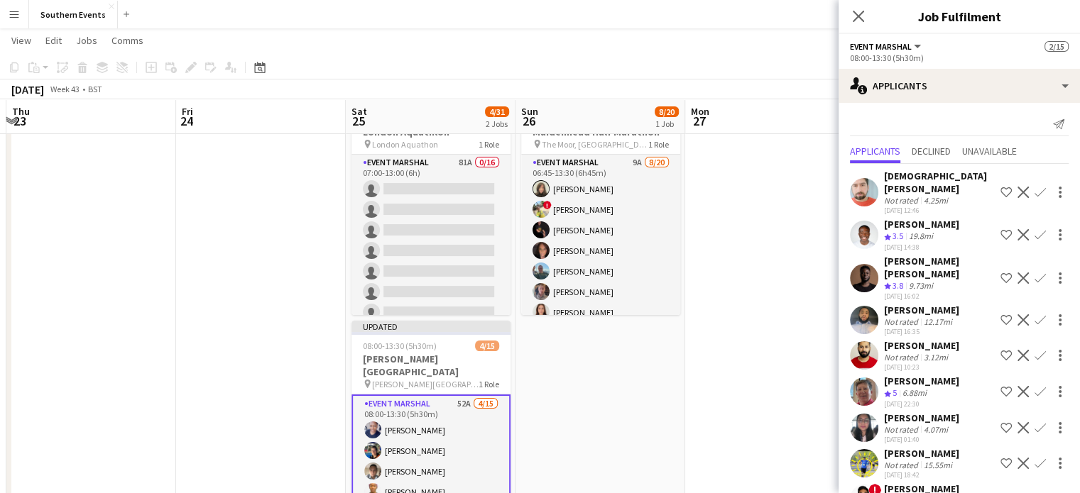
click app-icon "Confirm"
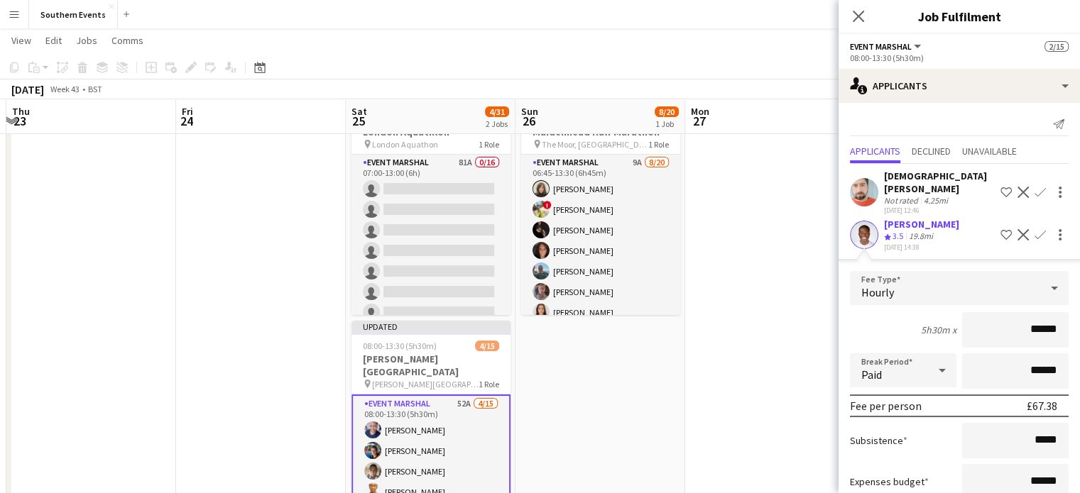
scroll to position [136, 0]
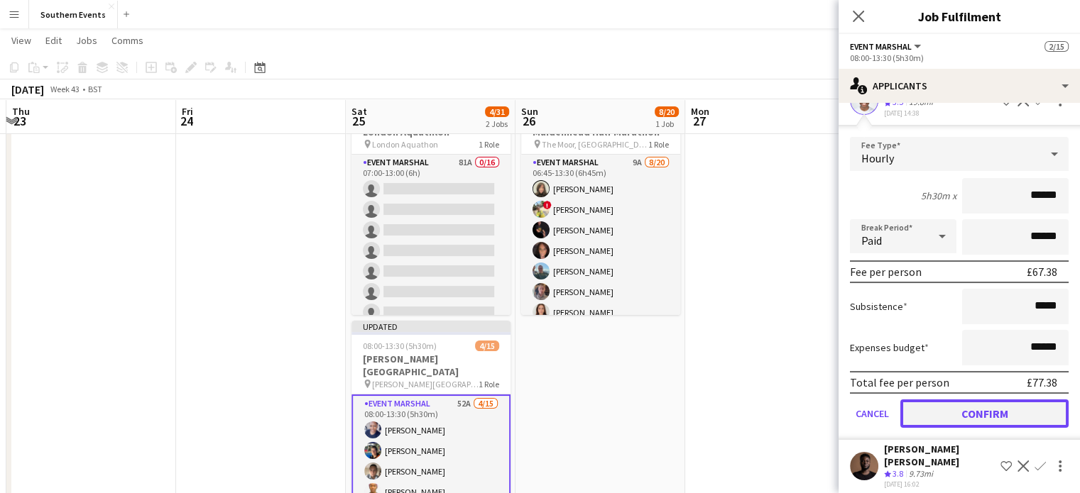
click button "Confirm"
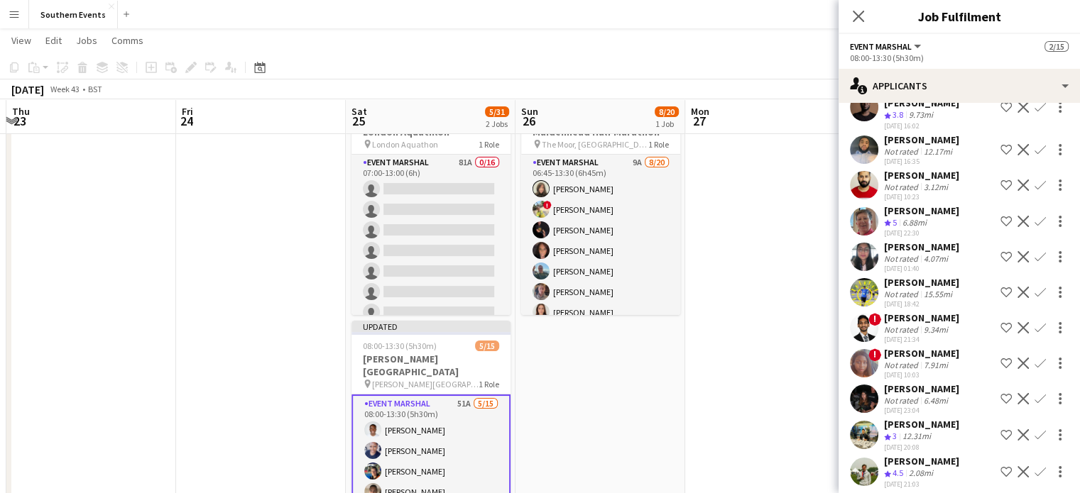
scroll to position [0, 0]
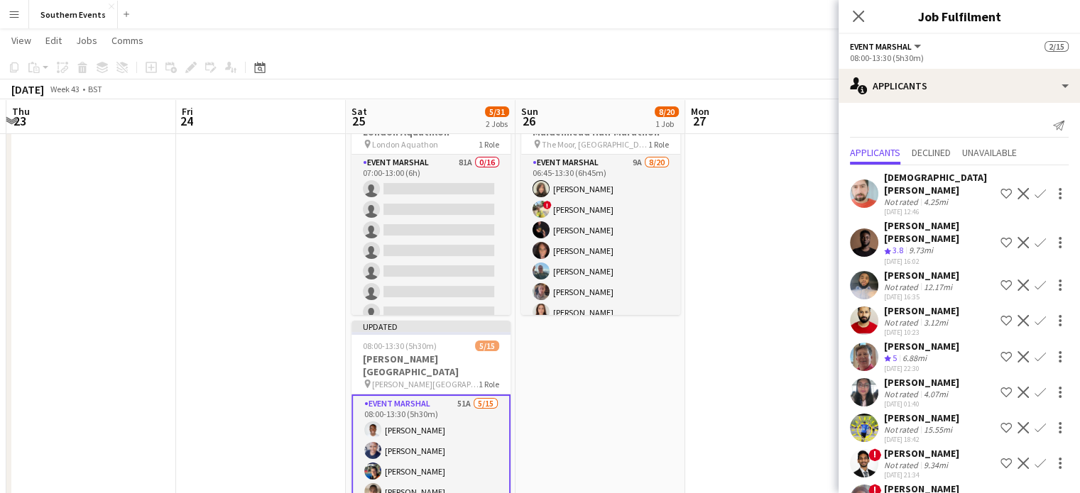
click div "9.73mi"
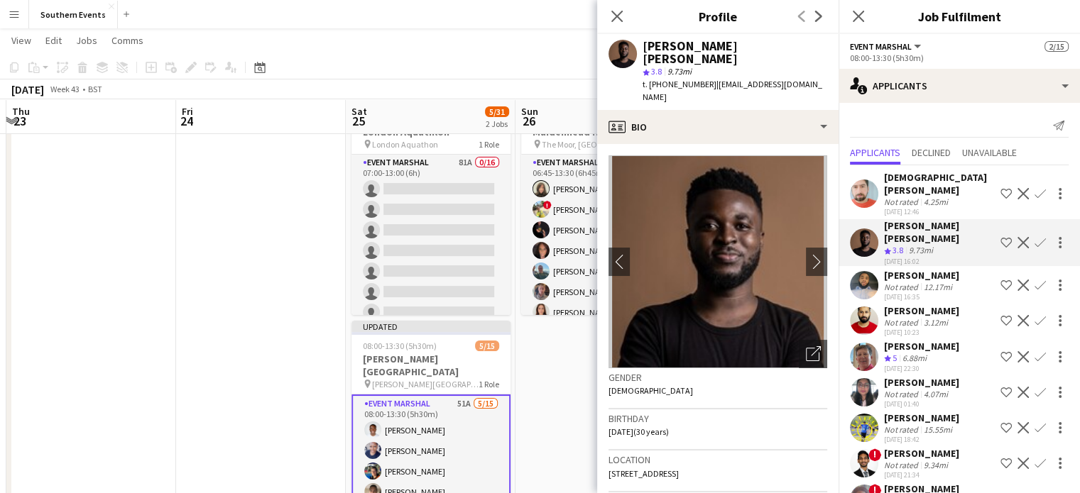
click app-icon "Confirm"
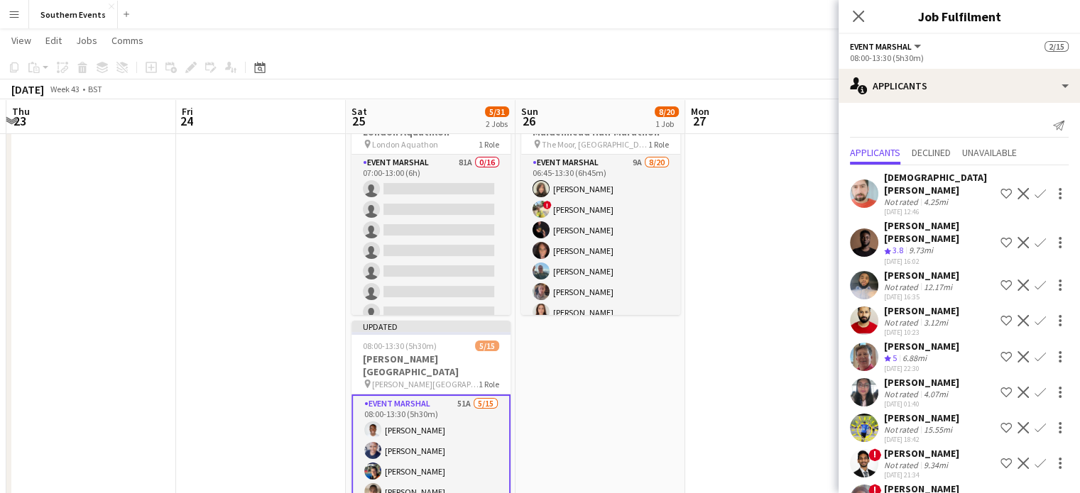
click app-icon "Confirm"
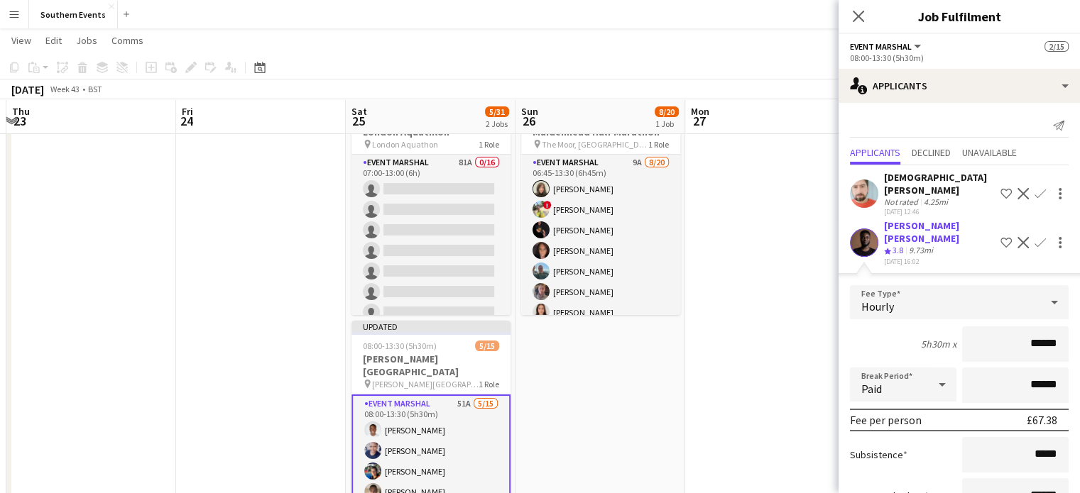
scroll to position [219, 0]
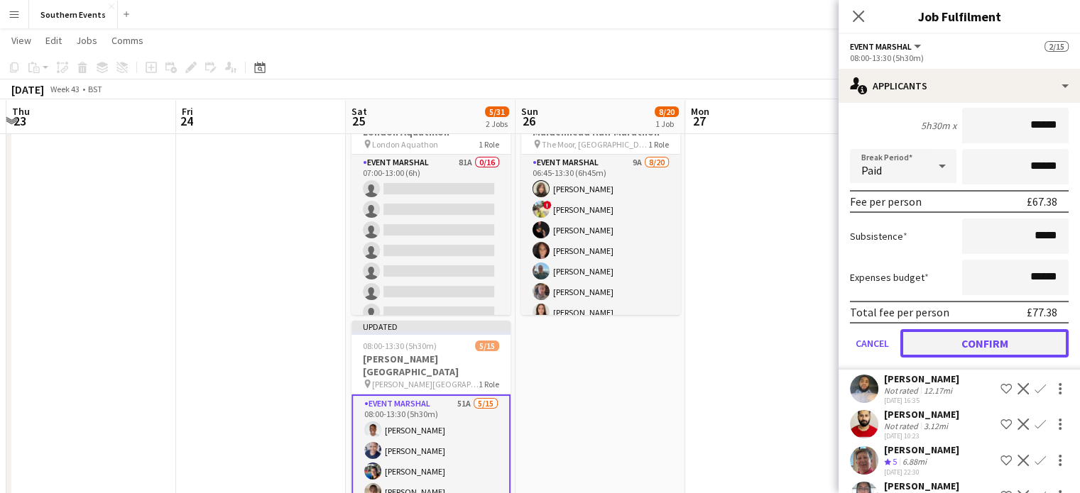
click button "Confirm"
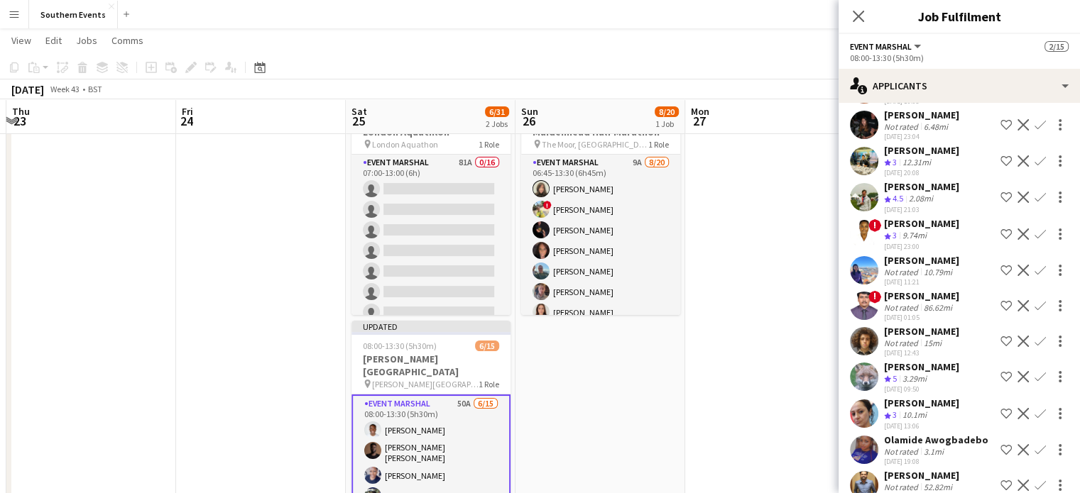
scroll to position [363, 0]
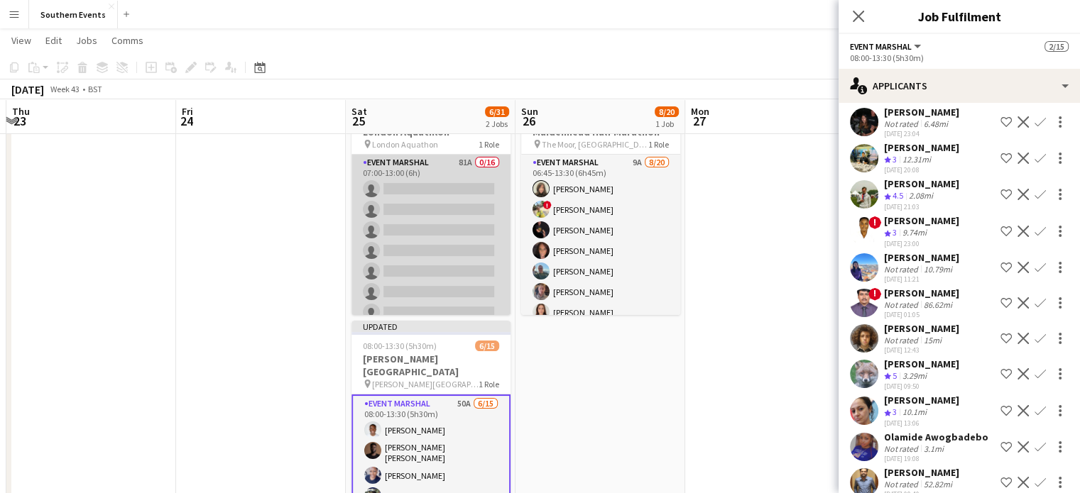
click app-card-role "Event Marshal 81A 0/16 07:00-13:00 (6h) single-neutral-actions single-neutral-a…"
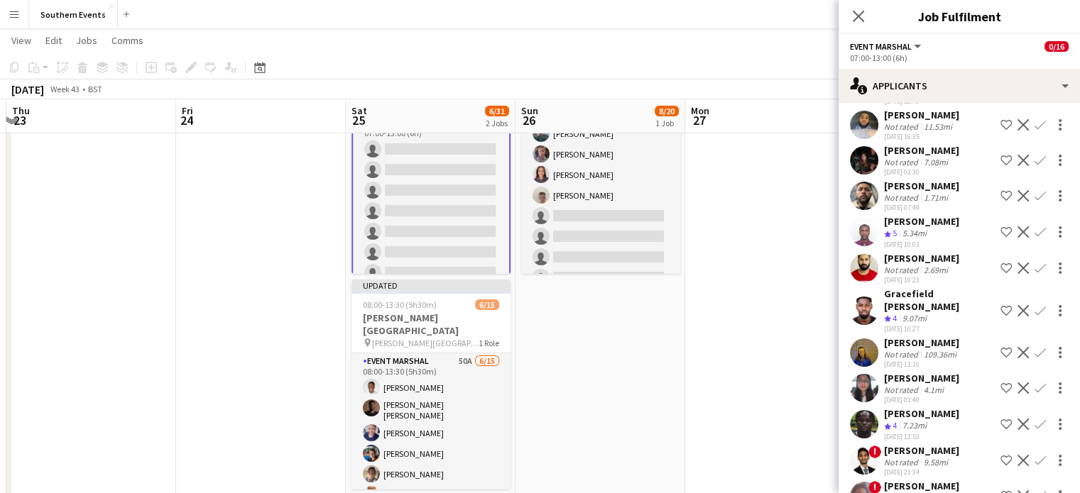
scroll to position [0, 0]
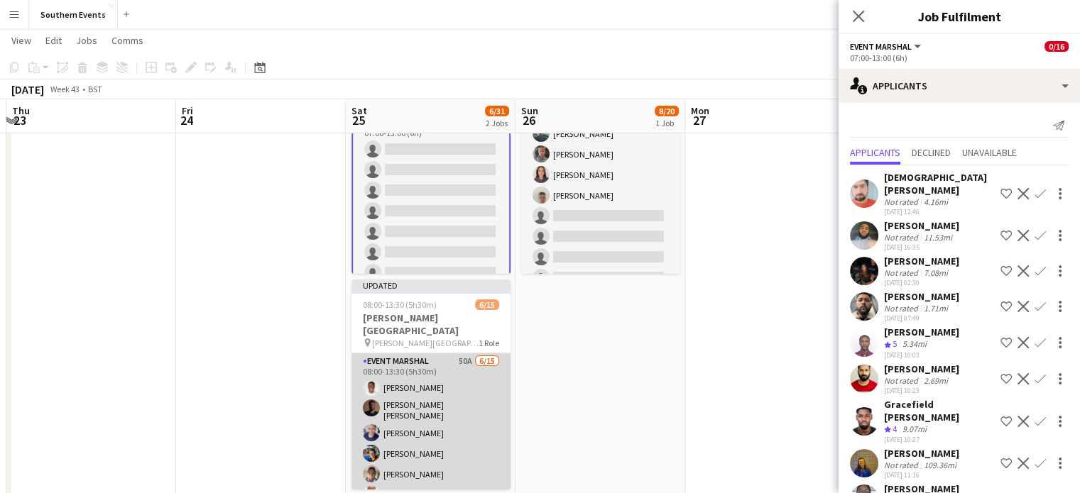
click app-card-role "Event Marshal 50A [DATE] 08:00-13:30 (5h30m) [PERSON_NAME] [PERSON_NAME] [PERSO…"
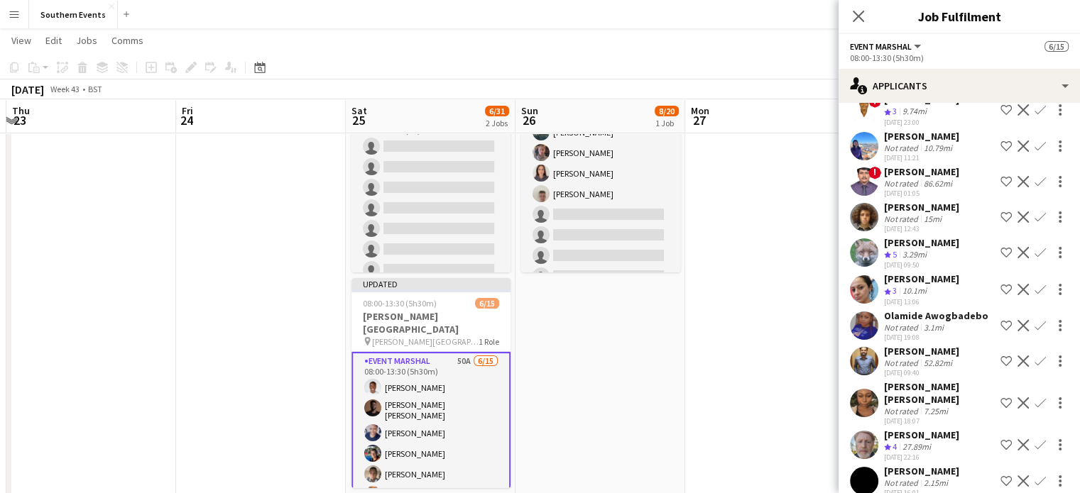
scroll to position [483, 0]
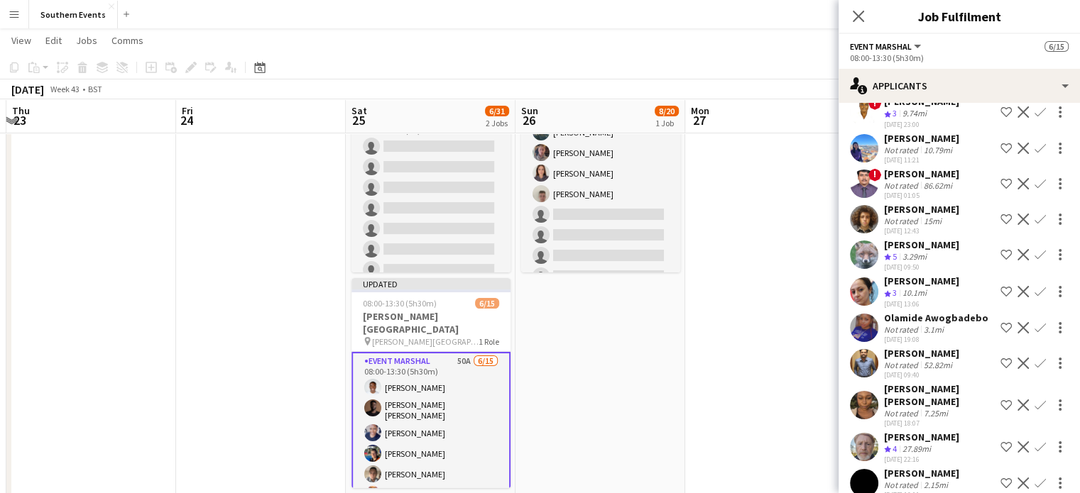
click app-icon "Confirm"
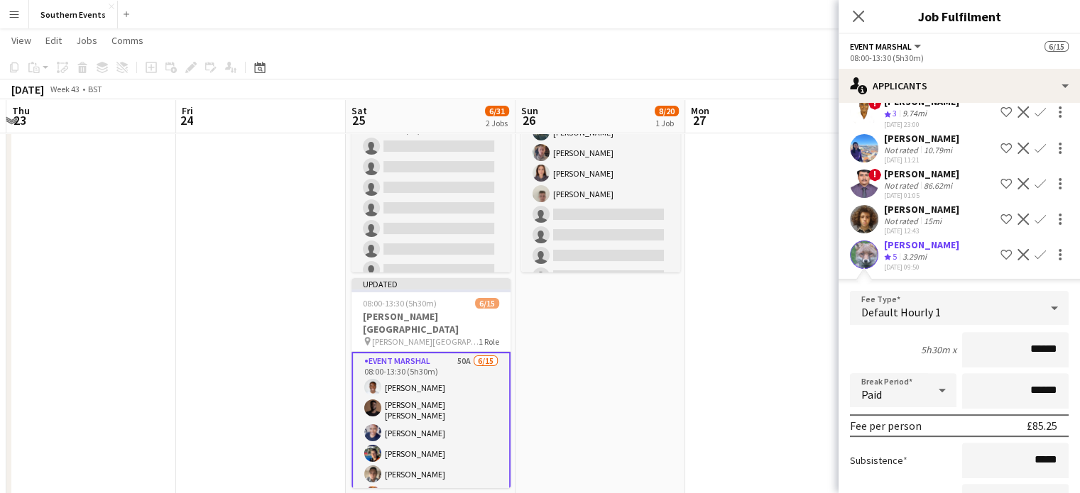
scroll to position [625, 0]
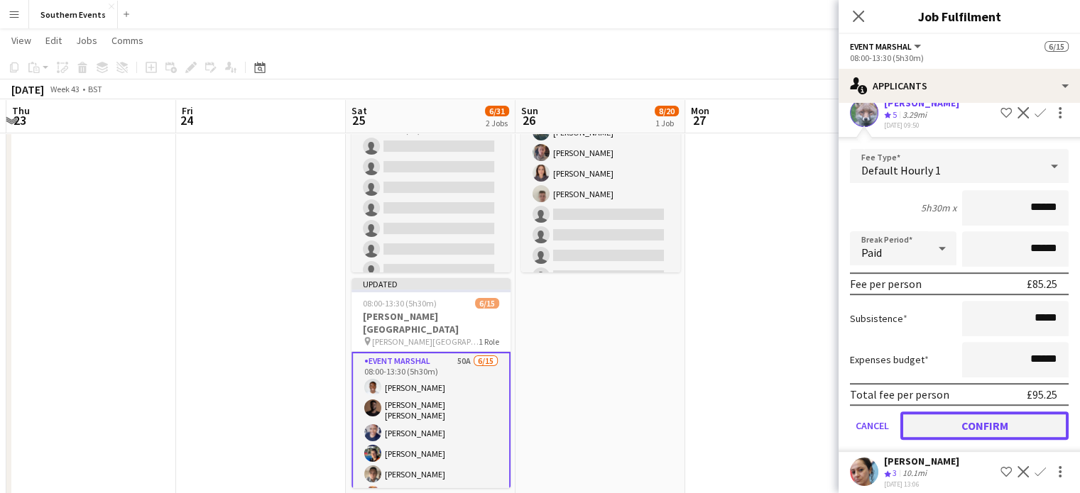
click button "Confirm"
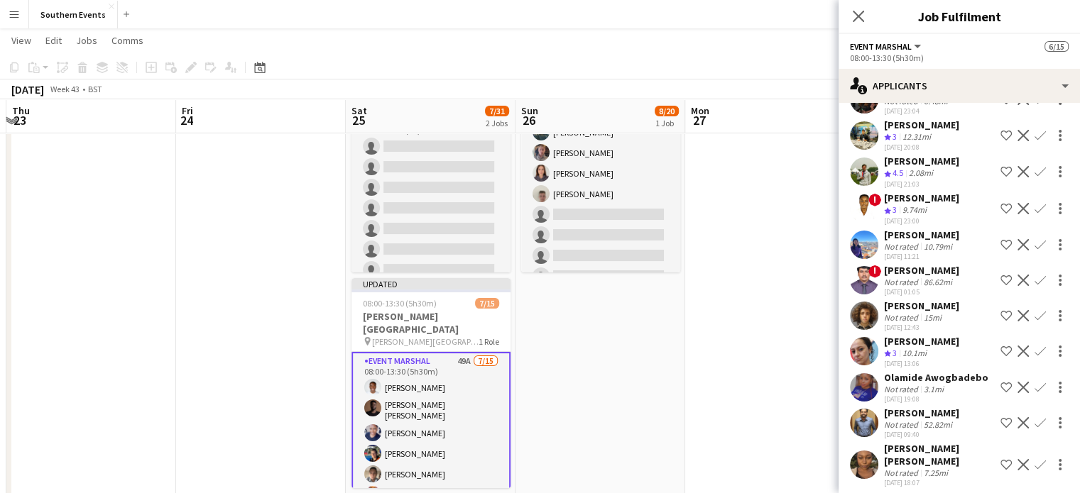
scroll to position [407, 0]
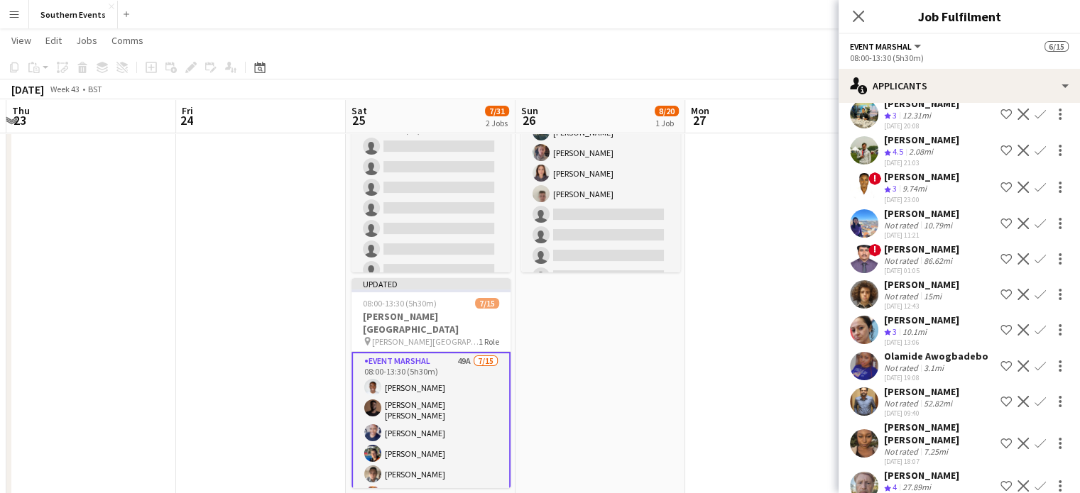
click app-icon "Confirm"
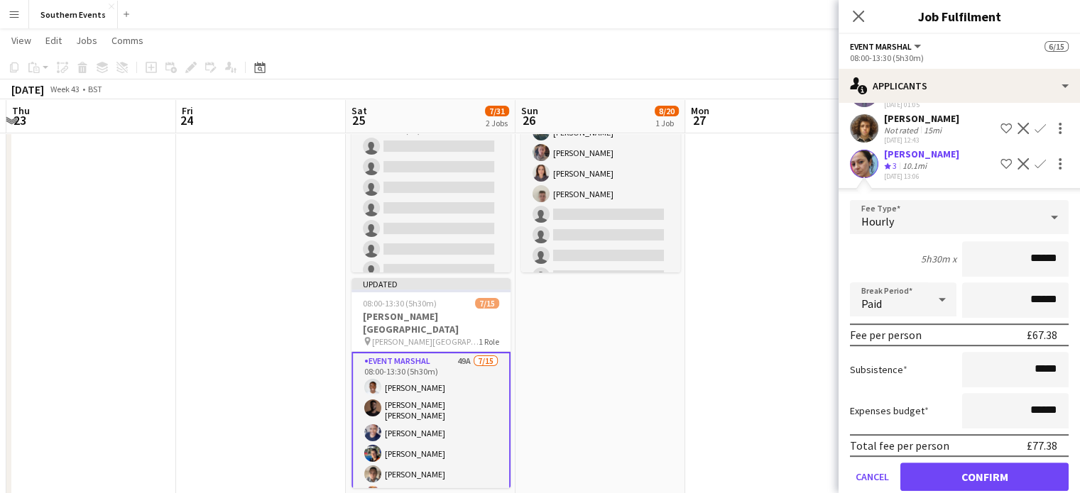
scroll to position [576, 0]
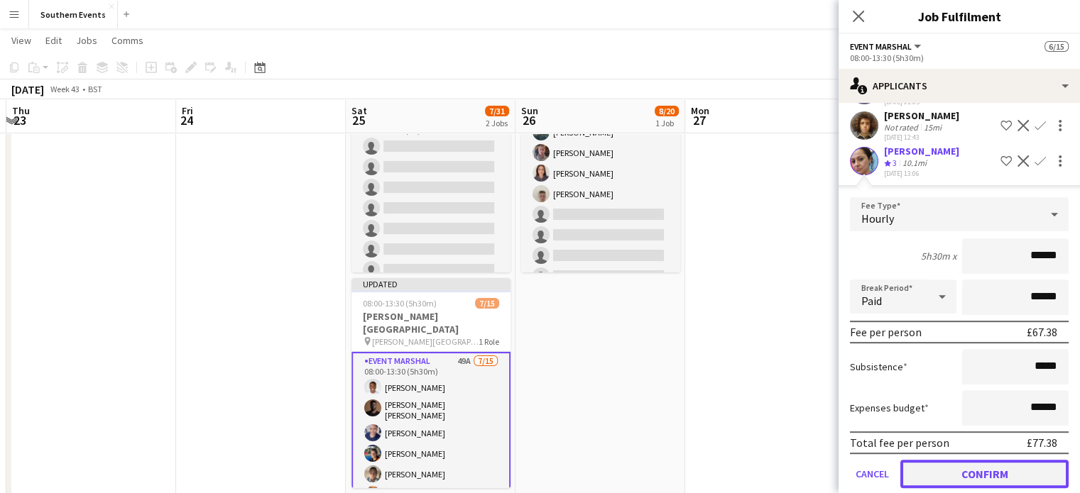
click button "Confirm"
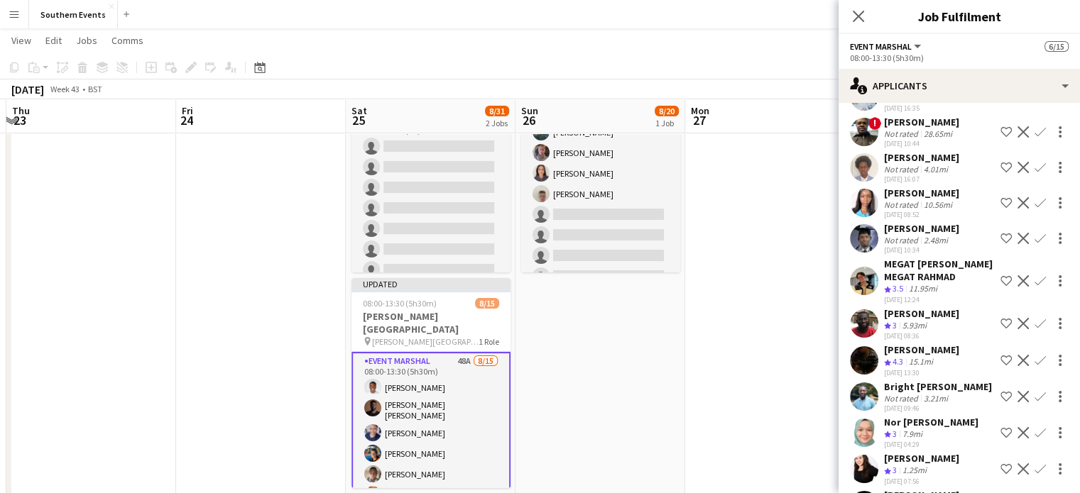
scroll to position [832, 0]
click div "MEGAT [PERSON_NAME] MEGAT RAHMAD"
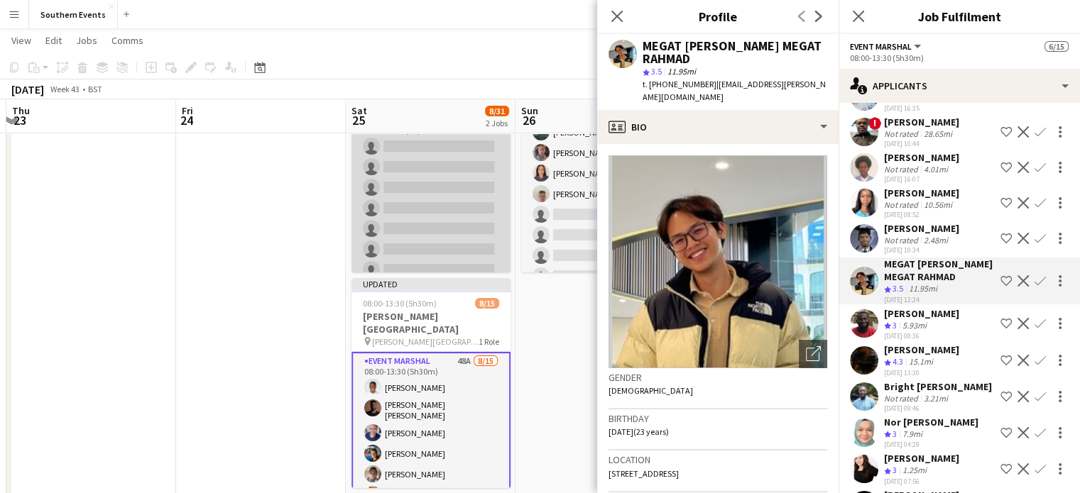
click app-card-role "Event Marshal 81A 0/16 07:00-13:00 (6h) single-neutral-actions single-neutral-a…"
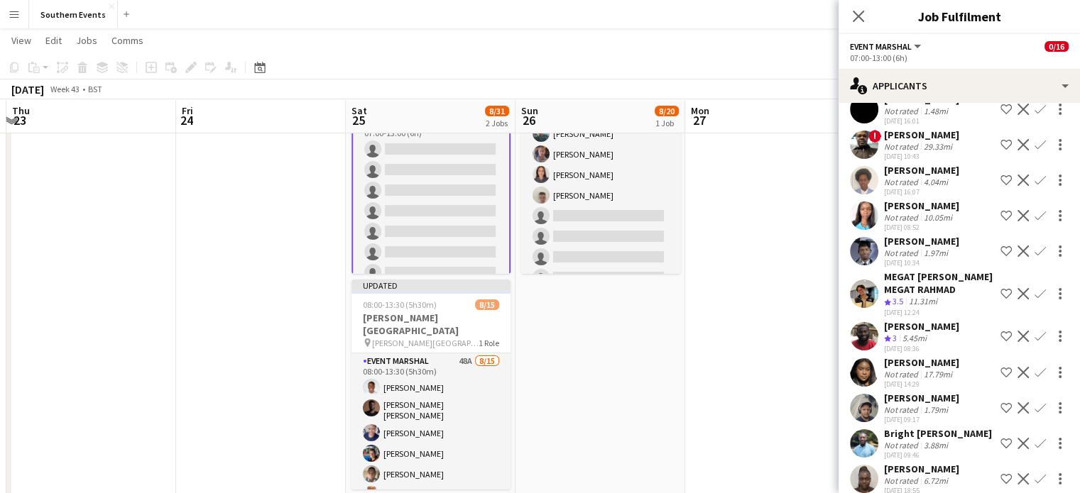
scroll to position [1353, 0]
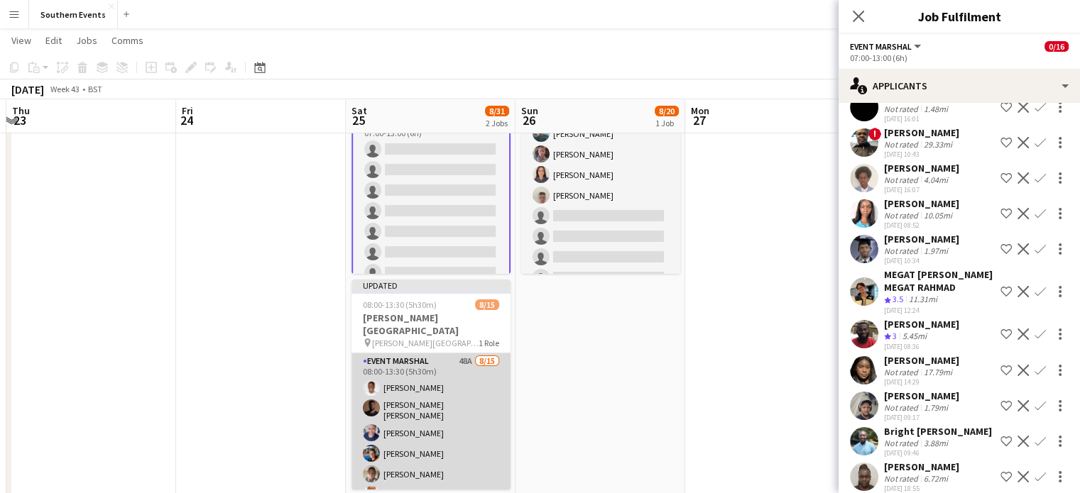
click app-card-role "Event Marshal 48A [DATE] 08:00-13:30 (5h30m) [PERSON_NAME] [PERSON_NAME] [PERSO…"
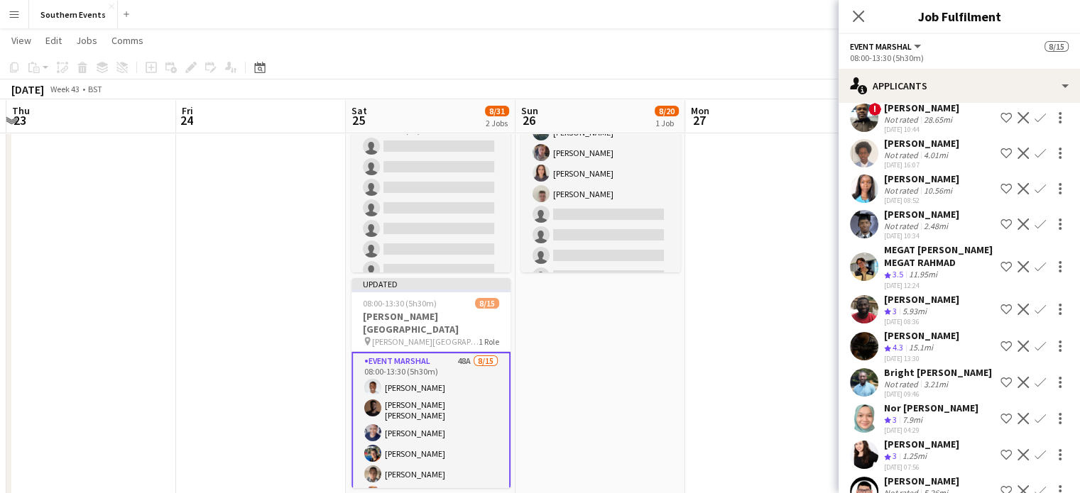
scroll to position [927, 0]
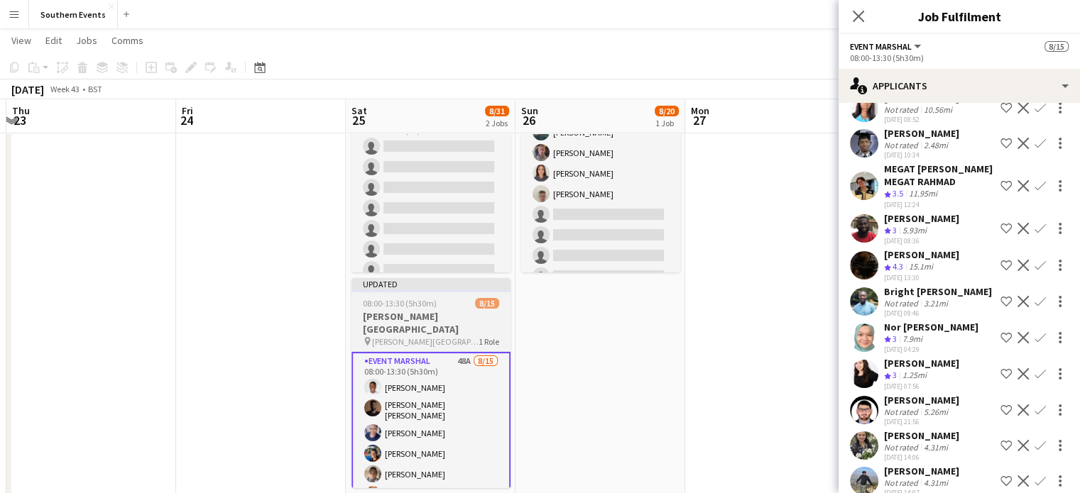
click span "8/15"
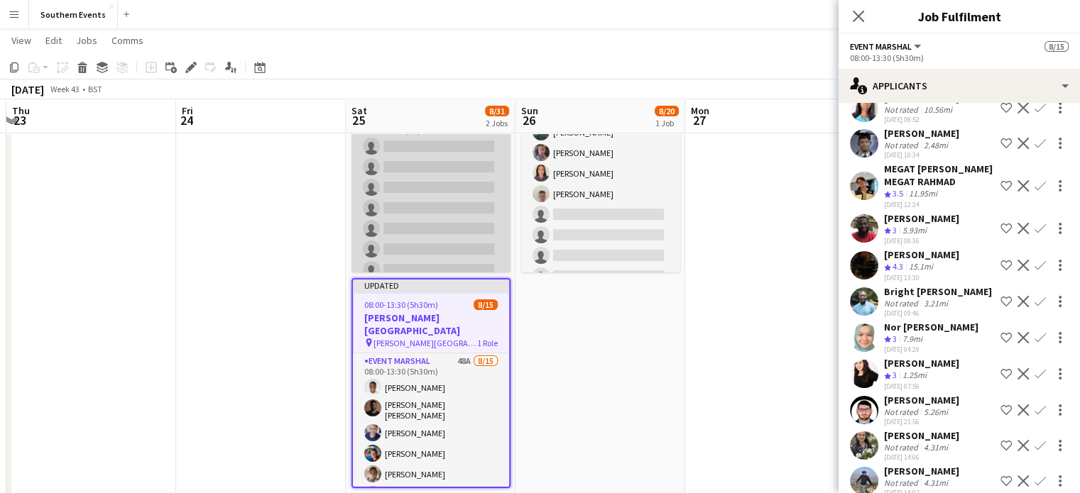
click app-card-role "Event Marshal 81A 0/16 07:00-13:00 (6h) single-neutral-actions single-neutral-a…"
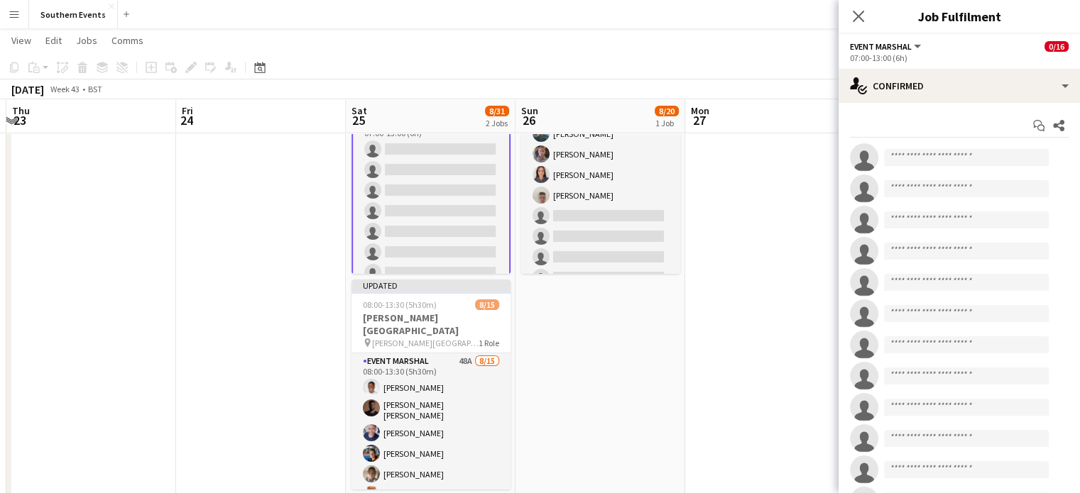
scroll to position [11, 0]
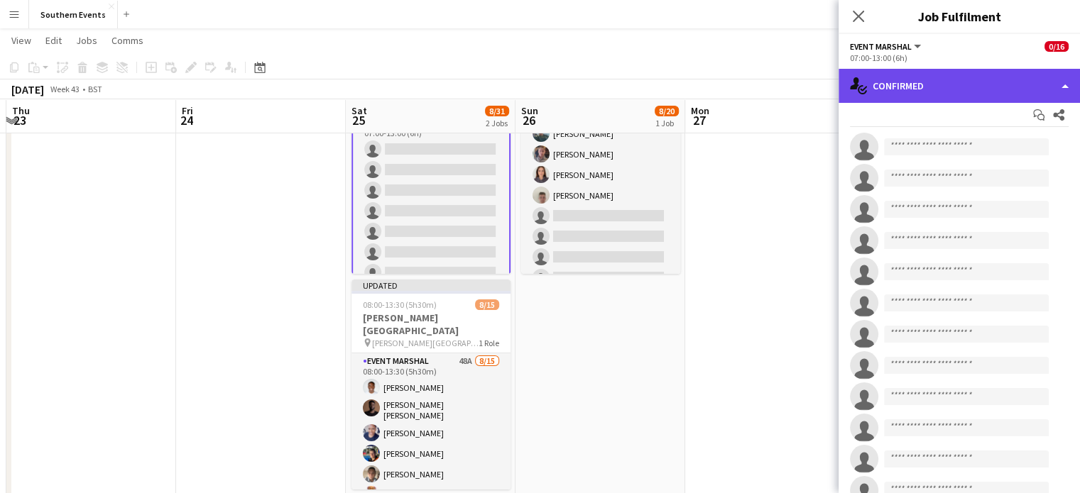
click div "single-neutral-actions-check-2 Confirmed"
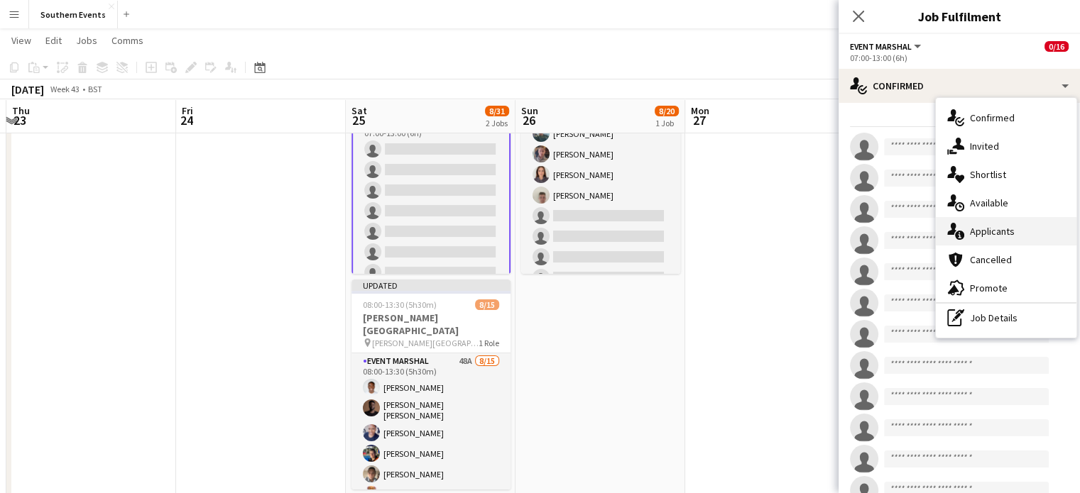
click div "single-neutral-actions-information Applicants"
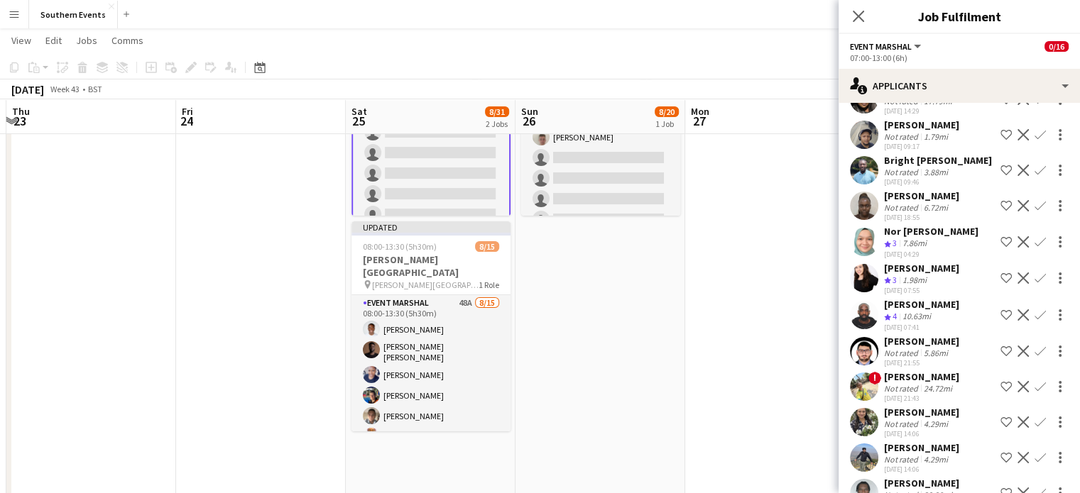
scroll to position [1626, 0]
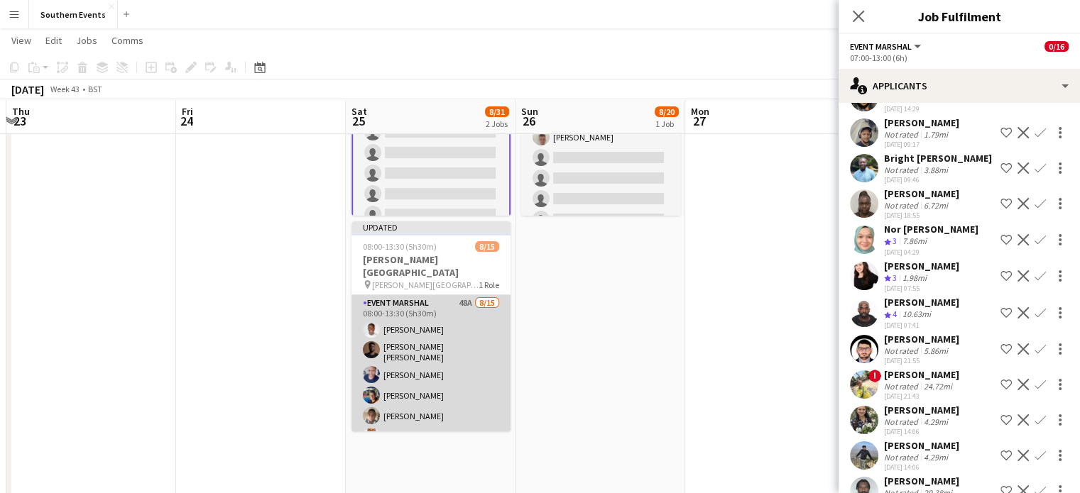
click app-card-role "Event Marshal 48A [DATE] 08:00-13:30 (5h30m) [PERSON_NAME] [PERSON_NAME] [PERSO…"
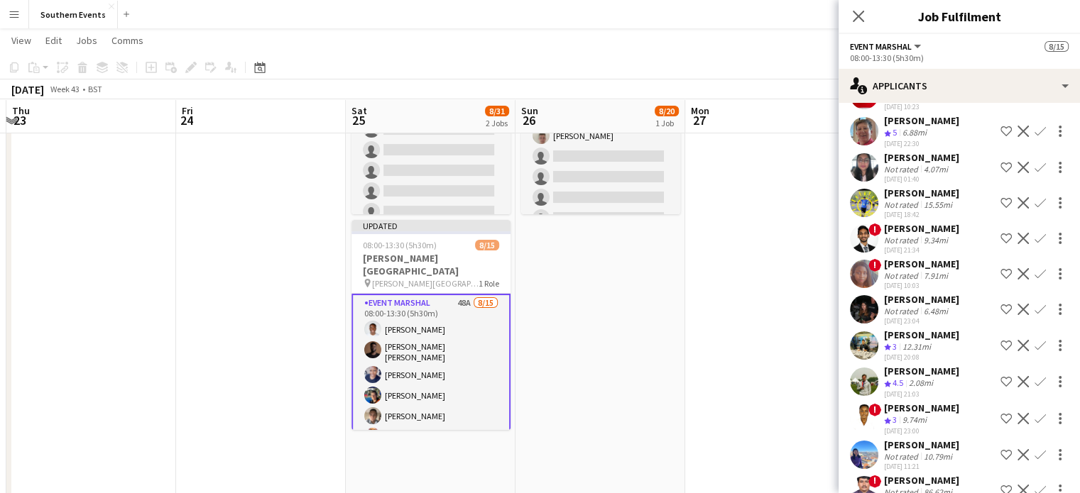
scroll to position [176, 0]
click div "Not rated"
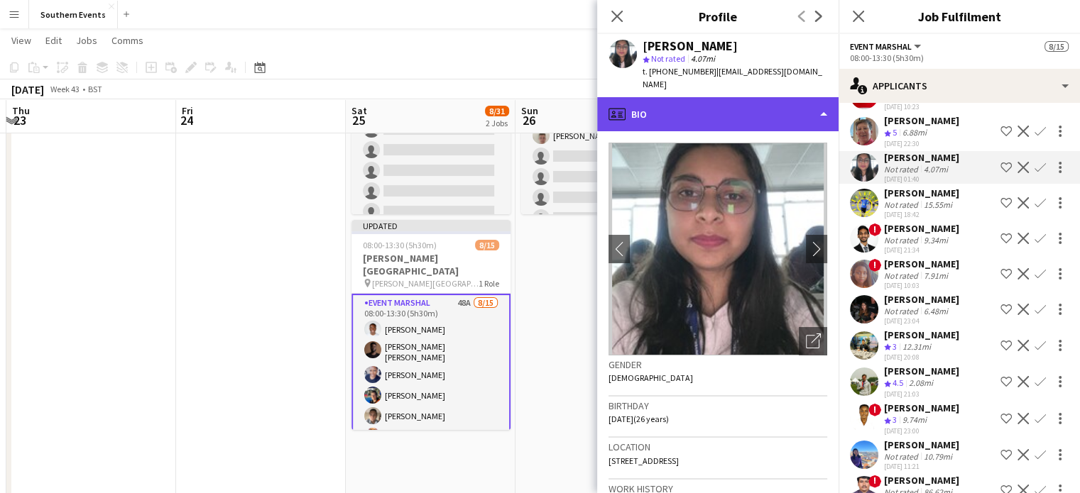
click div "profile Bio"
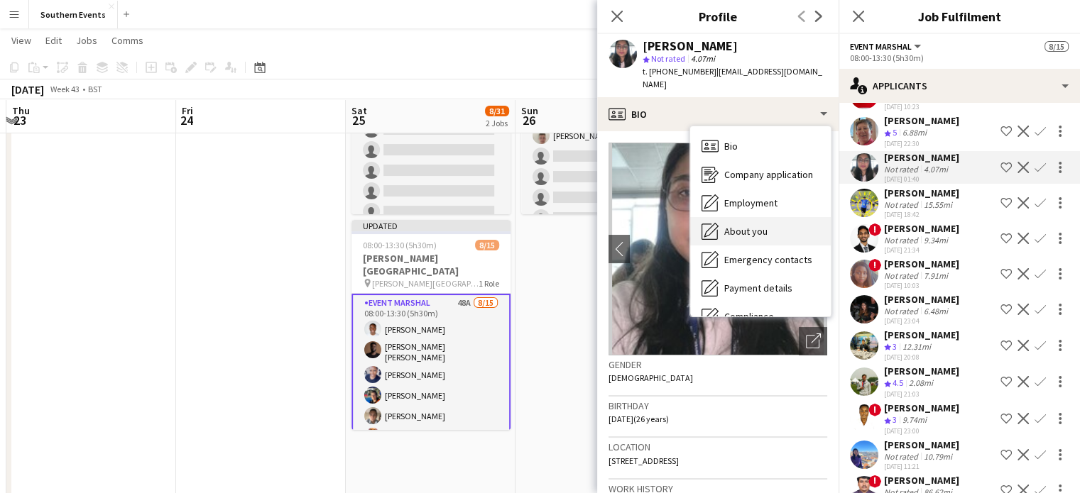
click div "About you About you"
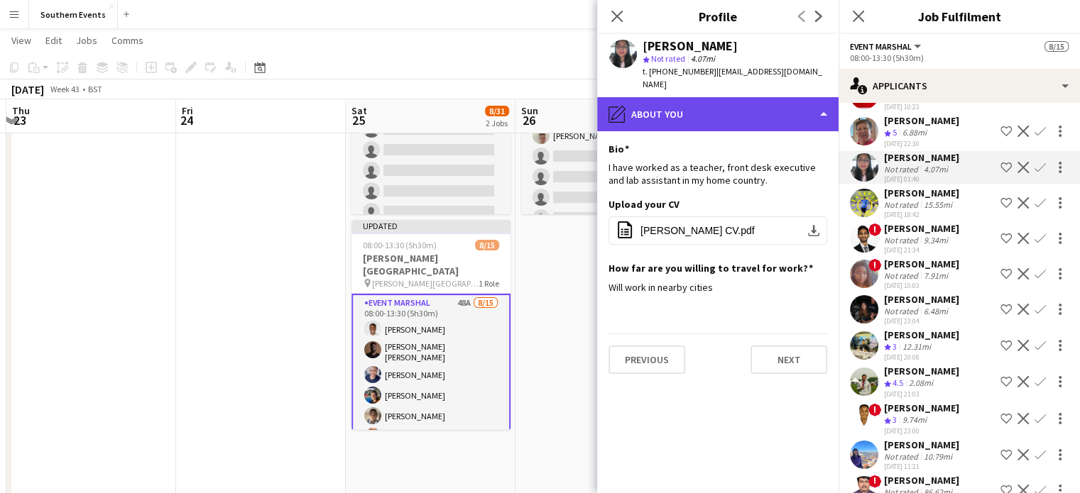
click div "pencil4 About you"
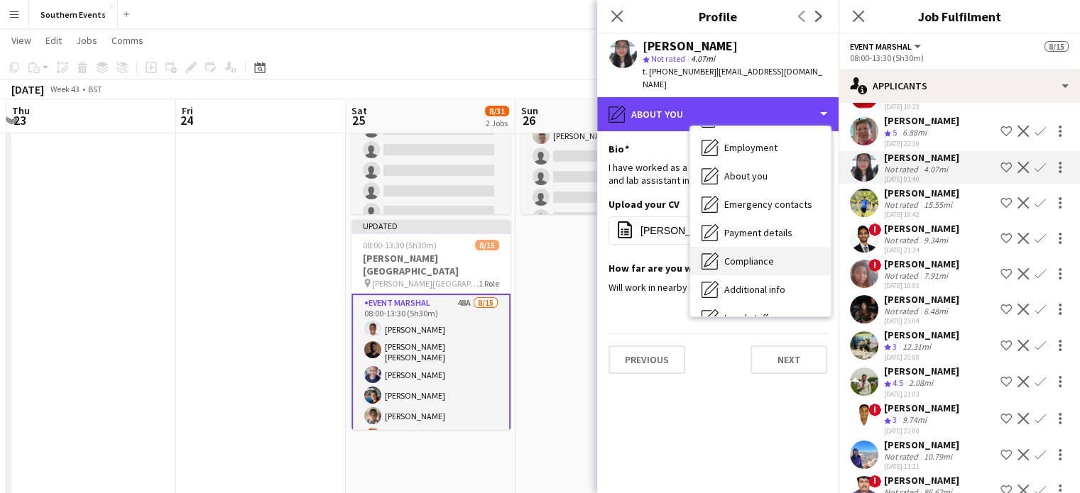
scroll to position [56, 0]
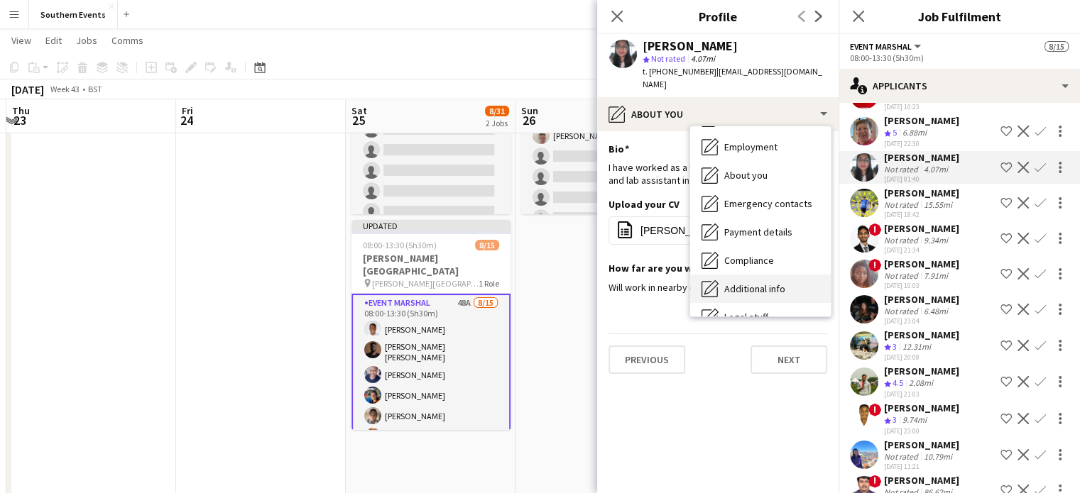
click span "Additional info"
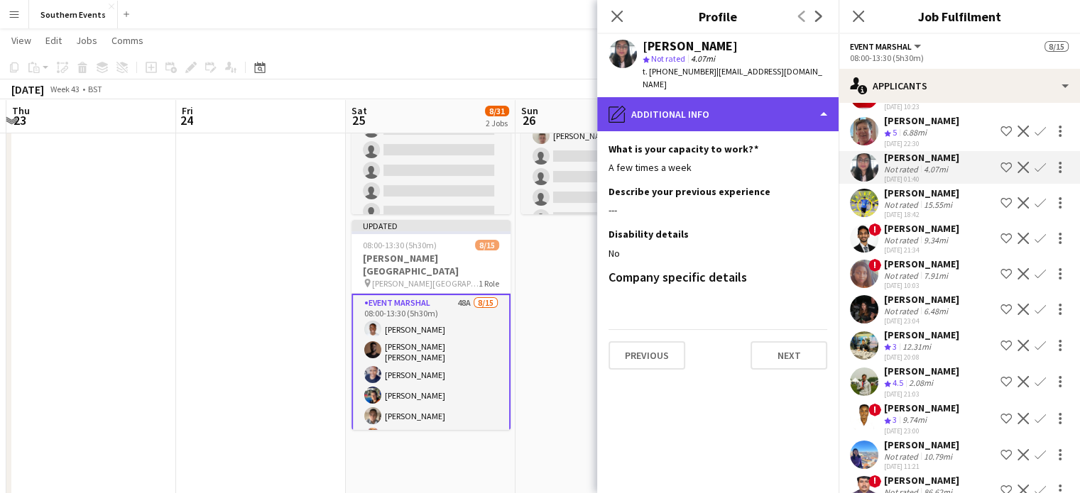
click div "pencil4 Additional info"
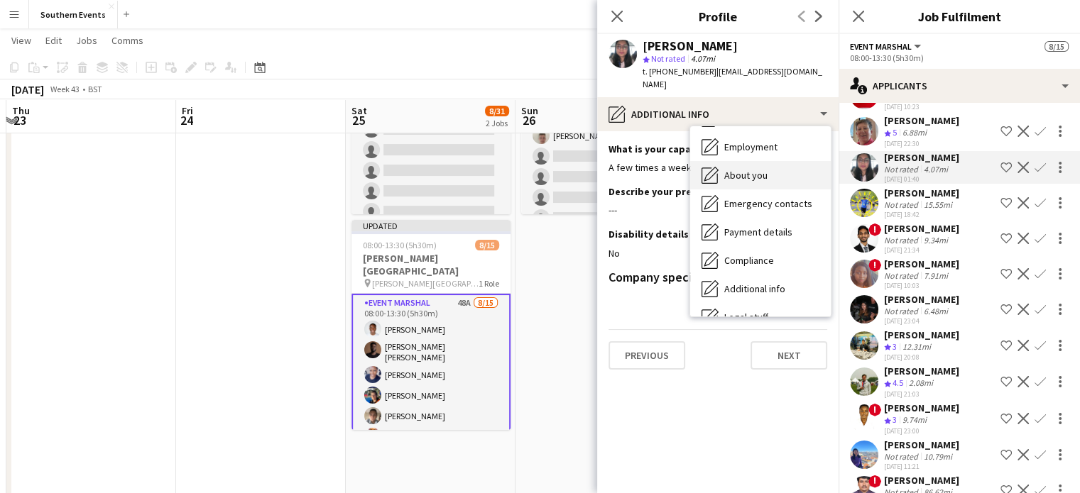
click span "About you"
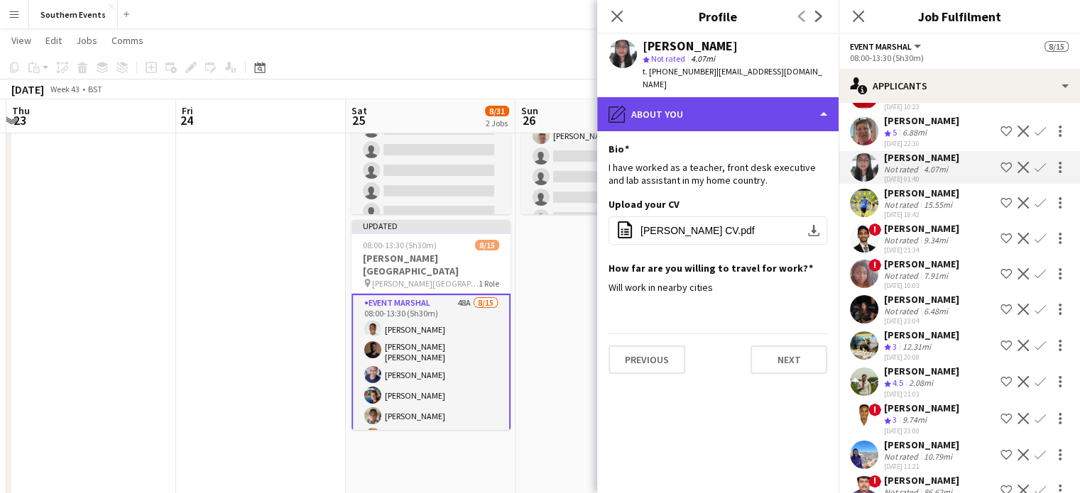
click div "pencil4 About you"
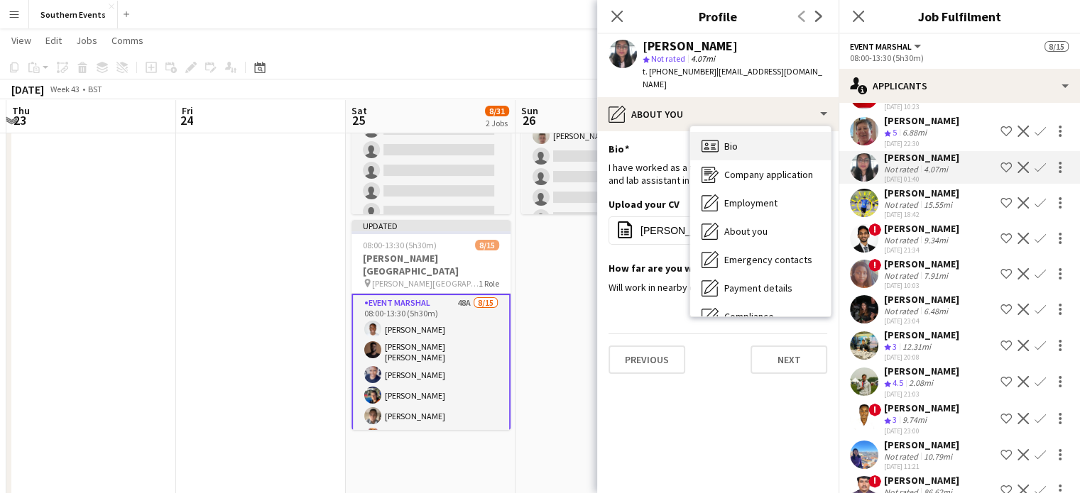
scroll to position [0, 0]
click div "Bio Bio"
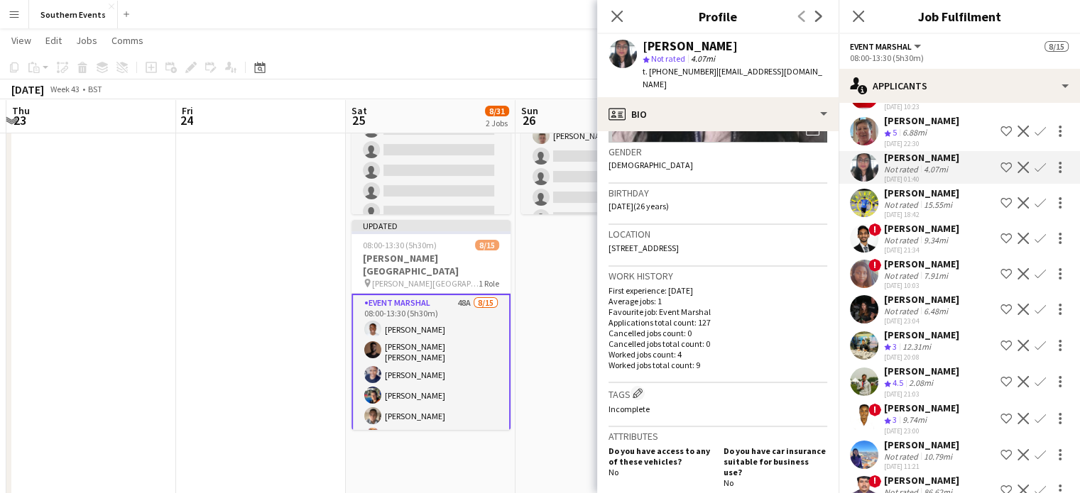
scroll to position [213, 0]
click app-icon "Close pop-in"
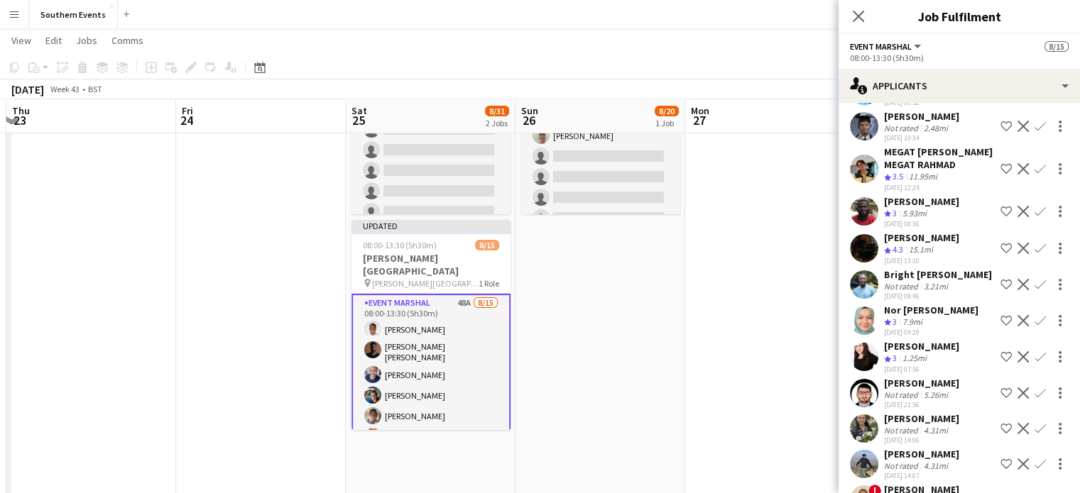
scroll to position [943, 0]
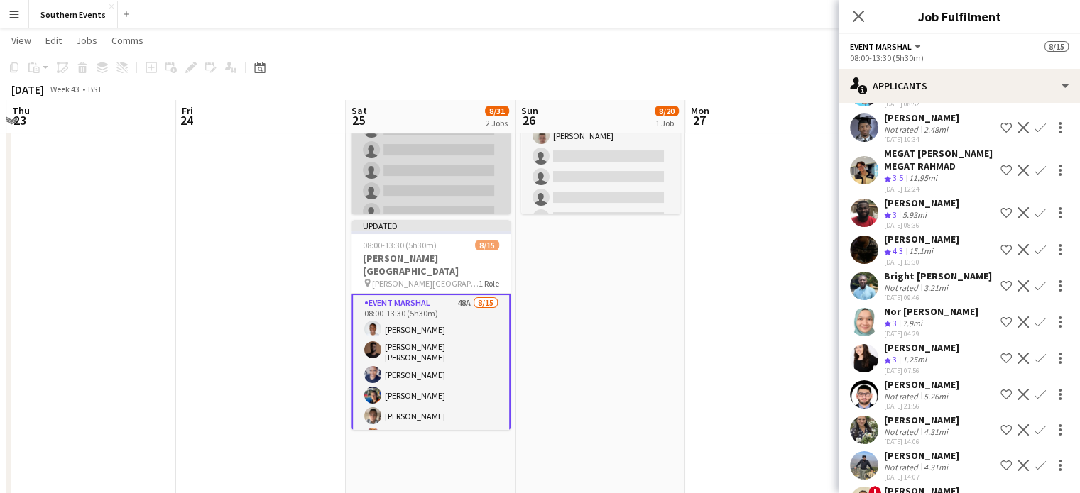
click app-card-role "Event Marshal 81A 0/16 07:00-13:00 (6h) single-neutral-actions single-neutral-a…"
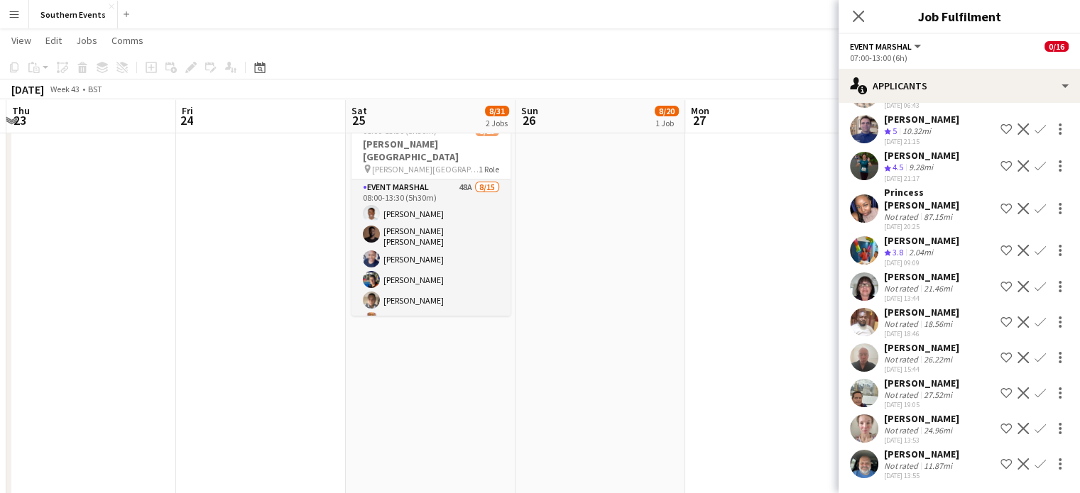
scroll to position [2422, 0]
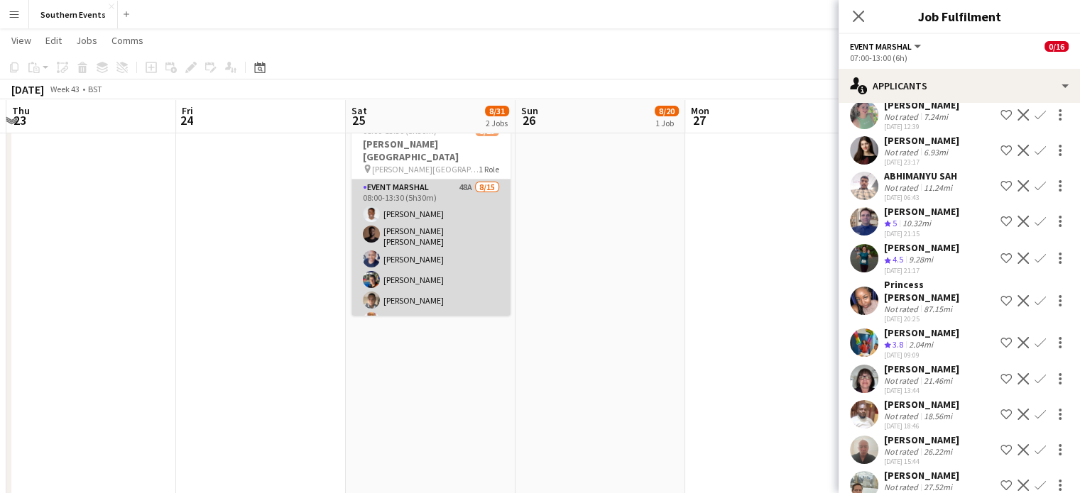
click app-card-role "Event Marshal 48A [DATE] 08:00-13:30 (5h30m) [PERSON_NAME] [PERSON_NAME] [PERSO…"
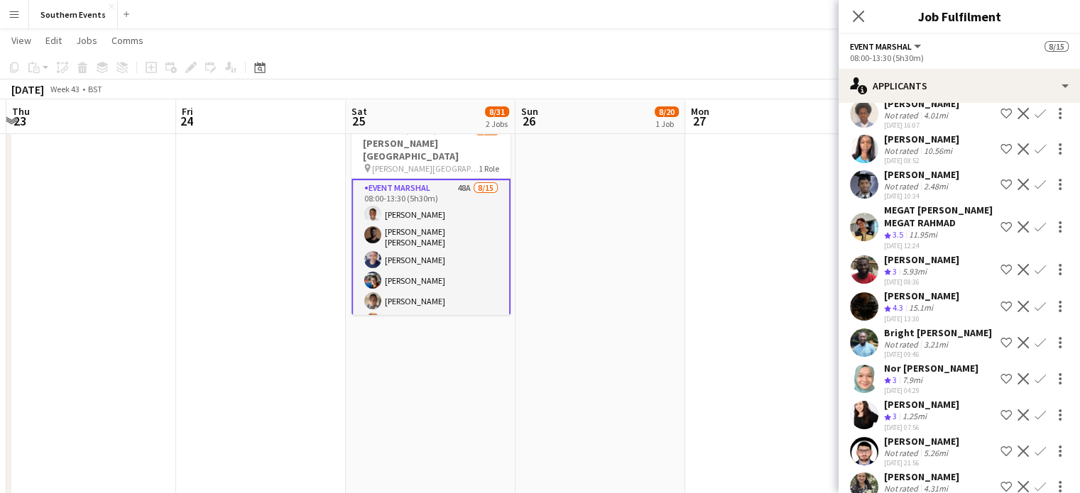
scroll to position [953, 0]
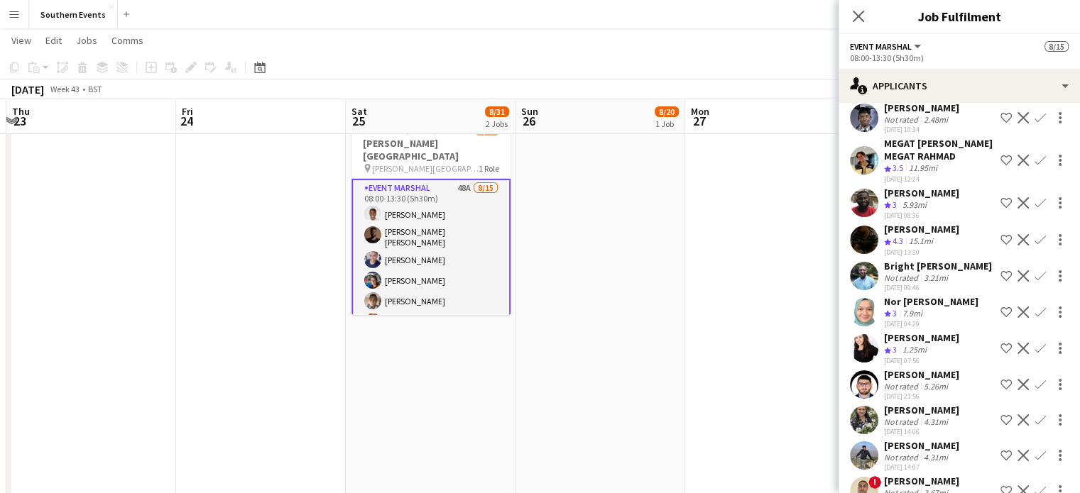
click app-icon "Confirm"
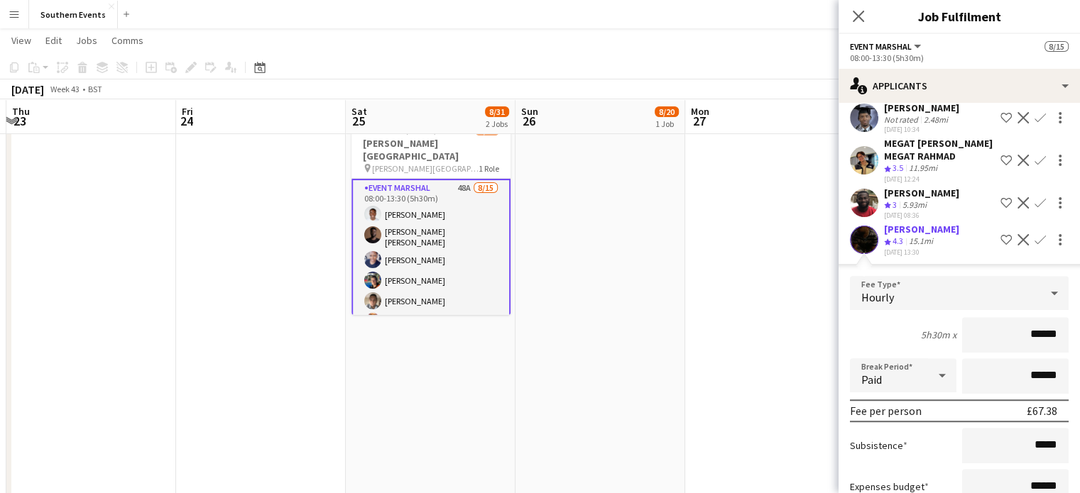
scroll to position [1064, 0]
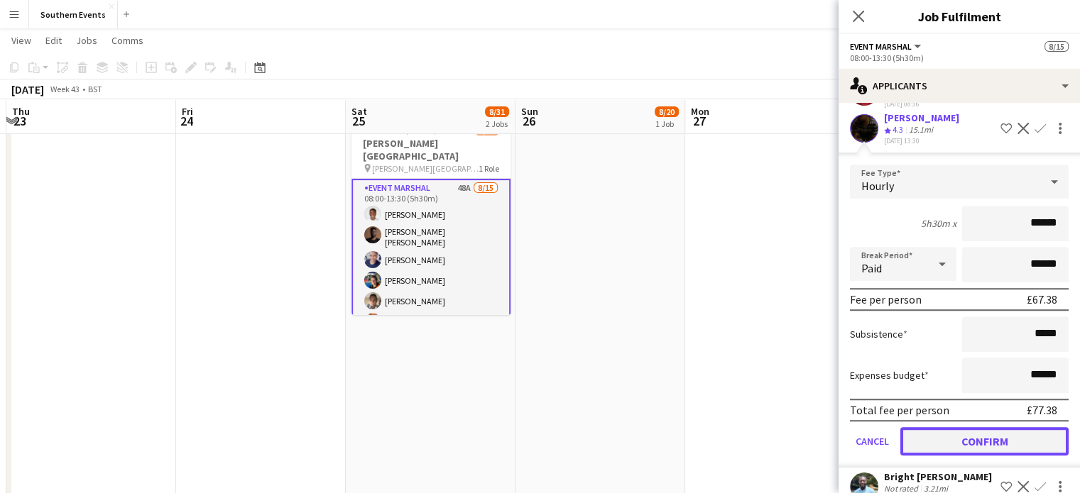
click button "Confirm"
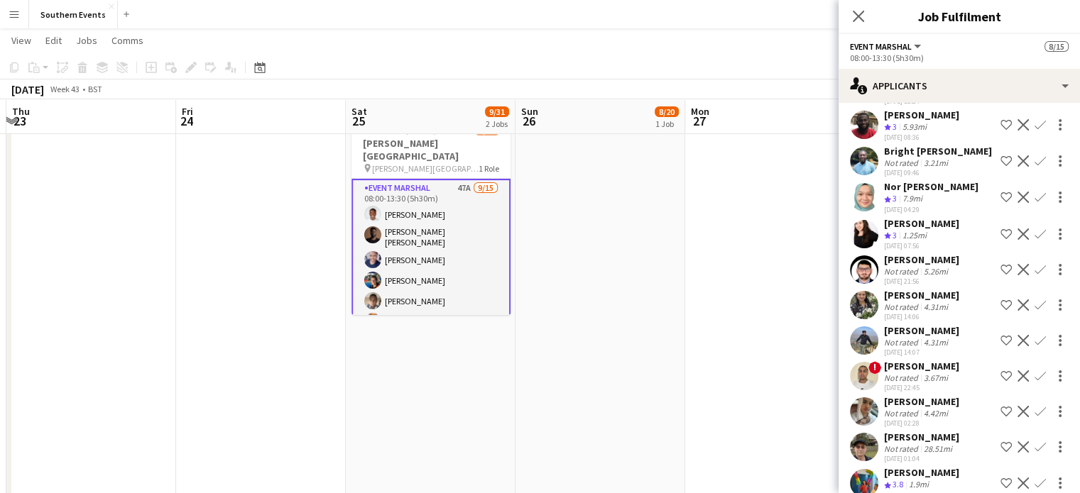
scroll to position [1028, 0]
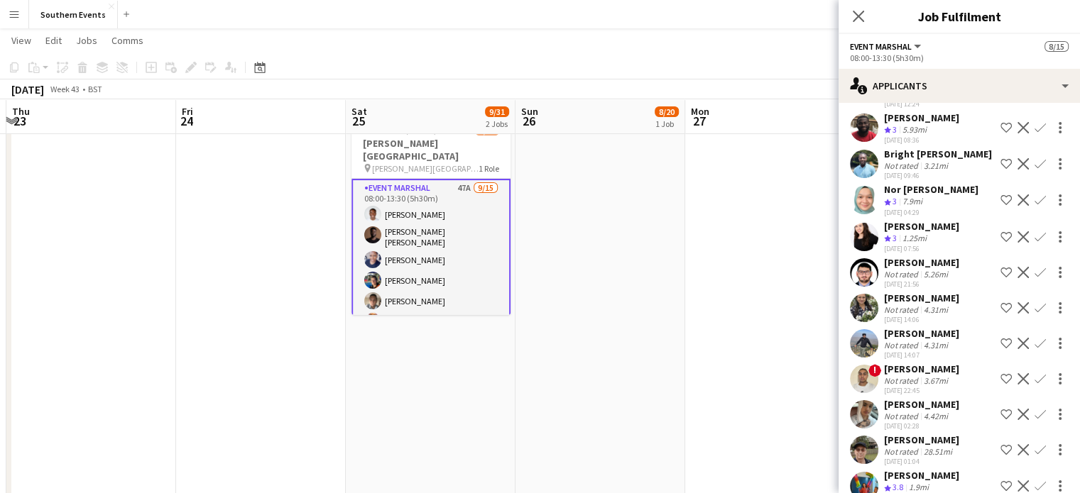
click div "5.93mi"
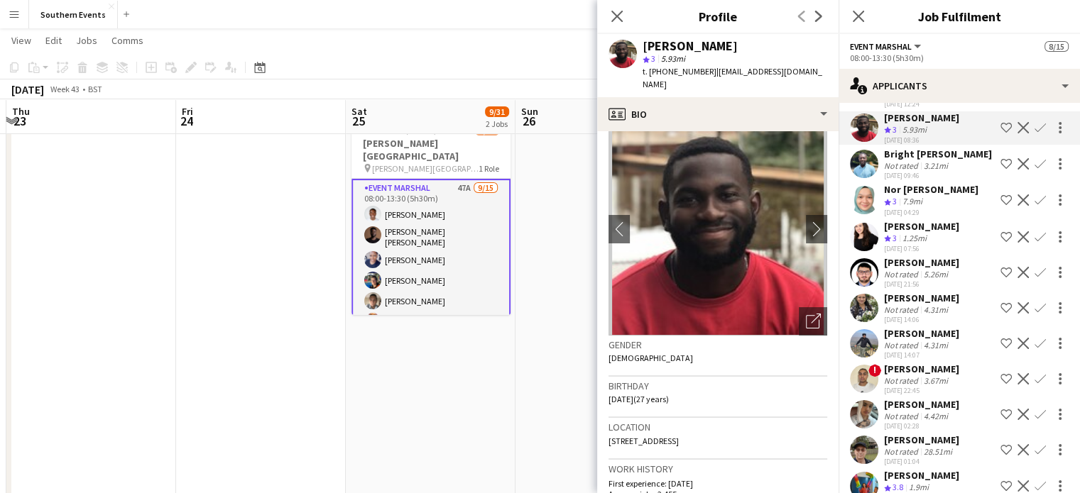
scroll to position [0, 0]
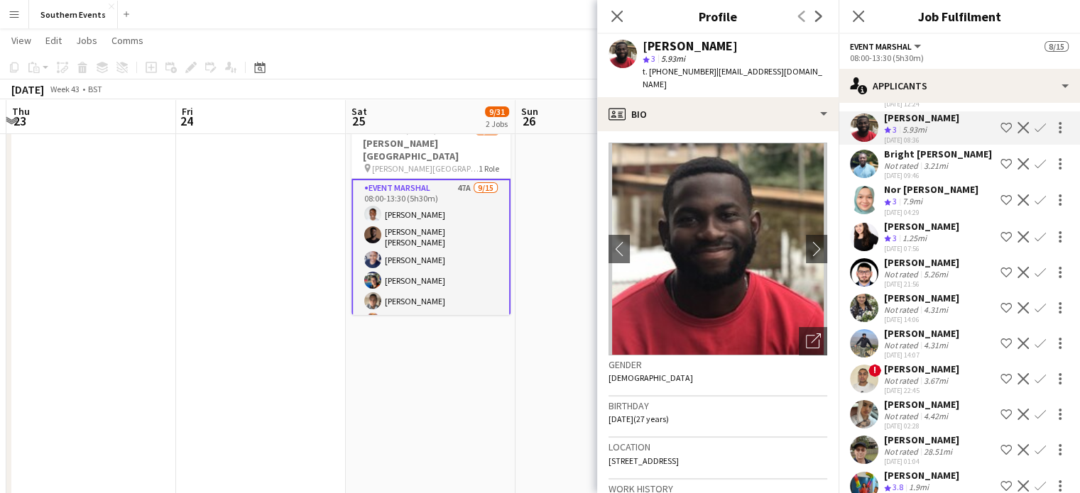
click app-icon "Confirm"
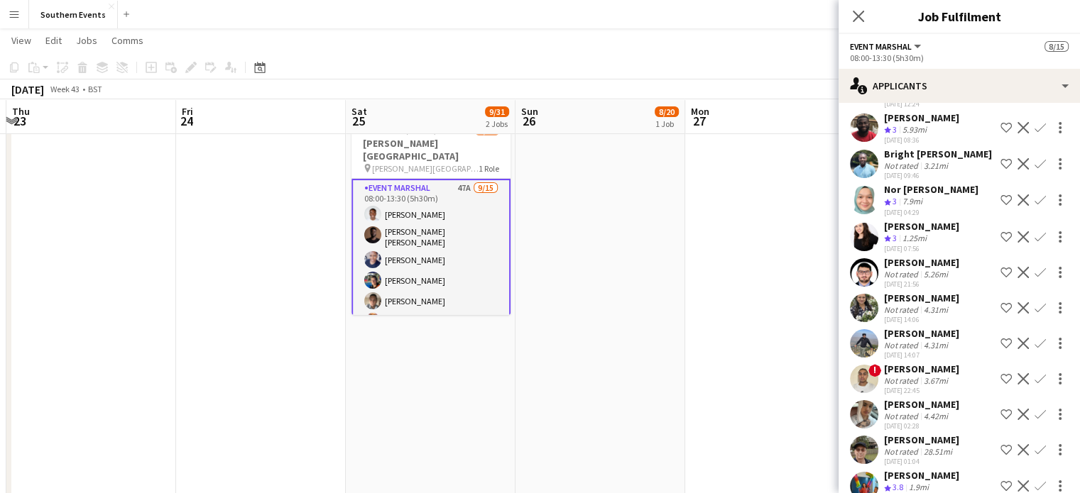
click app-icon "Confirm"
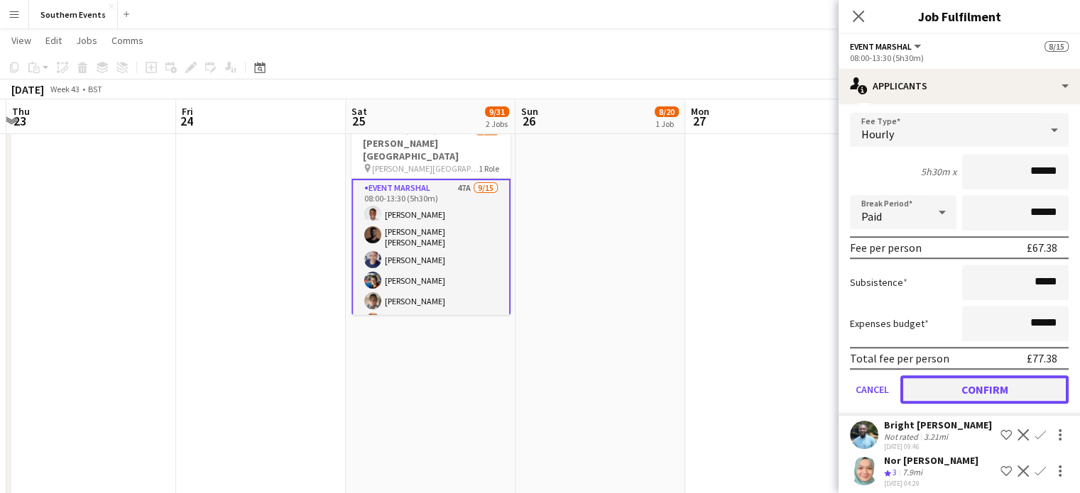
click button "Confirm"
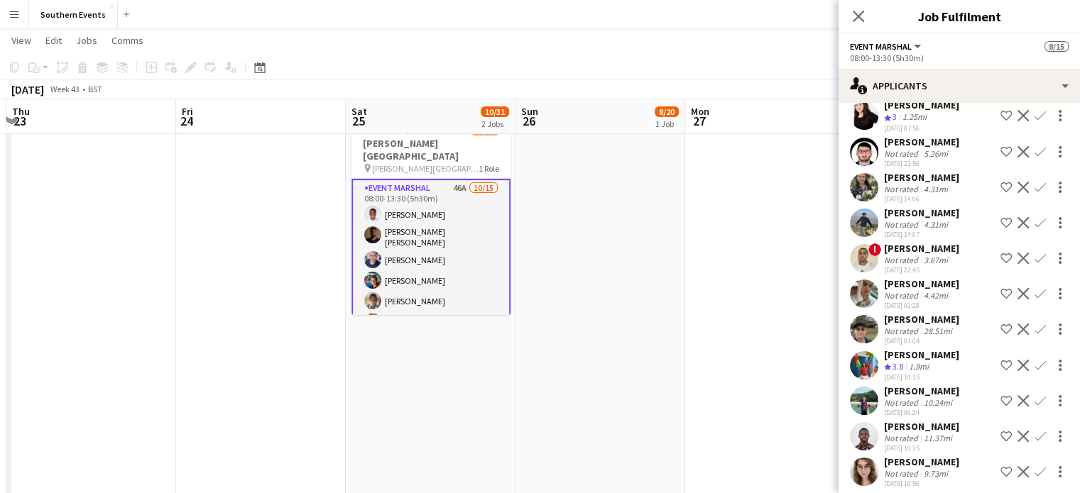
scroll to position [1117, 0]
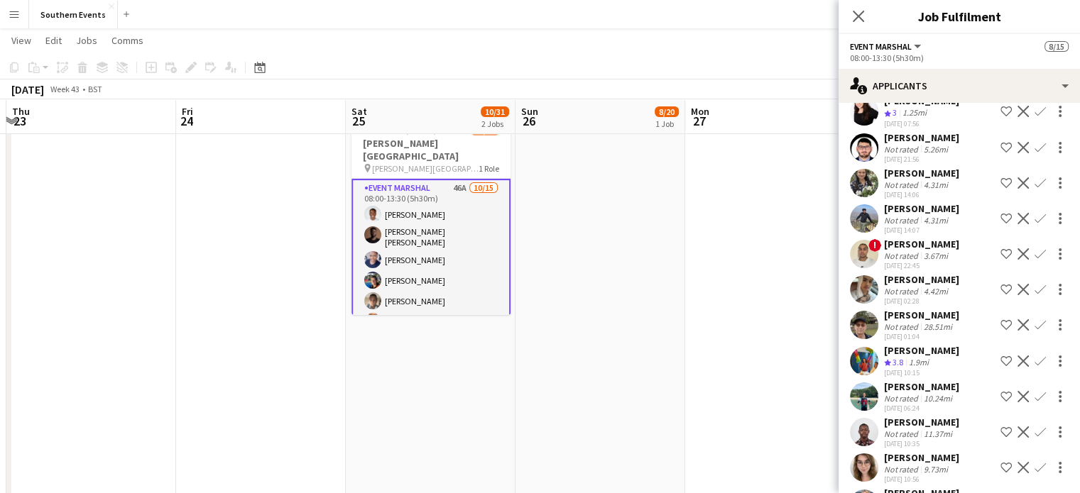
click app-icon "Confirm"
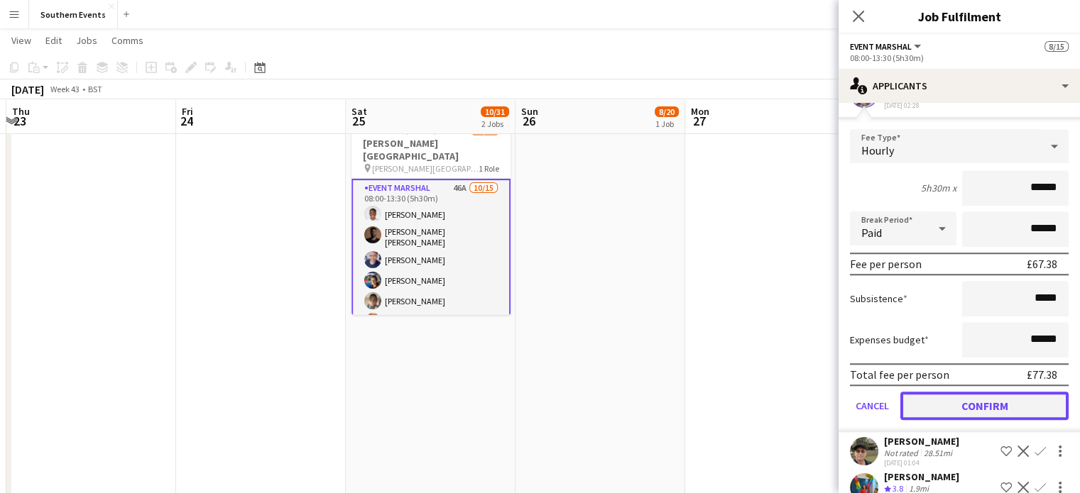
click button "Confirm"
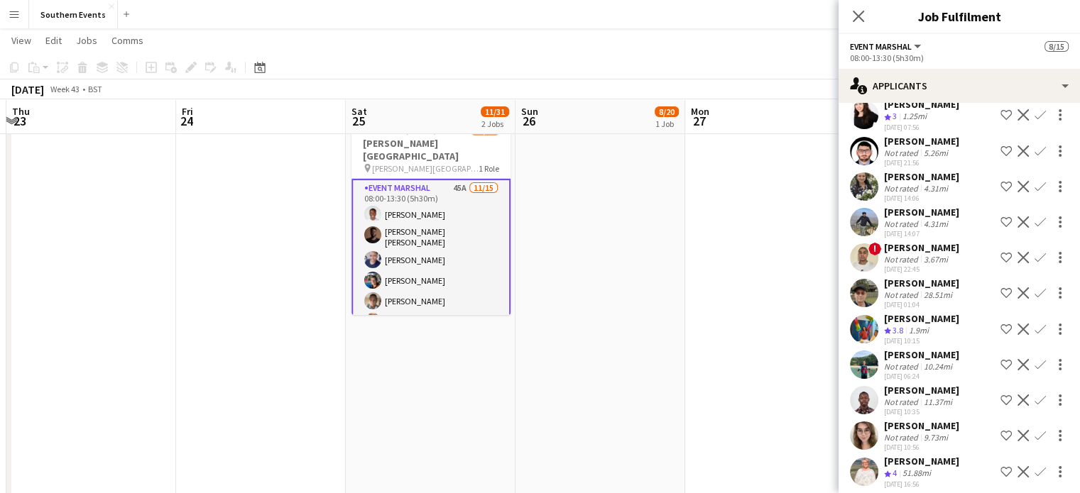
scroll to position [1120, 0]
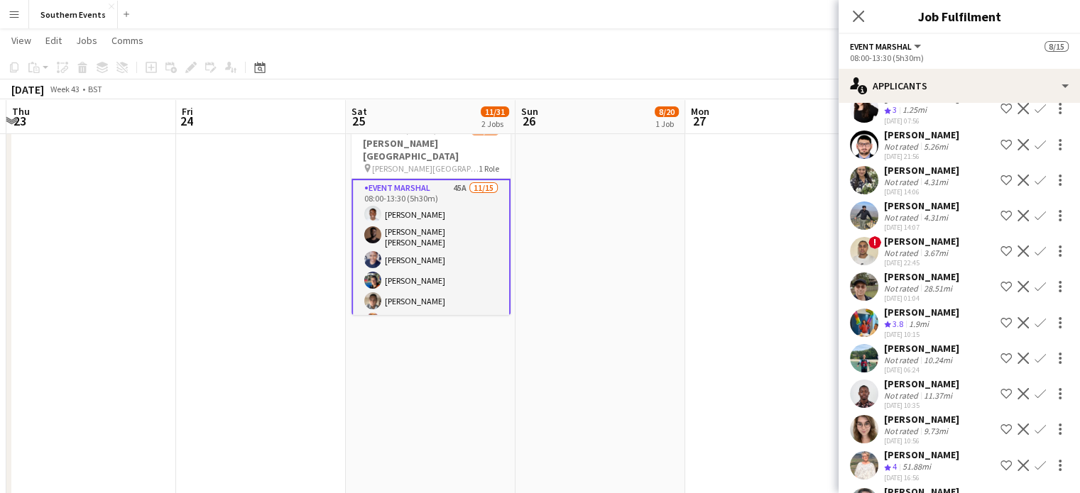
click div "[DATE] 10:15"
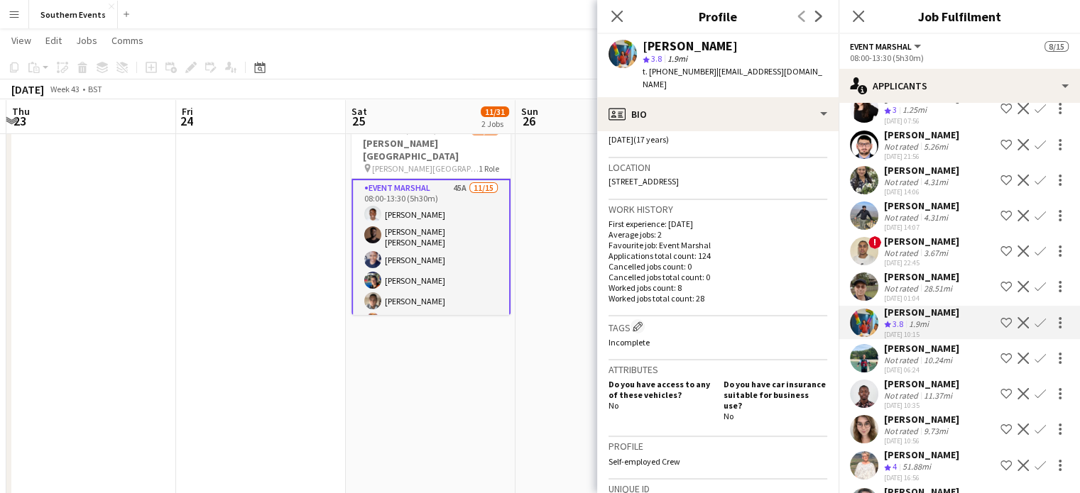
scroll to position [280, 0]
click icon "Close pop-in"
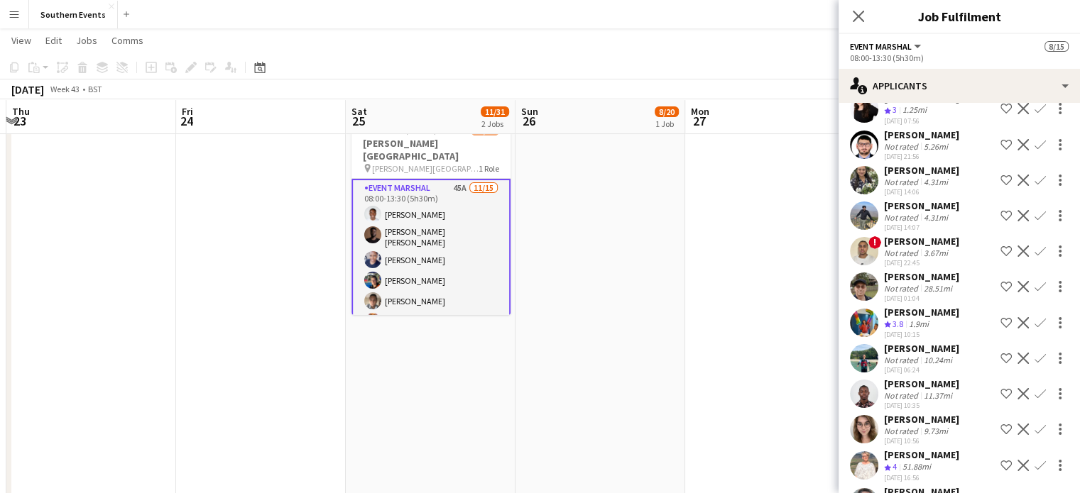
click app-icon "Confirm"
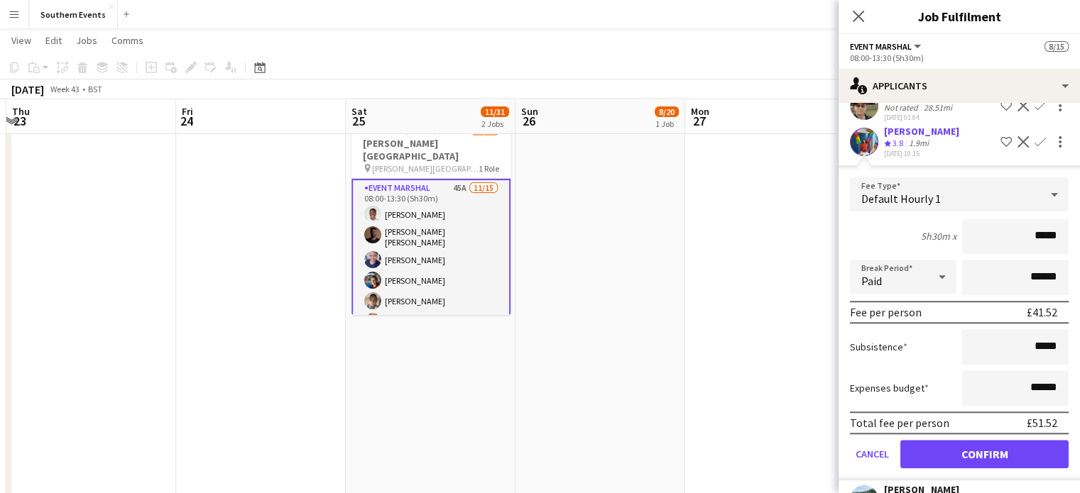
scroll to position [1301, 0]
click button "Confirm"
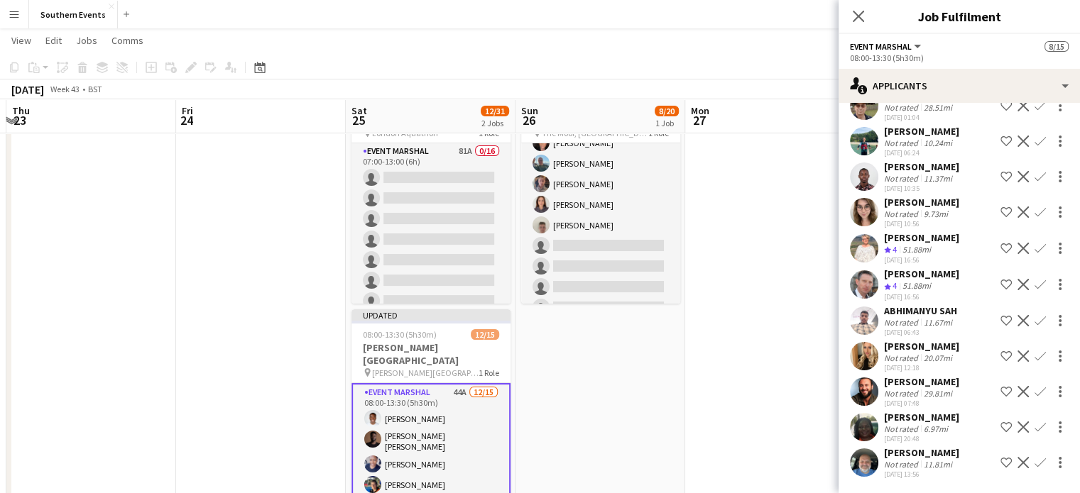
scroll to position [71, 0]
click app-date-cell
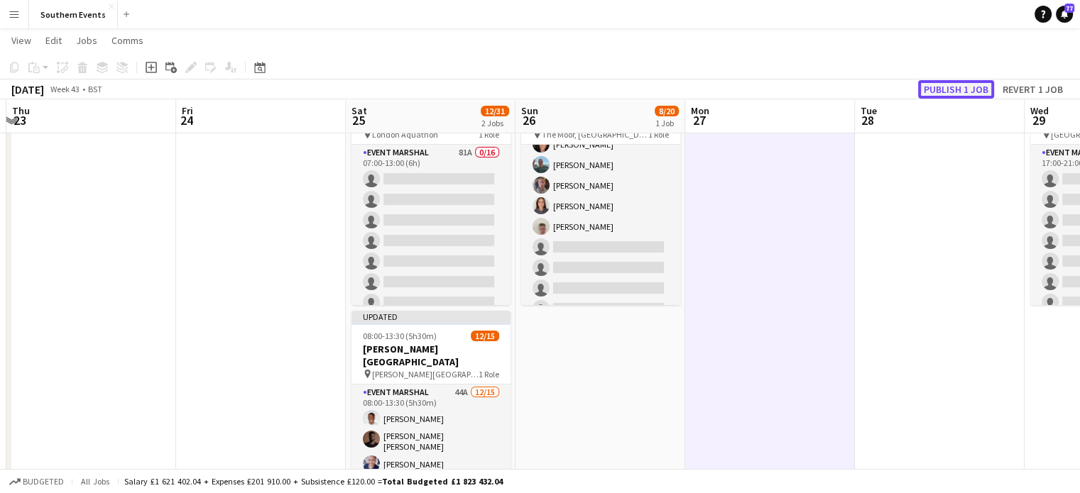
click button "Publish 1 job"
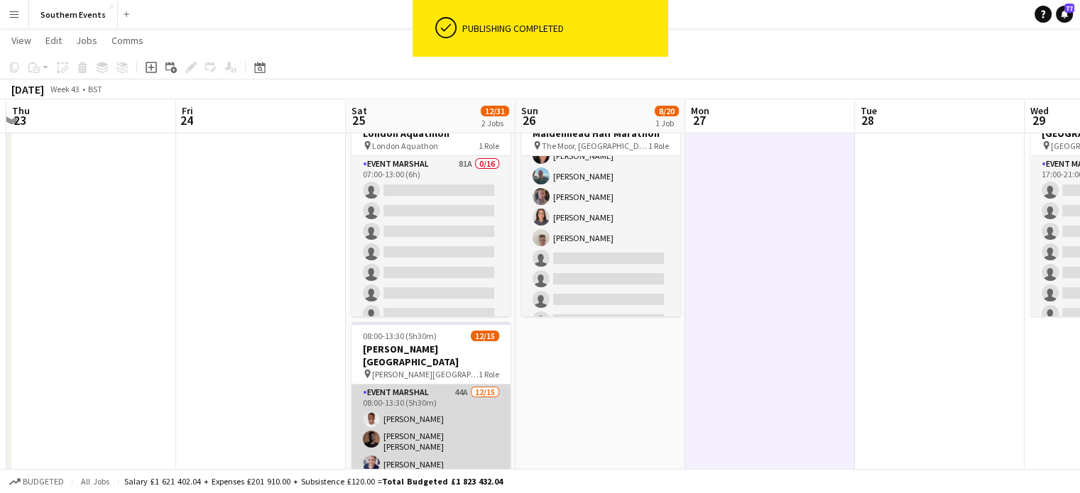
click app-card-role "Event Marshal 44A [DATE] 08:00-13:30 (5h30m) [PERSON_NAME] [PERSON_NAME] [PERSO…"
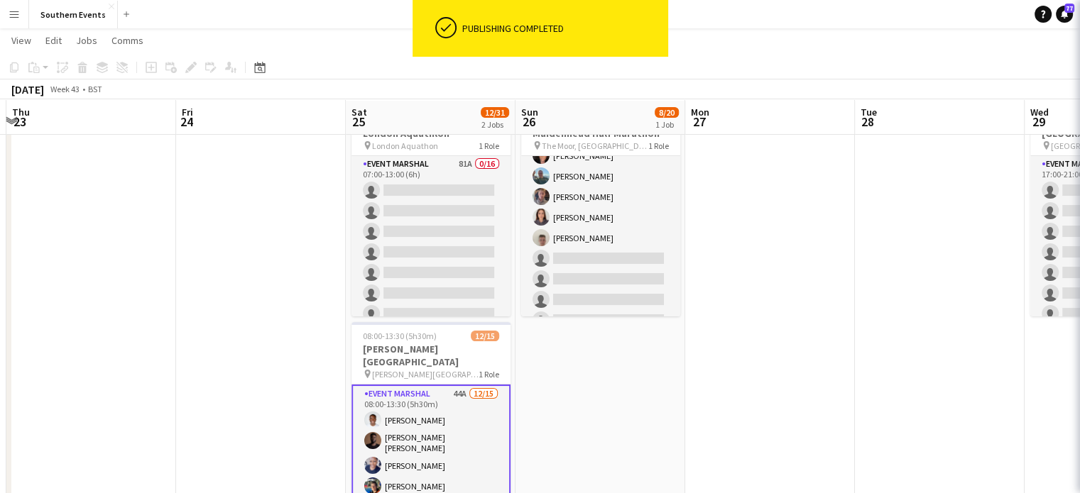
scroll to position [60, 0]
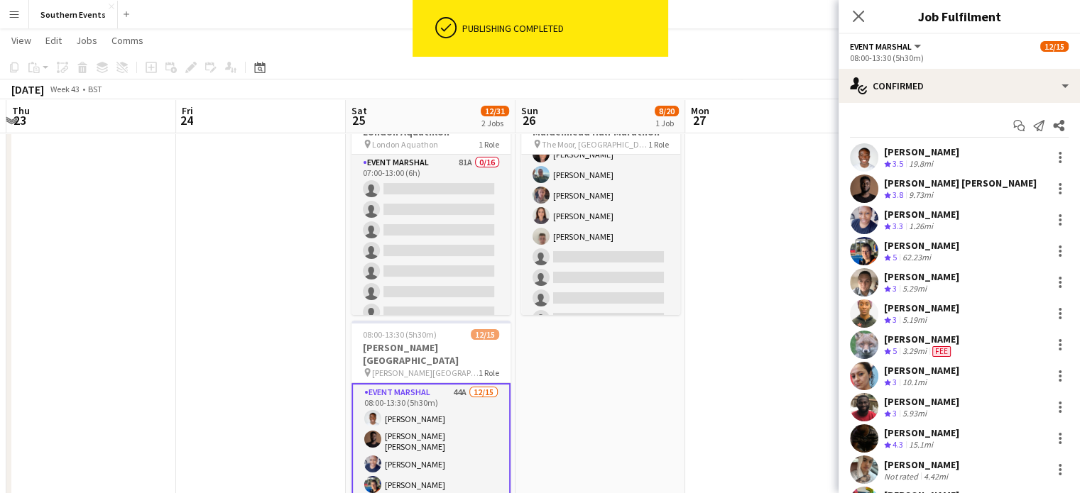
drag, startPoint x: 886, startPoint y: 150, endPoint x: 977, endPoint y: 150, distance: 90.9
click div "[PERSON_NAME] Crew rating 3.5 19.8mi"
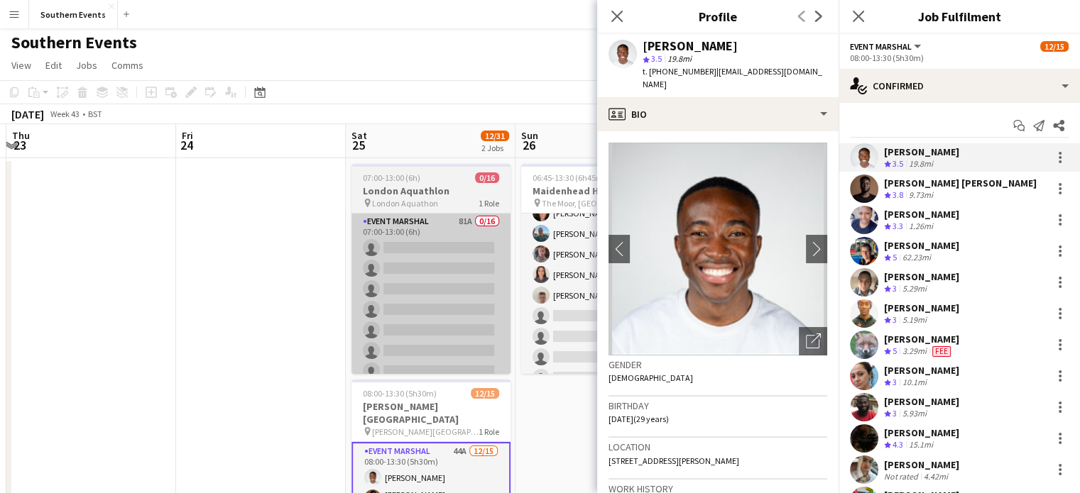
scroll to position [3, 0]
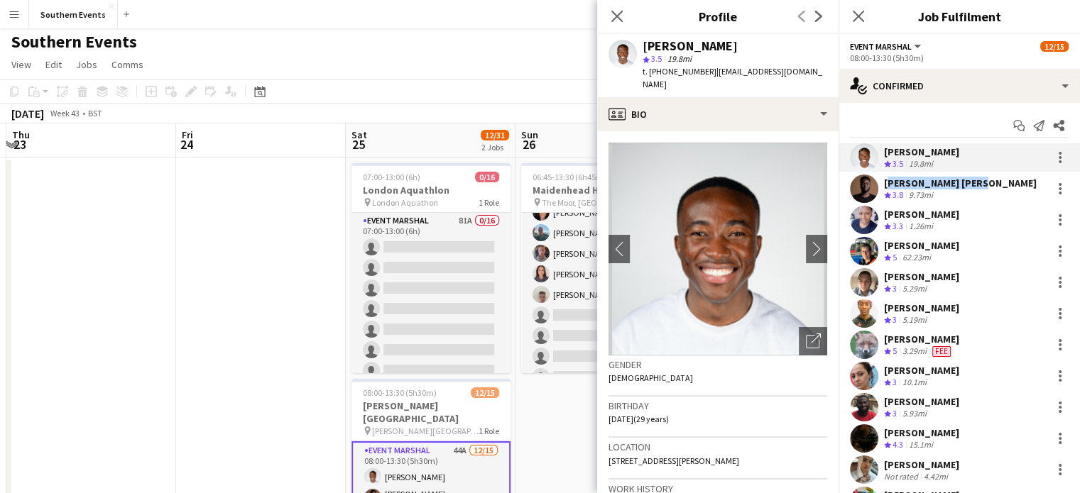
drag, startPoint x: 885, startPoint y: 182, endPoint x: 971, endPoint y: 185, distance: 86.6
click div "[PERSON_NAME] [PERSON_NAME]"
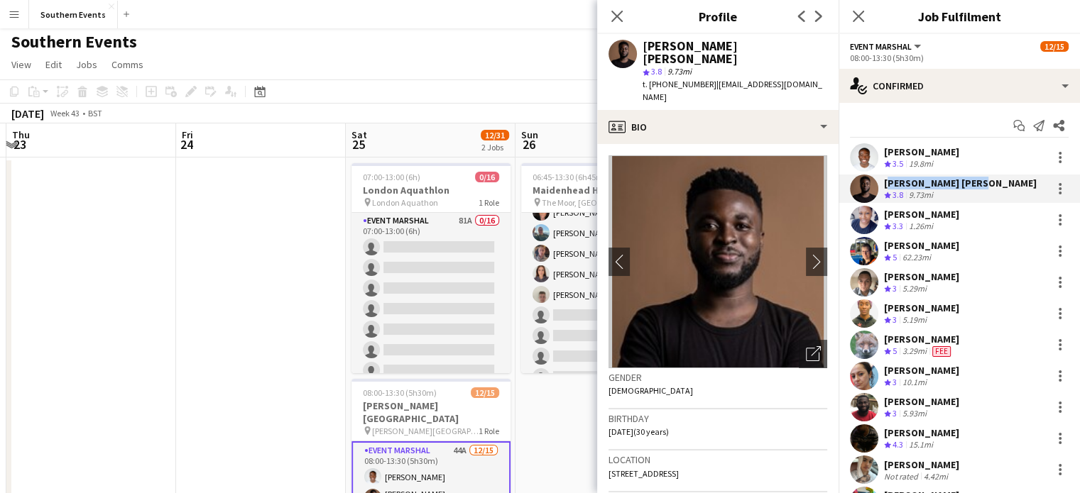
drag, startPoint x: 886, startPoint y: 214, endPoint x: 969, endPoint y: 218, distance: 83.2
click div "[PERSON_NAME]"
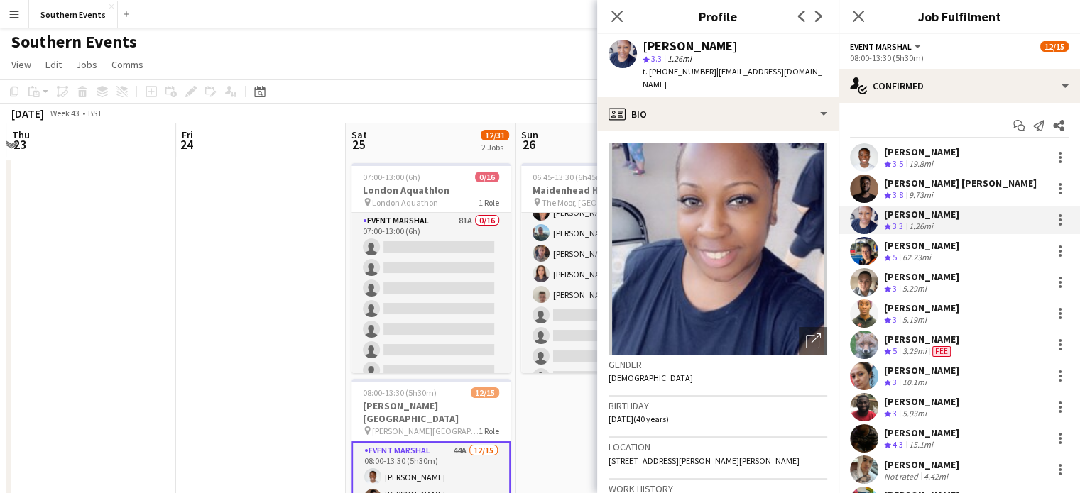
click div "[PERSON_NAME] Crew rating 3.3 1.26mi"
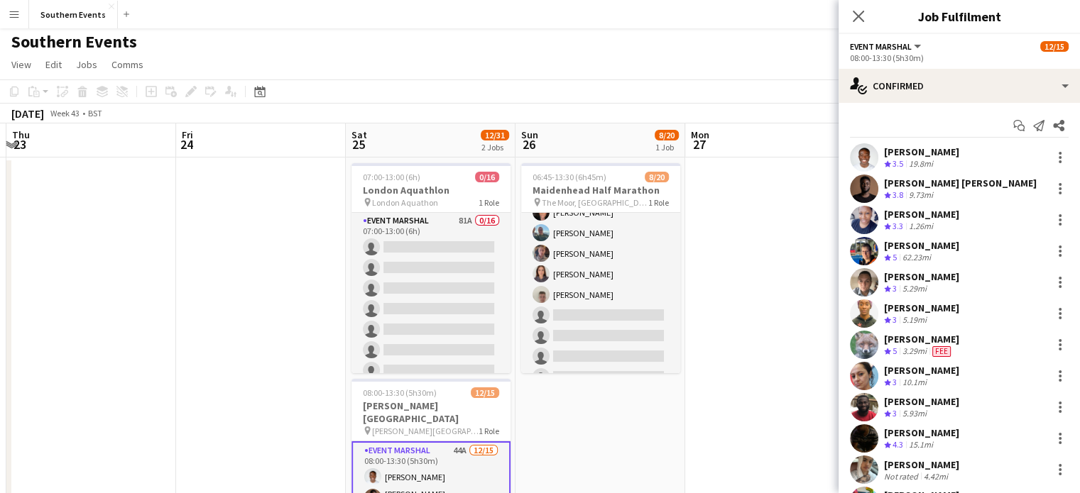
drag, startPoint x: 883, startPoint y: 213, endPoint x: 975, endPoint y: 212, distance: 92.3
click div "[PERSON_NAME] Crew rating 3.3 1.26mi"
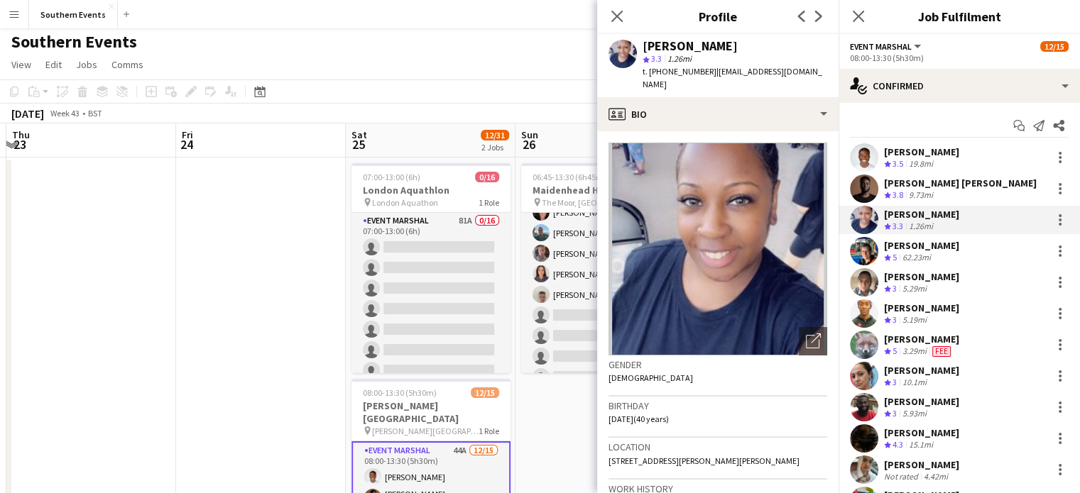
drag, startPoint x: 885, startPoint y: 245, endPoint x: 941, endPoint y: 247, distance: 56.1
click div "[PERSON_NAME]"
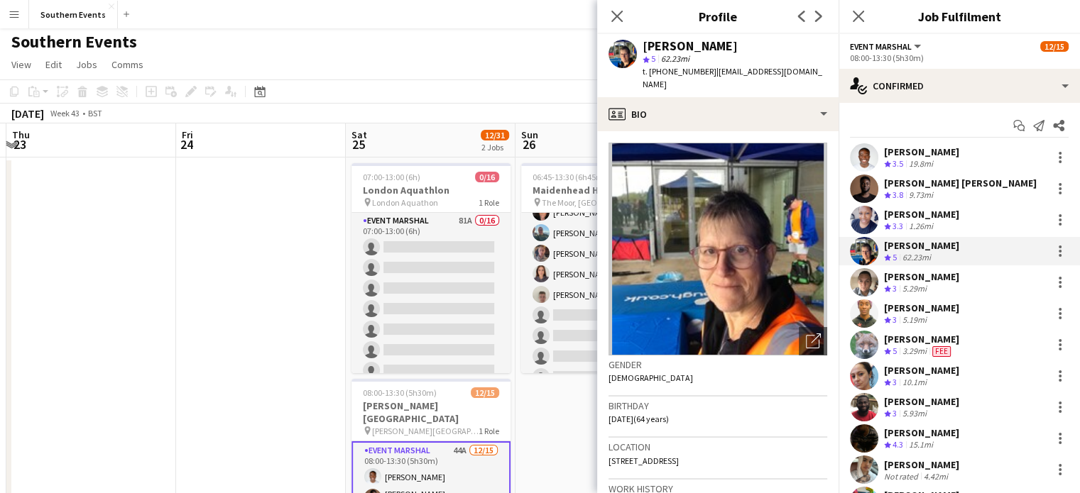
drag, startPoint x: 886, startPoint y: 275, endPoint x: 952, endPoint y: 278, distance: 66.1
click div "[PERSON_NAME] Crew rating 3 5.29mi"
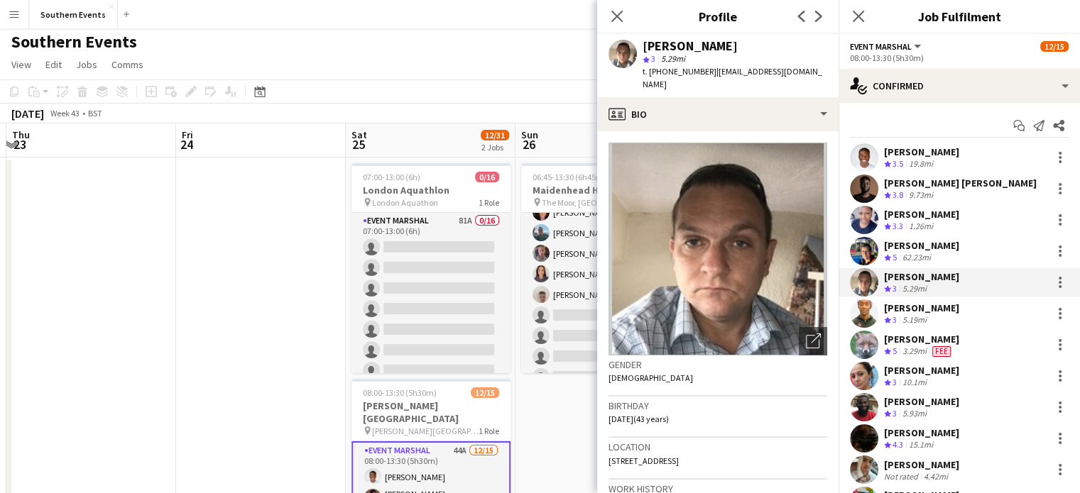
drag, startPoint x: 884, startPoint y: 311, endPoint x: 980, endPoint y: 312, distance: 95.8
click div "[PERSON_NAME] Crew rating 3 5.19mi"
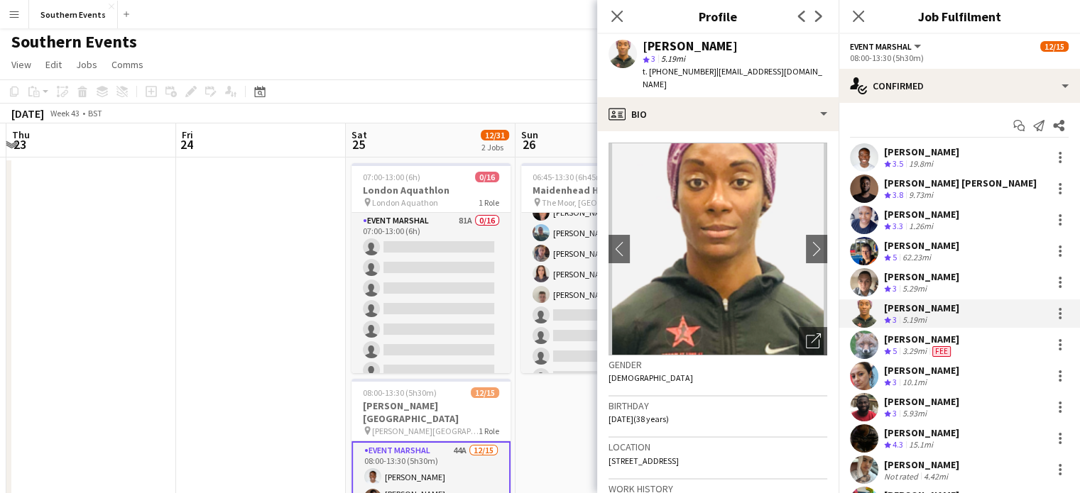
drag, startPoint x: 882, startPoint y: 340, endPoint x: 959, endPoint y: 338, distance: 76.7
click div "[PERSON_NAME] Crew rating 5 3.29mi Fee"
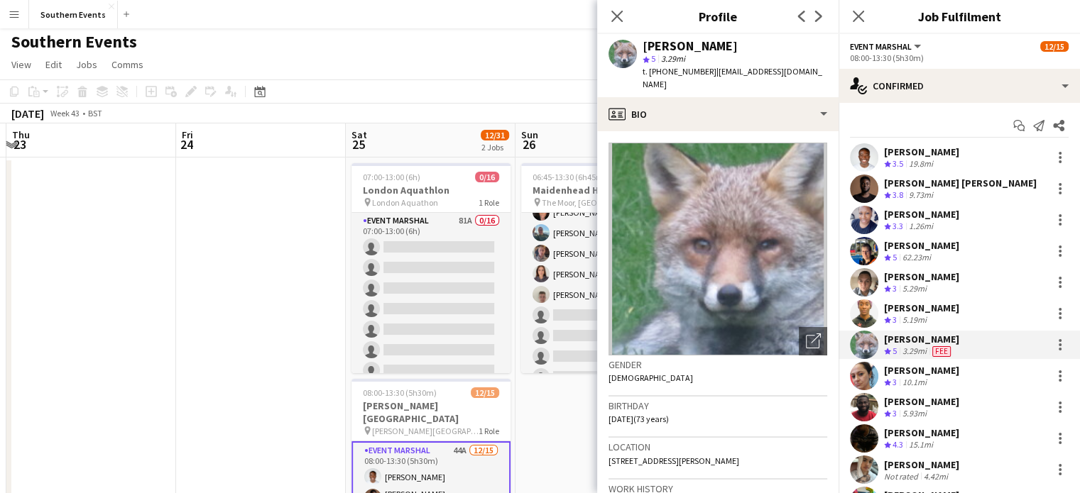
drag, startPoint x: 884, startPoint y: 372, endPoint x: 977, endPoint y: 374, distance: 93.0
click div "[PERSON_NAME] Crew rating 3 10.1mi"
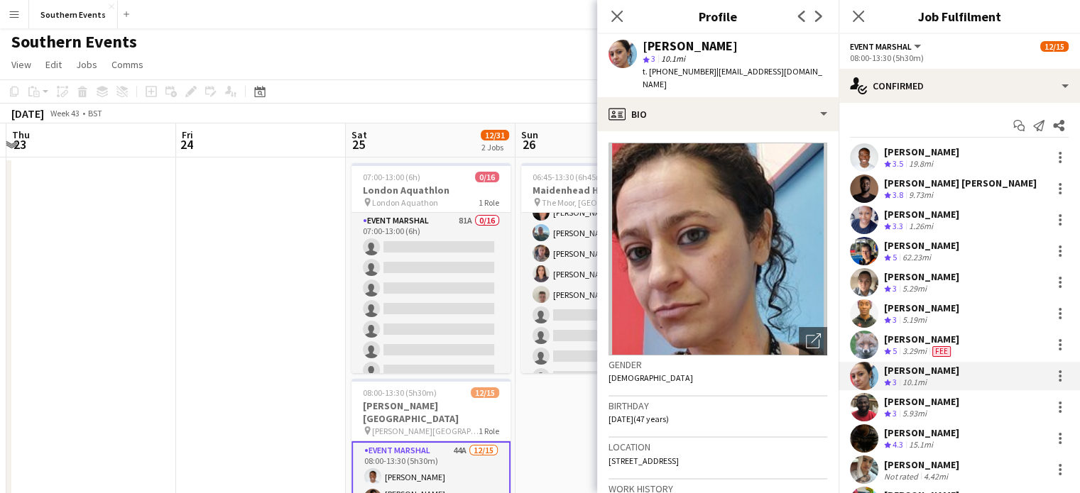
drag, startPoint x: 882, startPoint y: 401, endPoint x: 1000, endPoint y: 407, distance: 118.0
click div "[PERSON_NAME] Crew rating 3 5.93mi"
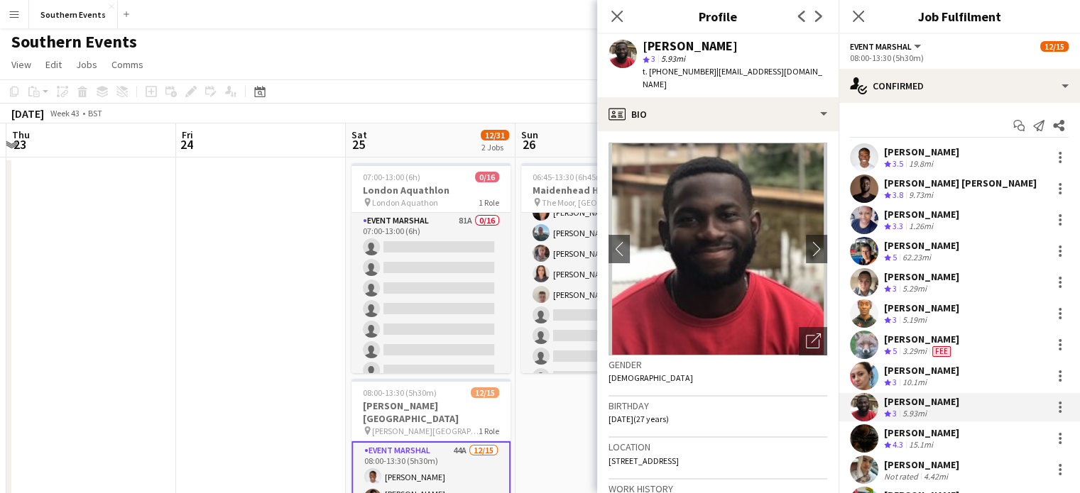
drag, startPoint x: 886, startPoint y: 429, endPoint x: 957, endPoint y: 431, distance: 71.0
click div "[PERSON_NAME] Crew rating 4.3 15.1mi"
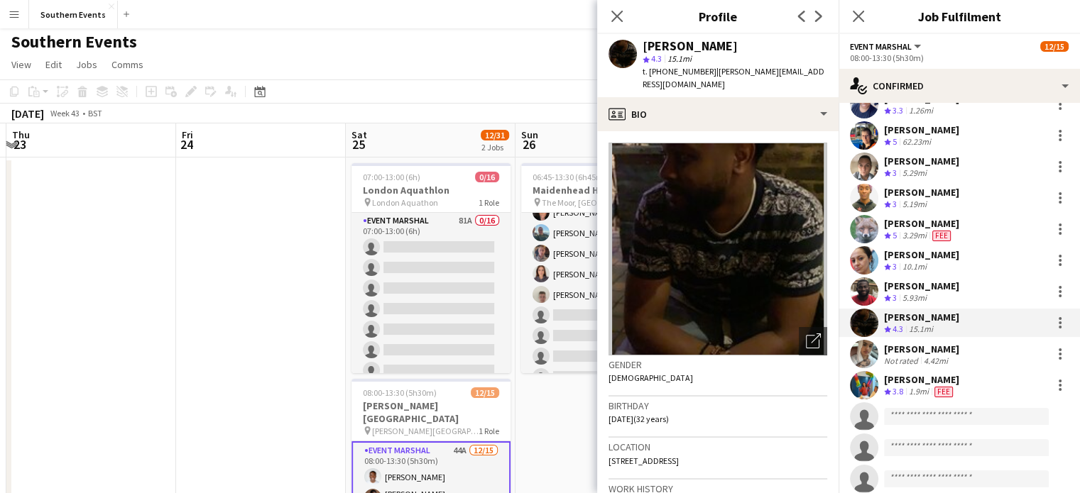
scroll to position [116, 0]
drag, startPoint x: 885, startPoint y: 348, endPoint x: 953, endPoint y: 352, distance: 67.6
click div "[PERSON_NAME] Not rated 4.42mi"
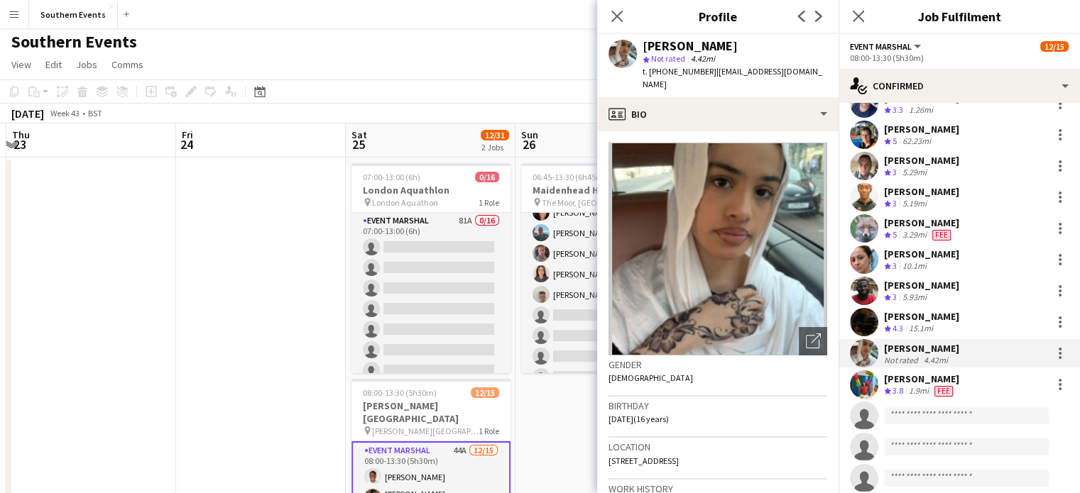
drag, startPoint x: 886, startPoint y: 379, endPoint x: 948, endPoint y: 381, distance: 61.8
click div "[PERSON_NAME]"
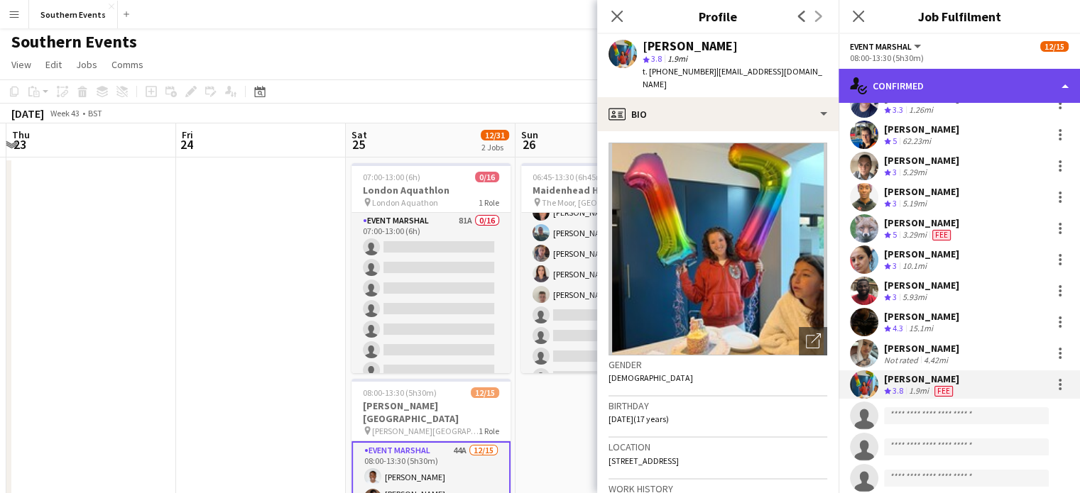
click div "single-neutral-actions-check-2 Confirmed"
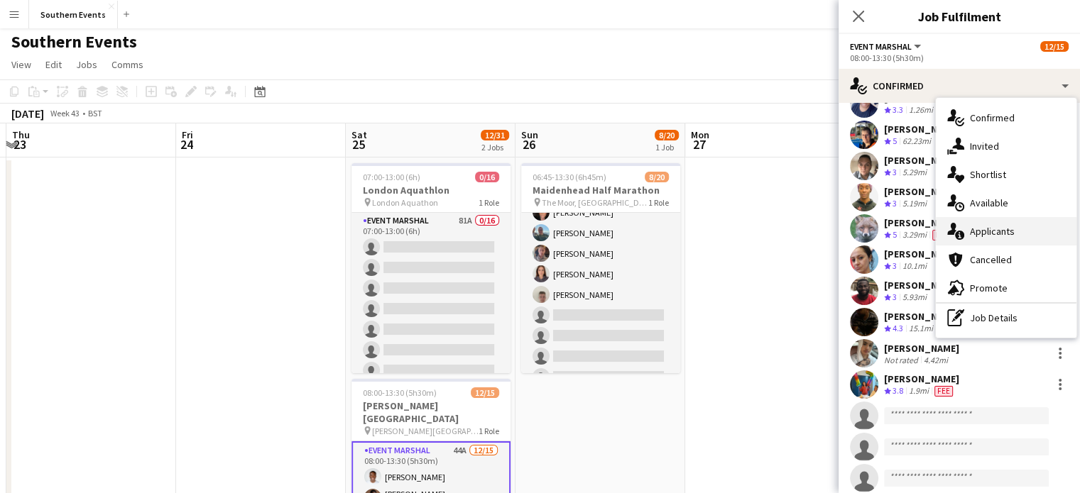
click span "Applicants"
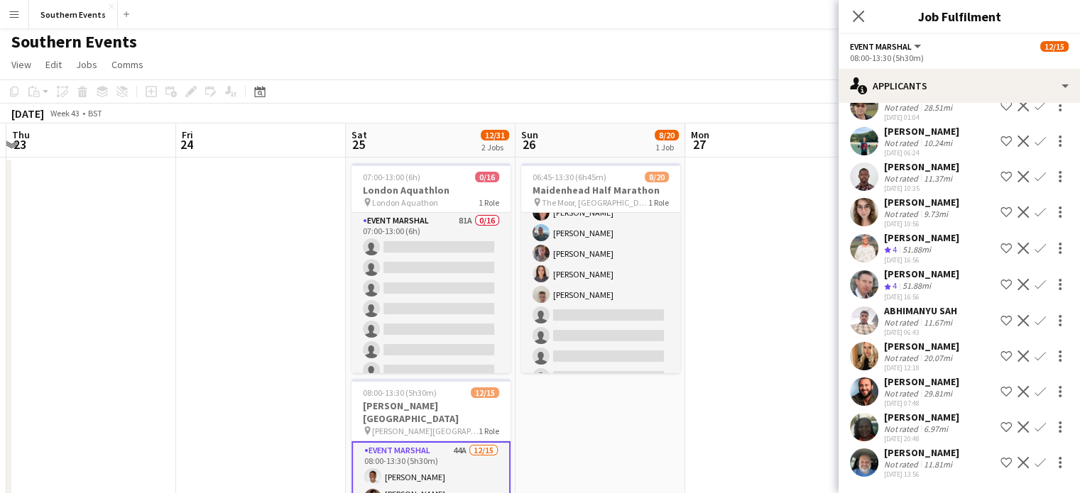
scroll to position [1393, 0]
click div "Not rated"
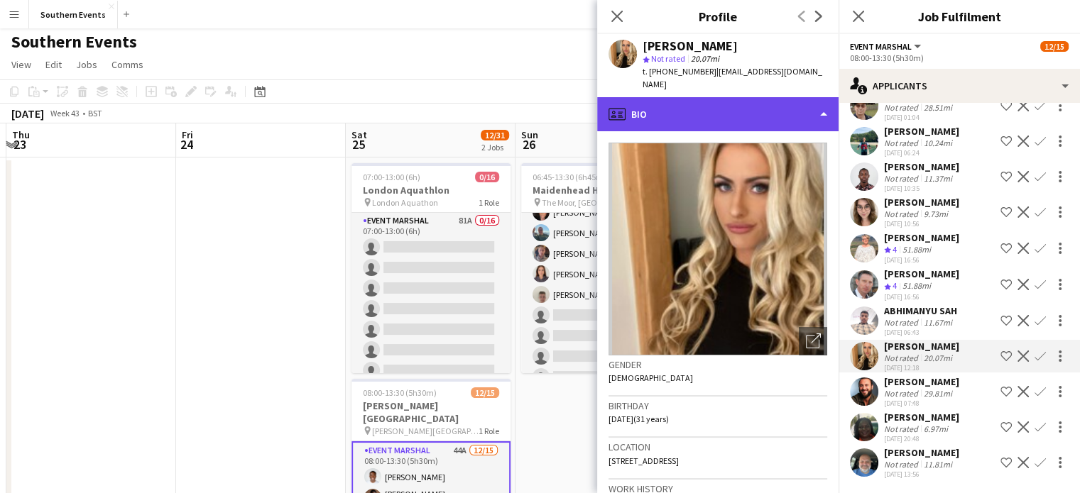
click div "profile Bio"
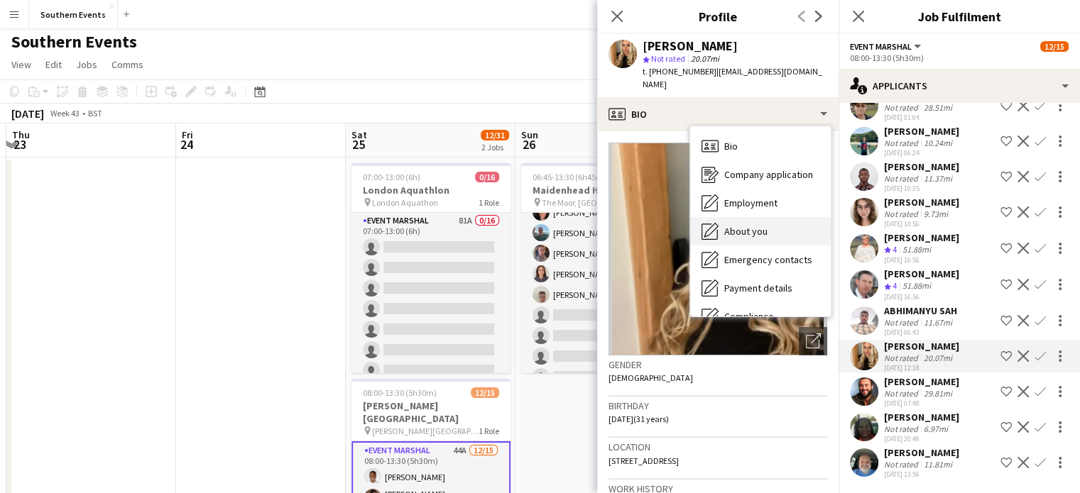
click span "About you"
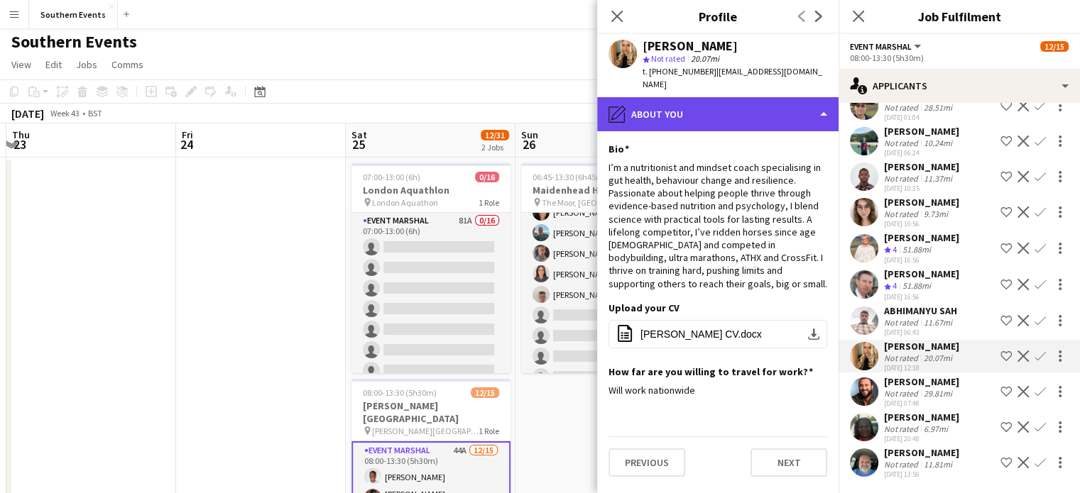
click div "pencil4 About you"
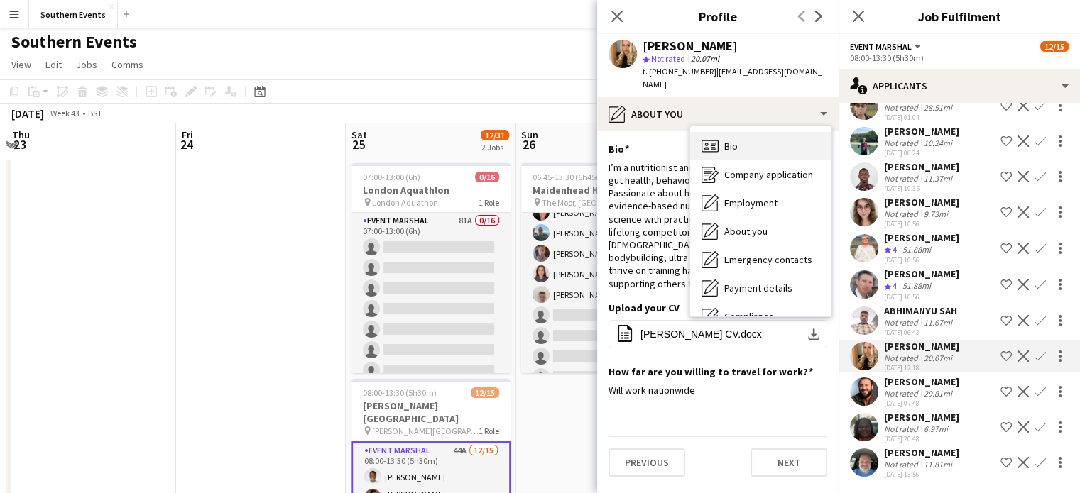
click div "Bio Bio"
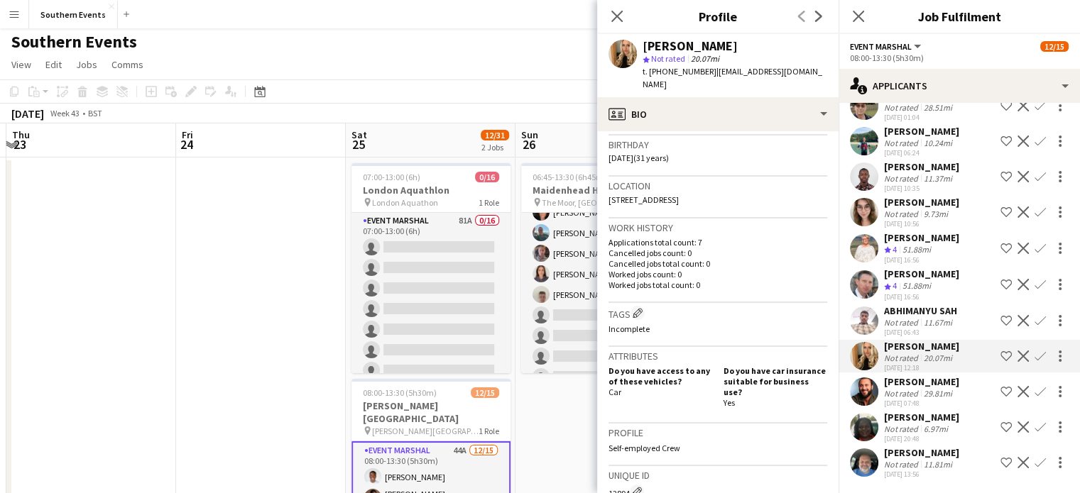
scroll to position [0, 0]
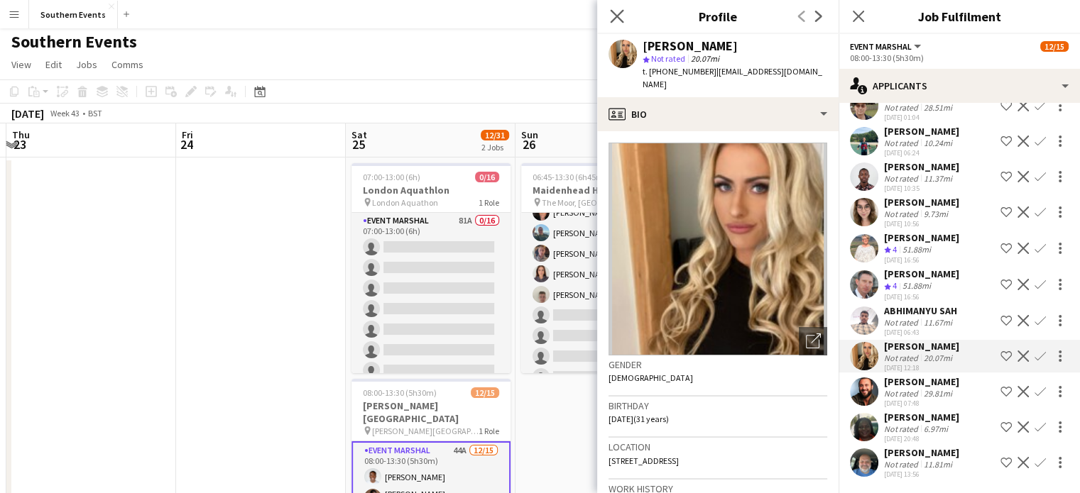
click app-icon "Close pop-in"
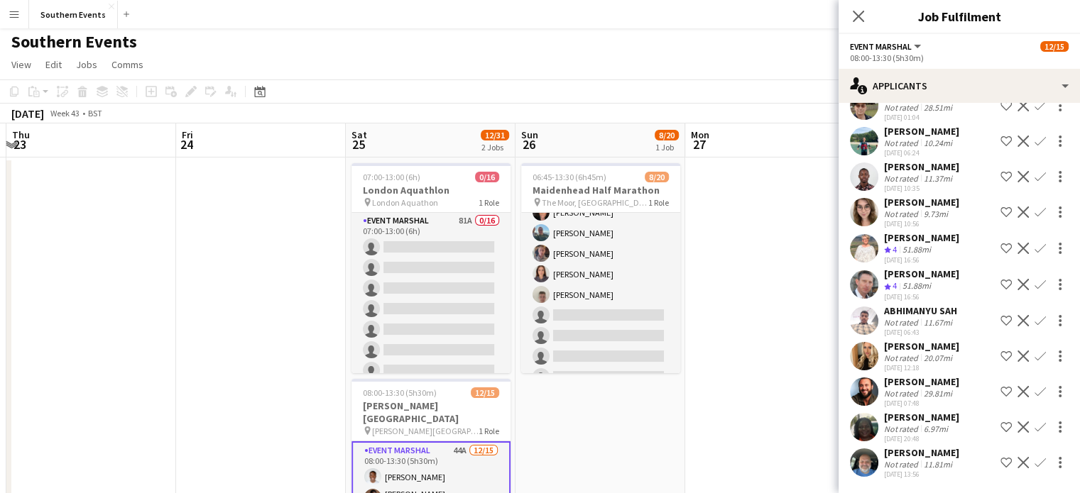
click div "Not rated"
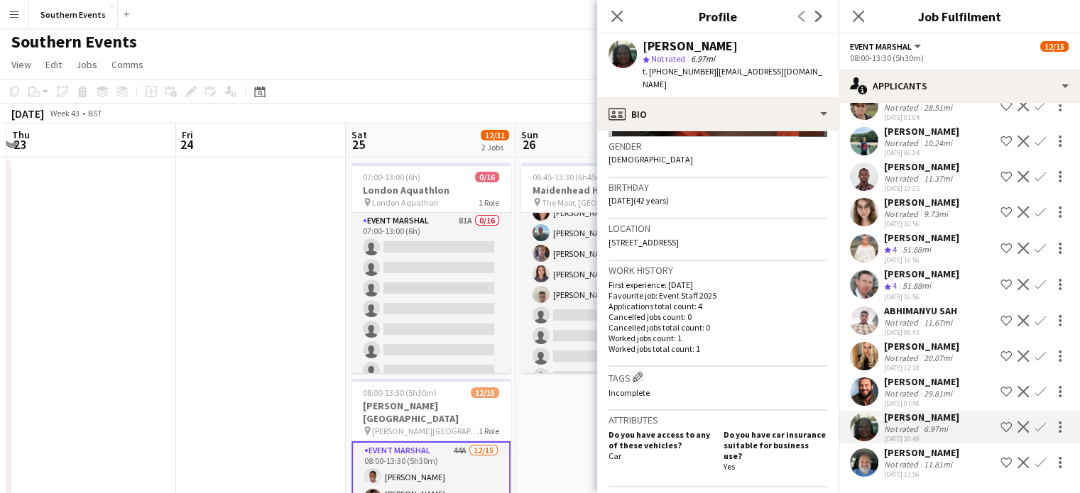
scroll to position [219, 0]
click div "[PERSON_NAME]"
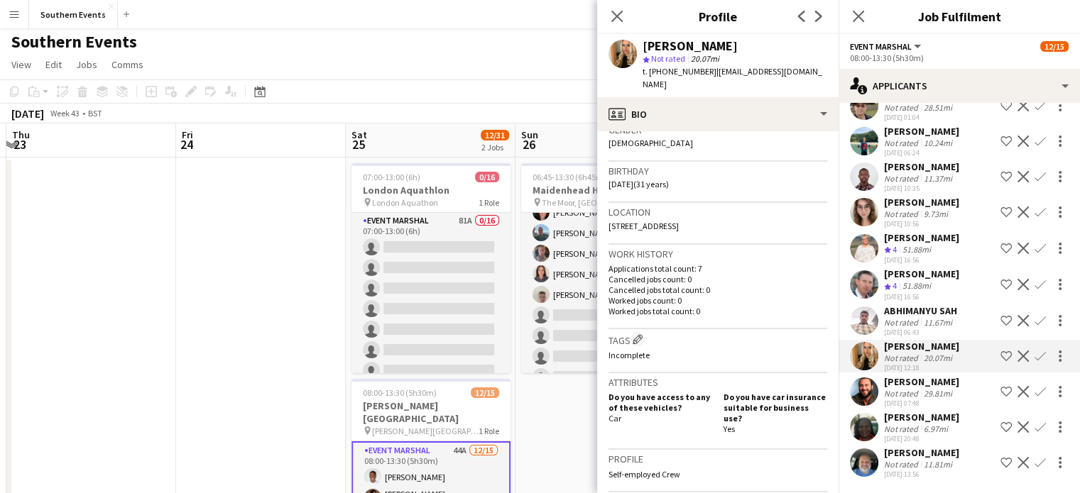
scroll to position [236, 0]
click div "[PERSON_NAME]"
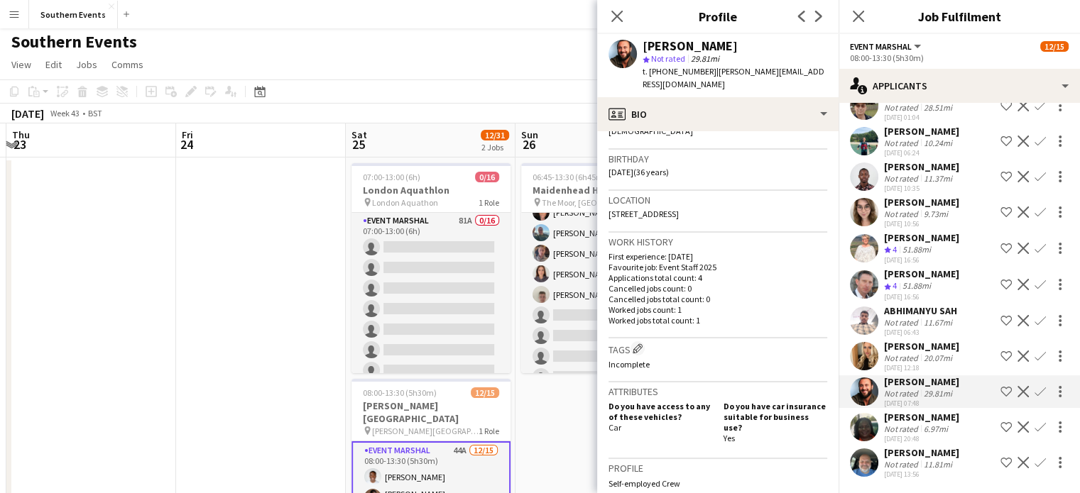
scroll to position [247, 0]
click div "[PERSON_NAME]"
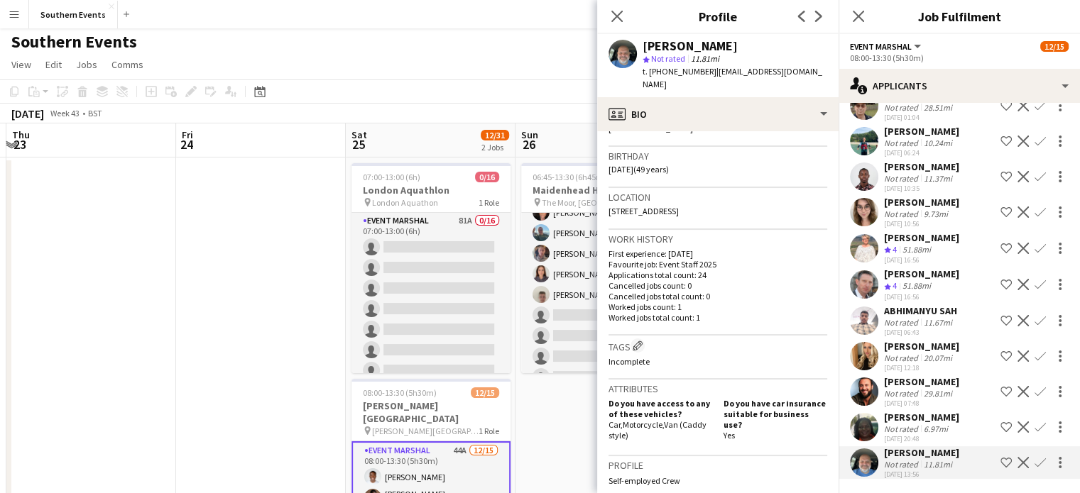
scroll to position [0, 0]
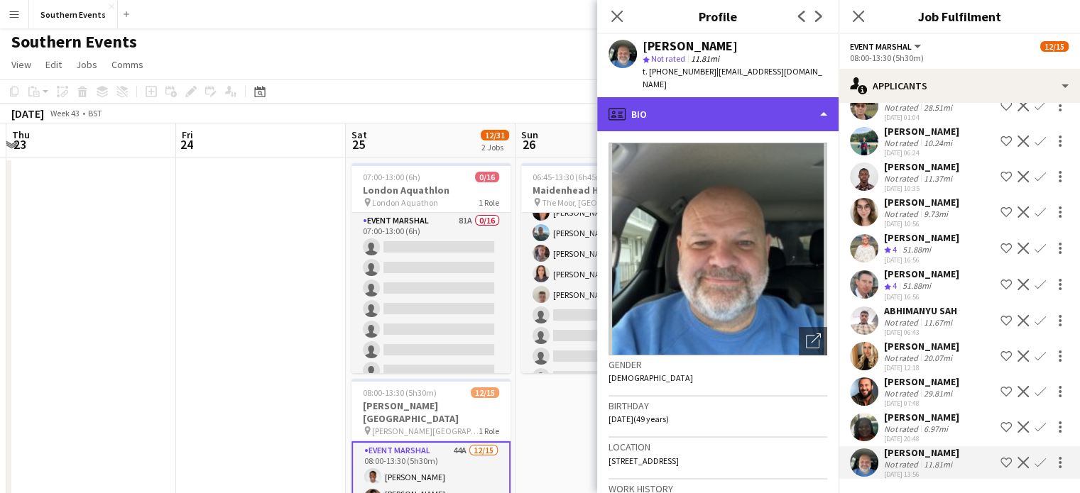
click div "profile Bio"
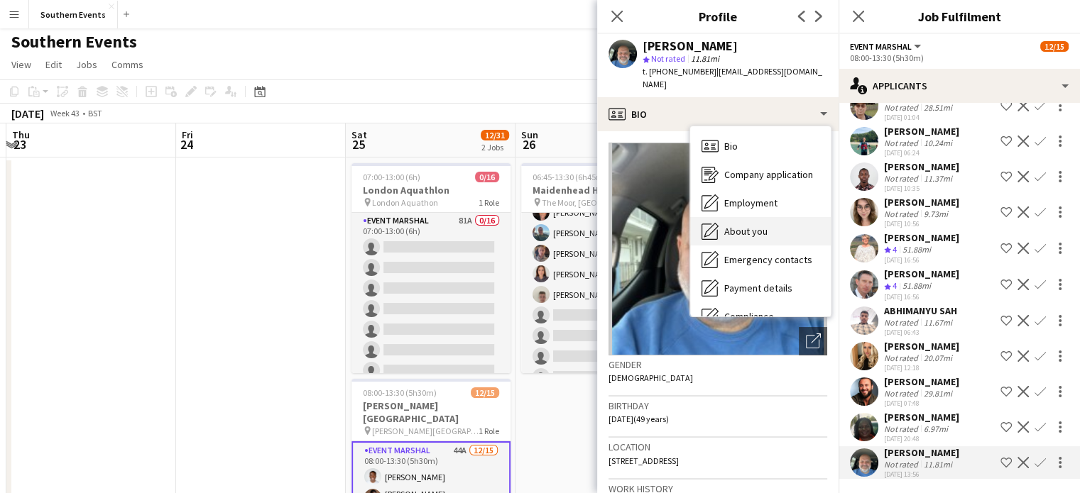
click div "About you About you"
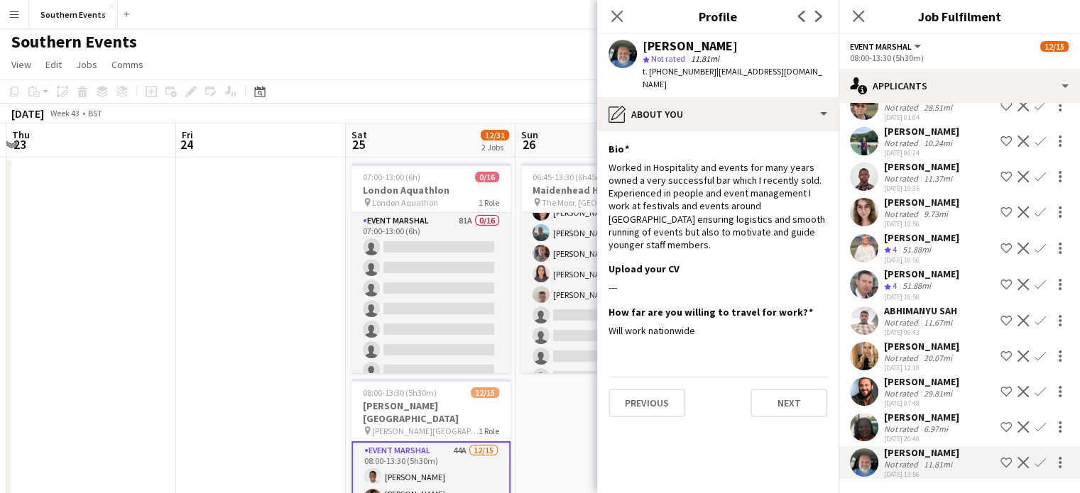
scroll to position [1384, 0]
click div "ABHIMANYU SAH Not rated 11.67mi [DATE] 06:43 Shortlist crew Decline Confirm"
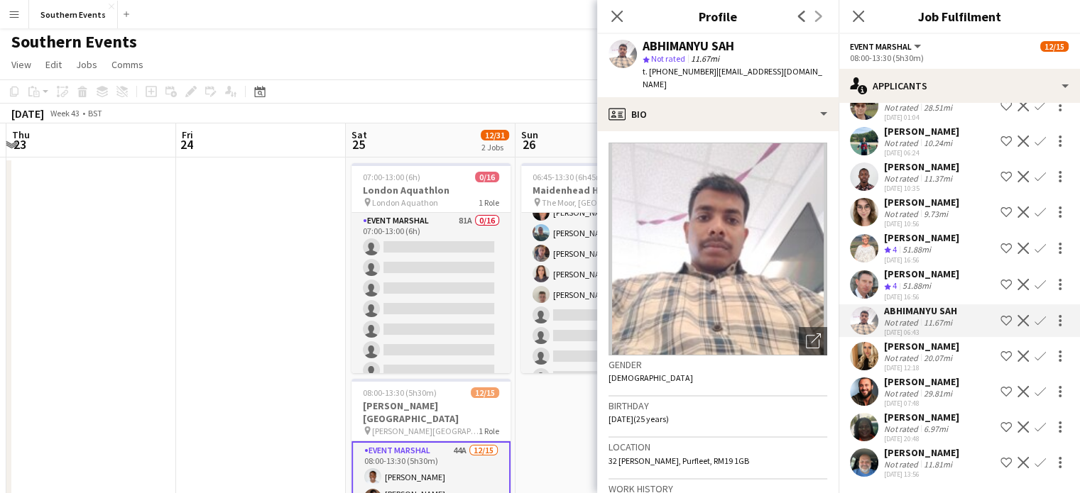
click div "Not rated"
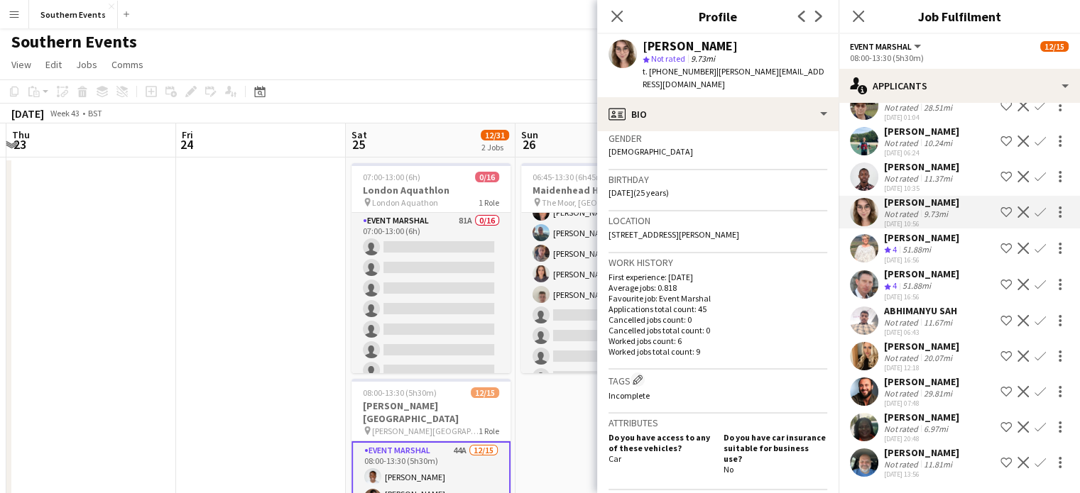
scroll to position [224, 0]
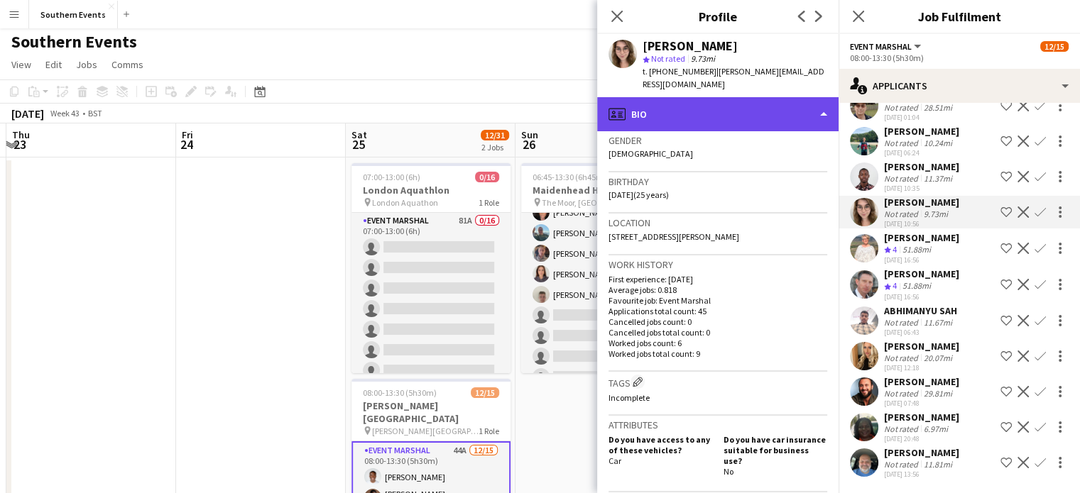
click div "profile Bio"
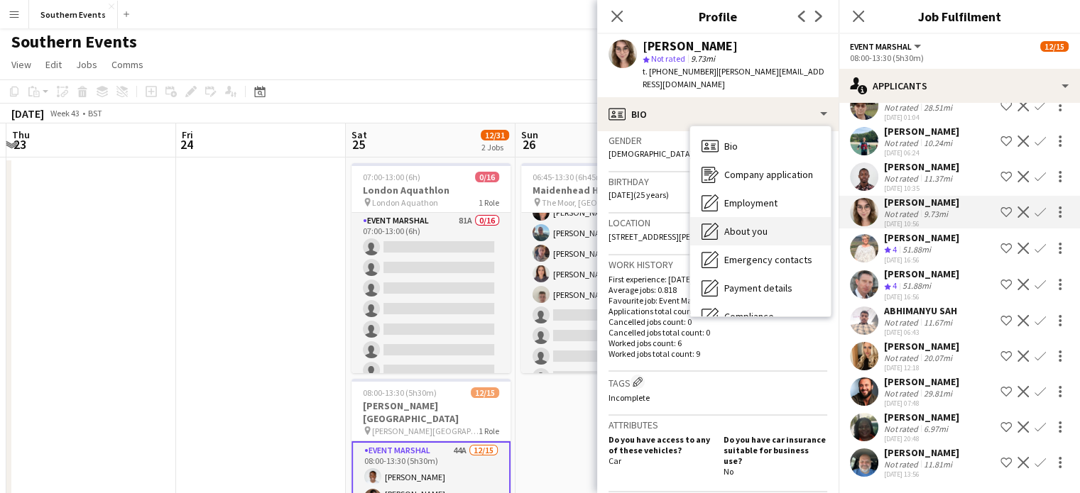
click span "About you"
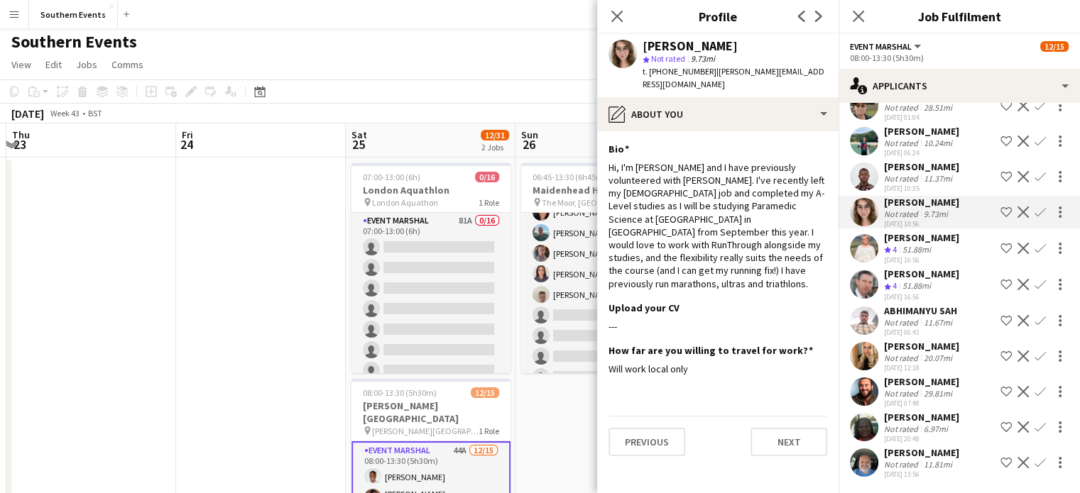
drag, startPoint x: 644, startPoint y: 45, endPoint x: 743, endPoint y: 39, distance: 99.5
click div "[PERSON_NAME]"
click app-icon "Confirm"
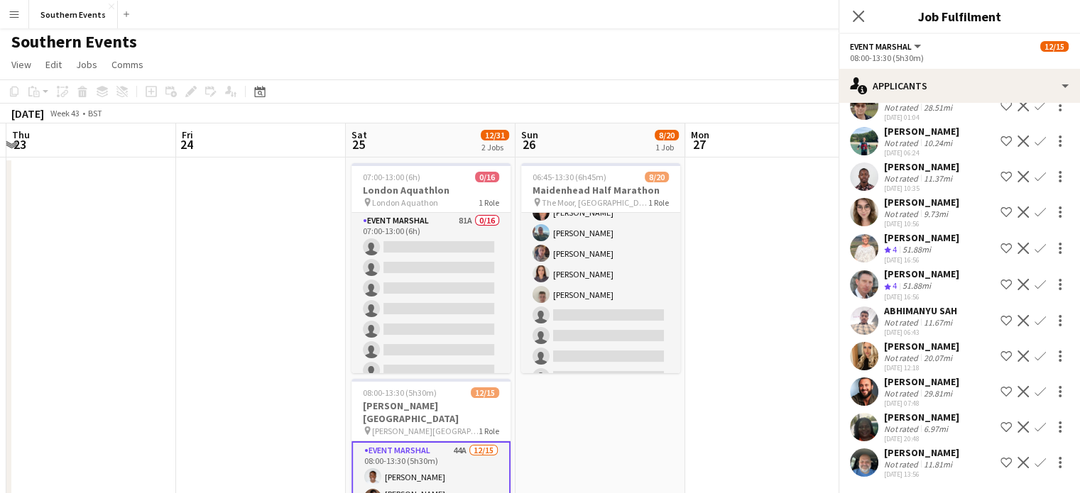
scroll to position [1306, 0]
click button "Confirm"
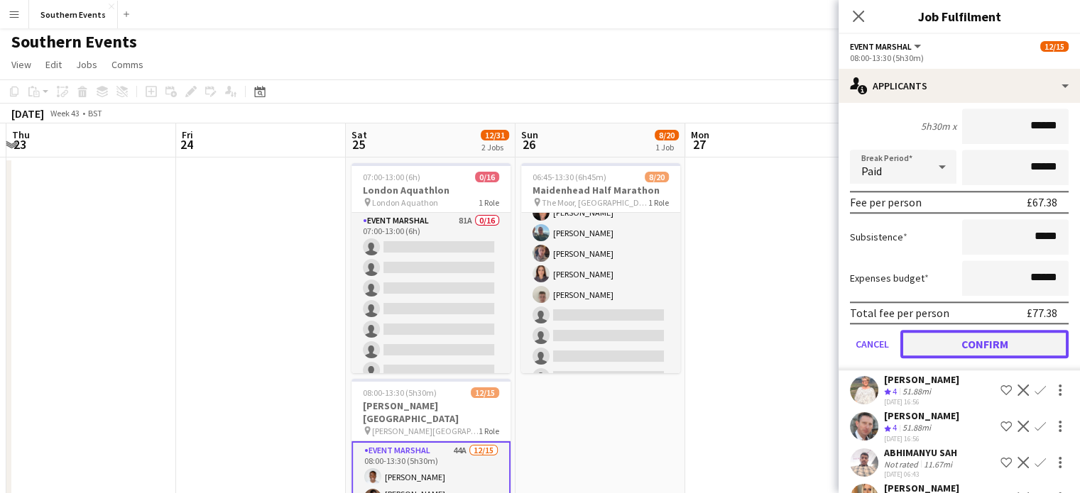
click button "Confirm"
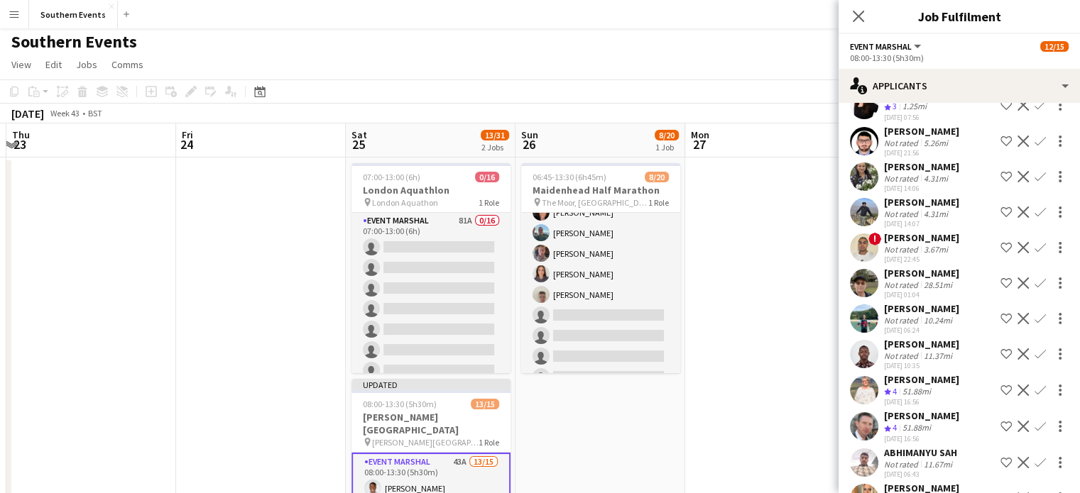
scroll to position [1123, 0]
click div "[PERSON_NAME]"
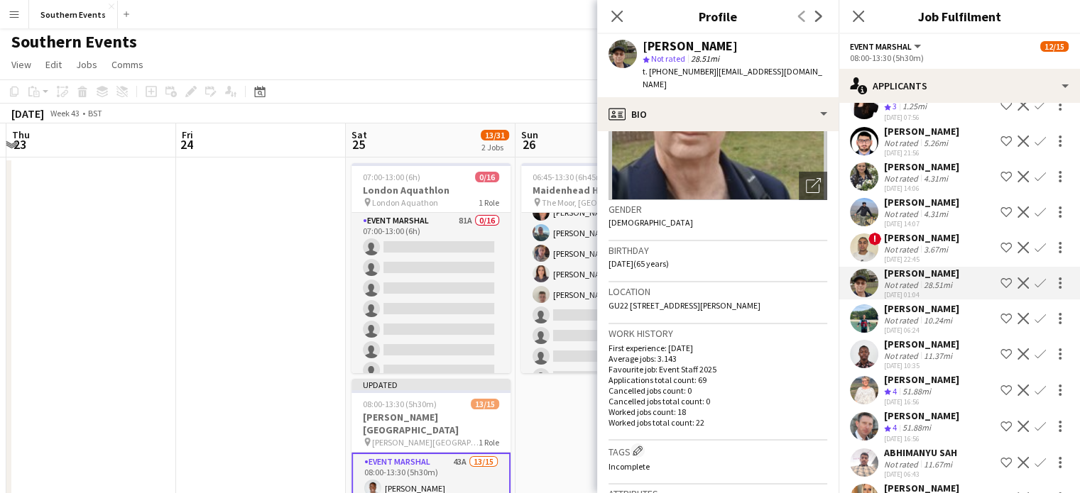
scroll to position [155, 0]
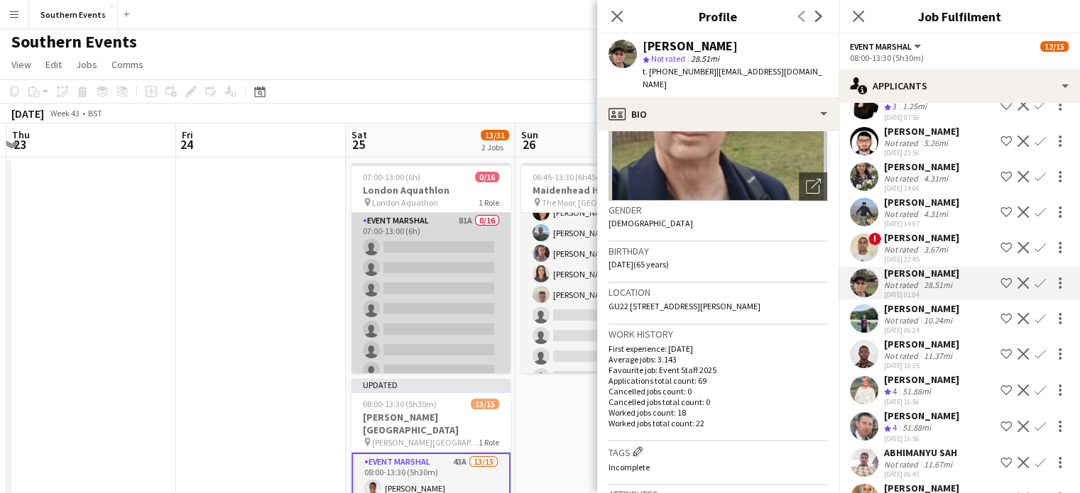
click app-card-role "Event Marshal 81A 0/16 07:00-13:00 (6h) single-neutral-actions single-neutral-a…"
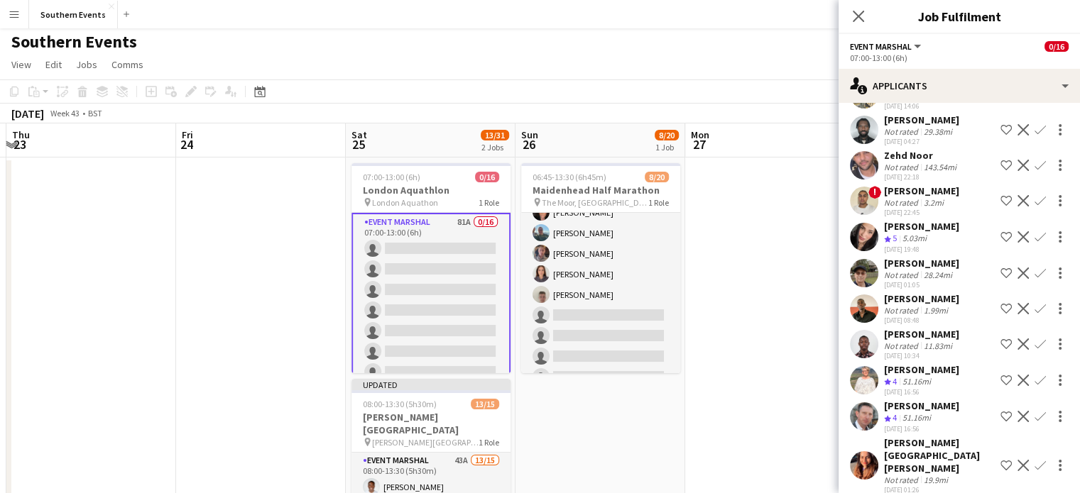
scroll to position [1951, 0]
click span "[PERSON_NAME][GEOGRAPHIC_DATA]"
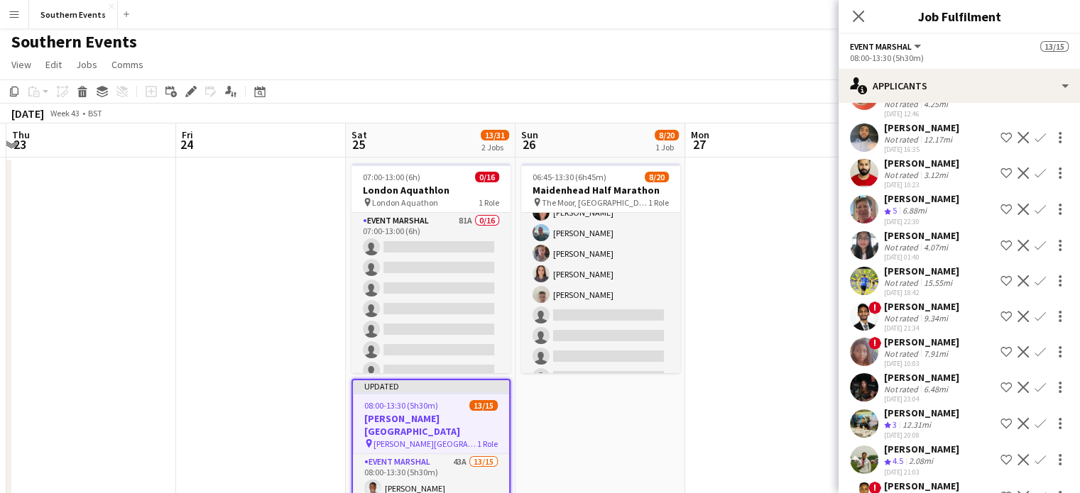
scroll to position [102, 0]
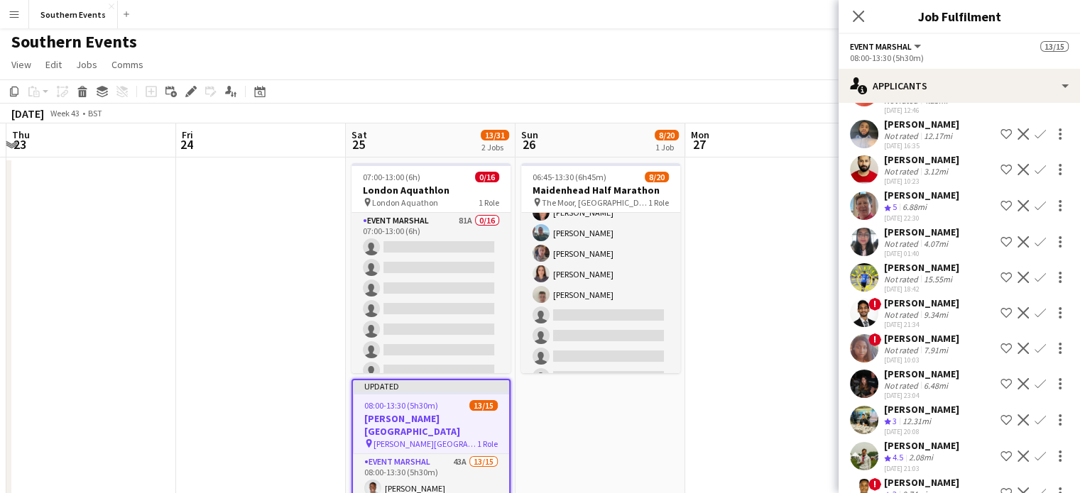
click div "[DATE] 23:04"
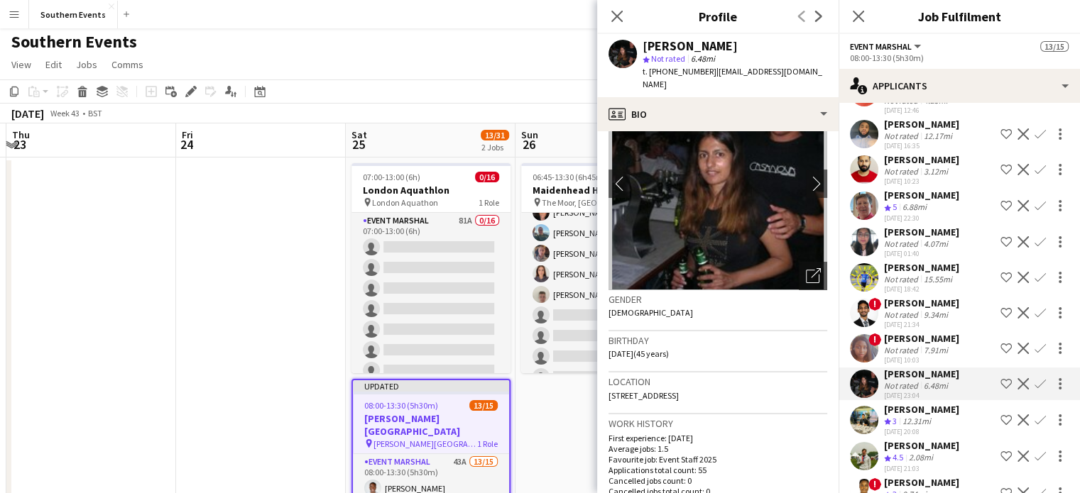
scroll to position [65, 0]
click div "12.31mi"
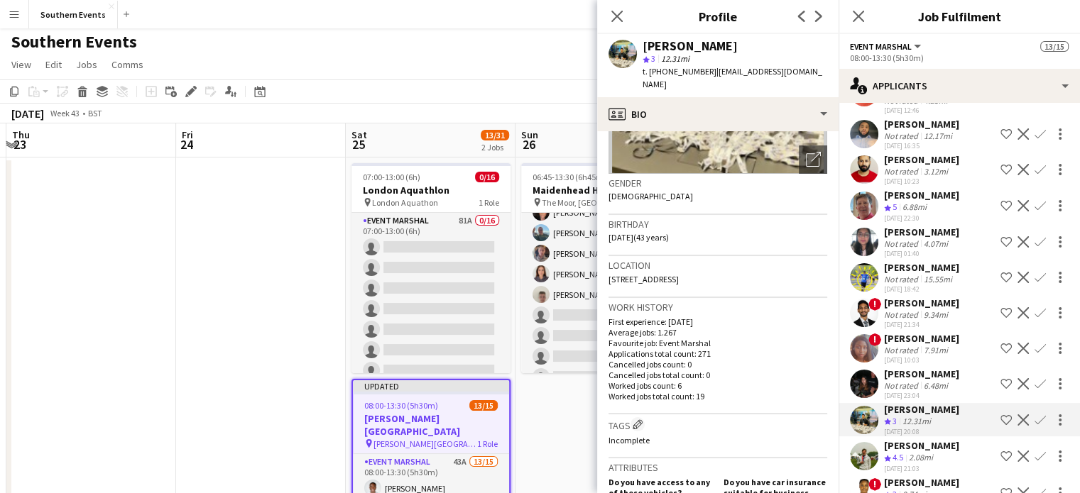
scroll to position [182, 0]
drag, startPoint x: 639, startPoint y: 48, endPoint x: 718, endPoint y: 48, distance: 78.8
click div "[PERSON_NAME] star 3 12.31mi t. [PHONE_NUMBER] | [EMAIL_ADDRESS][DOMAIN_NAME]"
click app-icon "Confirm"
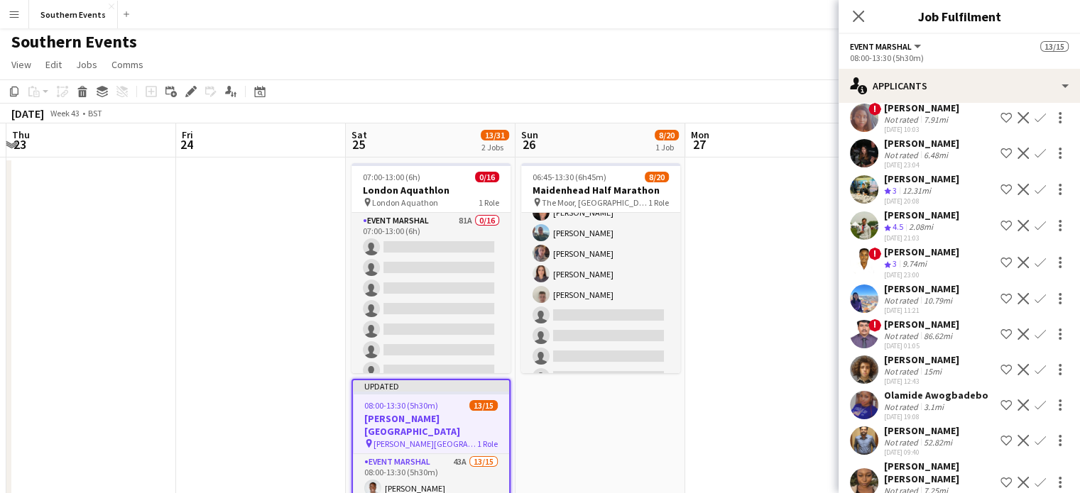
scroll to position [211, 0]
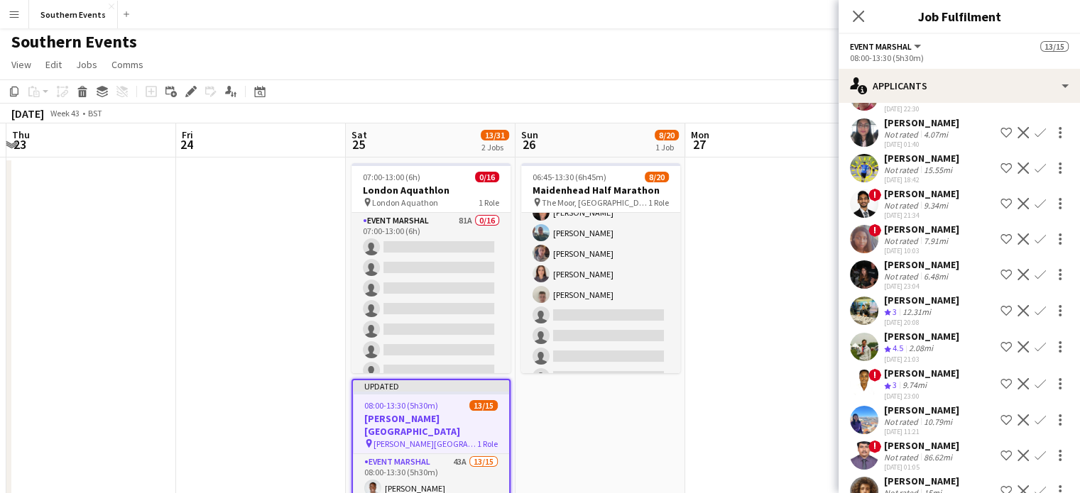
click app-icon "Confirm"
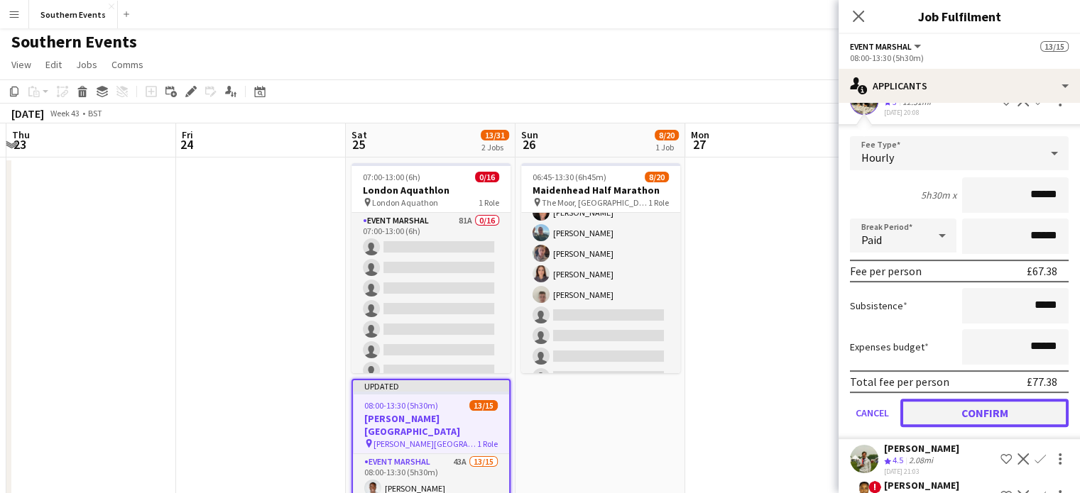
click button "Confirm"
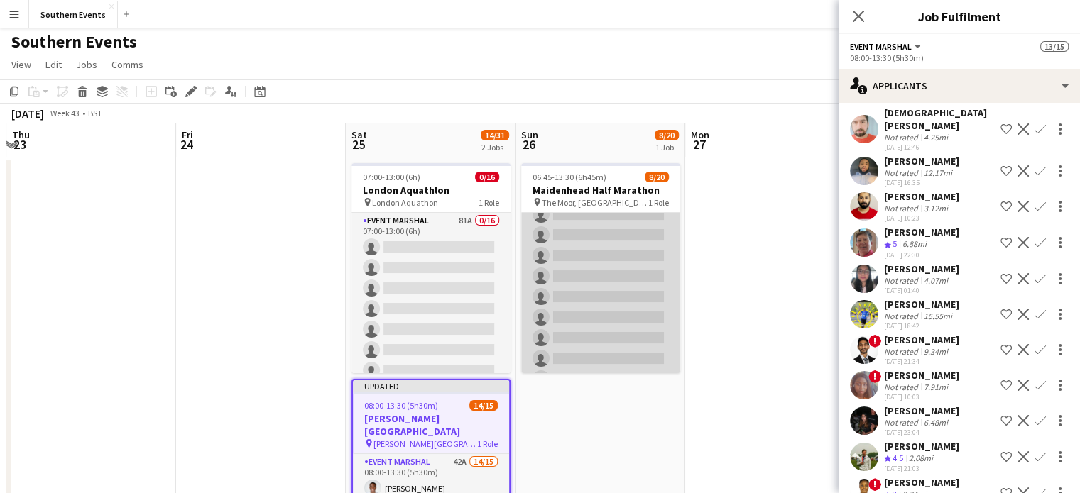
scroll to position [261, 0]
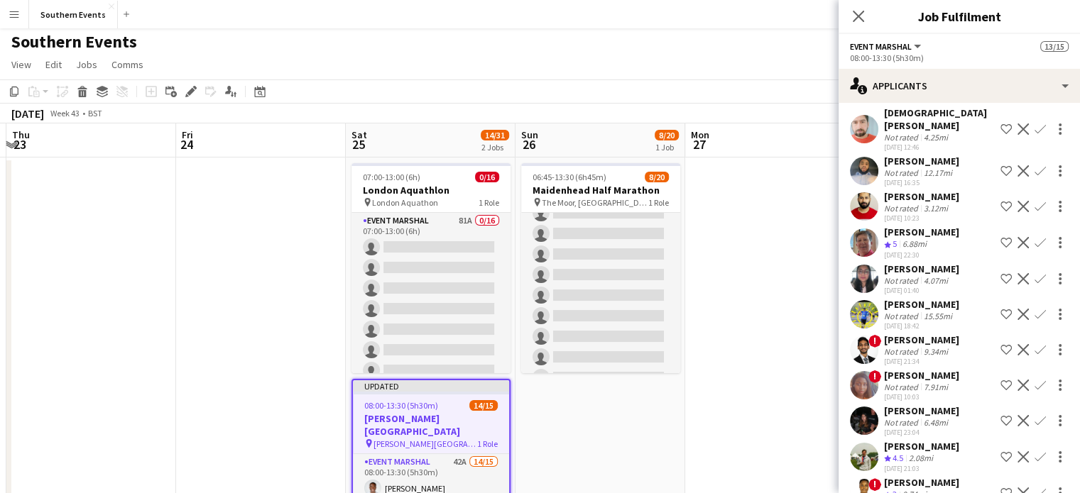
click div "Close pop-in"
click icon "Close pop-in"
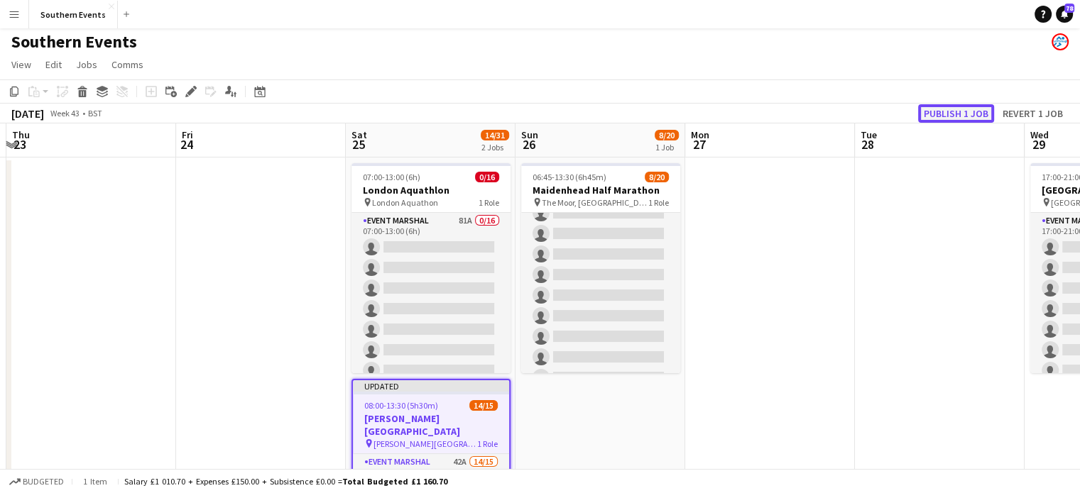
click button "Publish 1 job"
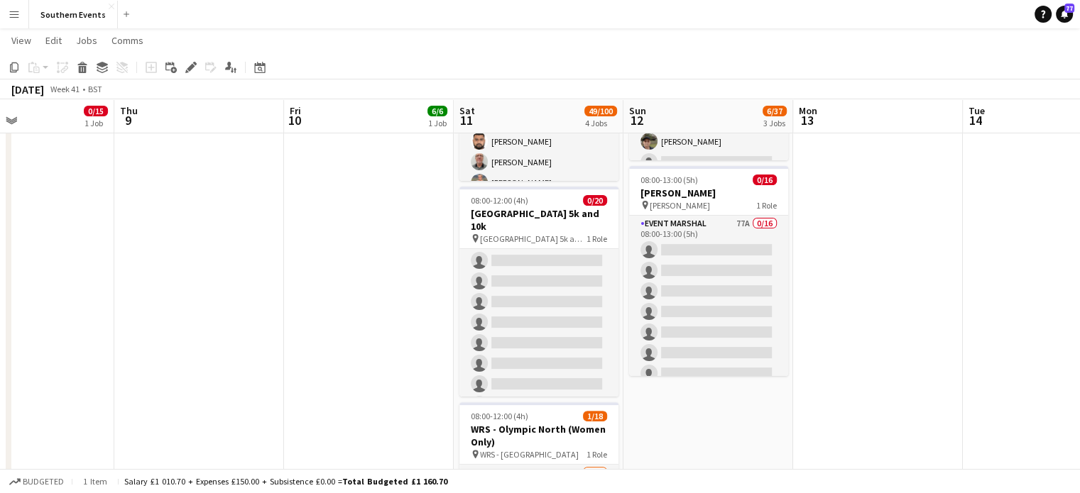
scroll to position [332, 0]
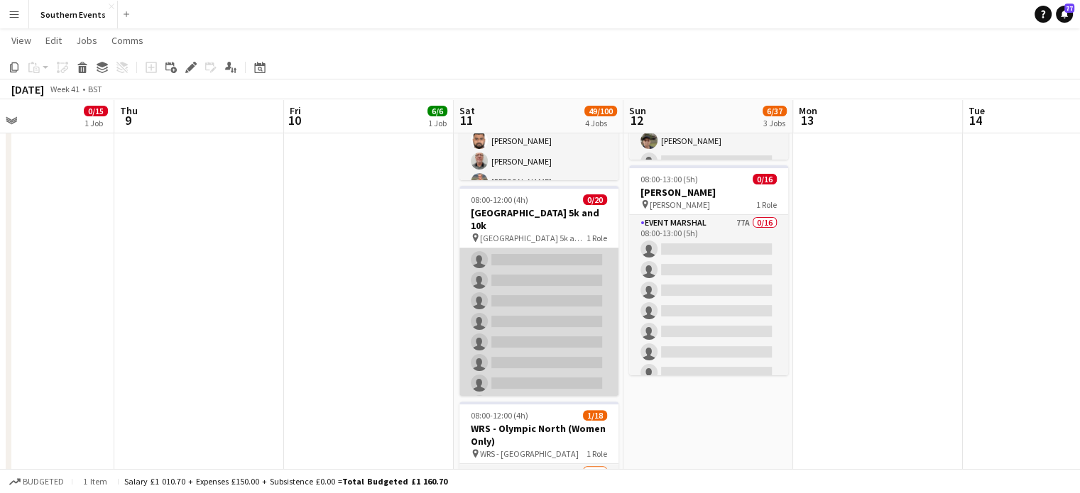
click app-card-role "Event Marshal 52A 0/20 08:00-12:00 (4h) single-neutral-actions single-neutral-a…"
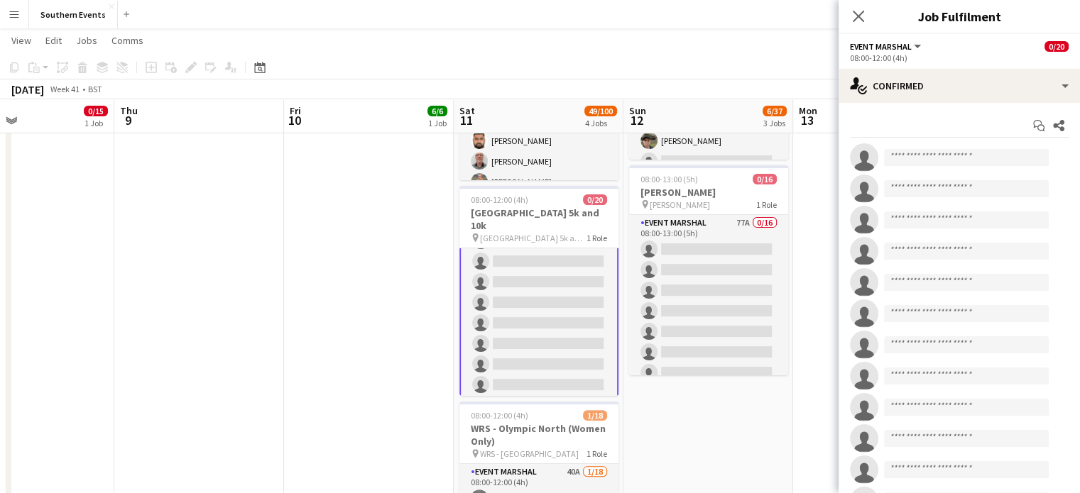
scroll to position [189, 0]
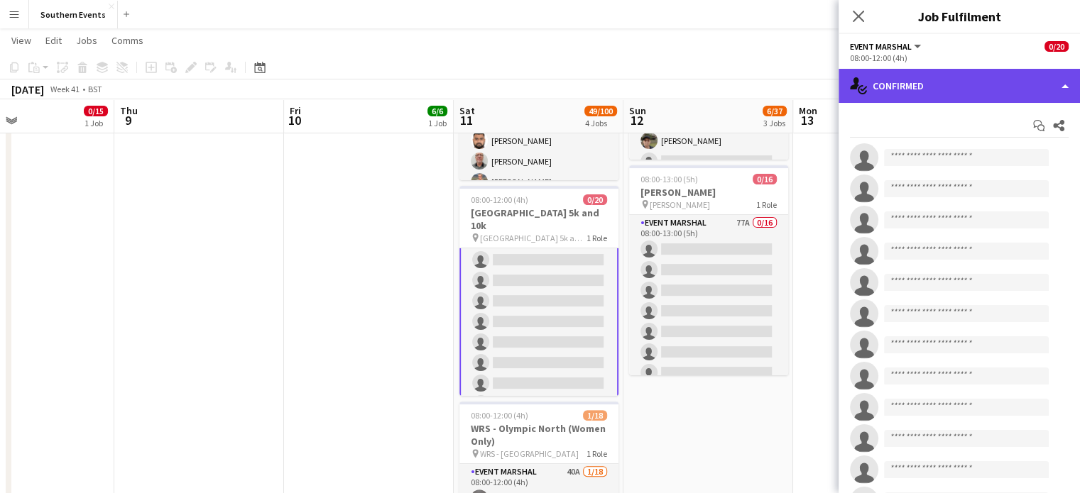
click div "single-neutral-actions-check-2 Confirmed"
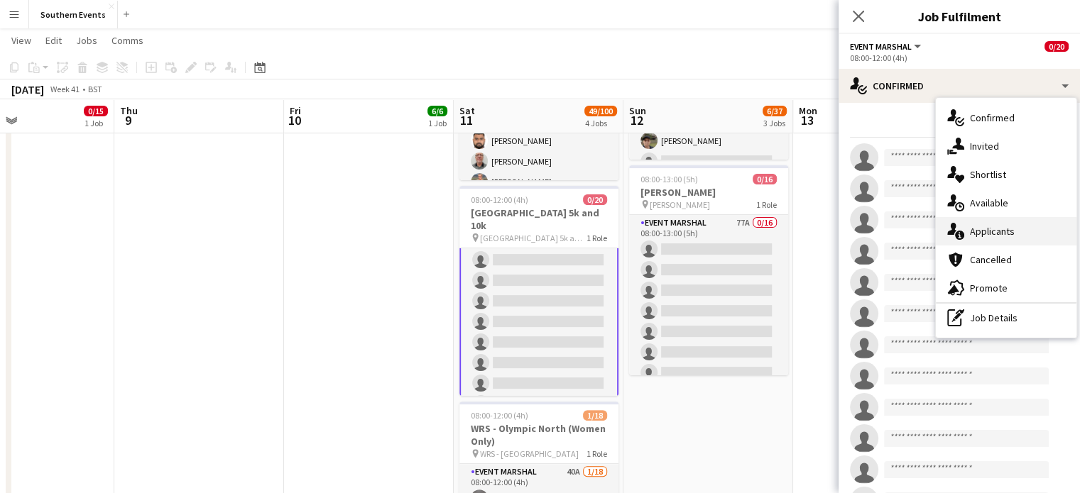
click span "Applicants"
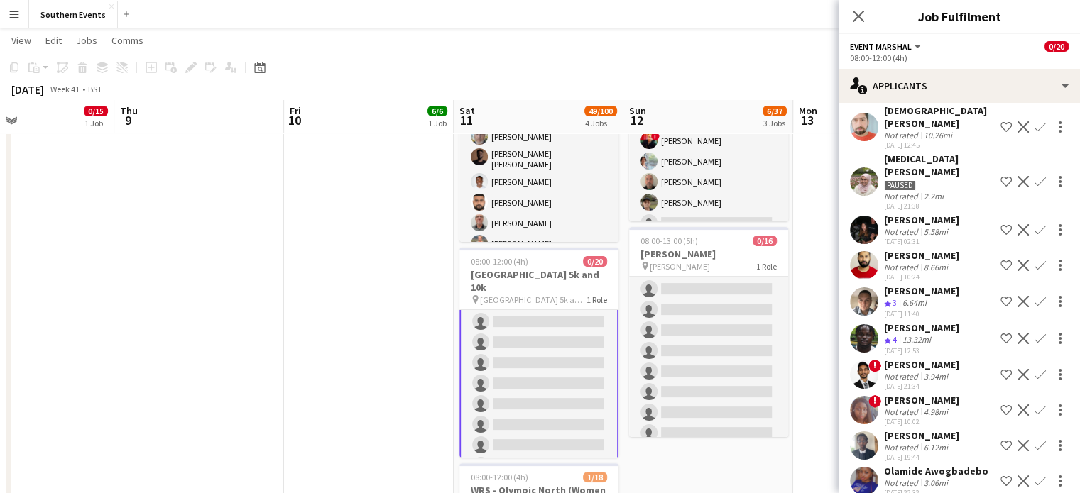
scroll to position [70, 0]
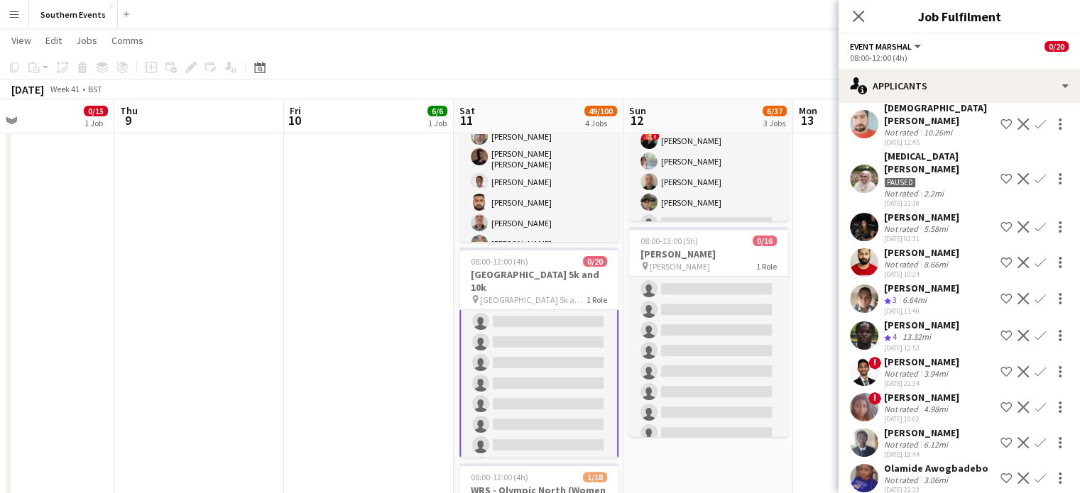
drag, startPoint x: 884, startPoint y: 275, endPoint x: 954, endPoint y: 277, distance: 70.3
click div "[PERSON_NAME] Crew rating 3 6.64mi [DATE] 11:40 Shortlist crew Decline Confirm"
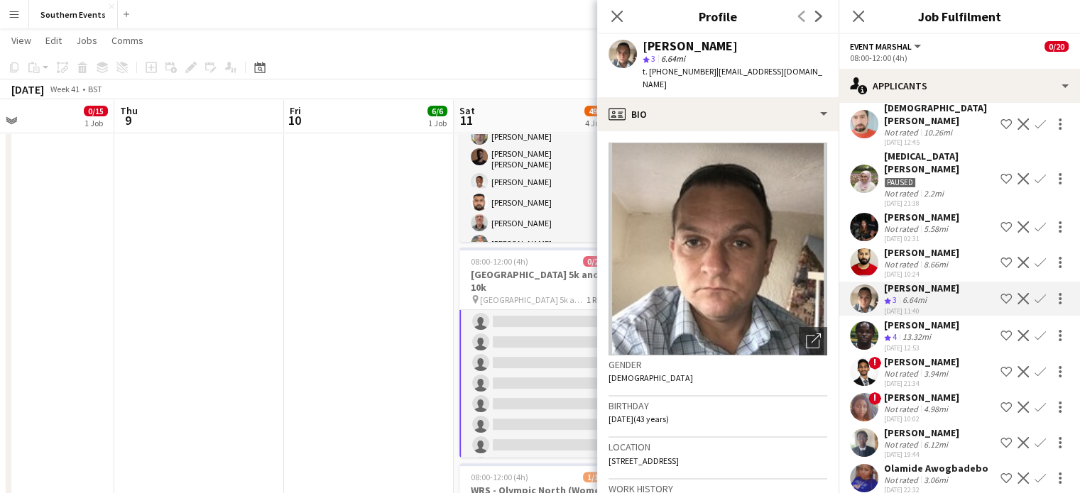
click app-icon "Confirm"
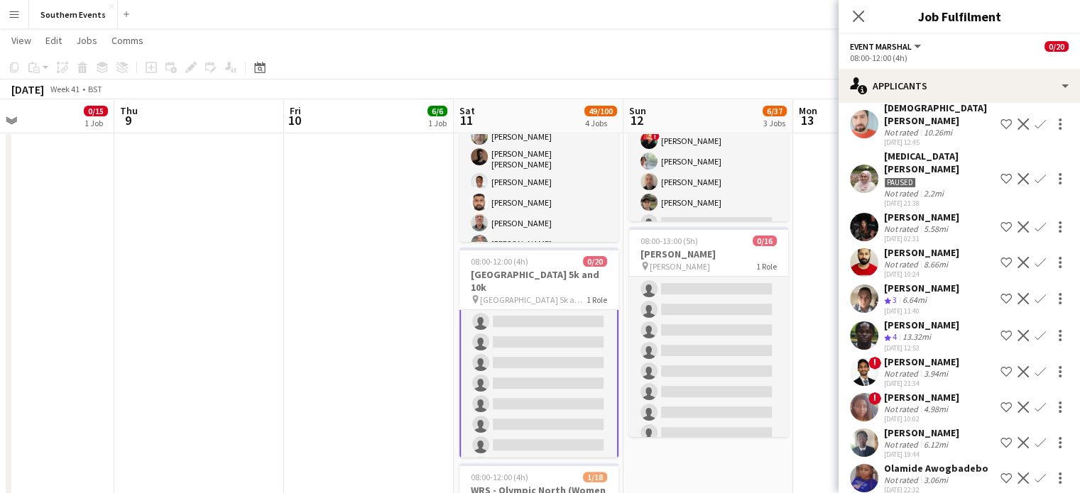
click app-icon "Confirm"
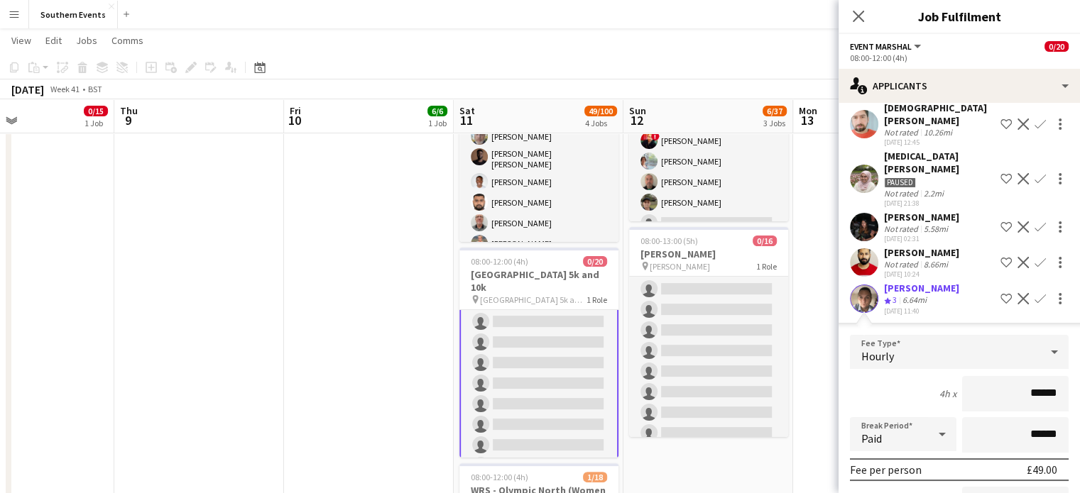
scroll to position [207, 0]
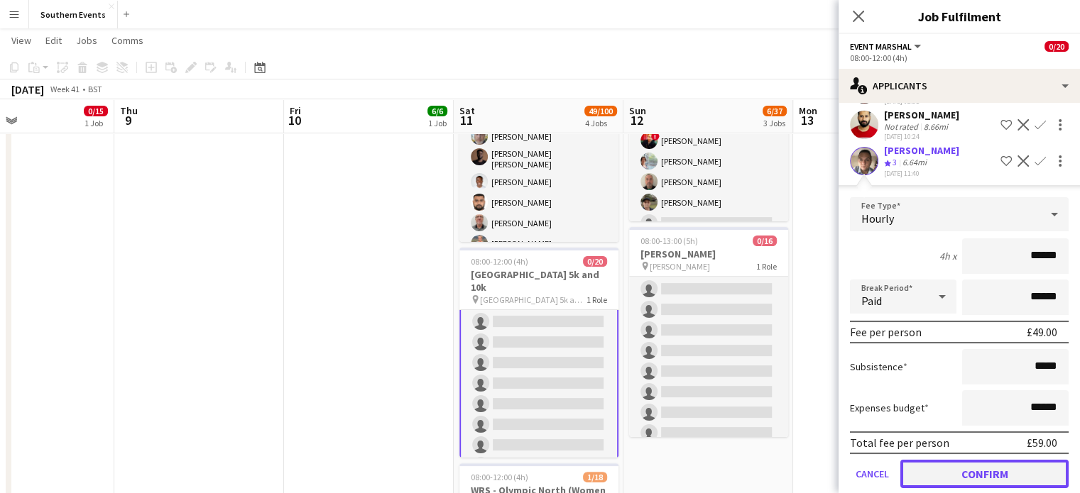
click button "Confirm"
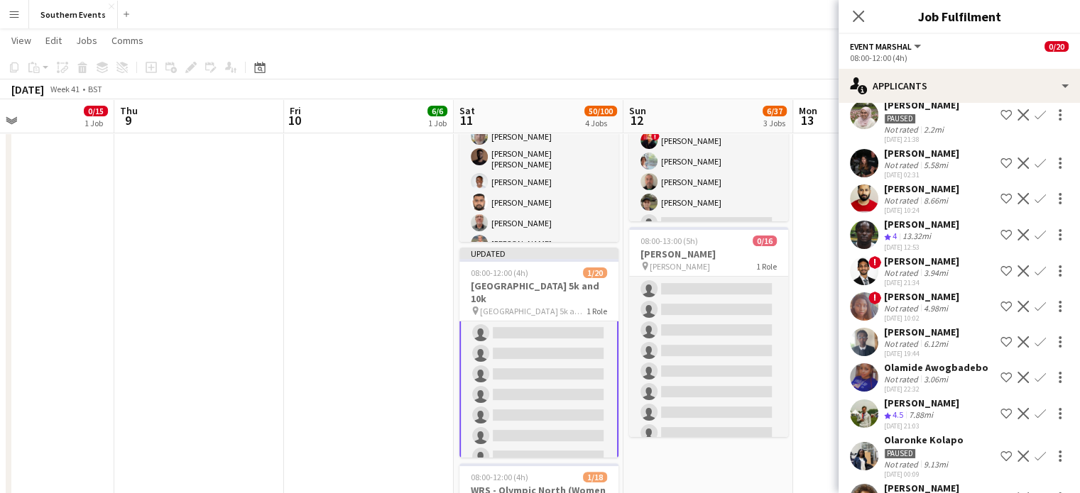
scroll to position [133, 0]
click div "13.32mi"
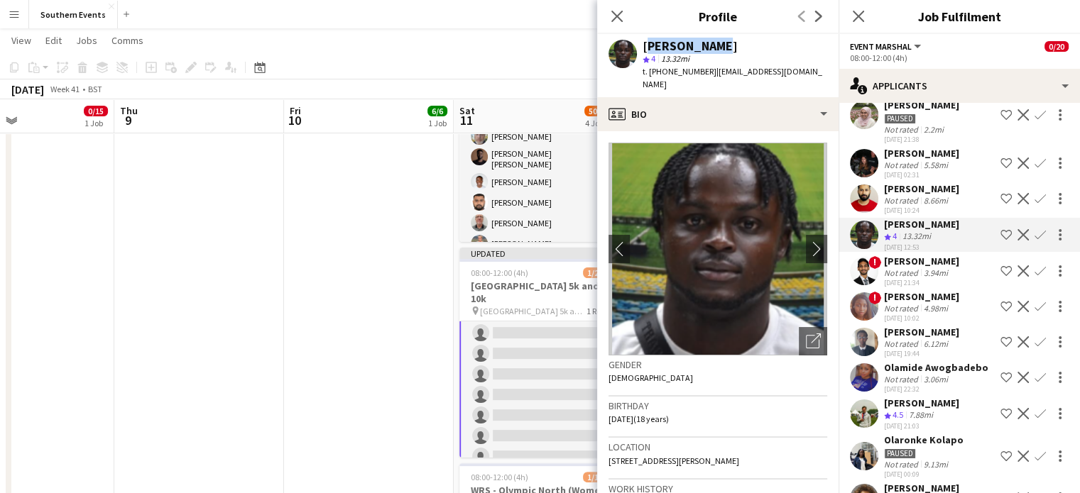
drag, startPoint x: 643, startPoint y: 47, endPoint x: 752, endPoint y: 48, distance: 109.3
click div "[PERSON_NAME]"
click app-icon "Confirm"
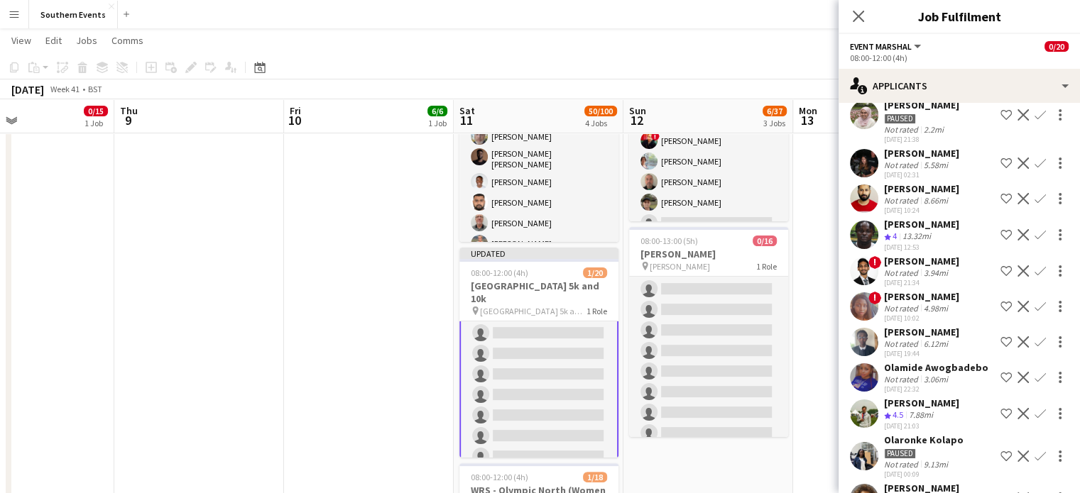
click app-icon "Confirm"
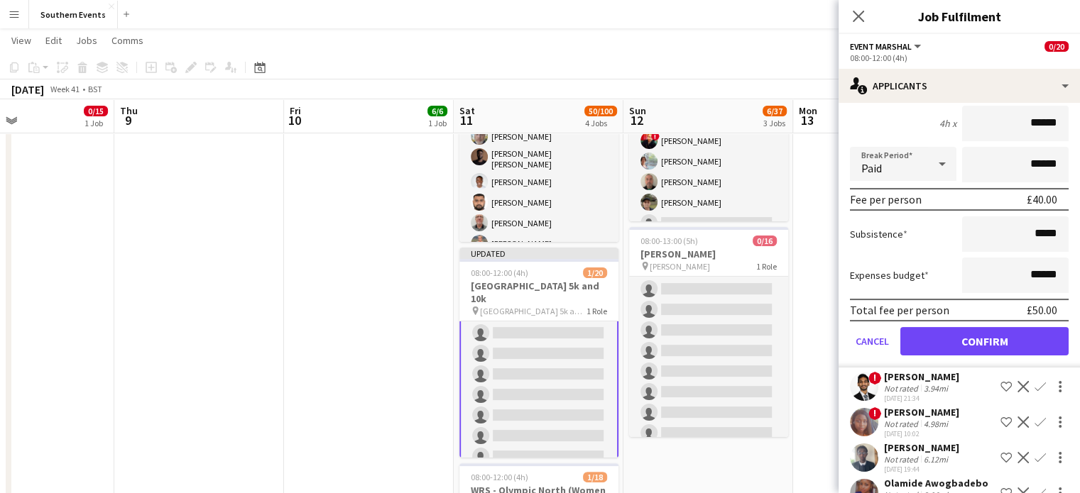
scroll to position [341, 0]
click button "Confirm"
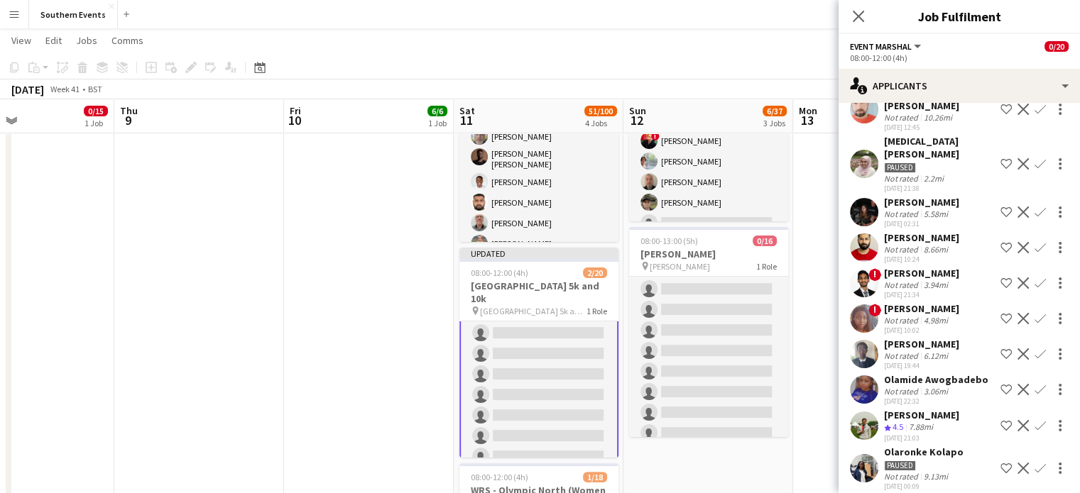
scroll to position [85, 0]
click span "4.5"
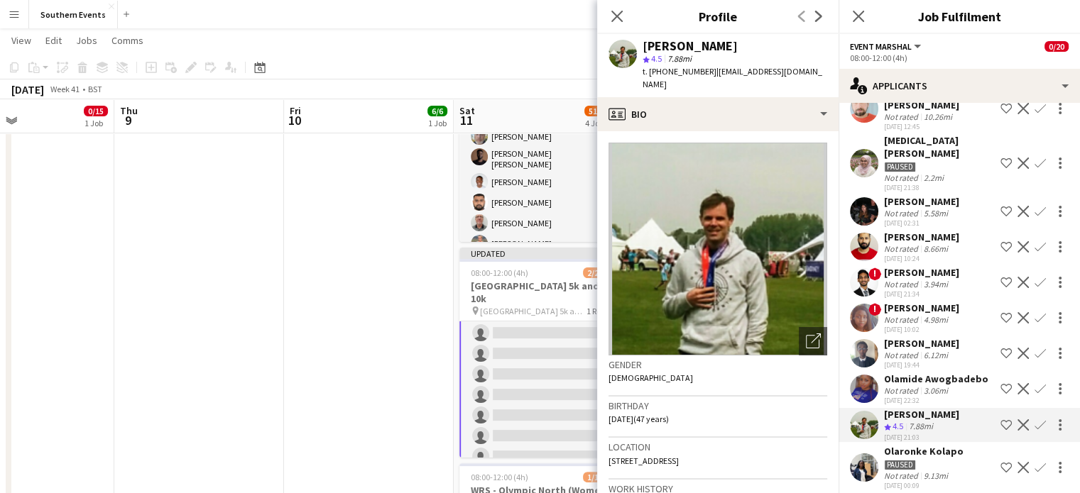
drag, startPoint x: 642, startPoint y: 45, endPoint x: 726, endPoint y: 52, distance: 84.1
click div "[PERSON_NAME] star 4.5 7.88mi t. [PHONE_NUMBER] | [EMAIL_ADDRESS][DOMAIN_NAME]"
click div "star 4.5 7.88mi"
drag, startPoint x: 642, startPoint y: 43, endPoint x: 726, endPoint y: 43, distance: 83.8
click div "[PERSON_NAME]"
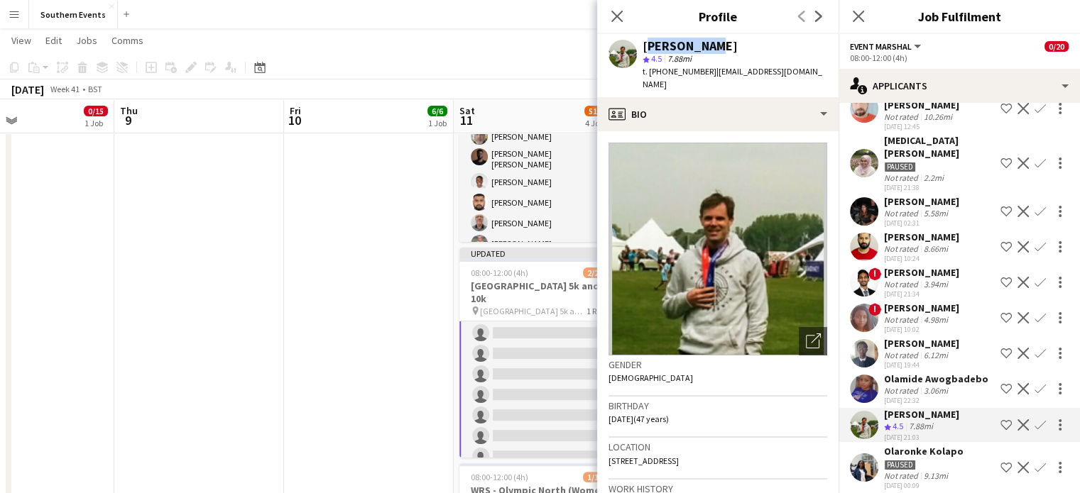
click app-icon "Confirm"
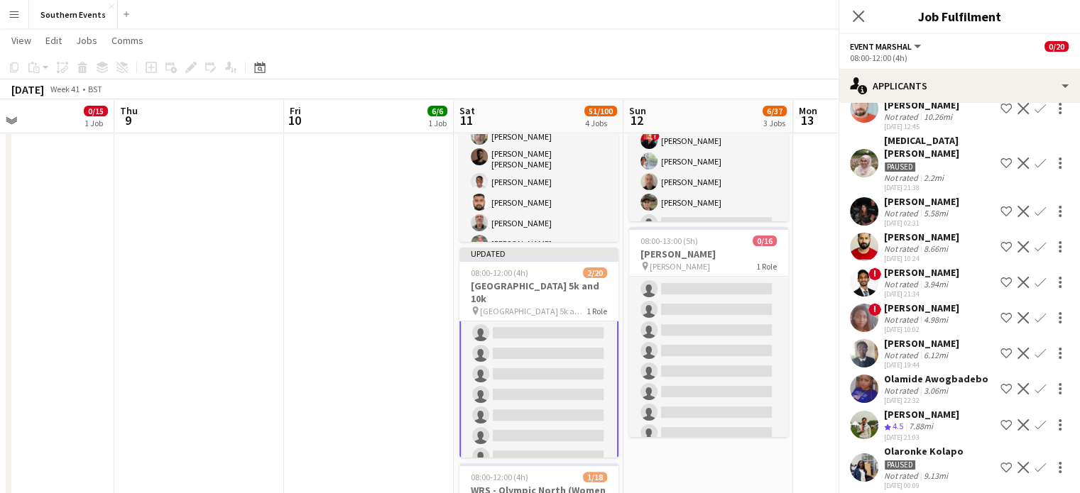
scroll to position [115, 0]
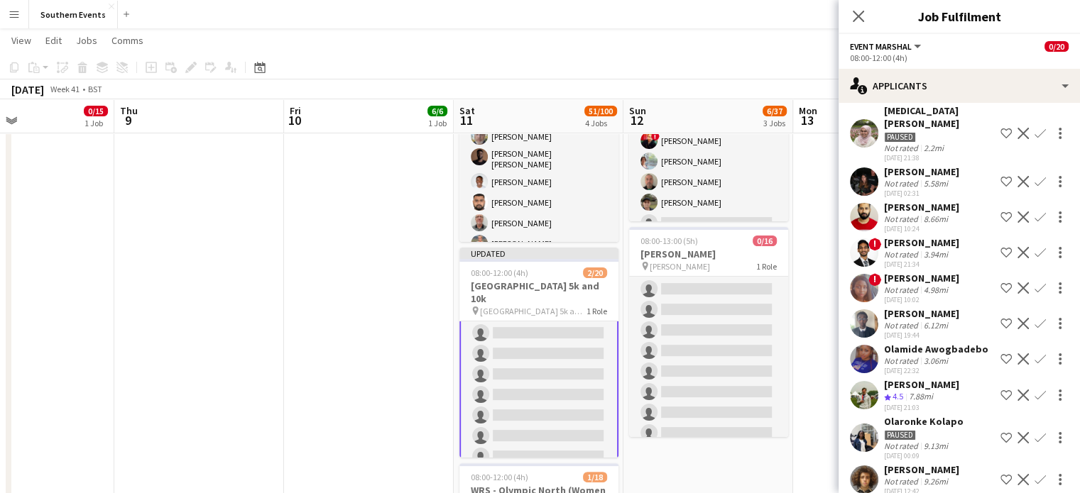
click app-icon "Confirm"
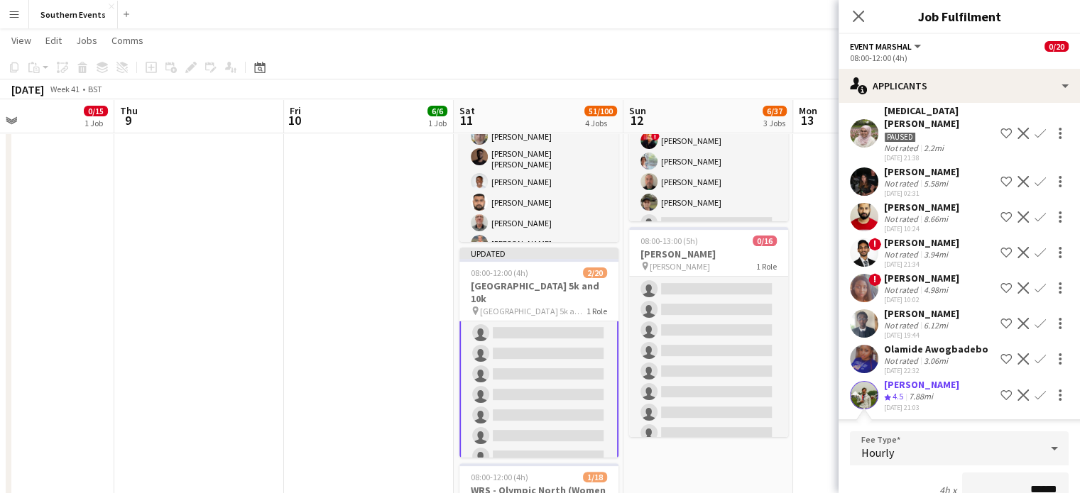
scroll to position [331, 0]
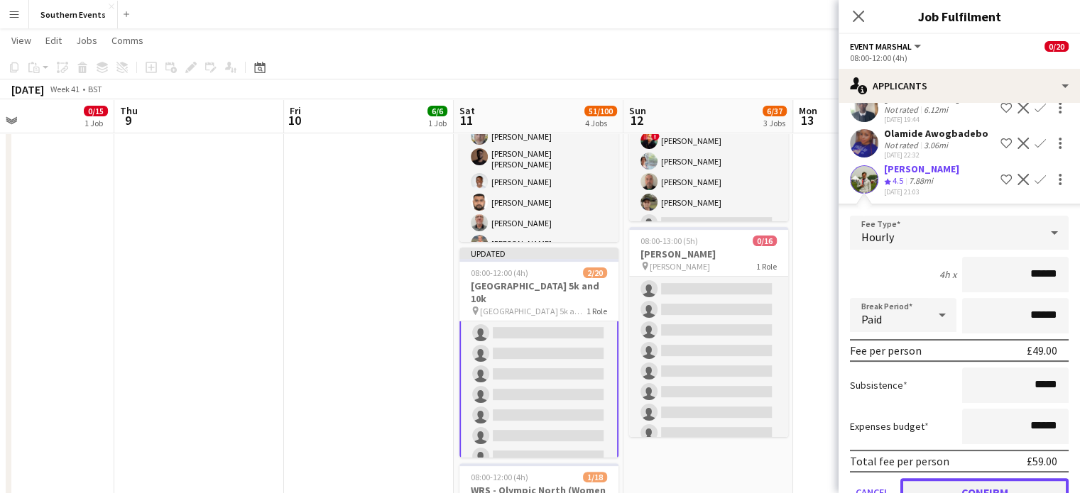
click button "Confirm"
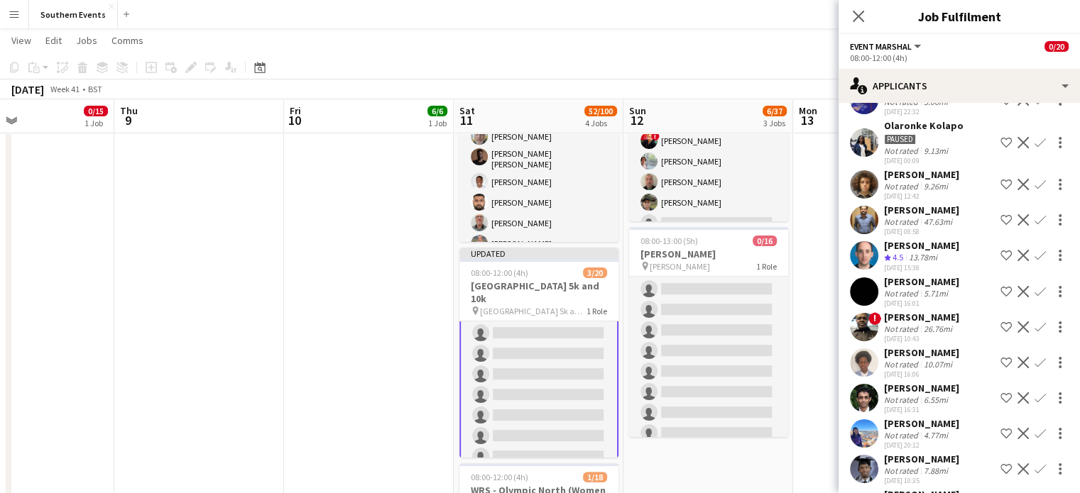
scroll to position [380, 0]
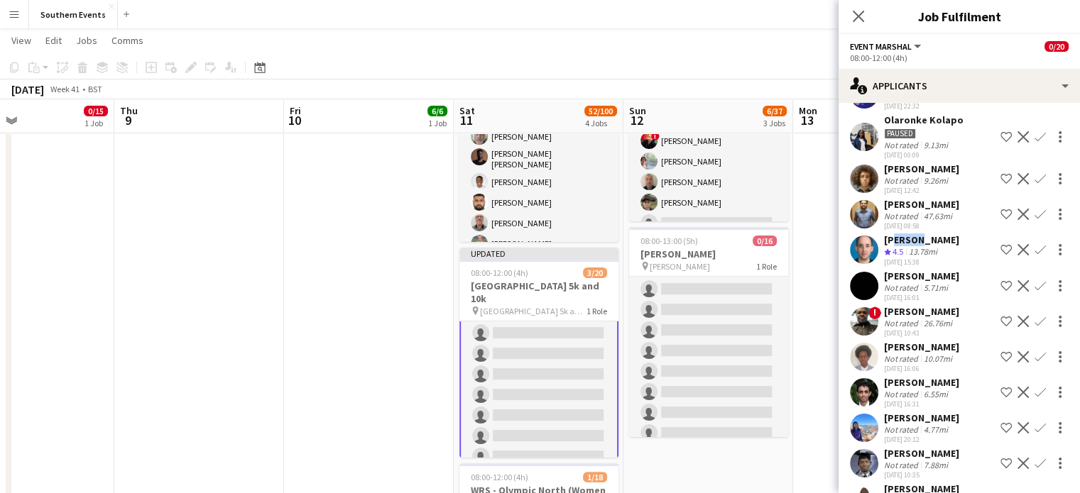
drag, startPoint x: 887, startPoint y: 227, endPoint x: 912, endPoint y: 228, distance: 24.9
click div "[PERSON_NAME]"
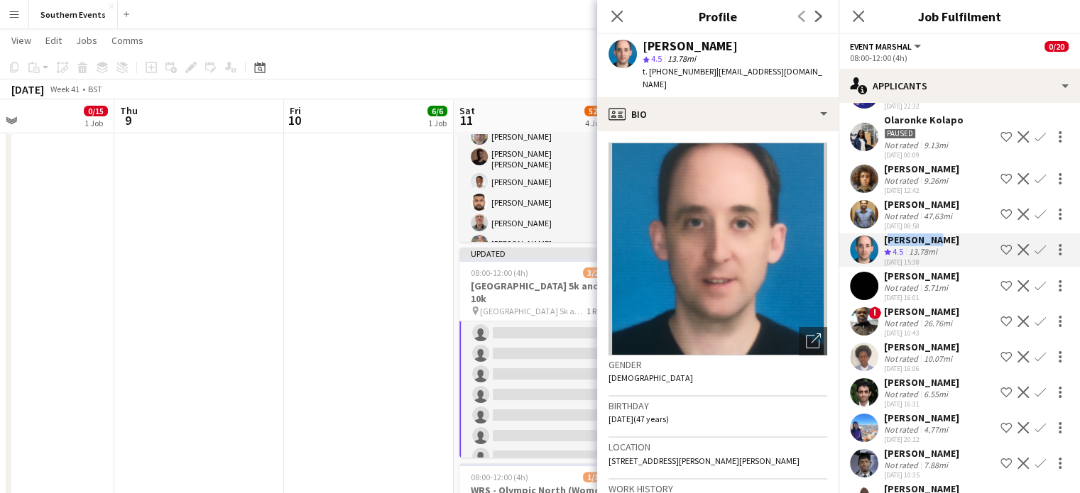
drag, startPoint x: 886, startPoint y: 228, endPoint x: 929, endPoint y: 228, distance: 43.3
click div "[PERSON_NAME]"
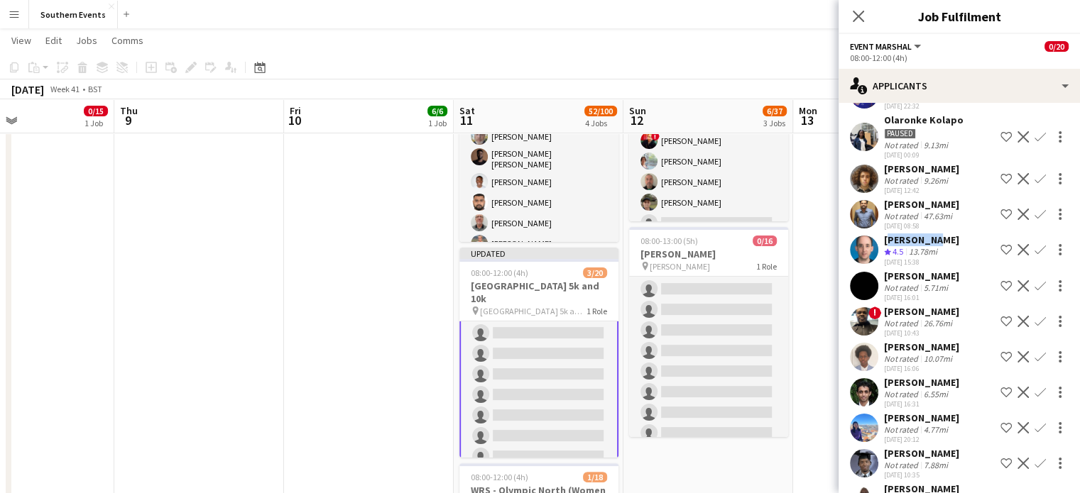
click app-icon "Confirm"
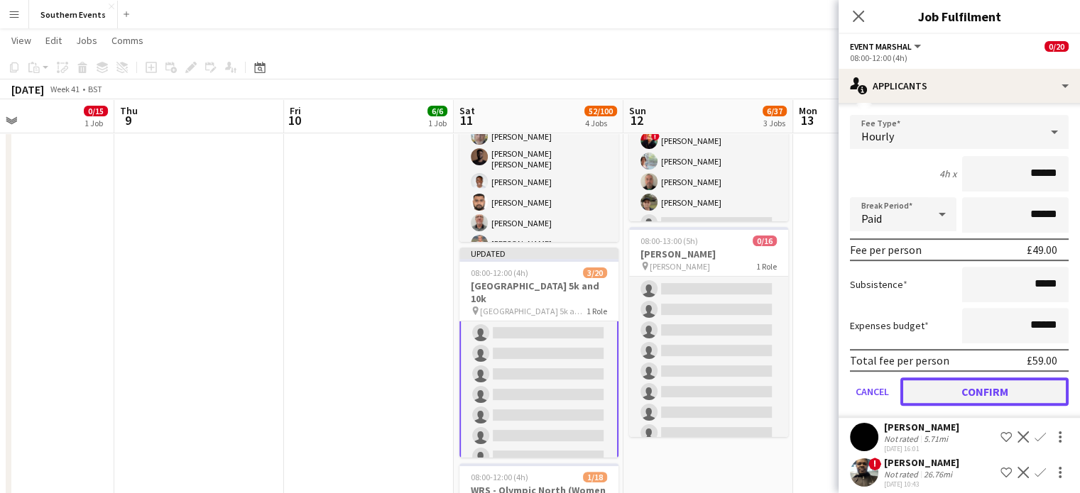
click button "Confirm"
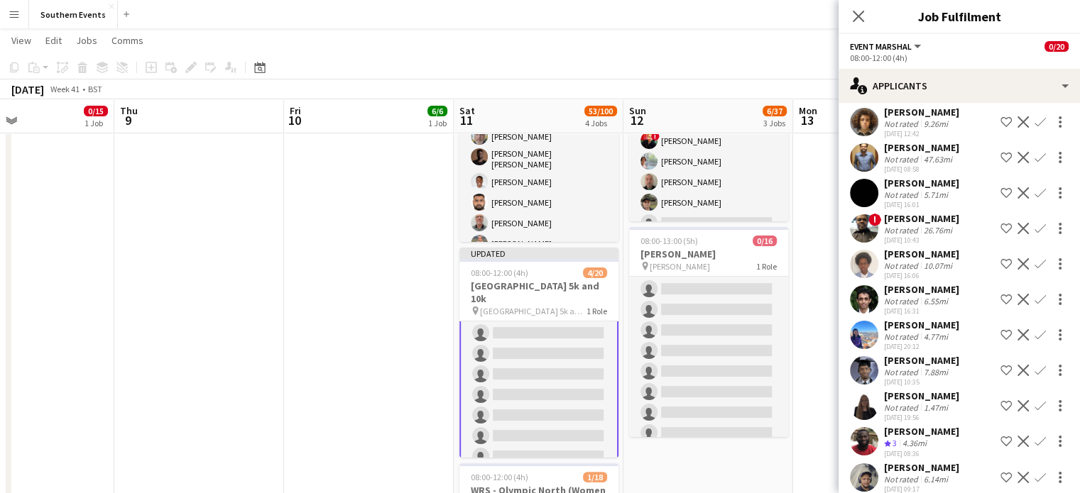
scroll to position [484, 0]
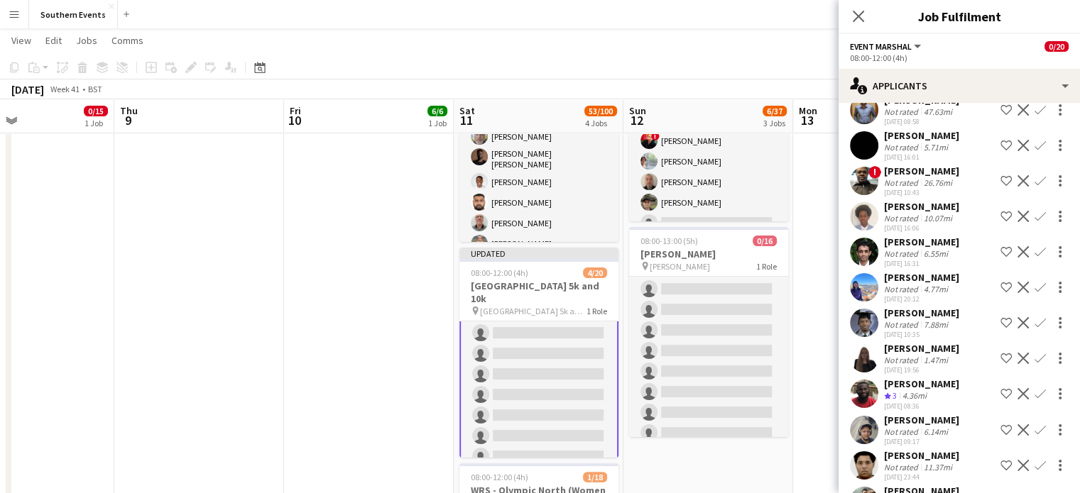
click div "Not rated"
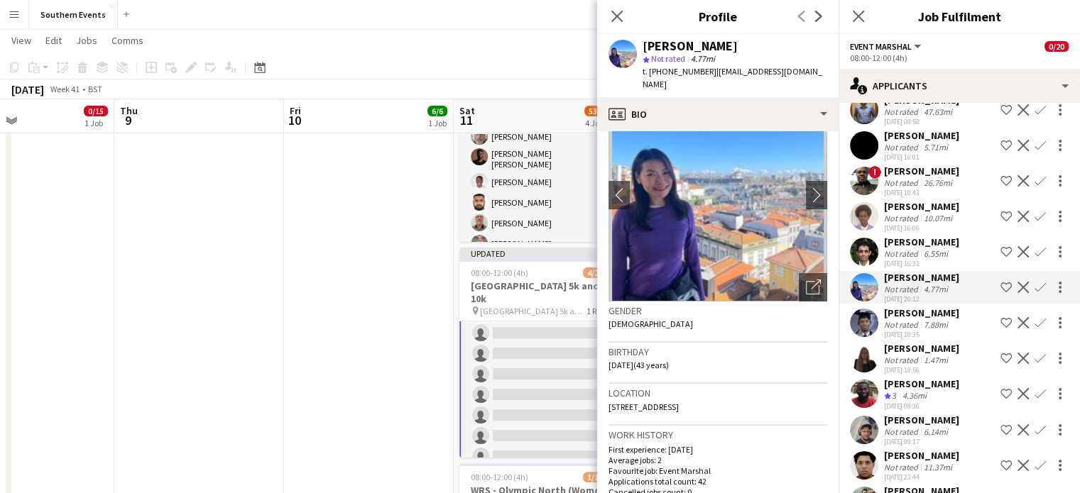
scroll to position [0, 0]
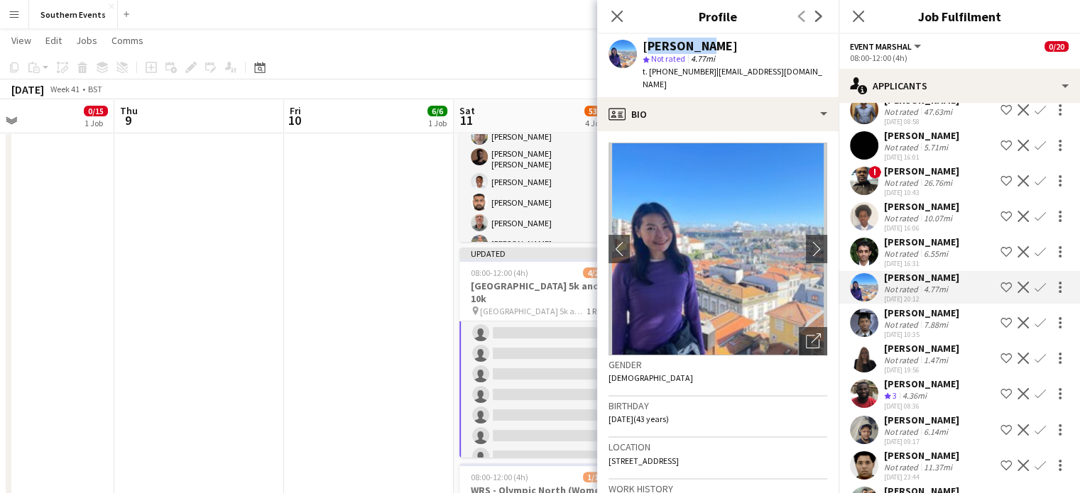
drag, startPoint x: 641, startPoint y: 44, endPoint x: 718, endPoint y: 47, distance: 77.4
click div "[PERSON_NAME] Not rated 4.77mi t. [PHONE_NUMBER] | [EMAIL_ADDRESS][DOMAIN_NAME]"
click app-icon "Confirm"
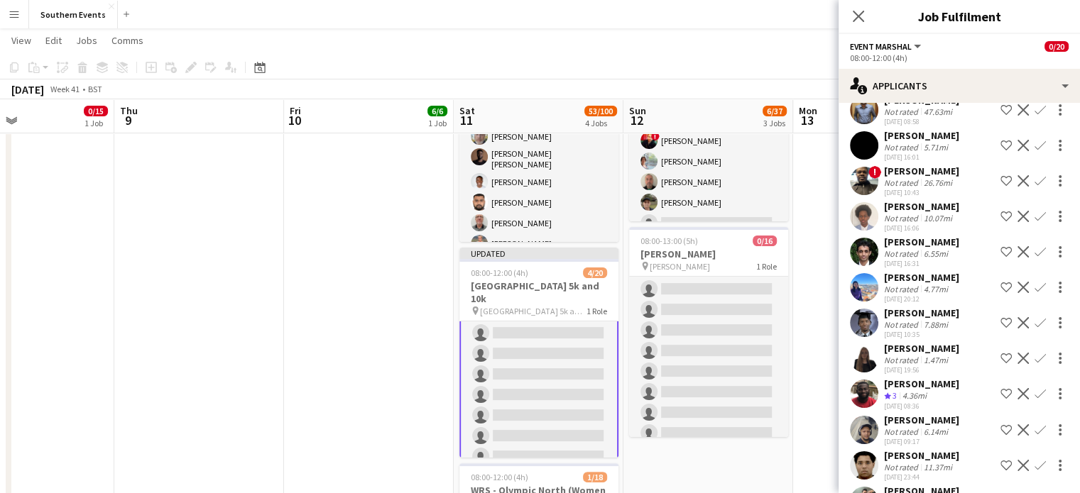
click app-icon "Confirm"
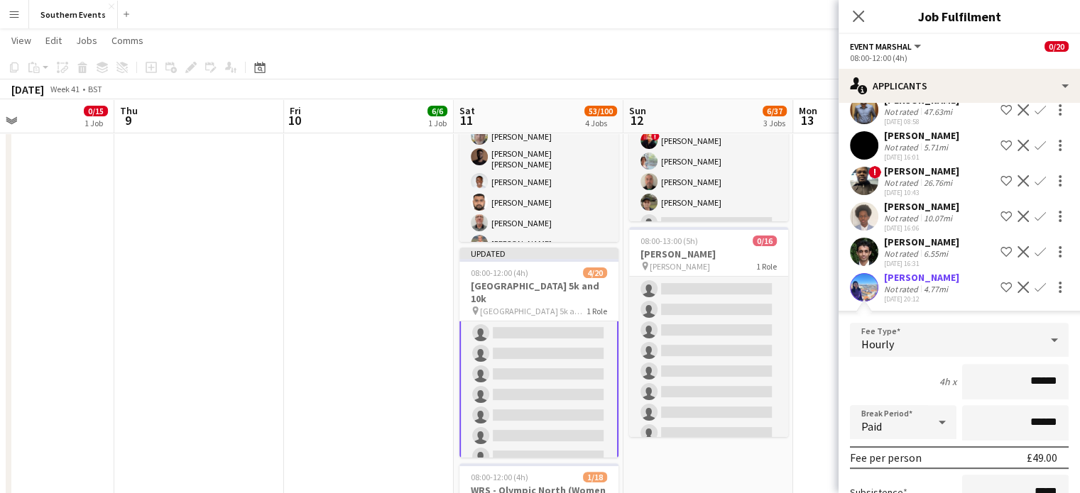
scroll to position [657, 0]
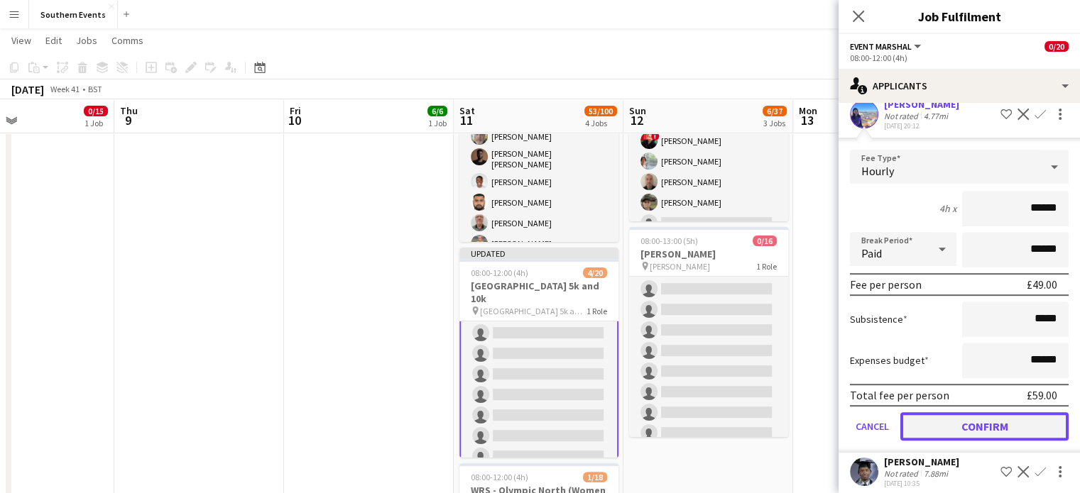
click button "Confirm"
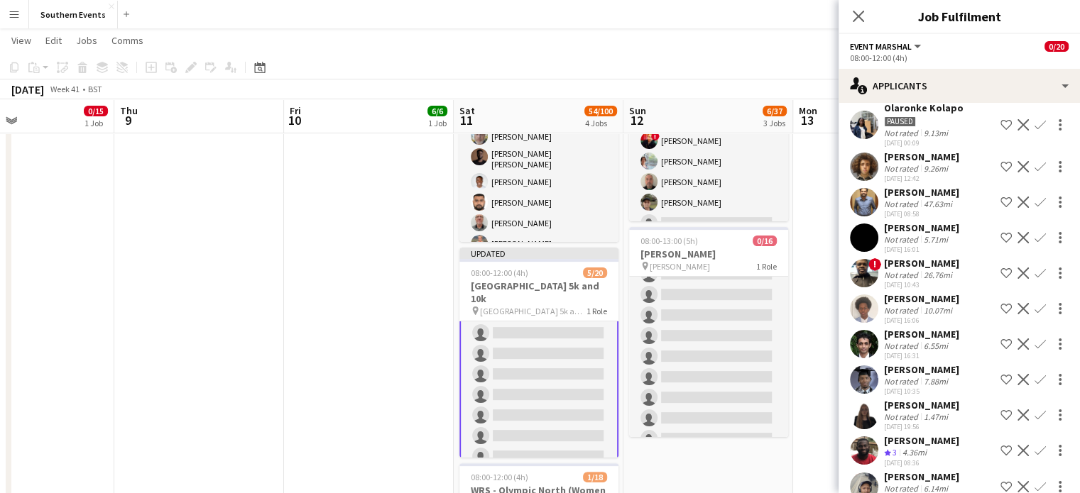
scroll to position [439, 0]
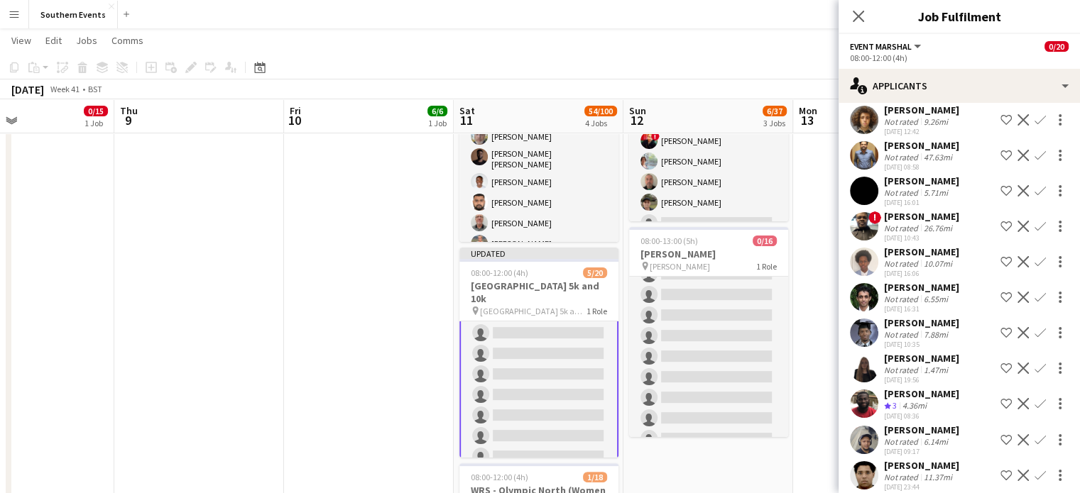
drag, startPoint x: 885, startPoint y: 378, endPoint x: 926, endPoint y: 393, distance: 44.5
click div "[PERSON_NAME]"
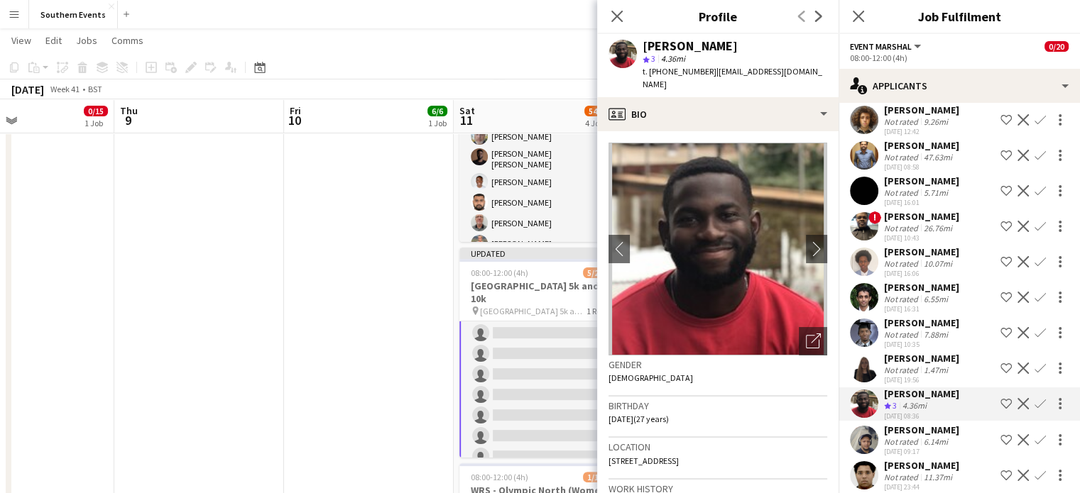
click button "Confirm"
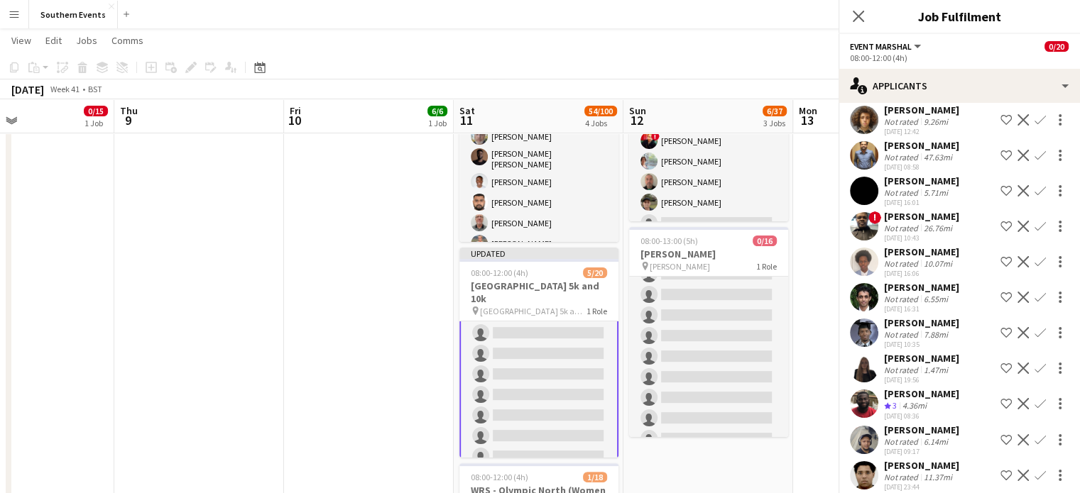
scroll to position [460, 0]
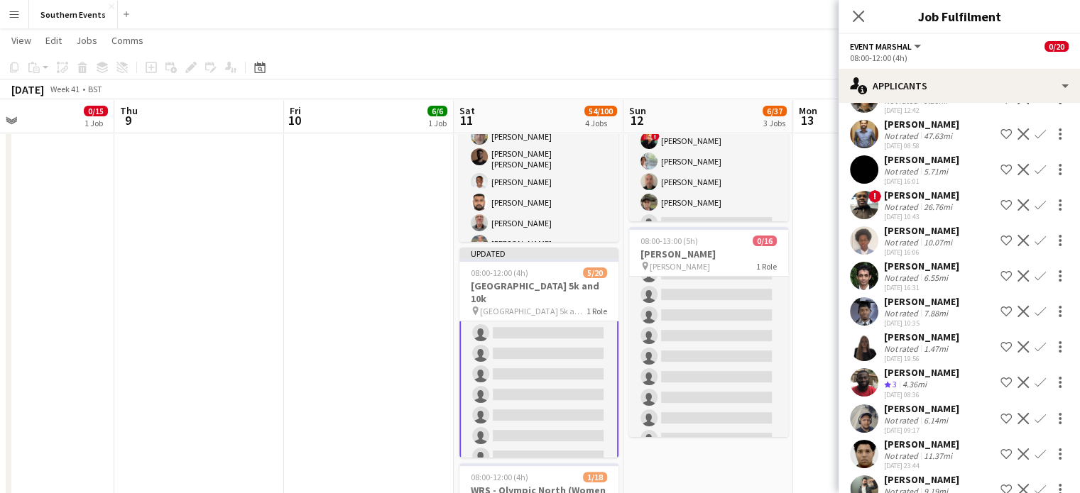
click app-icon "Confirm"
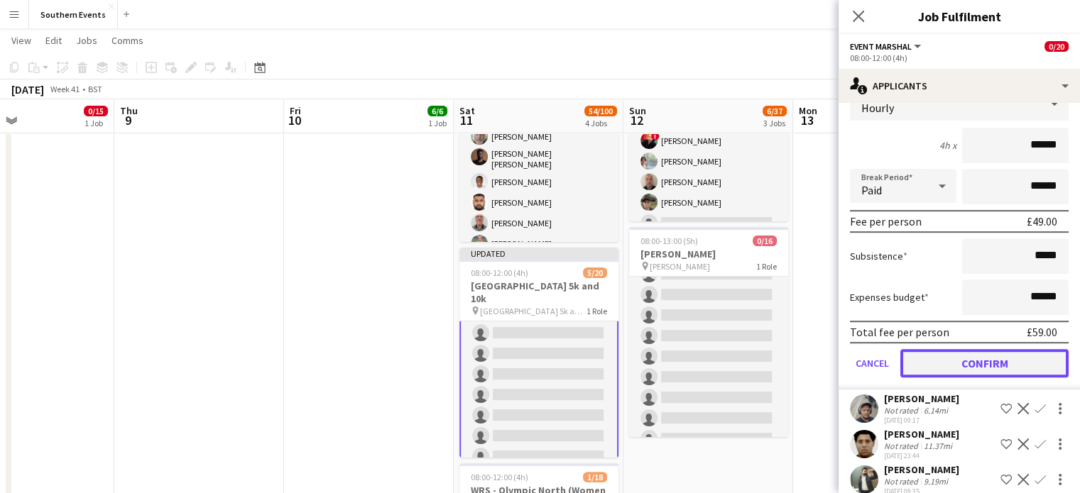
click button "Confirm"
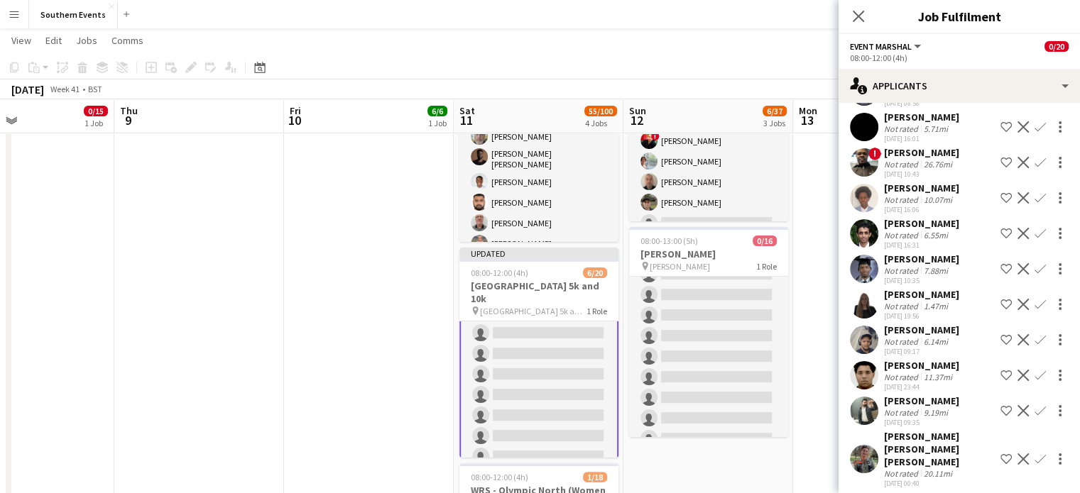
scroll to position [503, 0]
click div "1.47mi"
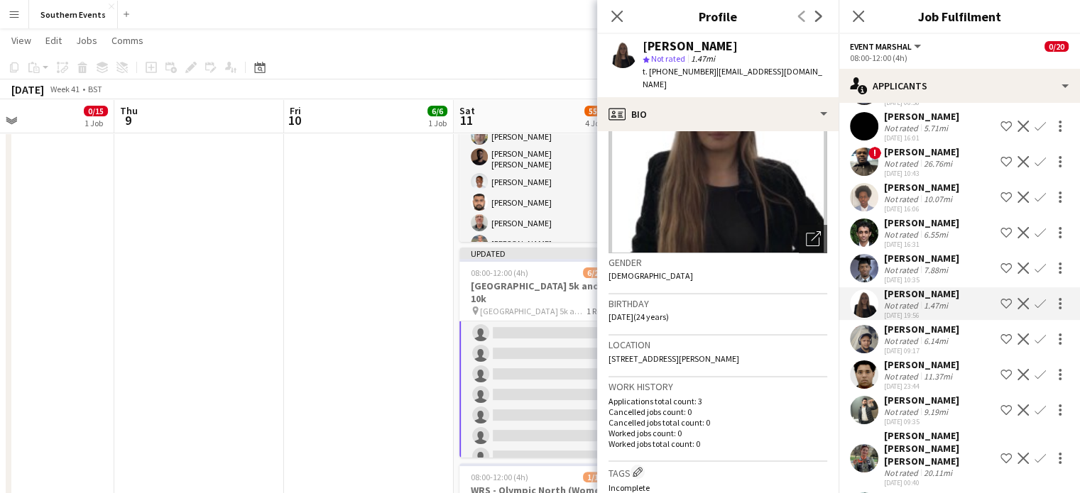
scroll to position [99, 0]
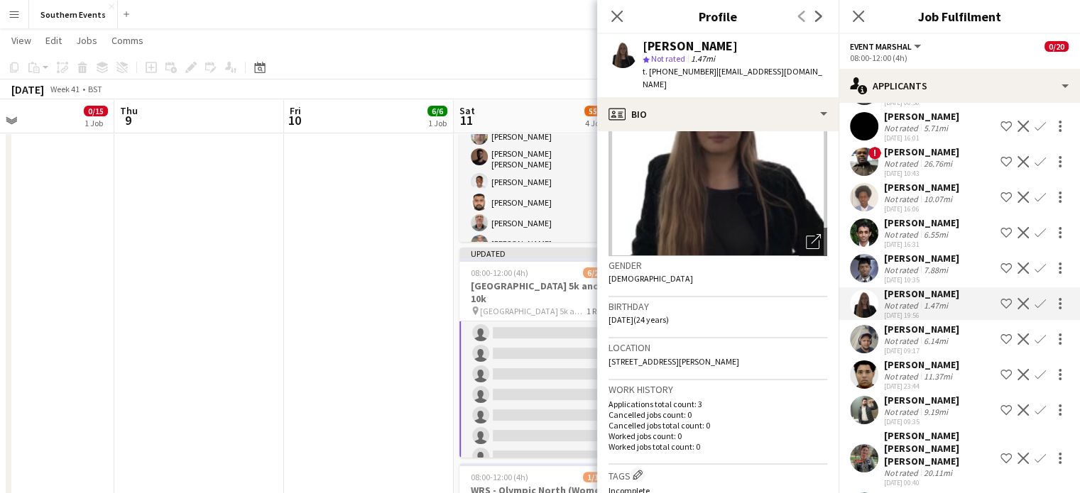
click app-user-avatar
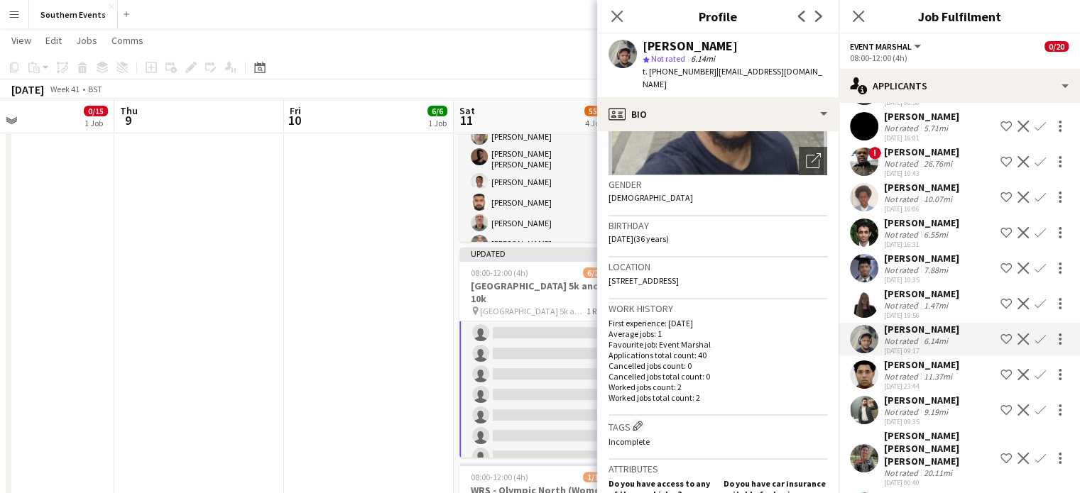
scroll to position [178, 0]
click div "11.37mi"
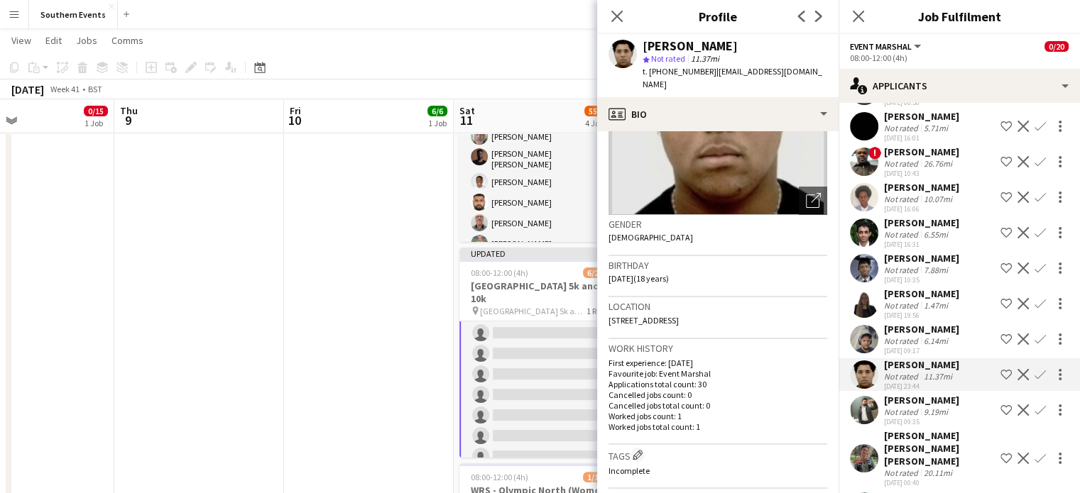
scroll to position [0, 0]
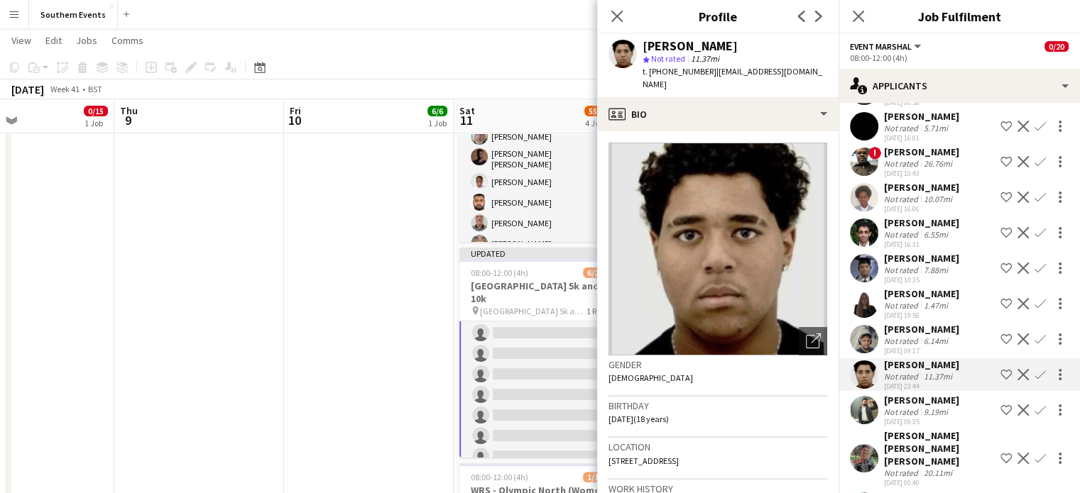
click div "Not rated"
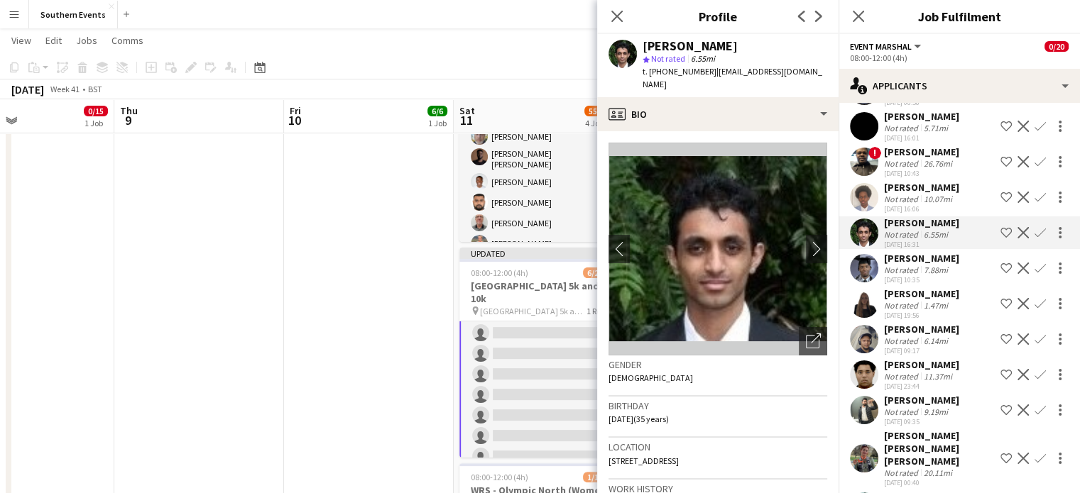
click div "[PERSON_NAME]"
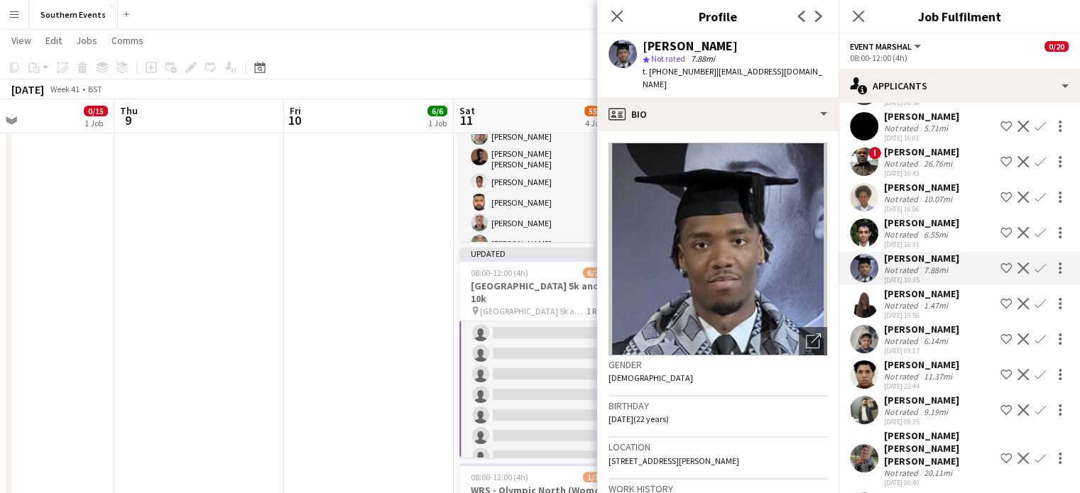
drag, startPoint x: 643, startPoint y: 44, endPoint x: 760, endPoint y: 47, distance: 116.5
click div "[PERSON_NAME]"
click app-icon "Confirm"
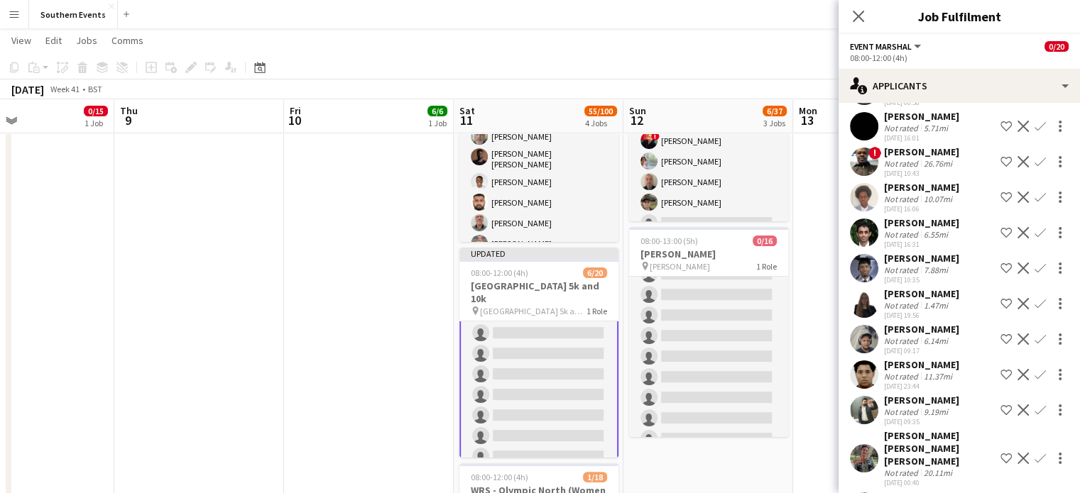
click app-icon "Confirm"
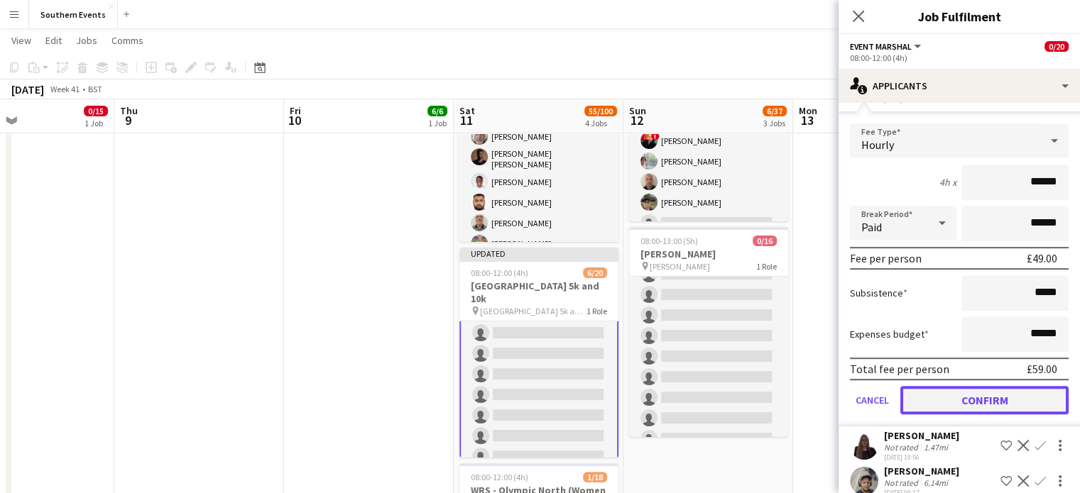
click button "Confirm"
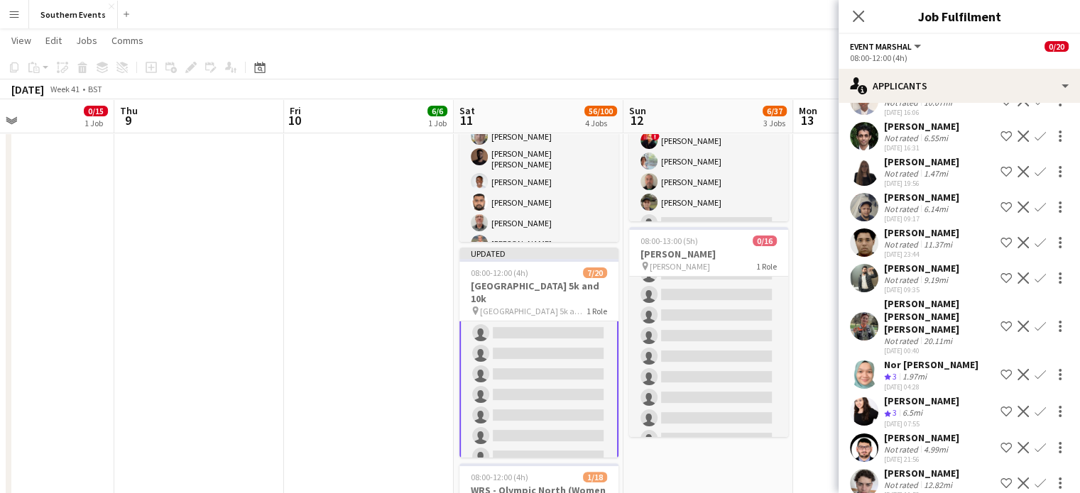
scroll to position [601, 0]
drag, startPoint x: 885, startPoint y: 337, endPoint x: 980, endPoint y: 332, distance: 96.0
click div "Nor [PERSON_NAME] Crew rating 3 1.97mi [DATE] 04:28 Shortlist crew Decline Conf…"
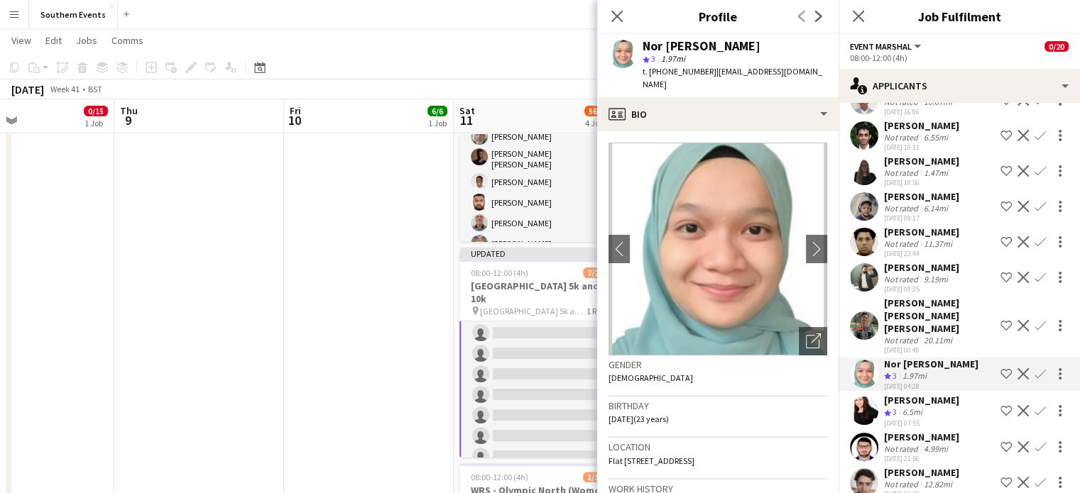
click app-icon "Confirm"
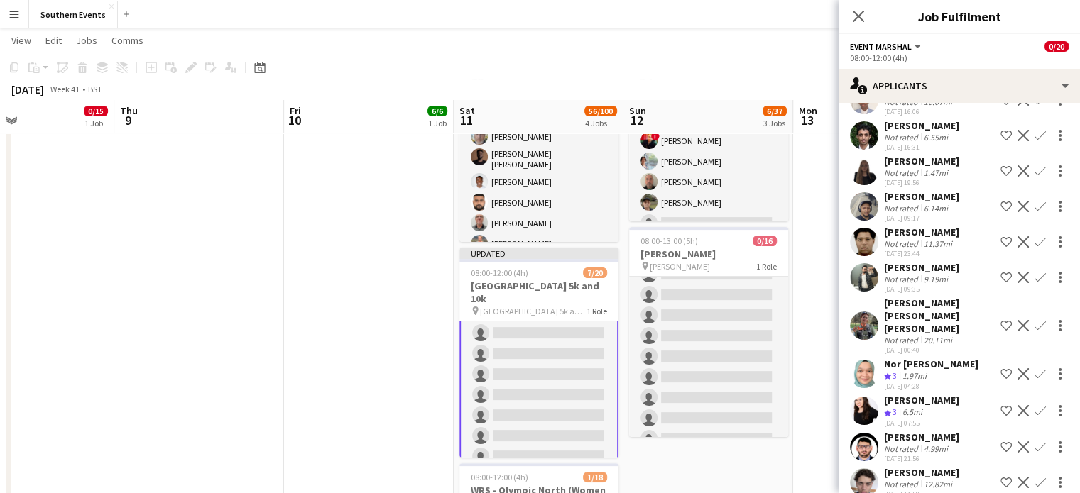
click app-icon "Confirm"
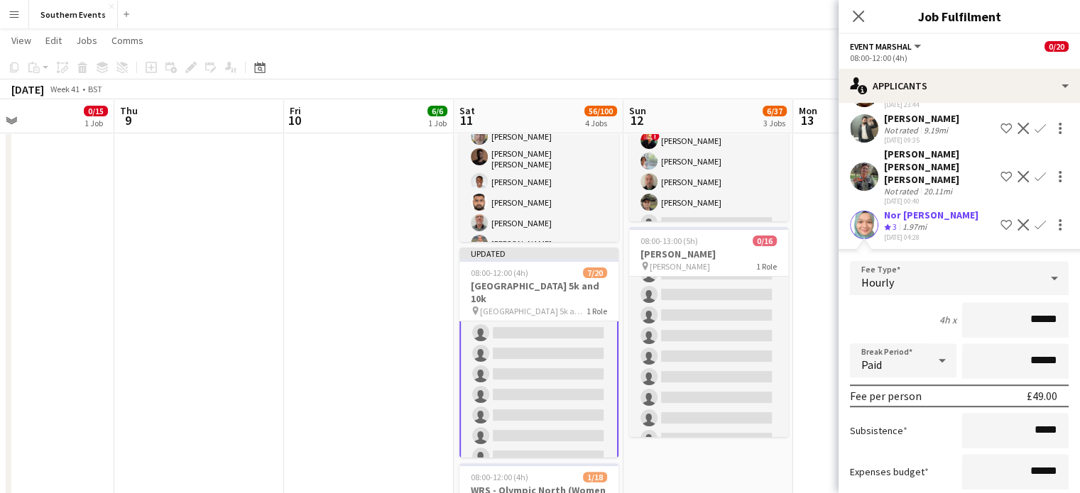
scroll to position [762, 0]
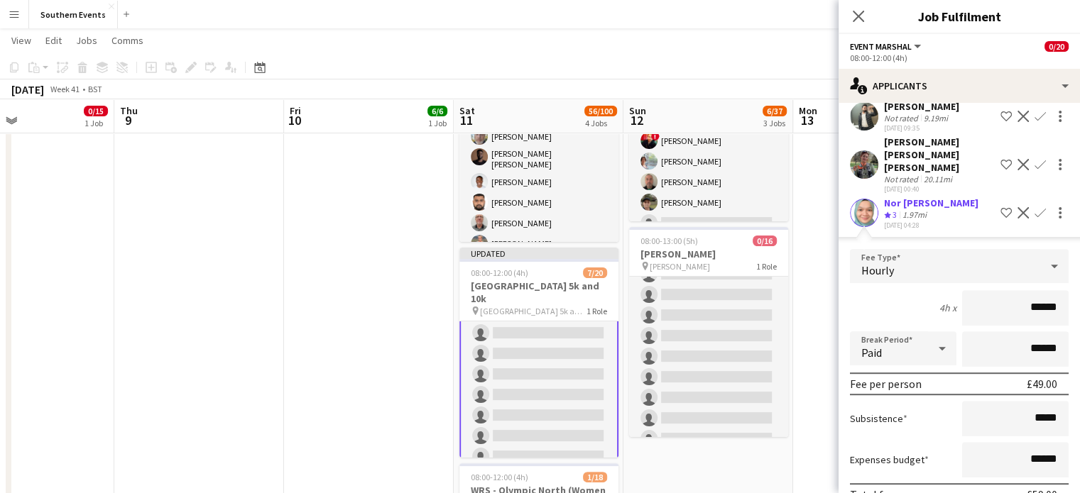
click button "Confirm"
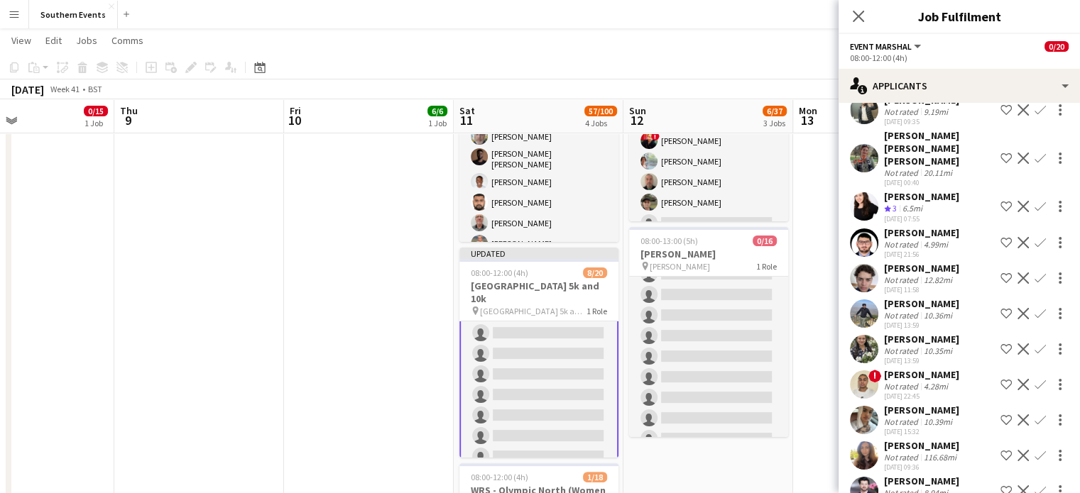
scroll to position [767, 0]
click div "[PERSON_NAME] [PERSON_NAME] [PERSON_NAME]"
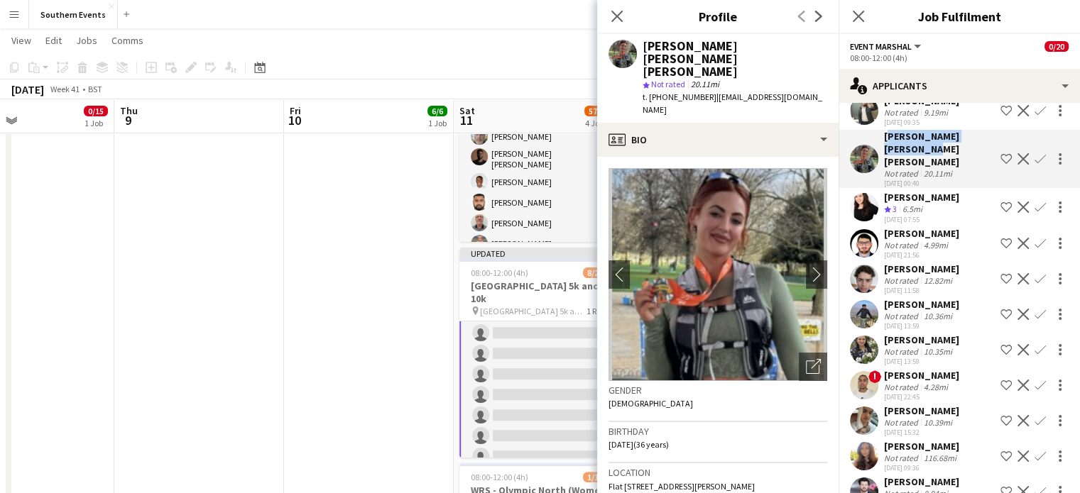
drag, startPoint x: 885, startPoint y: 120, endPoint x: 899, endPoint y: 133, distance: 19.6
click div "[PERSON_NAME] [PERSON_NAME] [PERSON_NAME]"
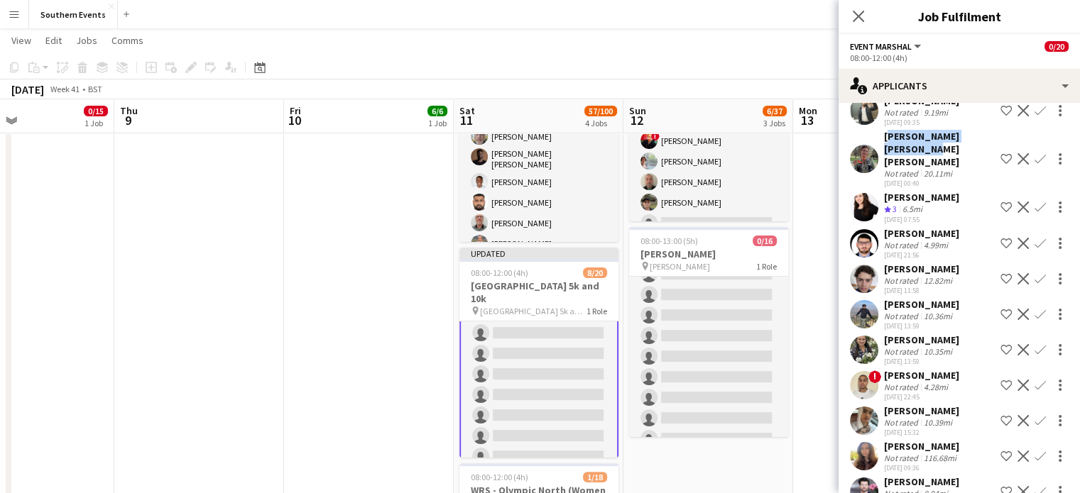
click app-icon "Confirm"
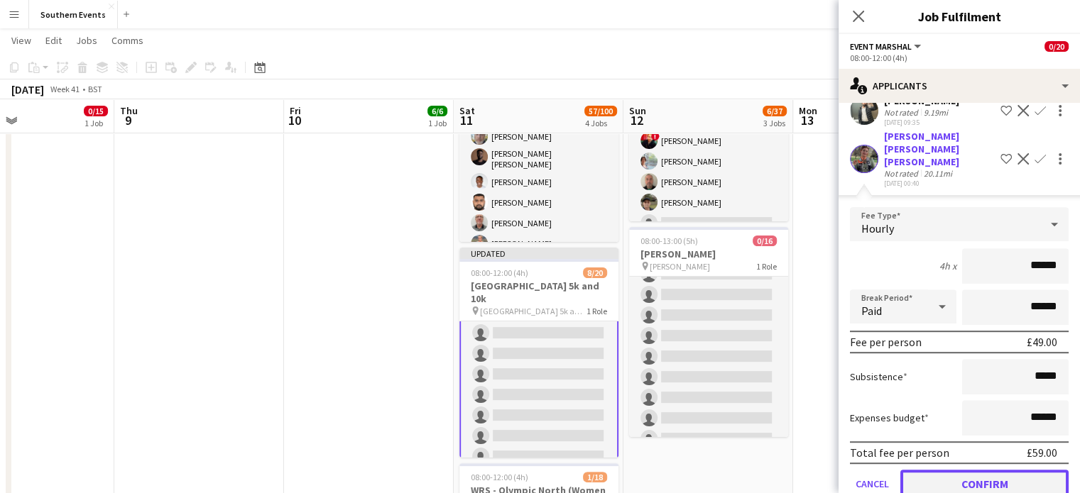
click button "Confirm"
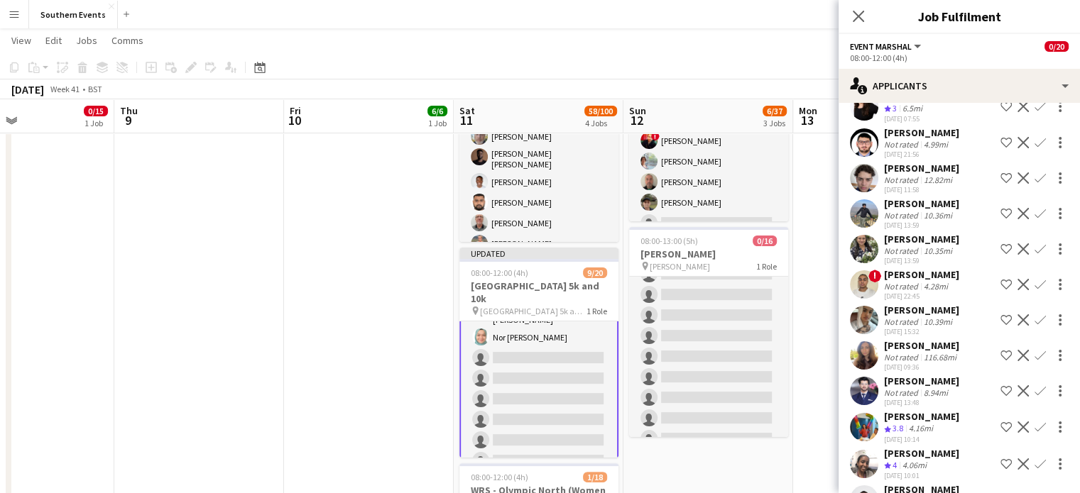
scroll to position [808, 0]
drag, startPoint x: 886, startPoint y: 295, endPoint x: 947, endPoint y: 295, distance: 61.1
click div "[PERSON_NAME]"
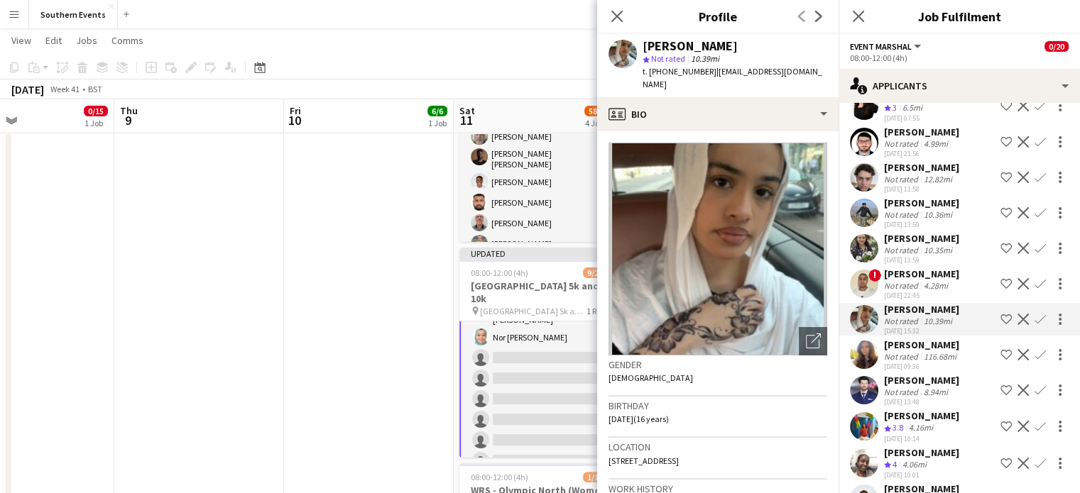
click app-icon "Confirm"
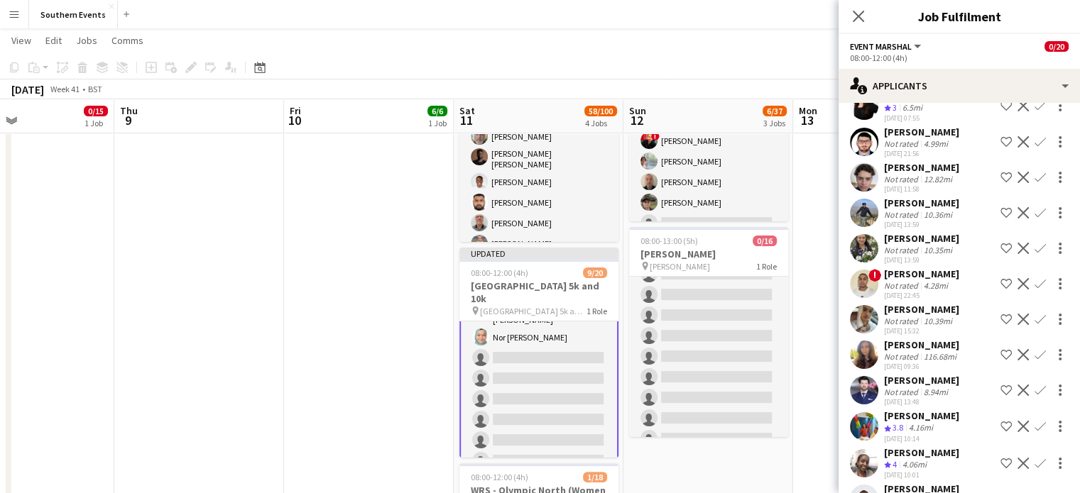
click app-icon "Confirm"
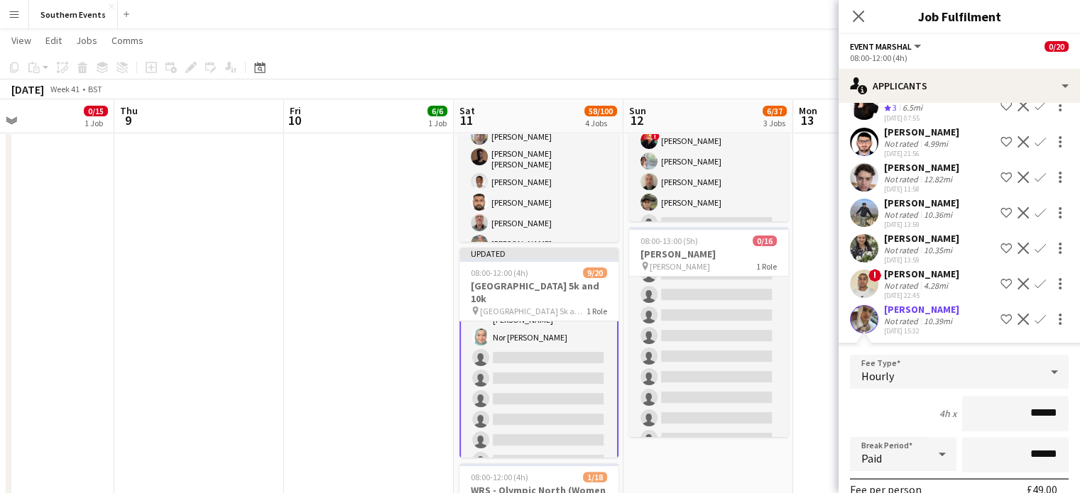
scroll to position [988, 0]
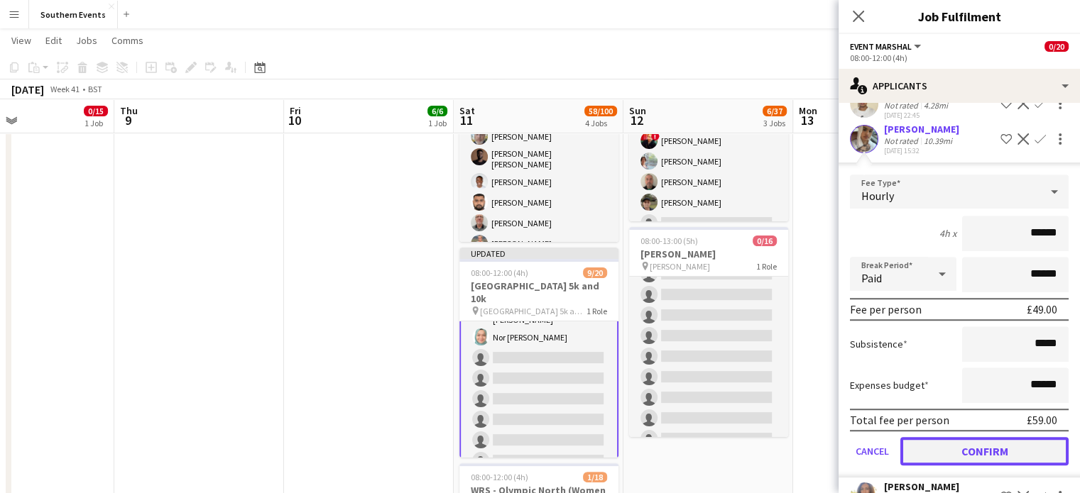
click button "Confirm"
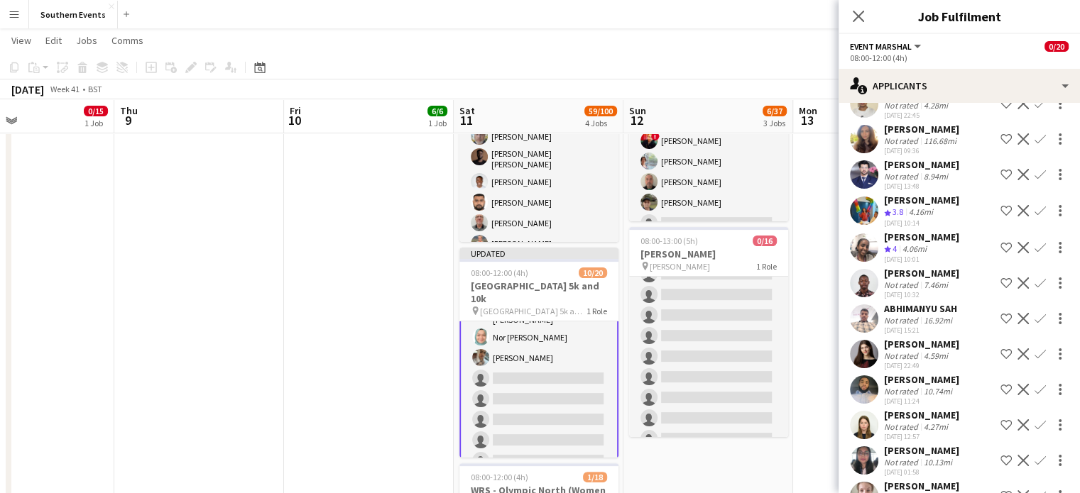
click app-user-avatar
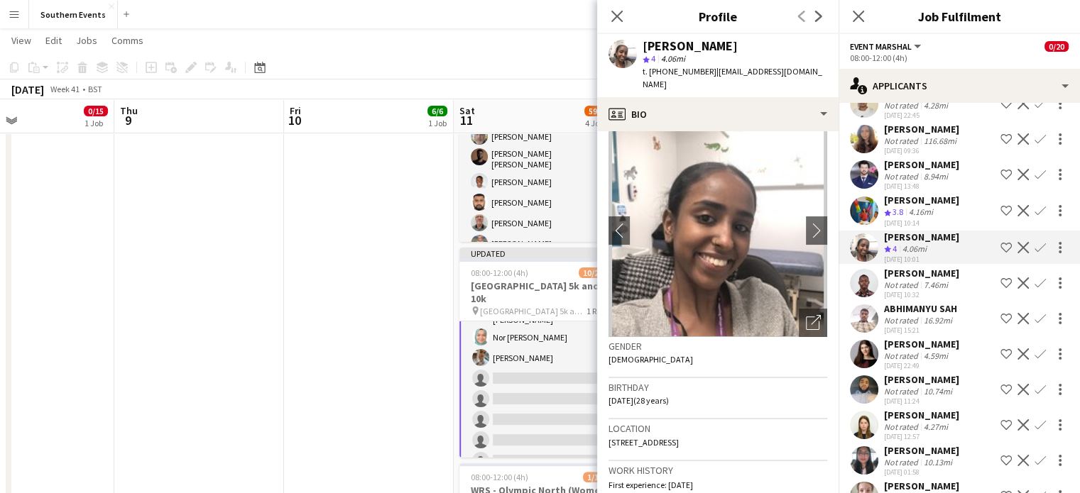
scroll to position [14, 0]
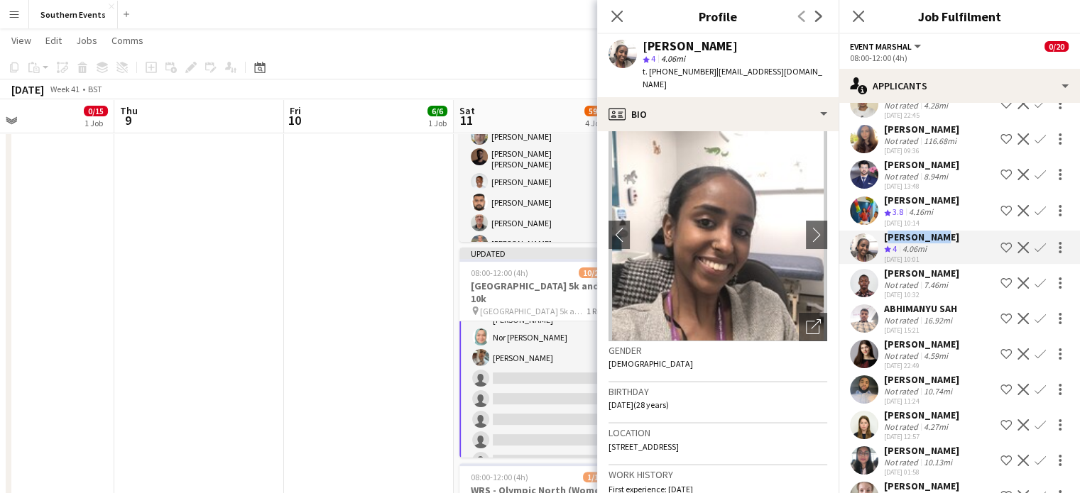
drag, startPoint x: 884, startPoint y: 221, endPoint x: 941, endPoint y: 225, distance: 56.9
click div "[PERSON_NAME] Crew rating 4 4.06mi [DATE] 10:01 Shortlist crew Decline Confirm"
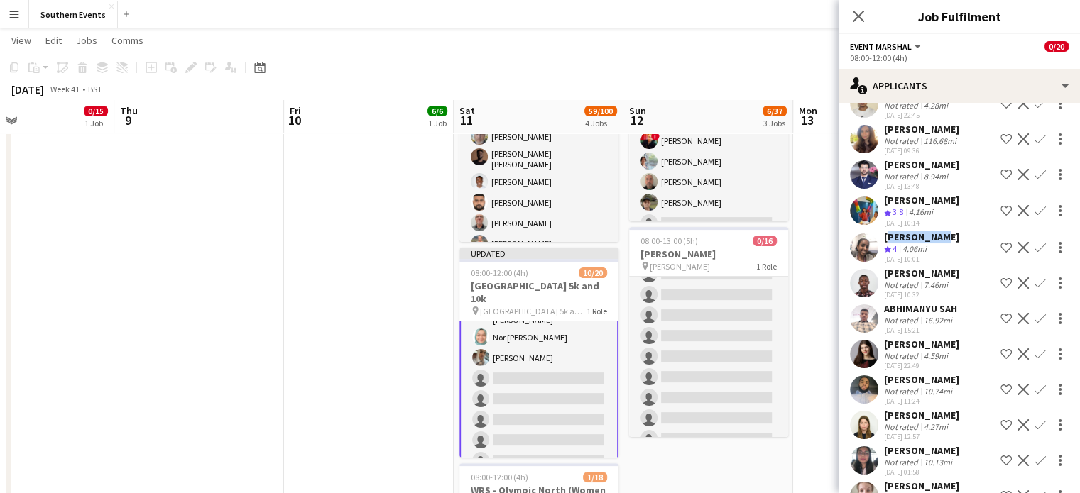
click app-icon "Confirm"
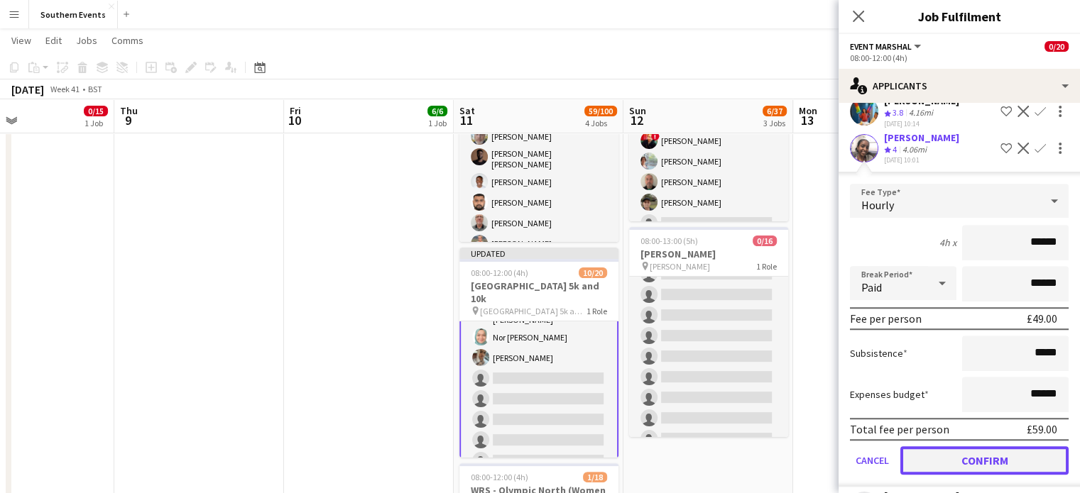
click button "Confirm"
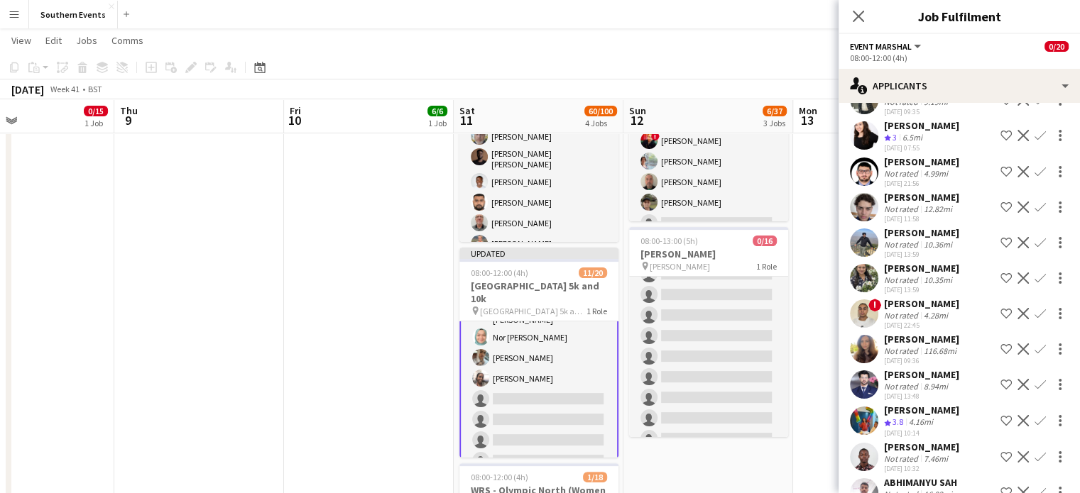
scroll to position [778, 0]
click div "Not rated"
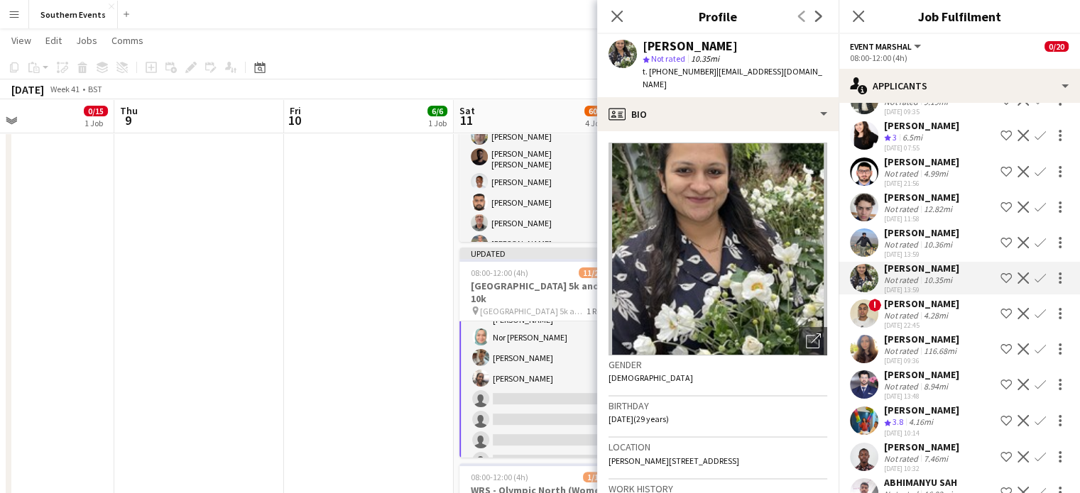
click div "[PERSON_NAME]"
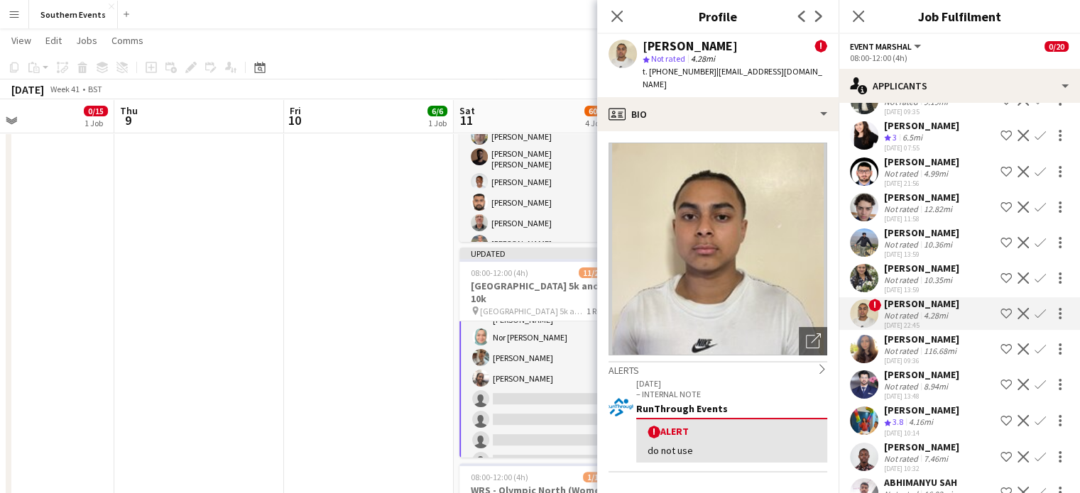
click div "Not rated"
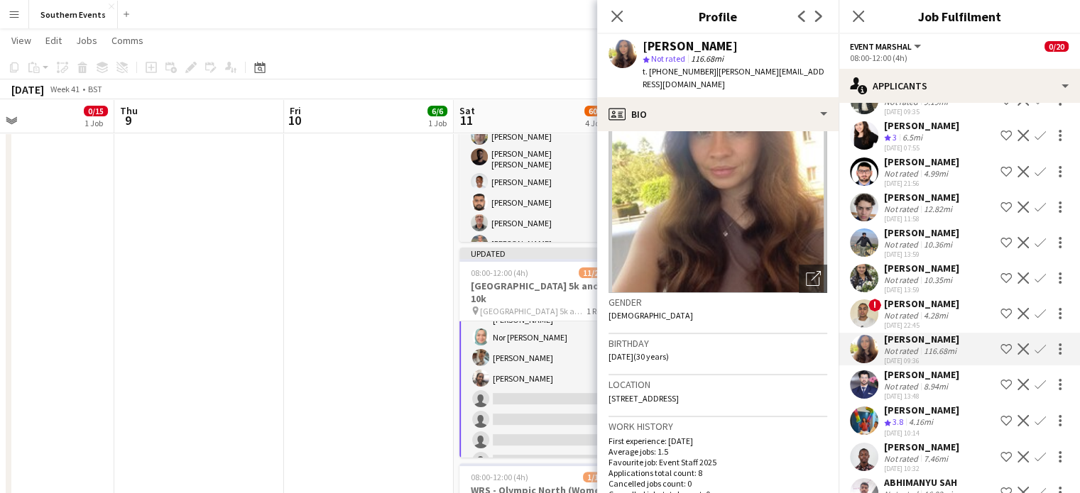
scroll to position [60, 0]
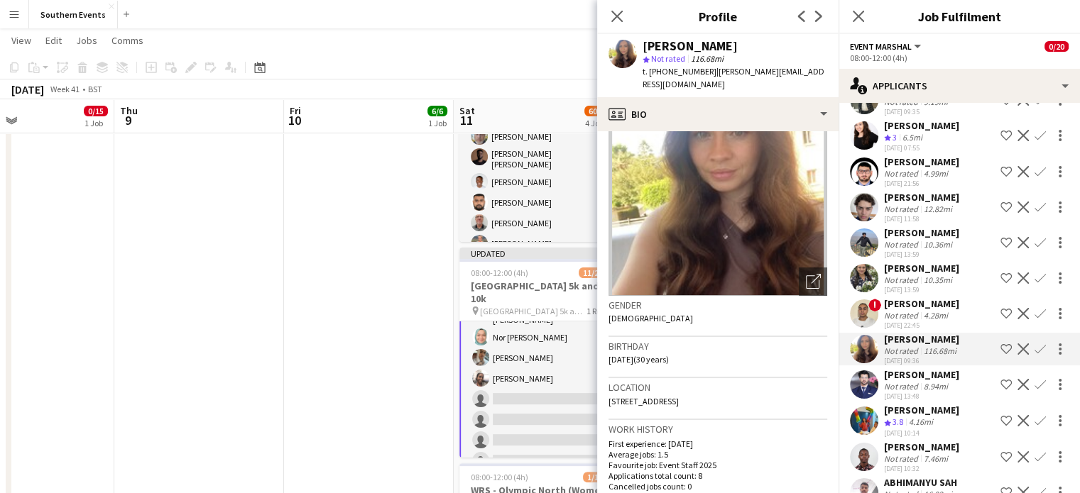
click div "[PERSON_NAME]"
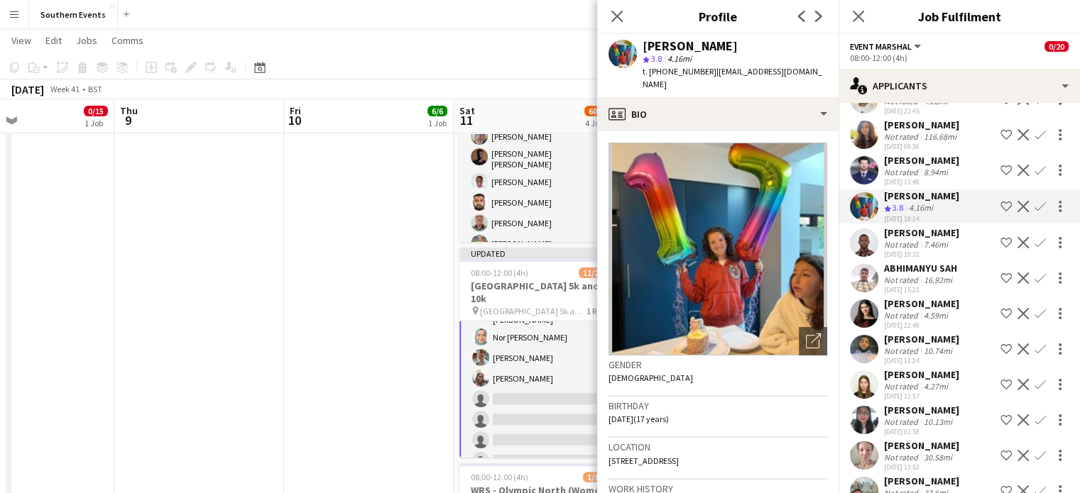
scroll to position [1005, 0]
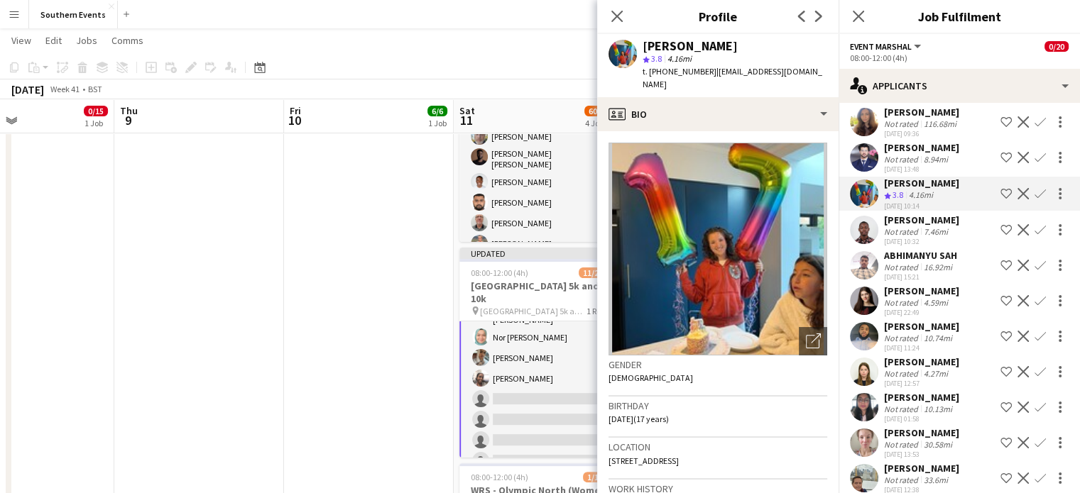
click div "[PERSON_NAME]"
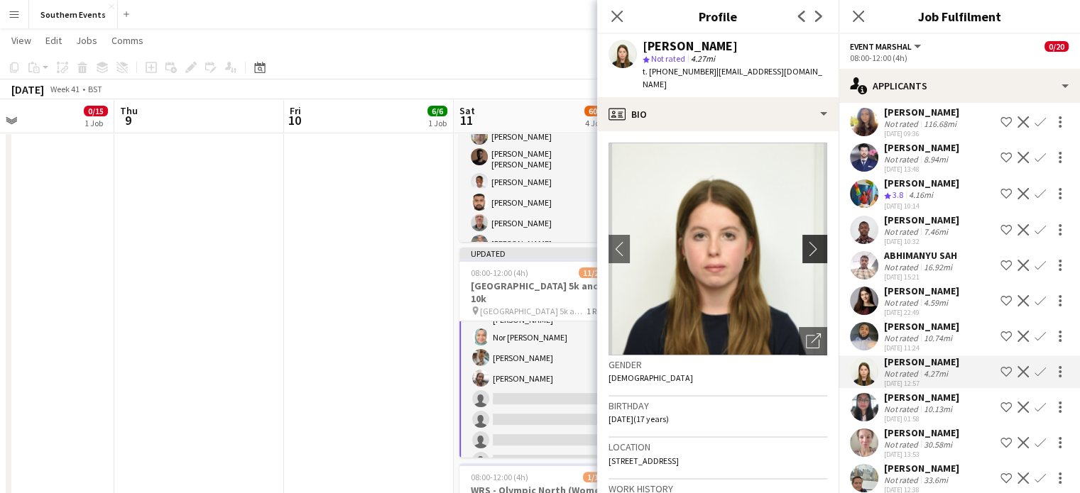
click button "chevron-right"
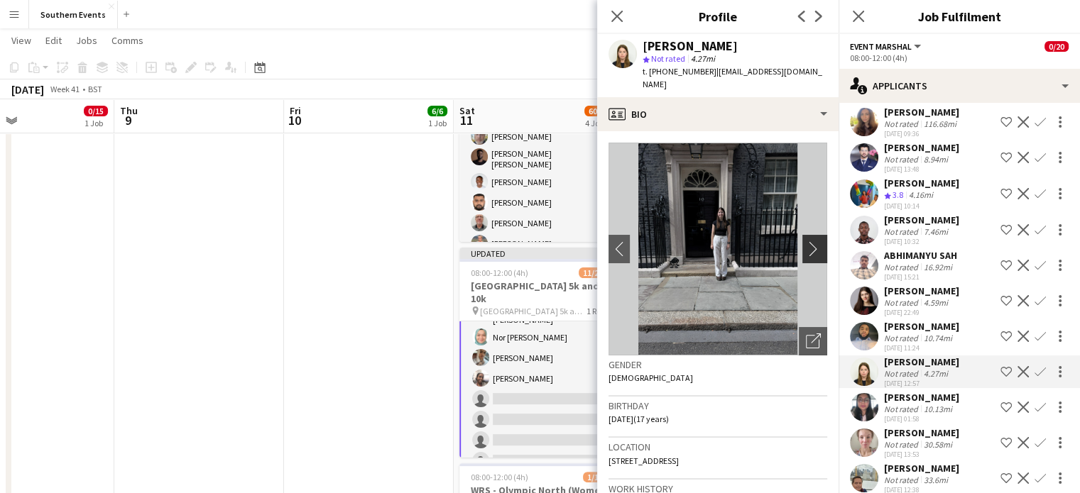
click app-icon "chevron-right"
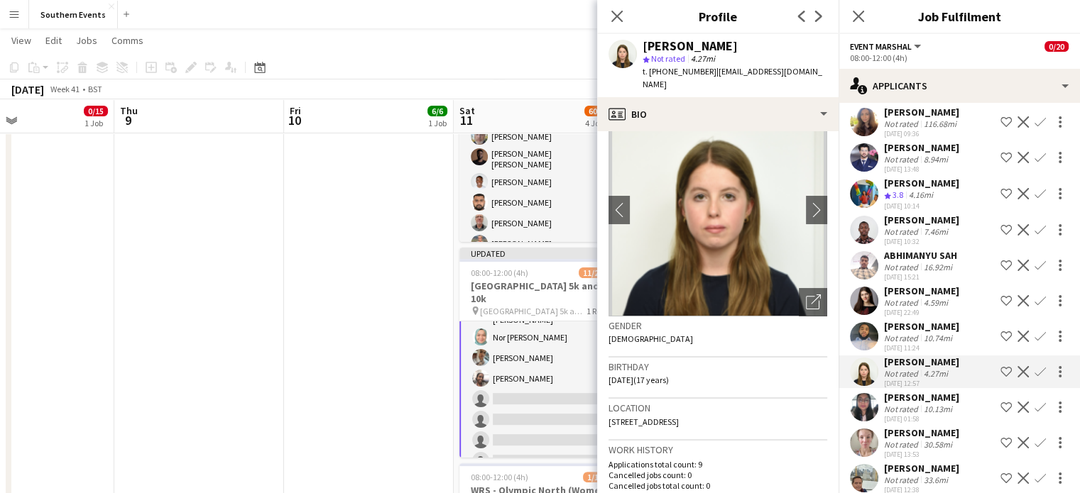
scroll to position [28, 0]
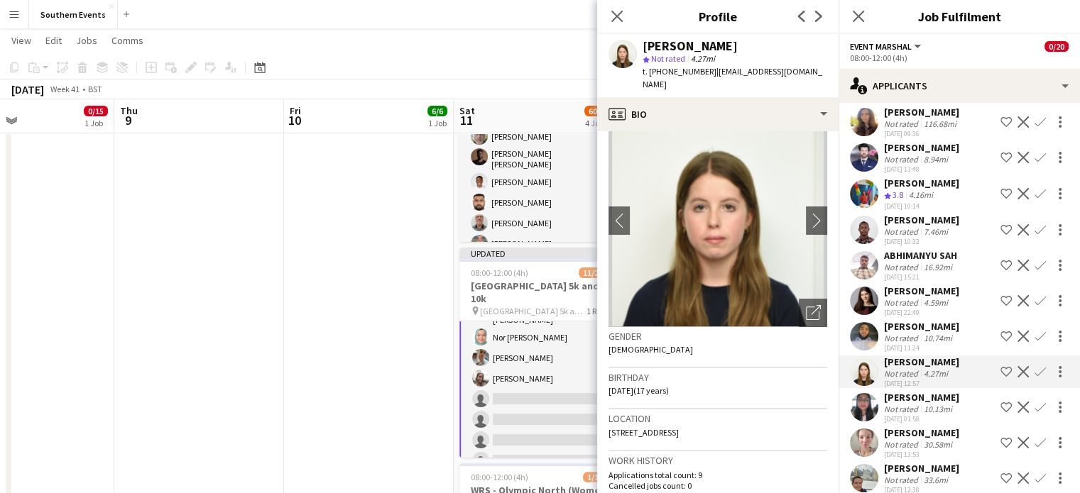
click div "[DATE] 13:53"
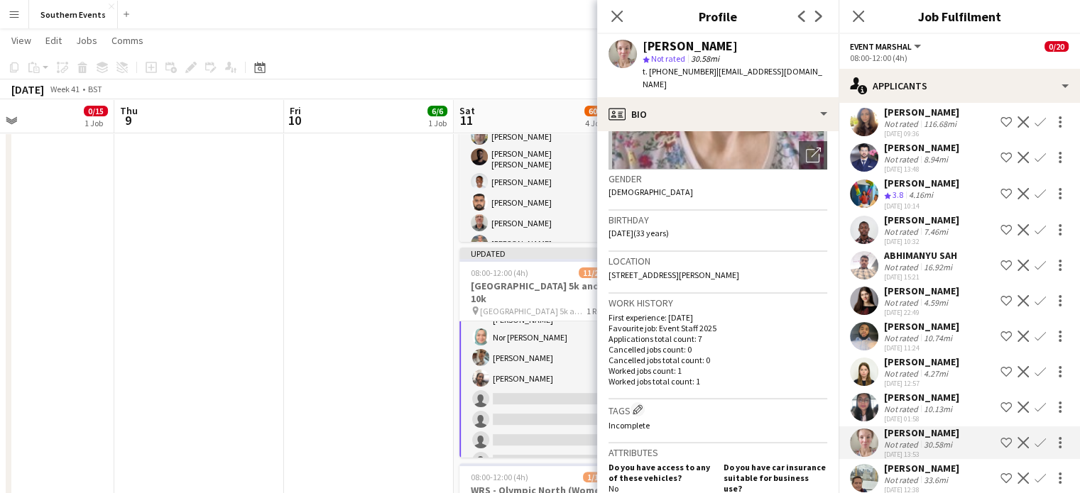
scroll to position [0, 0]
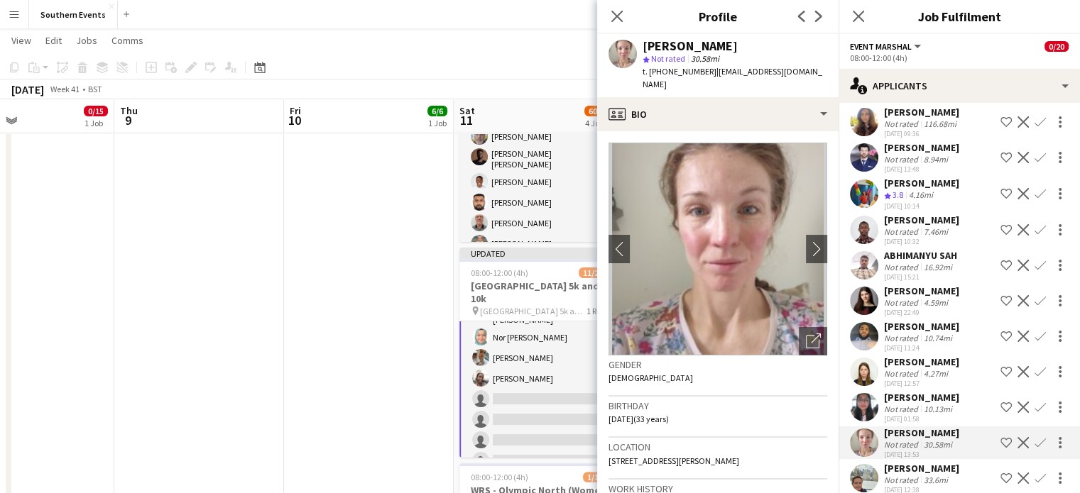
click div "[PERSON_NAME]"
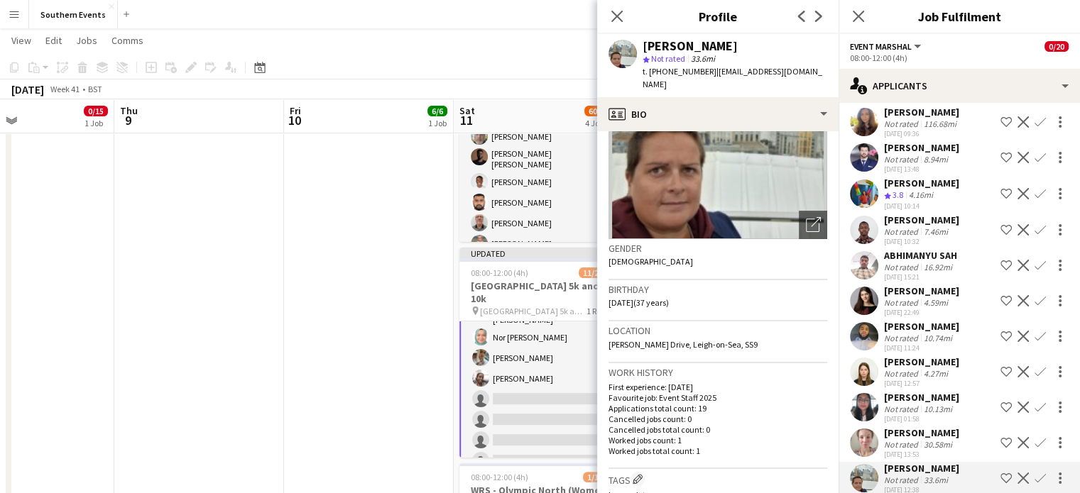
scroll to position [119, 0]
click div "[PERSON_NAME]"
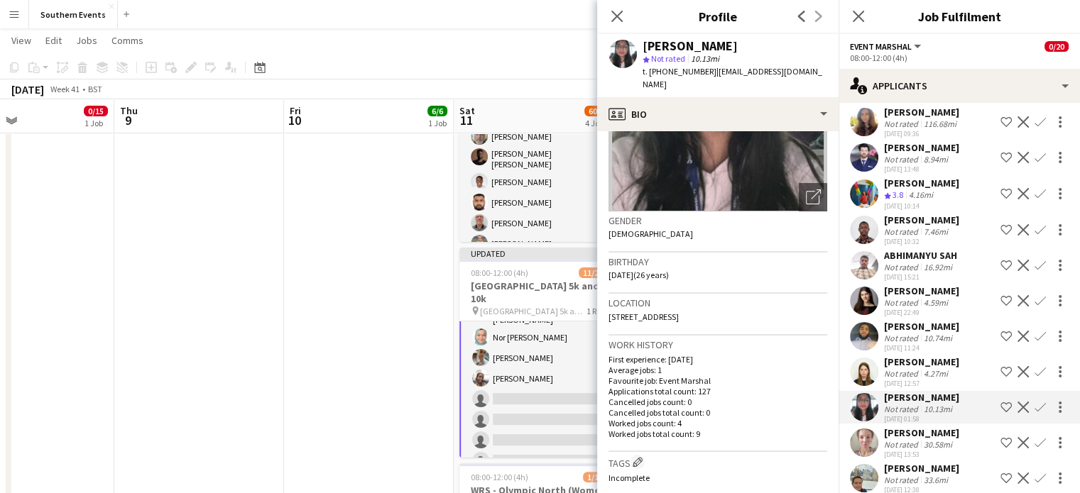
scroll to position [0, 0]
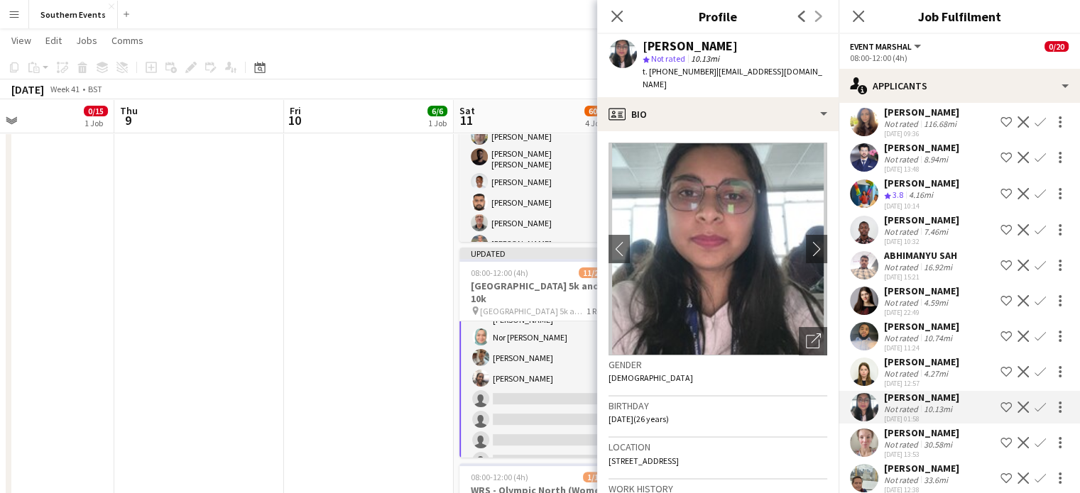
drag, startPoint x: 644, startPoint y: 49, endPoint x: 744, endPoint y: 45, distance: 100.2
click div "[PERSON_NAME]"
click app-icon "Confirm"
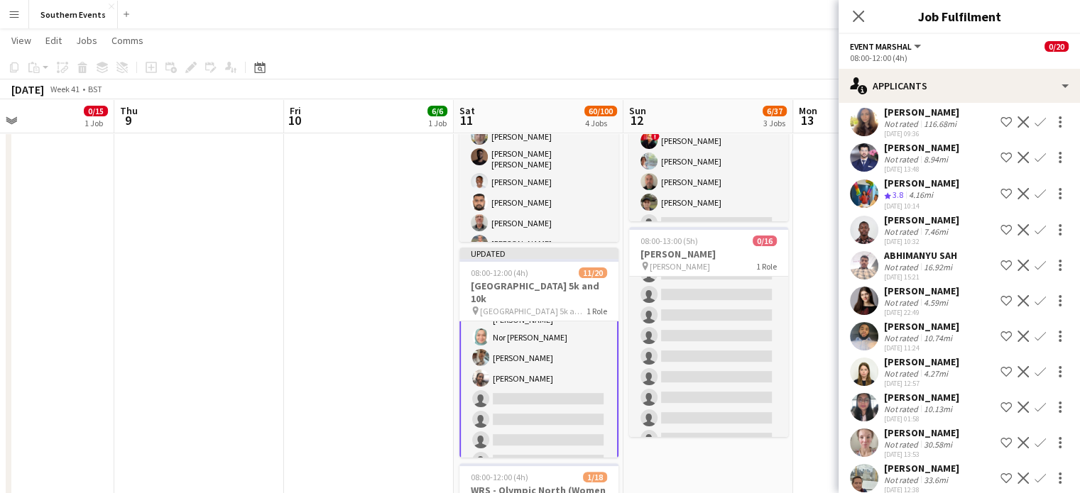
click app-icon "Confirm"
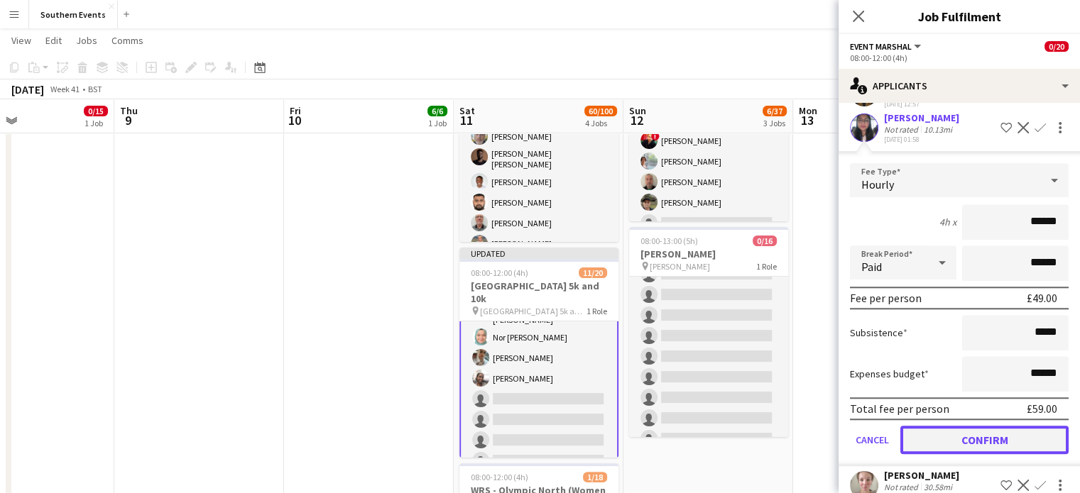
click button "Confirm"
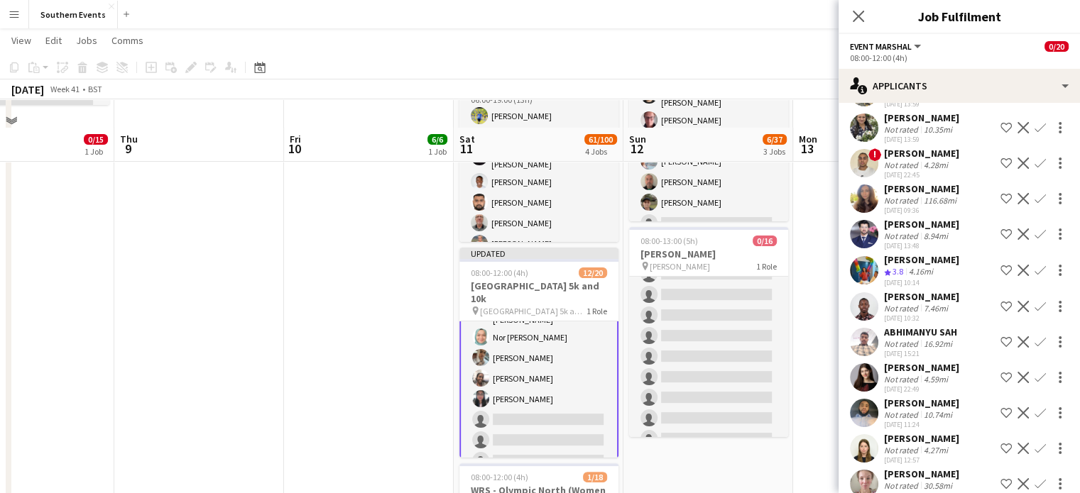
scroll to position [304, 0]
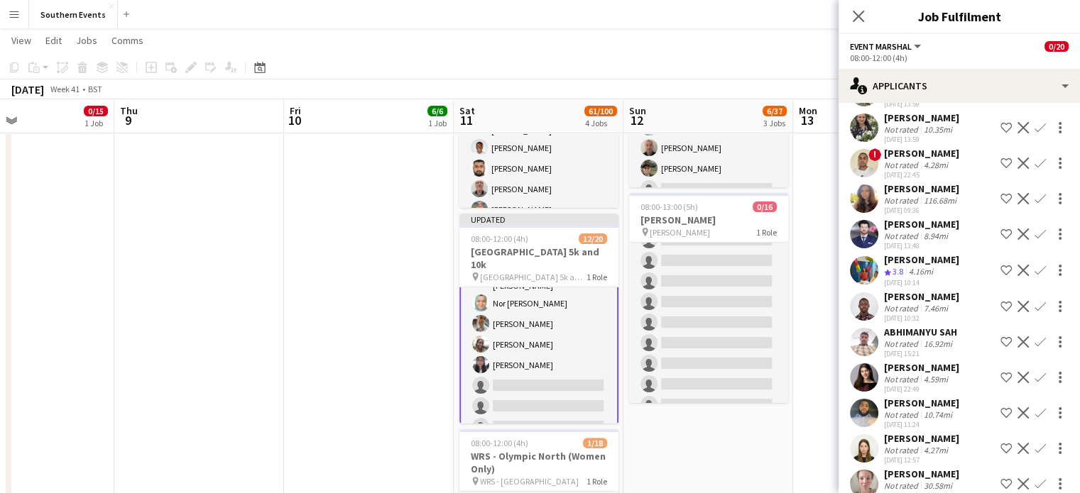
drag, startPoint x: 885, startPoint y: 243, endPoint x: 941, endPoint y: 246, distance: 56.1
click div "[PERSON_NAME] Crew rating 3.8 4.16mi [DATE] 10:14 Shortlist crew Decline Confirm"
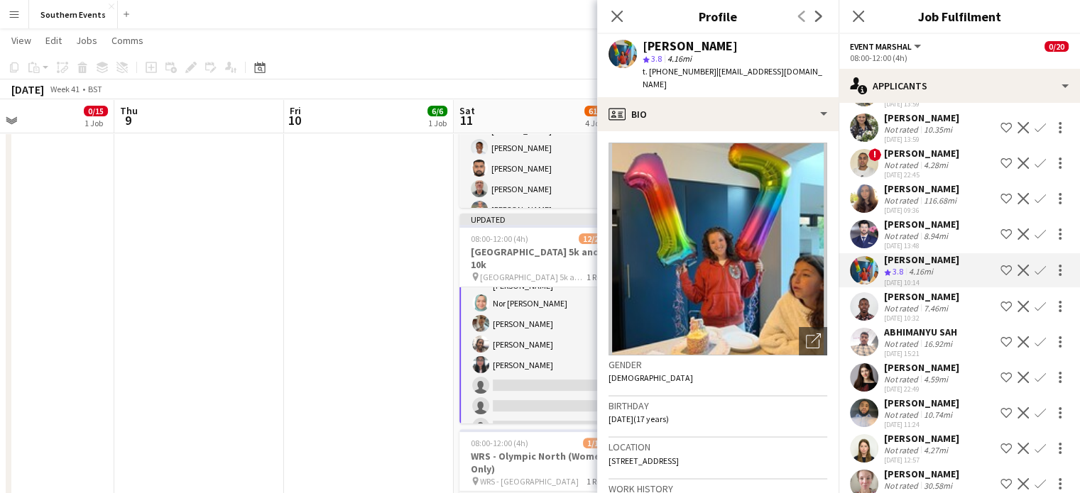
click app-icon "Confirm"
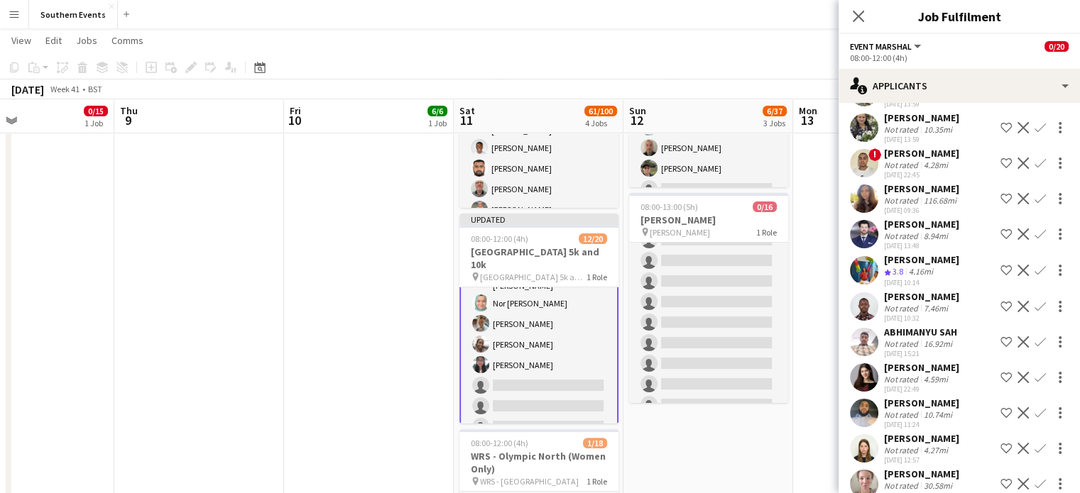
click app-icon "Confirm"
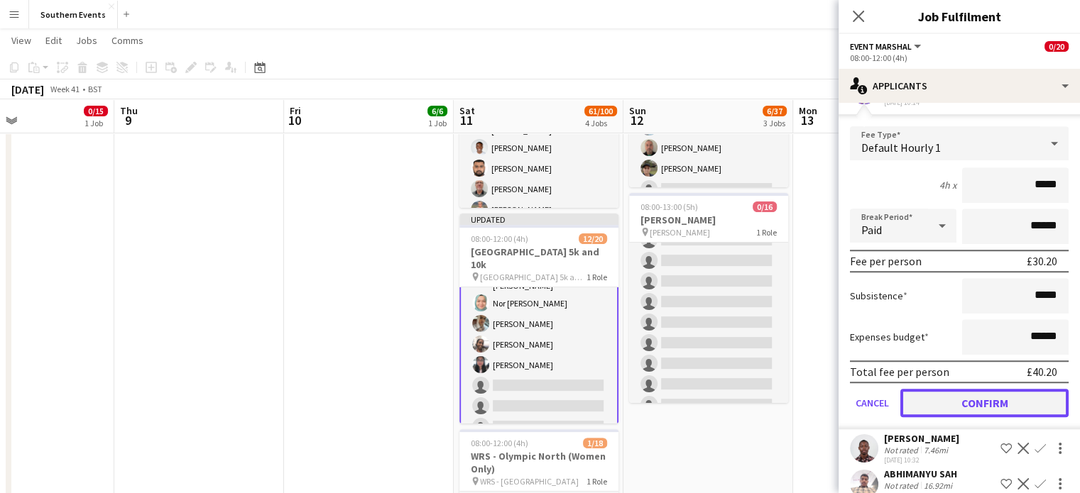
click button "Confirm"
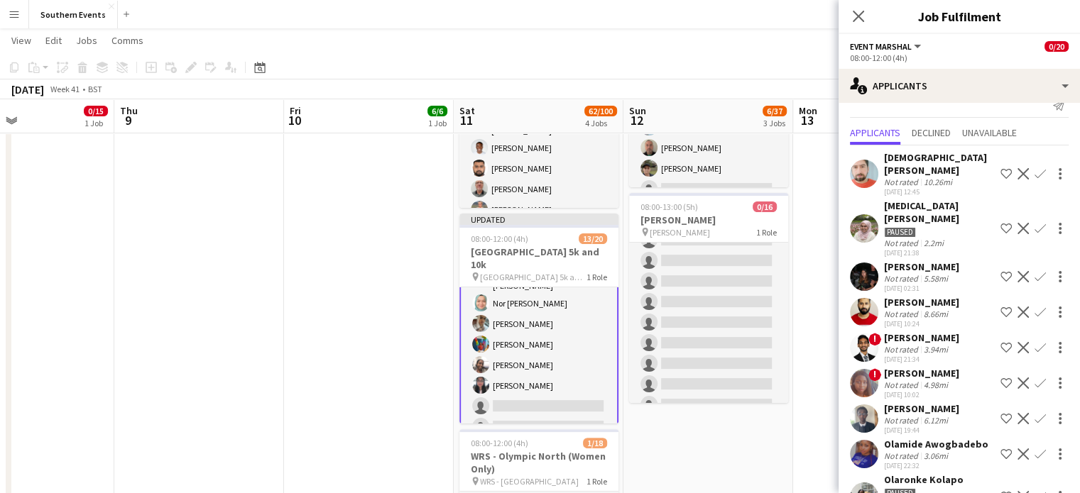
scroll to position [12, 0]
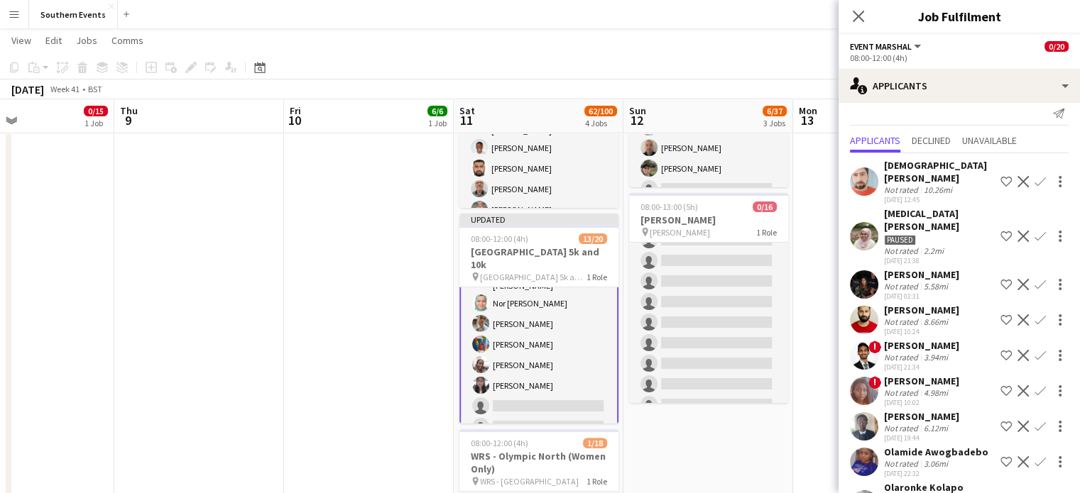
click div "Not rated"
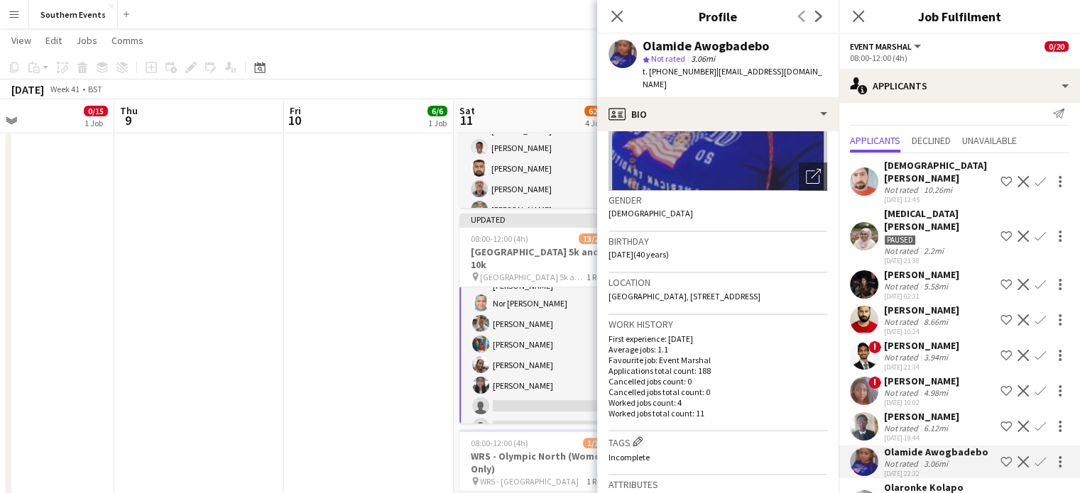
scroll to position [0, 0]
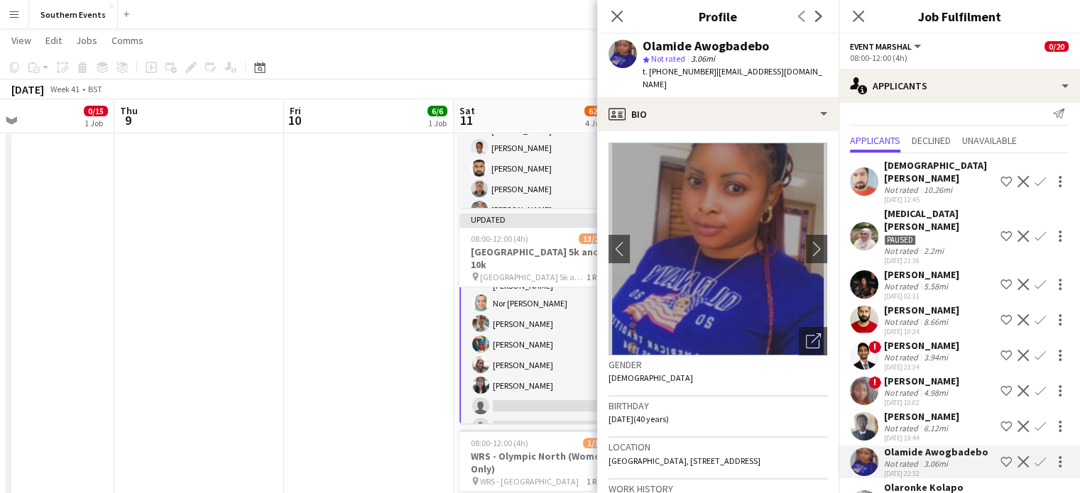
drag, startPoint x: 642, startPoint y: 45, endPoint x: 780, endPoint y: 44, distance: 137.7
click div "Olamide Awogbadebo"
click app-icon "Confirm"
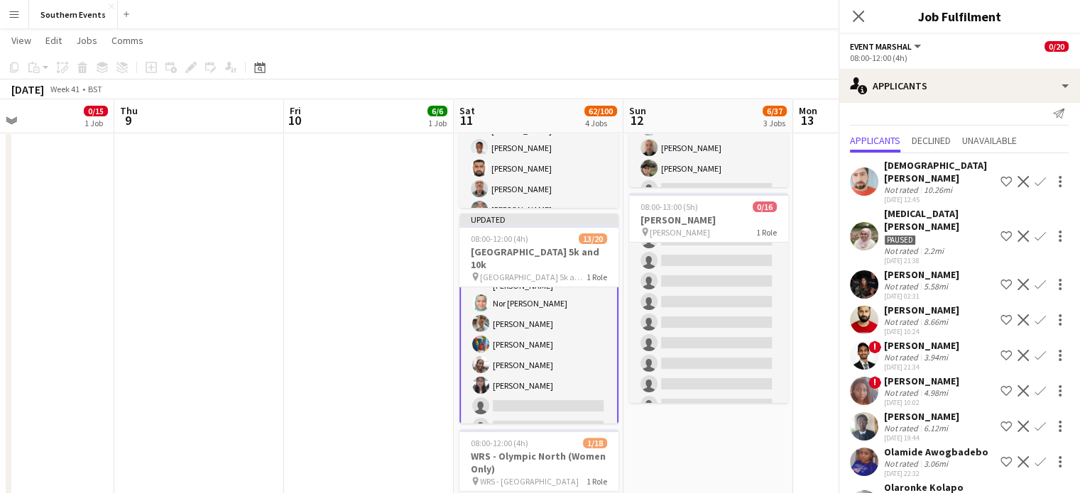
scroll to position [257, 0]
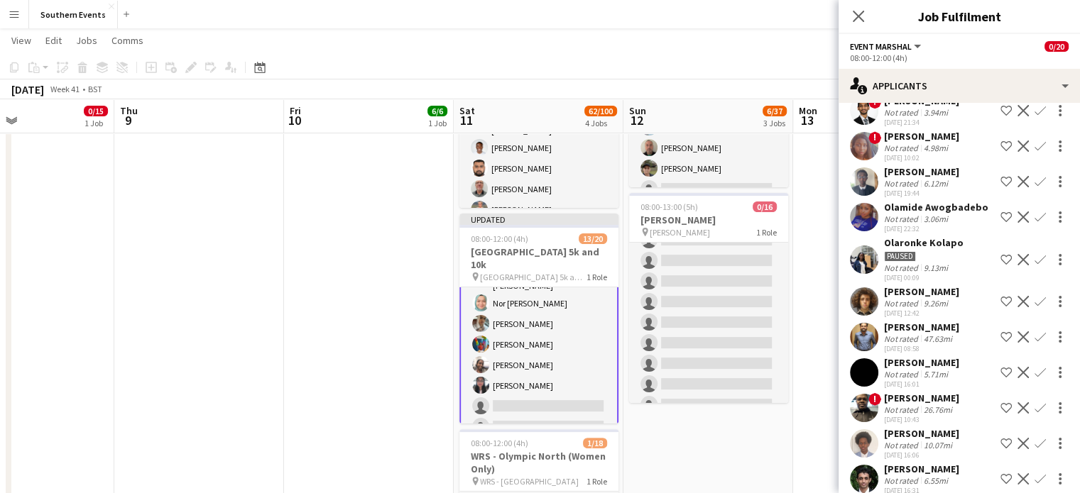
click app-icon "Confirm"
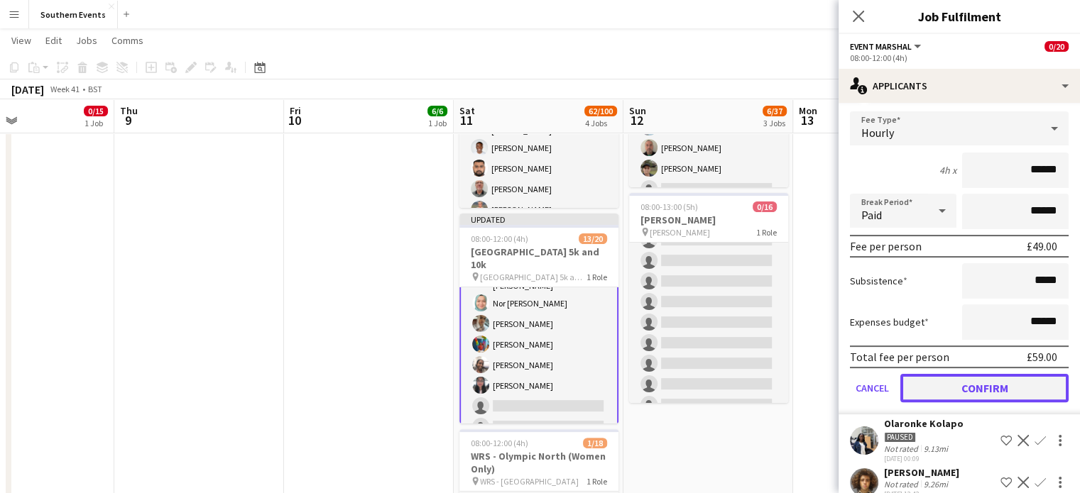
click button "Confirm"
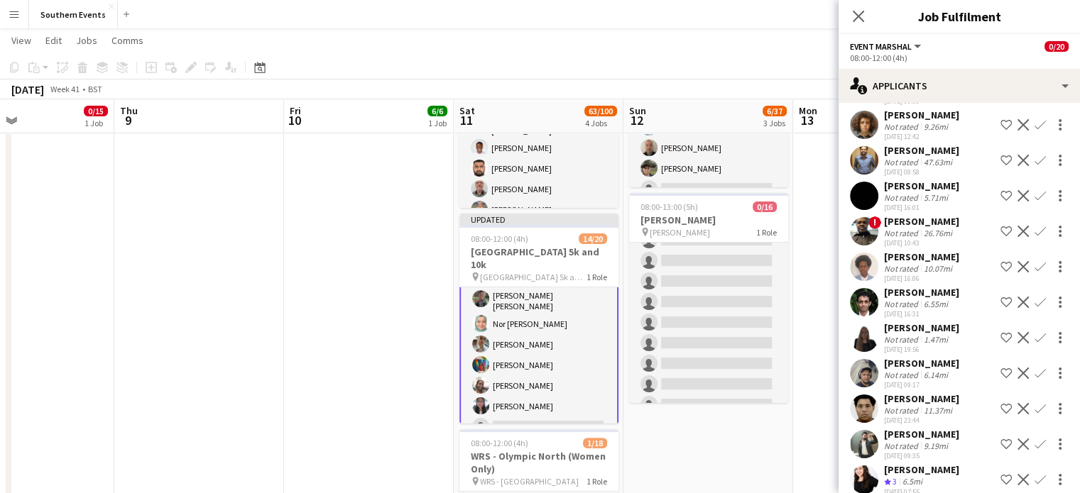
scroll to position [43, 0]
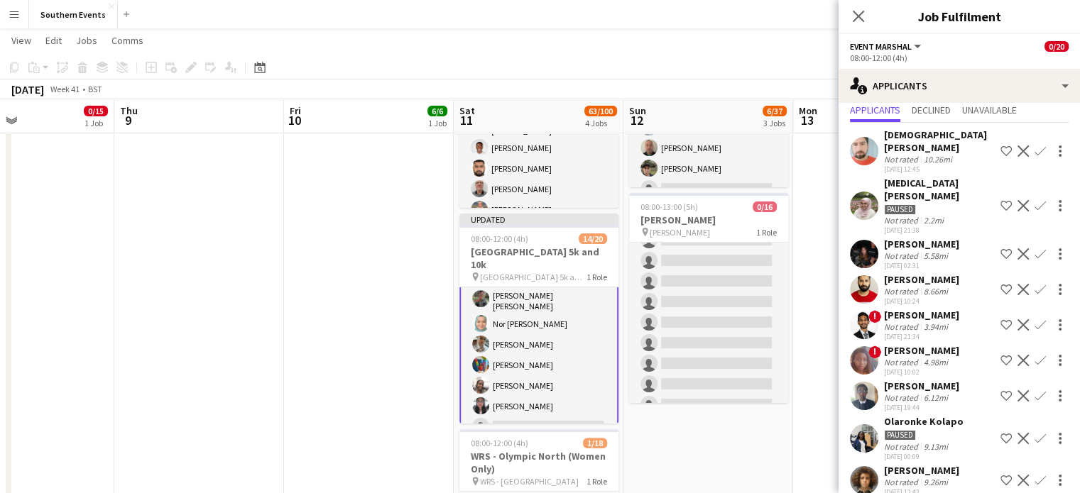
click app-date-cell "10:00-18:00 (8h) 6/6 Beat Box Hill SET UP pin National Trust - Box Hill 1 Role …"
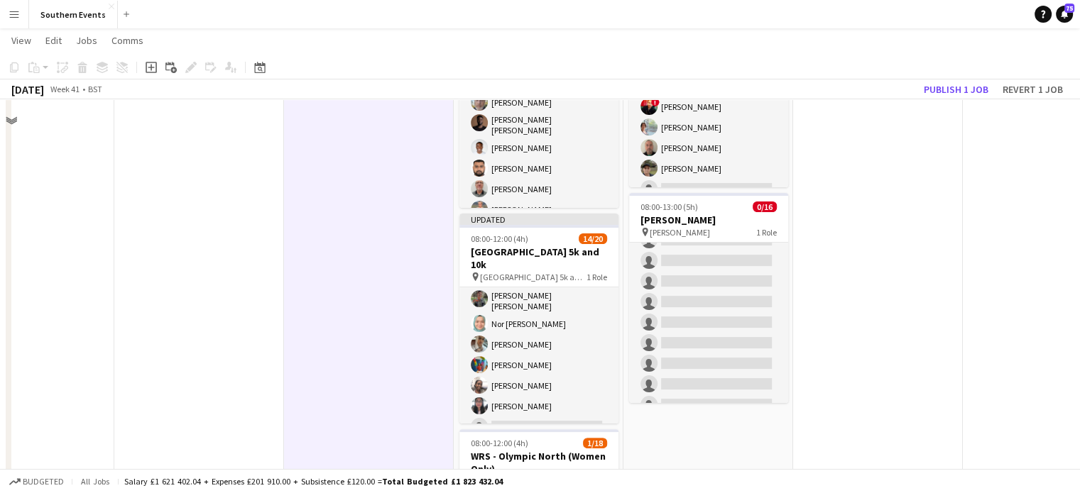
scroll to position [0, 0]
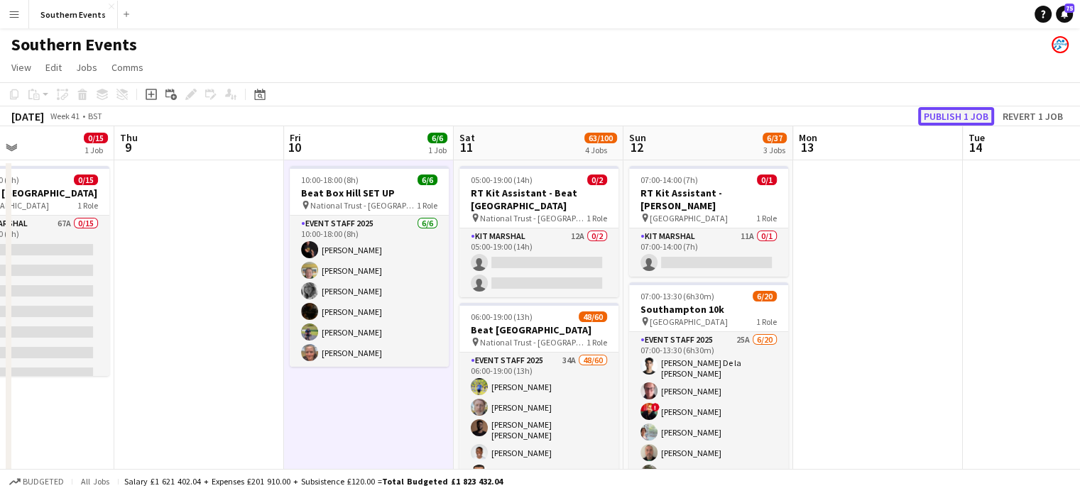
click button "Publish 1 job"
